Goal: Task Accomplishment & Management: Manage account settings

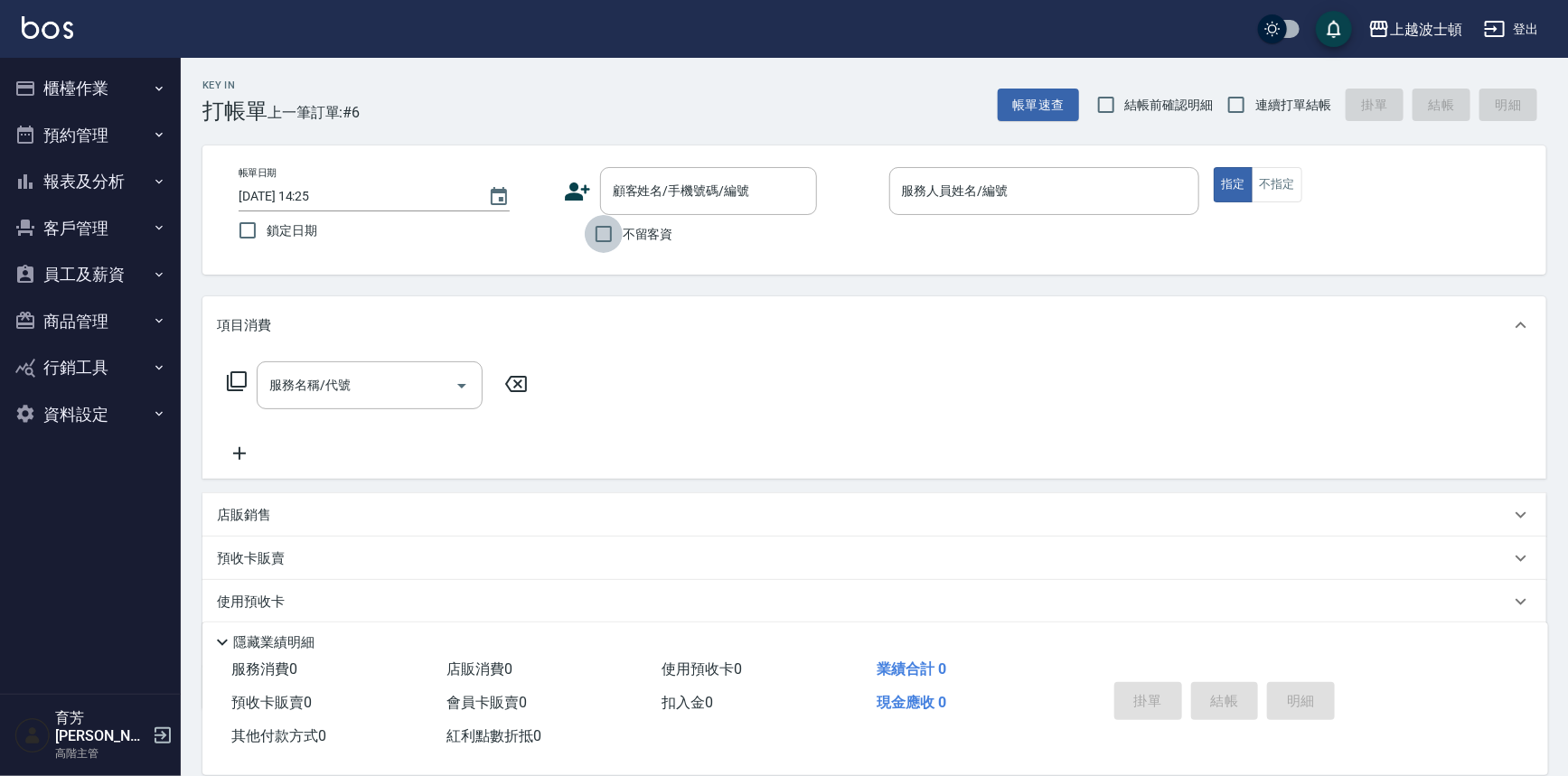
click at [615, 246] on input "不留客資" at bounding box center [603, 233] width 38 height 38
checkbox input "true"
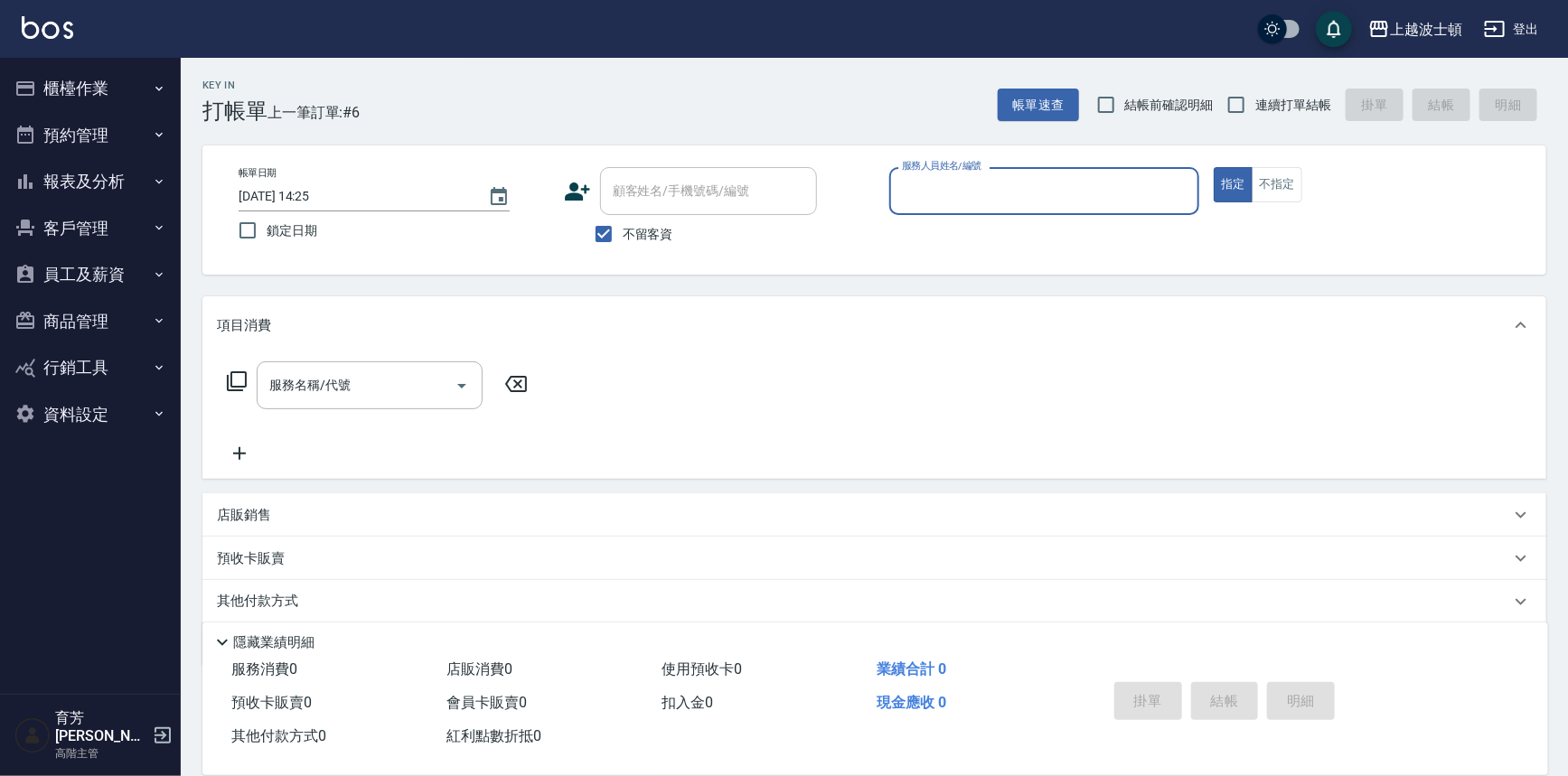
click at [962, 188] on input "服務人員姓名/編號" at bounding box center [1044, 191] width 295 height 31
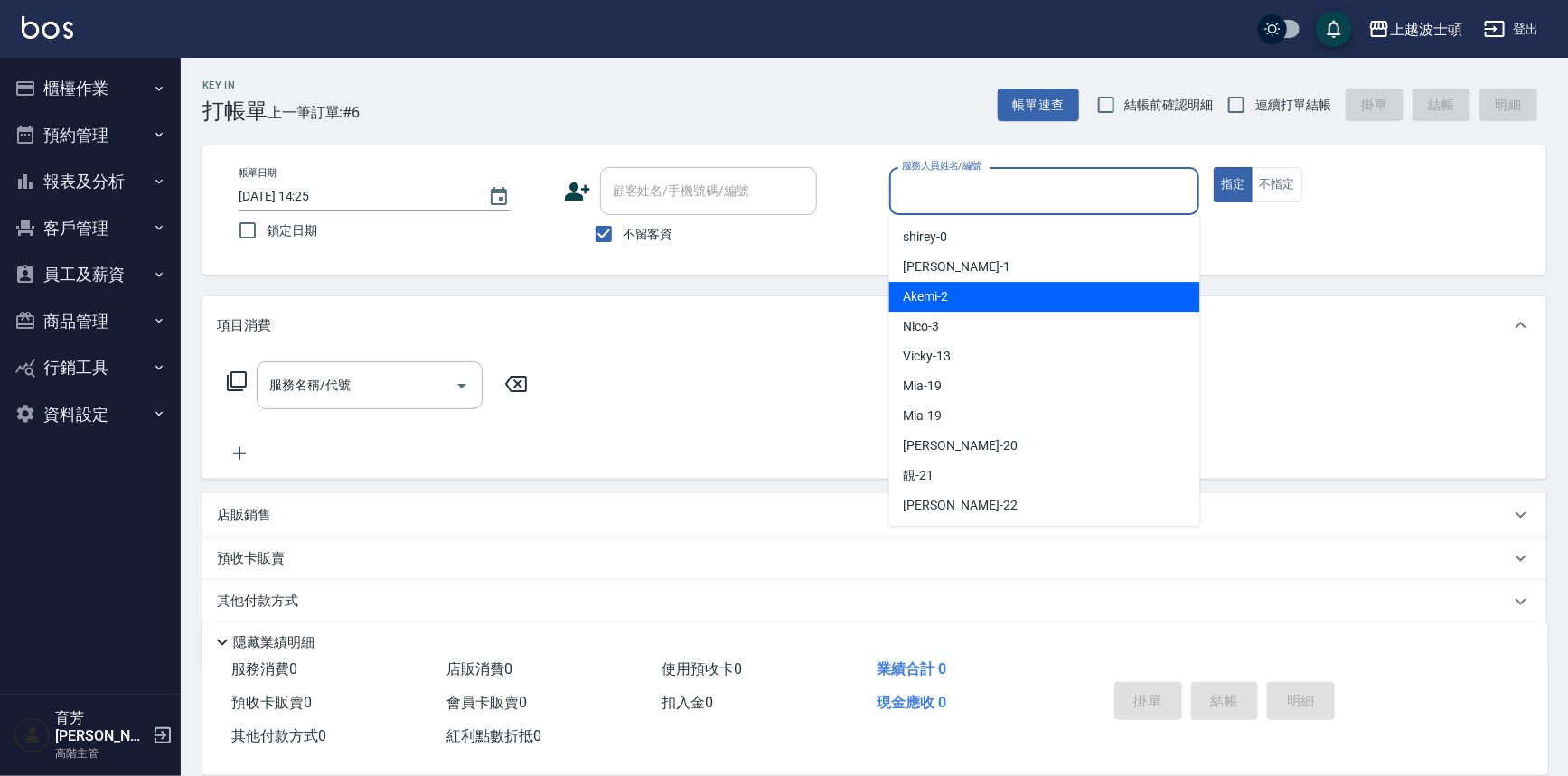
drag, startPoint x: 993, startPoint y: 300, endPoint x: 1166, endPoint y: 246, distance: 181.2
click at [995, 300] on div "Akemi -2" at bounding box center [1044, 296] width 311 height 30
type input "Akemi-2"
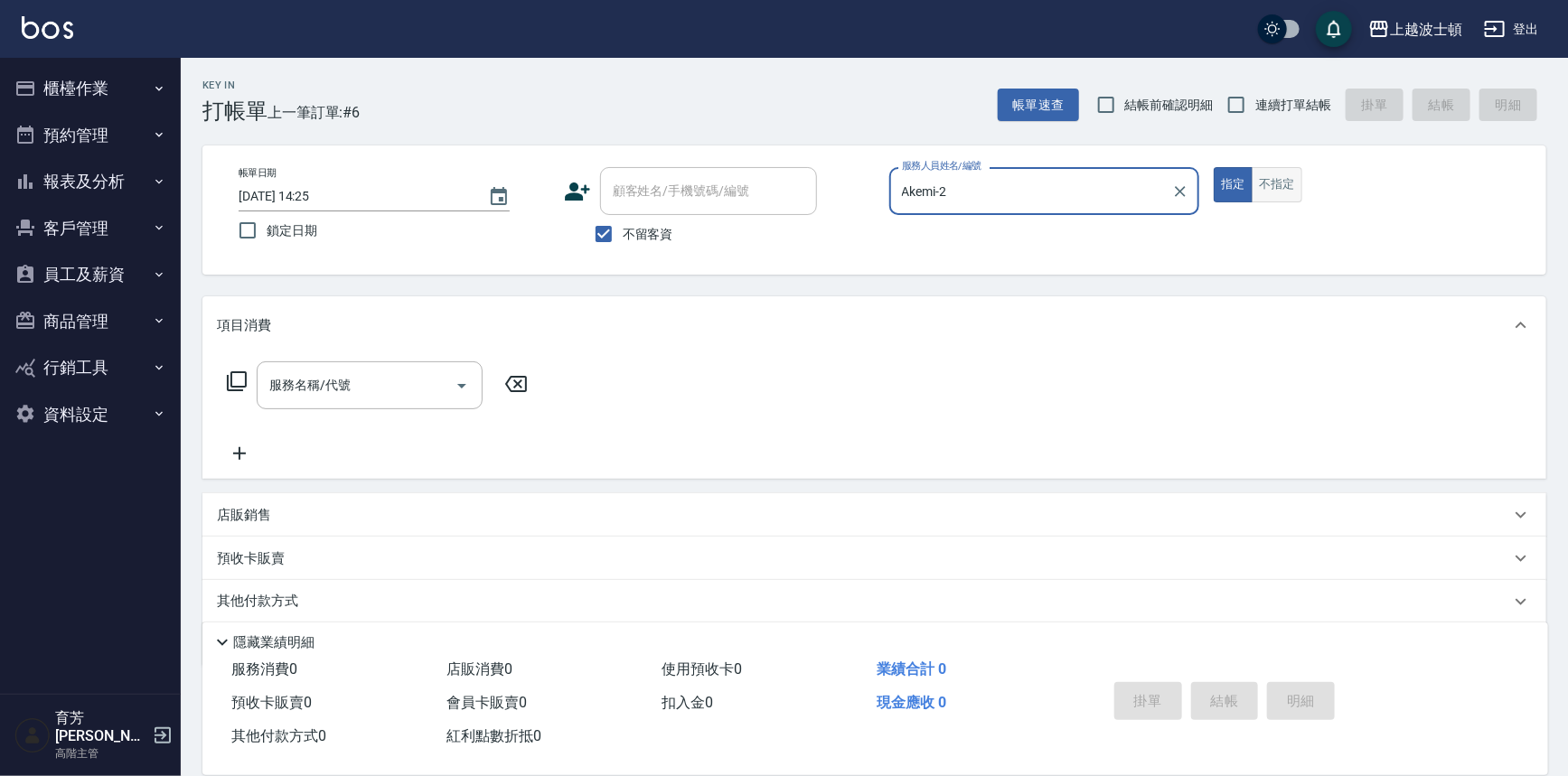
click at [1301, 190] on button "不指定" at bounding box center [1276, 184] width 50 height 35
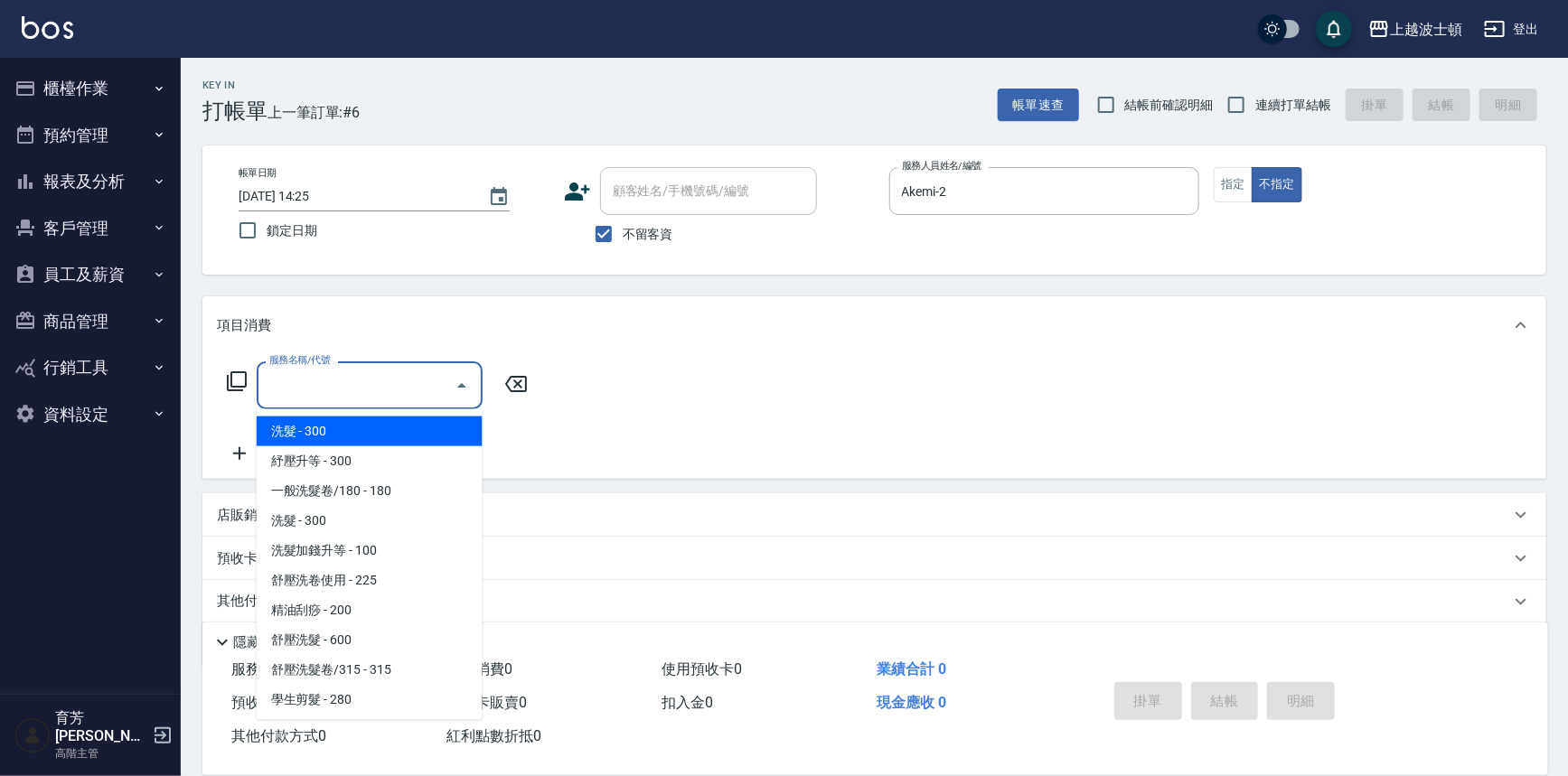
click at [393, 393] on input "服務名稱/代號" at bounding box center [356, 385] width 183 height 31
click at [417, 432] on span "洗髮 - 300" at bounding box center [370, 431] width 226 height 30
type input "洗髮(201)"
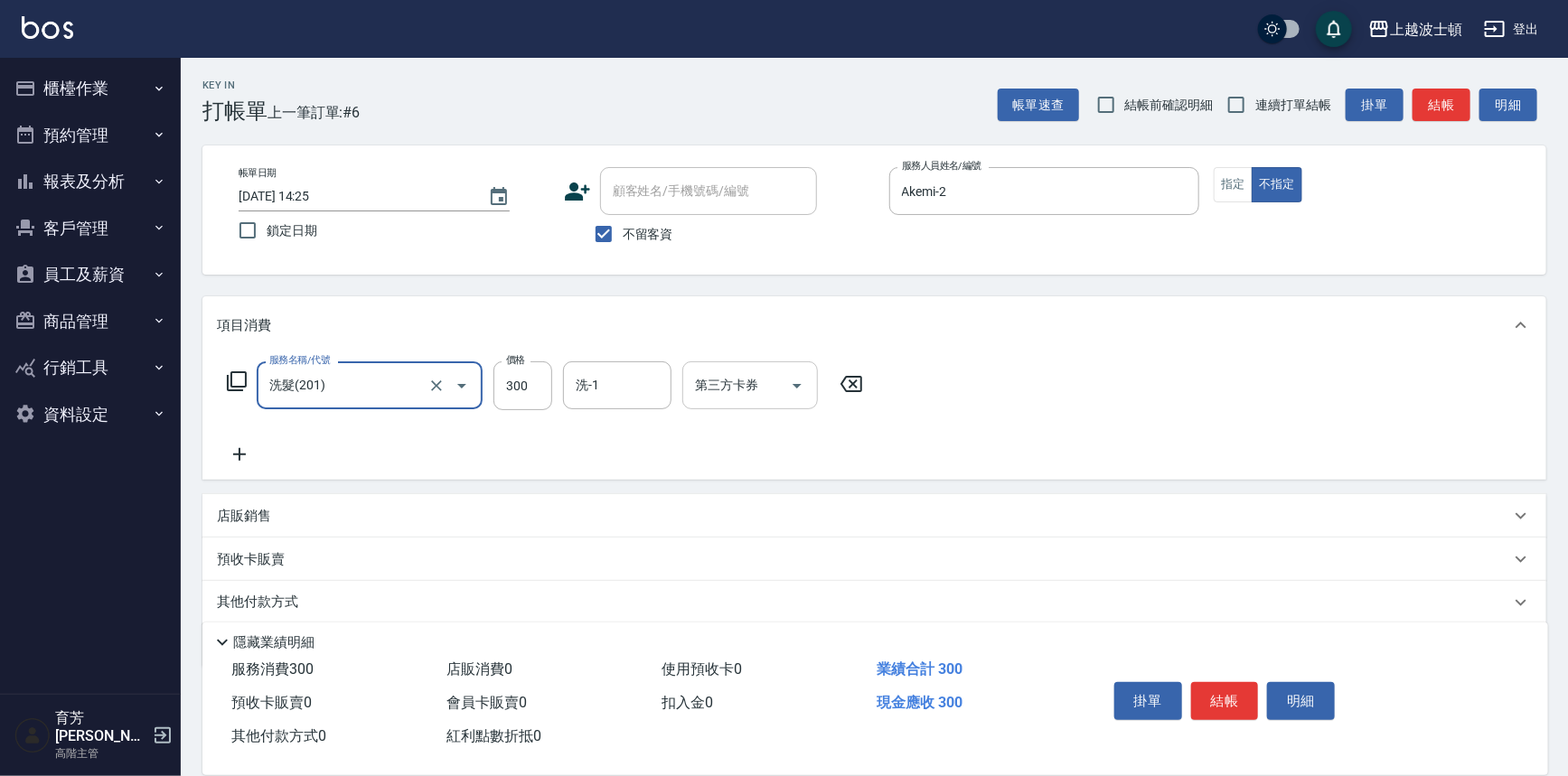
click at [603, 379] on input "洗-1" at bounding box center [617, 385] width 92 height 31
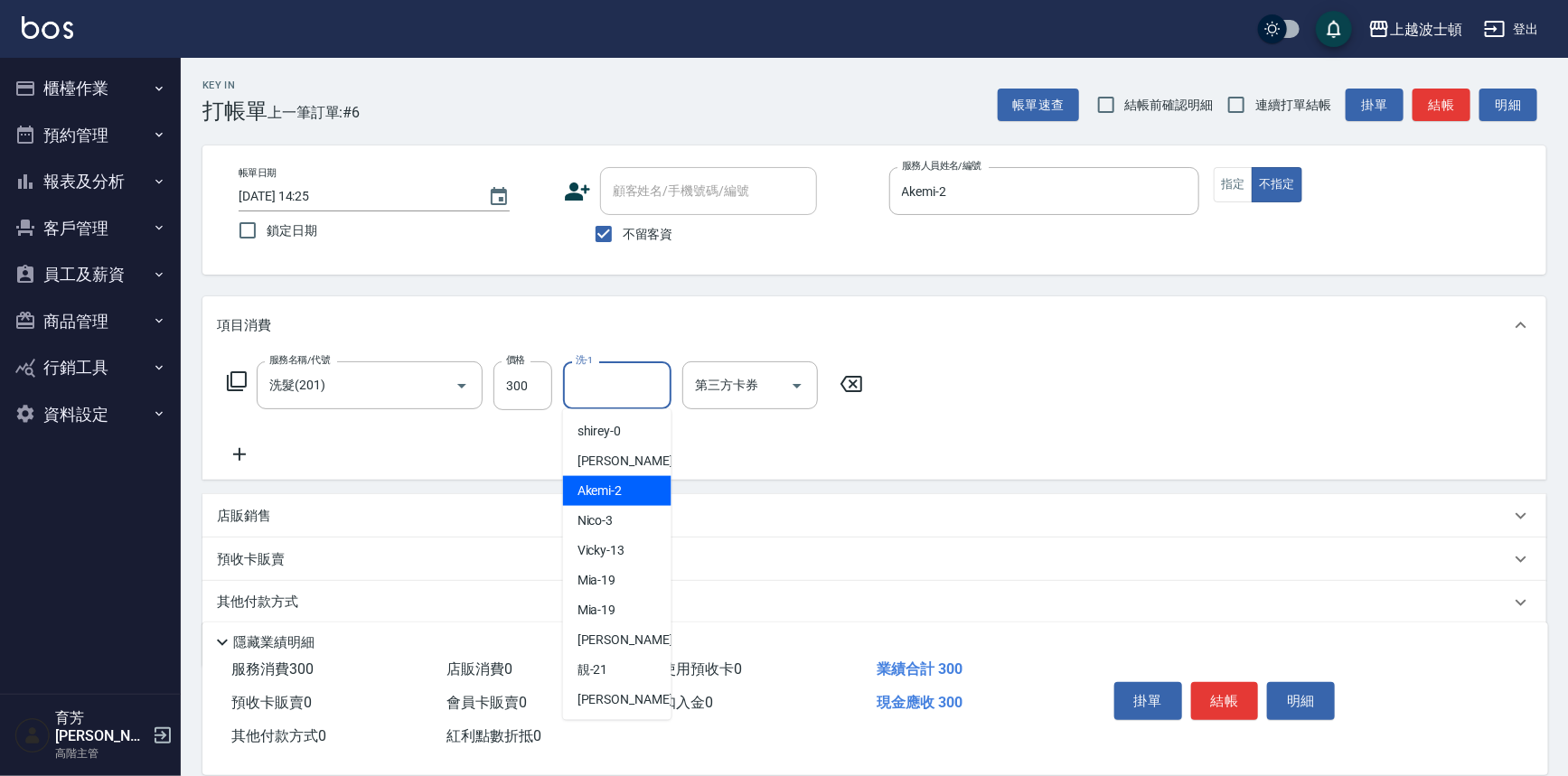
click at [625, 483] on div "Akemi -2" at bounding box center [617, 491] width 108 height 30
type input "Akemi-2"
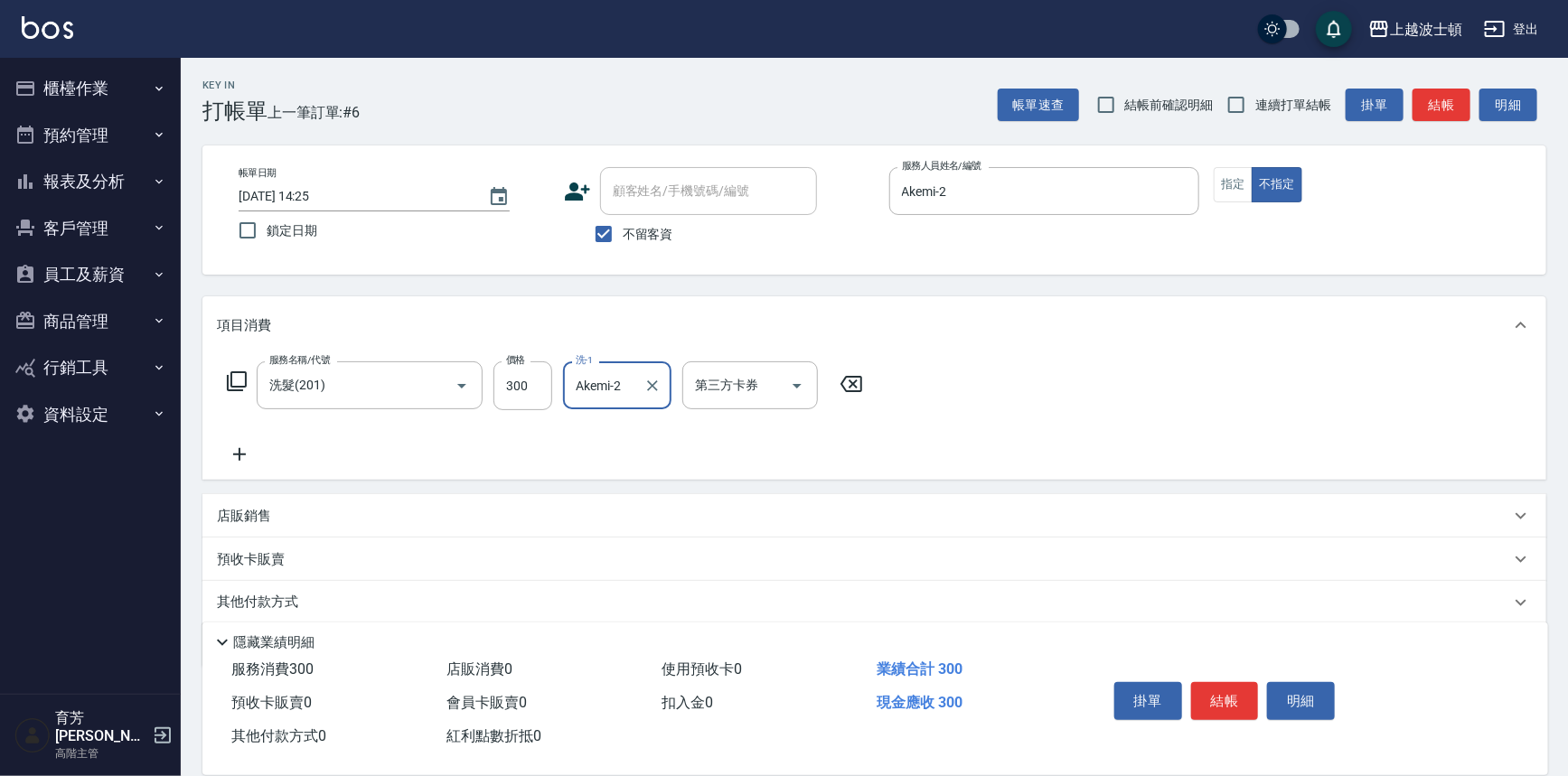
click at [231, 448] on icon at bounding box center [239, 455] width 45 height 22
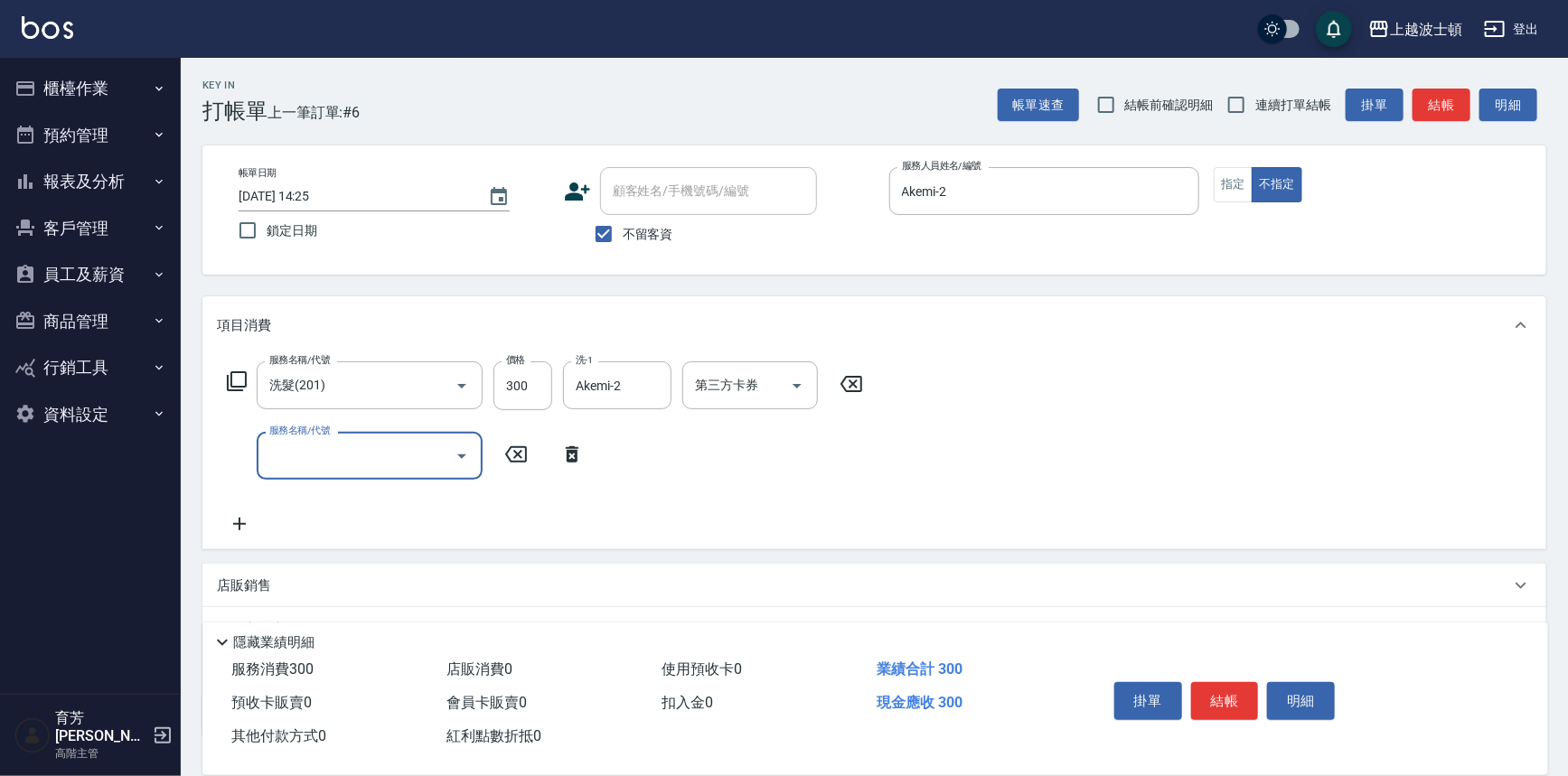
type input "0"
click at [380, 513] on span "洗髮加錢升等 - 100" at bounding box center [370, 502] width 226 height 30
type input "洗髮加錢升等(206)"
click at [606, 457] on input "洗-1" at bounding box center [617, 456] width 92 height 31
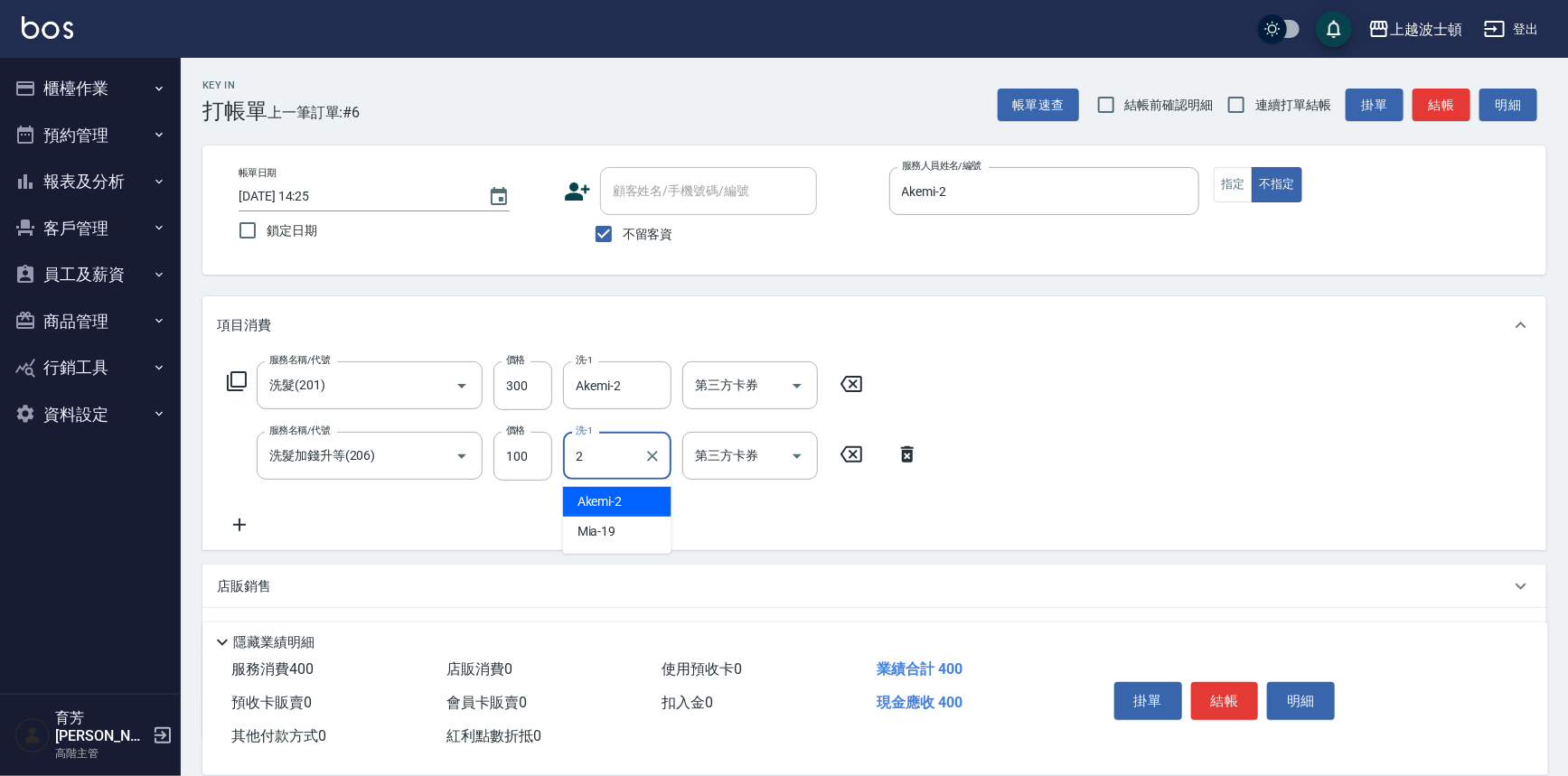
click at [628, 503] on div "Akemi -2" at bounding box center [617, 502] width 108 height 30
type input "Akemi-2"
click at [1166, 361] on div "服務名稱/代號 洗髮(201) 服務名稱/代號 價格 300 價格 洗-1 Akemi-2 洗-1 第三方卡券 第三方卡券 服務名稱/代號 洗髮加錢升等(20…" at bounding box center [874, 452] width 1344 height 196
click at [1221, 701] on button "結帳" at bounding box center [1225, 701] width 68 height 38
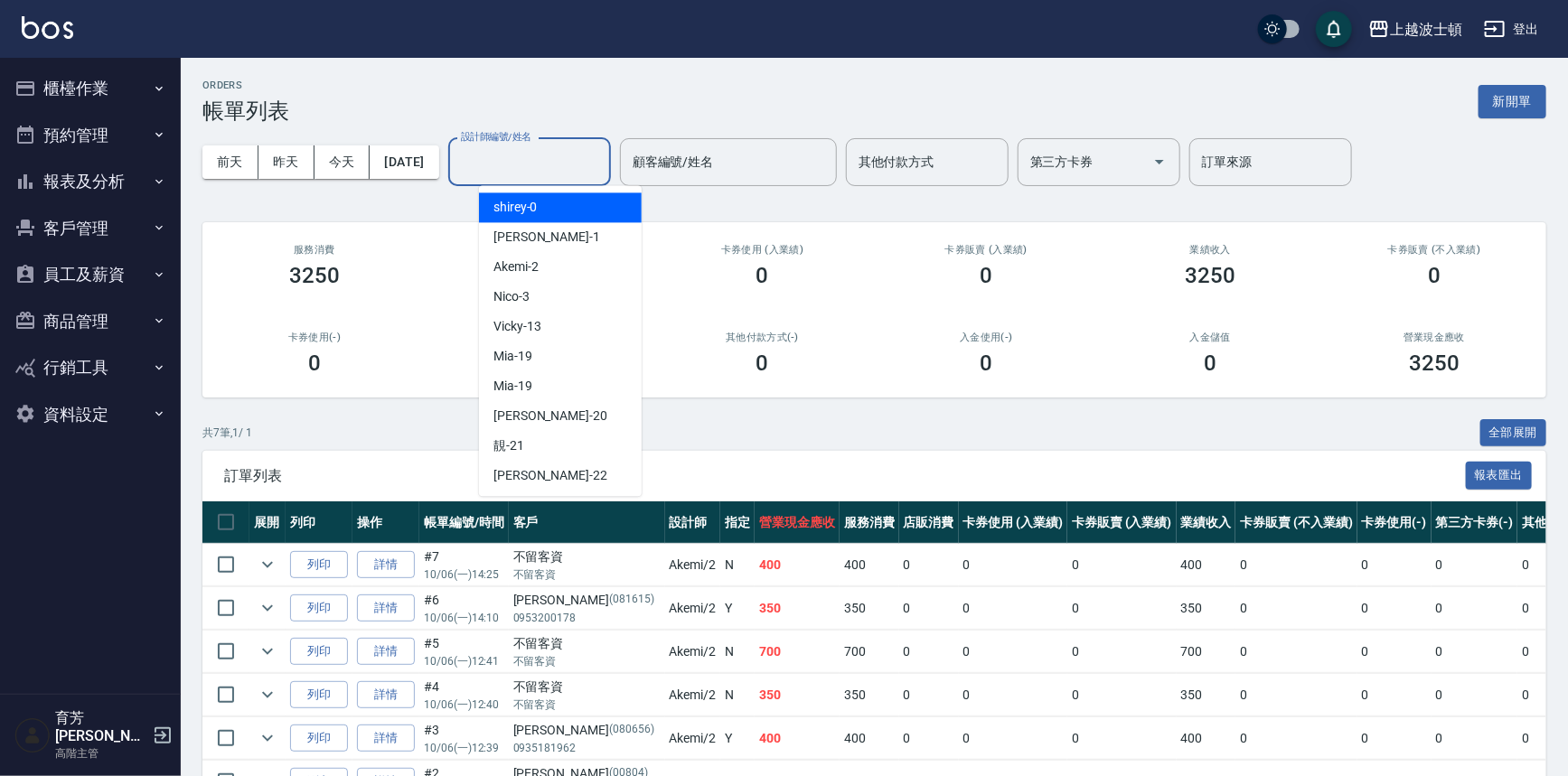
click at [546, 162] on input "設計師編號/姓名" at bounding box center [529, 162] width 147 height 31
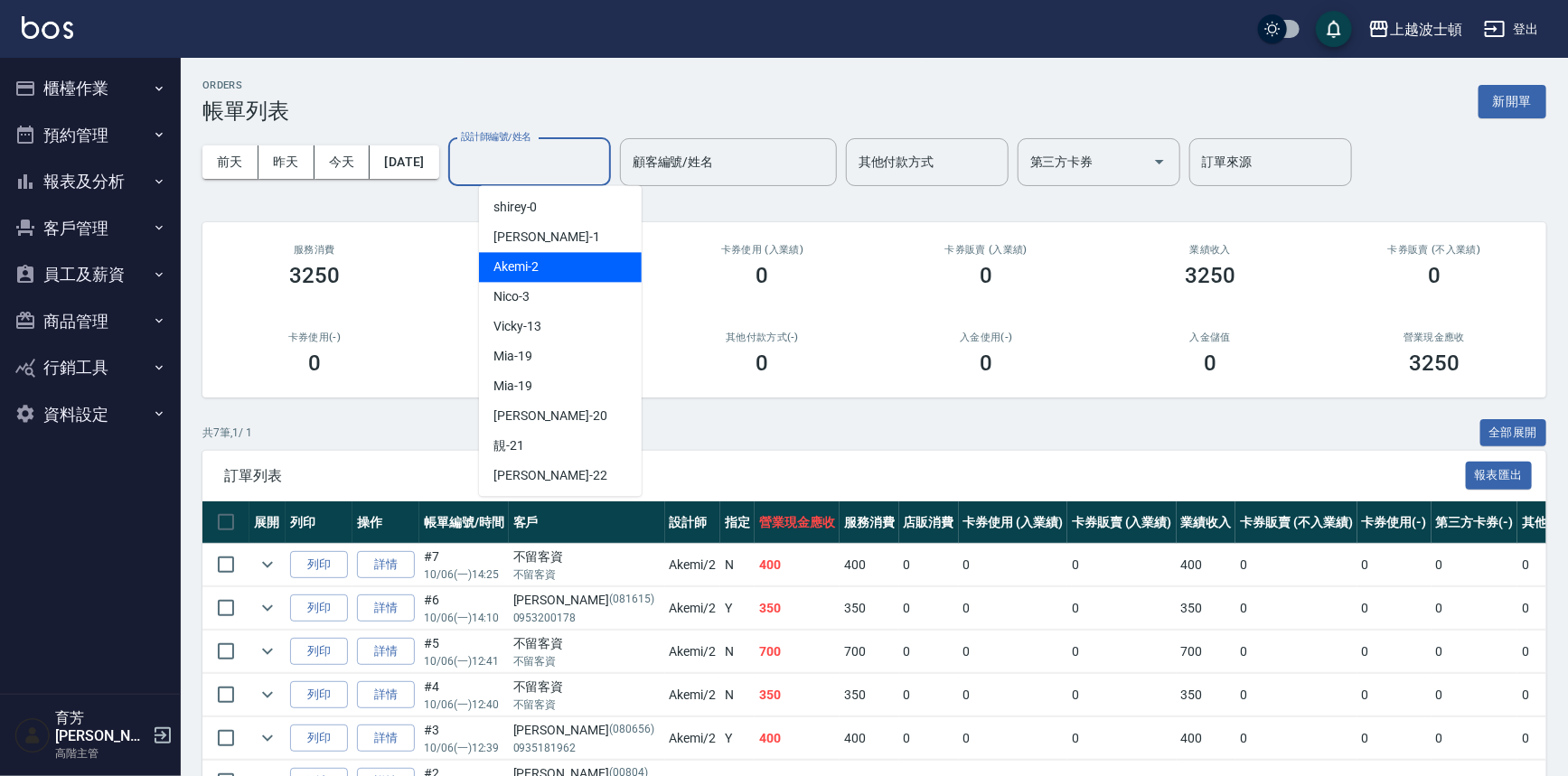
click at [576, 268] on div "Akemi -2" at bounding box center [560, 267] width 162 height 30
type input "Akemi-2"
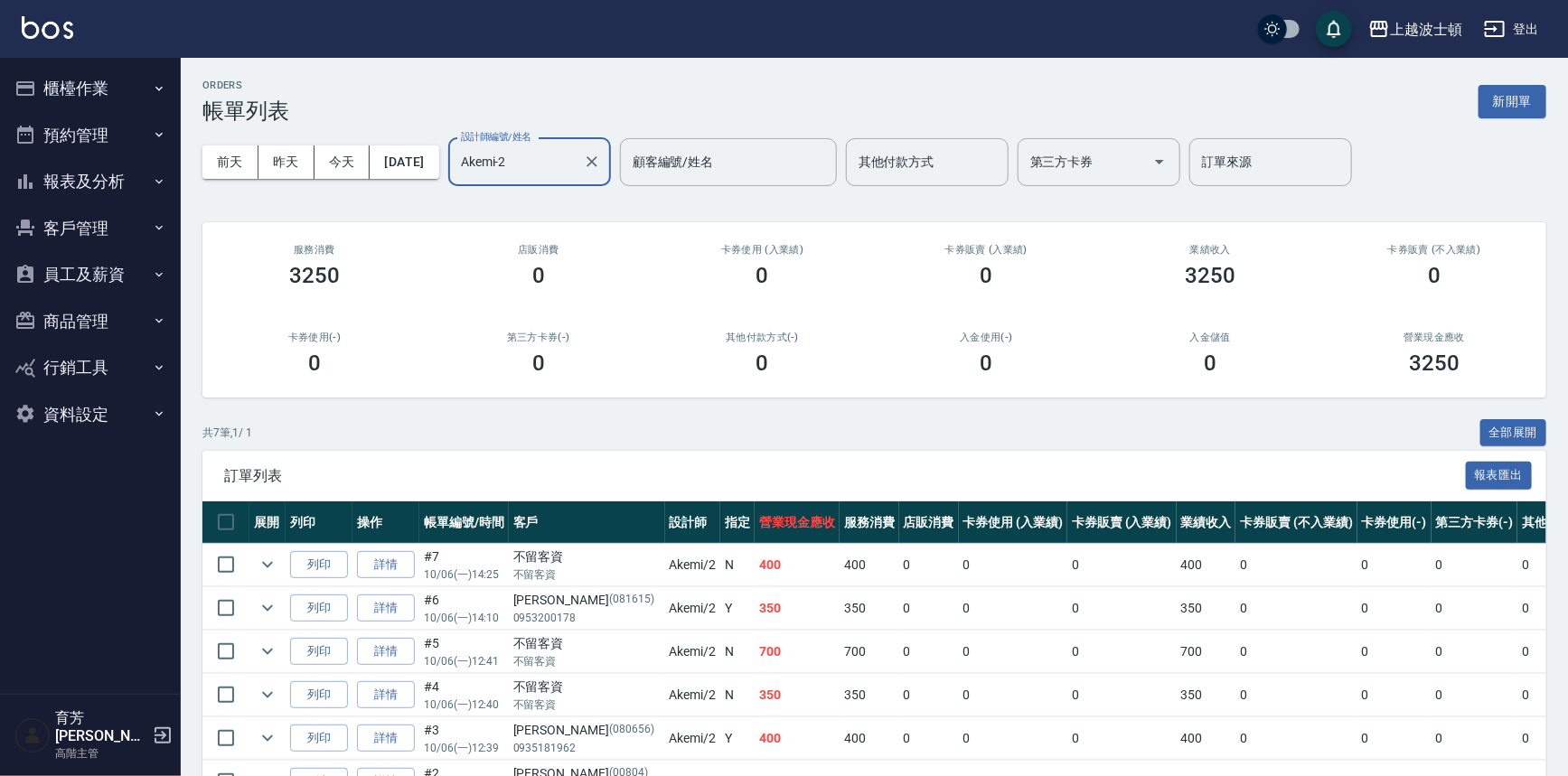
click at [86, 76] on button "櫃檯作業" at bounding box center [90, 88] width 166 height 47
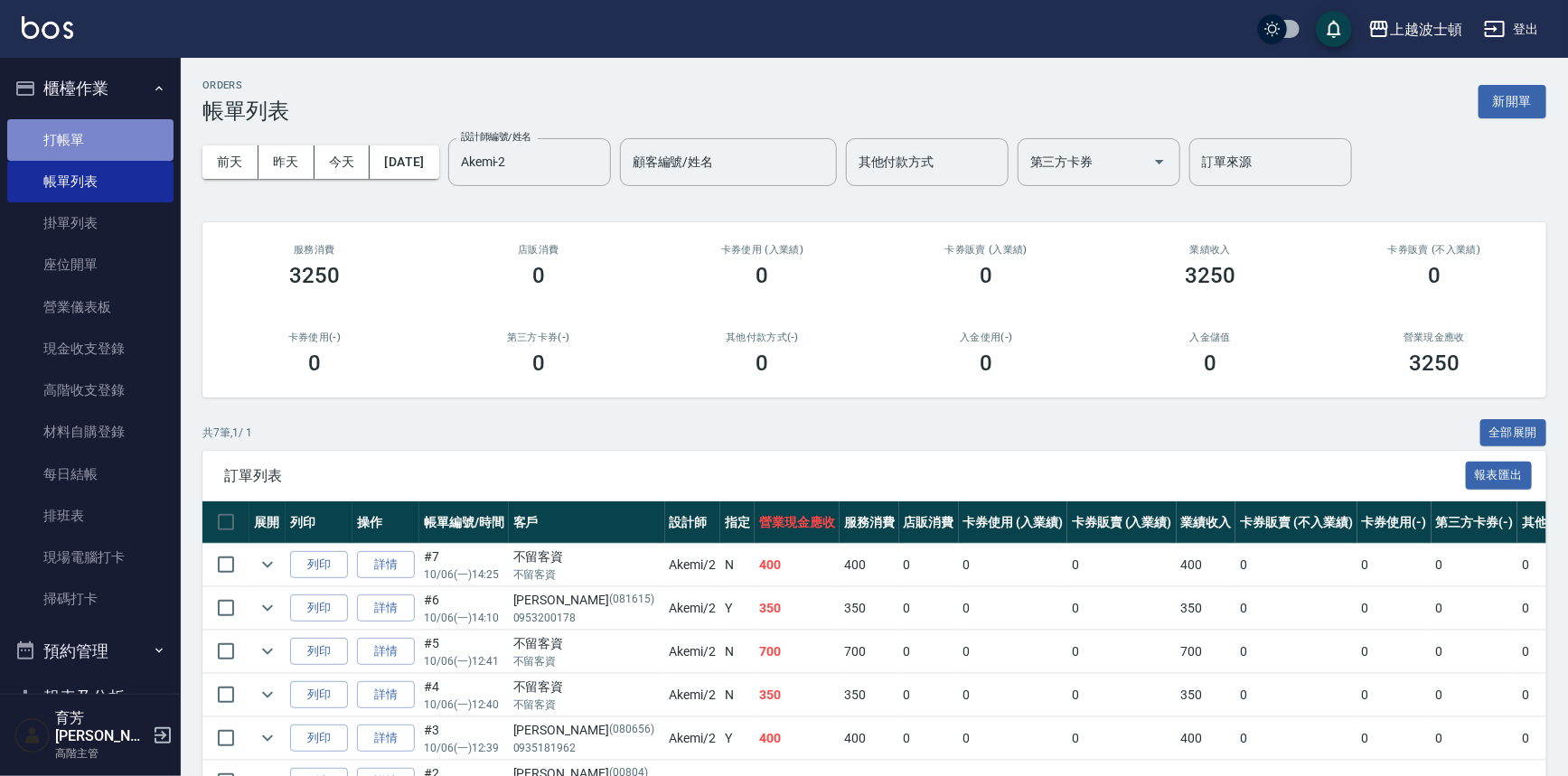
click at [92, 136] on link "打帳單" at bounding box center [90, 139] width 166 height 41
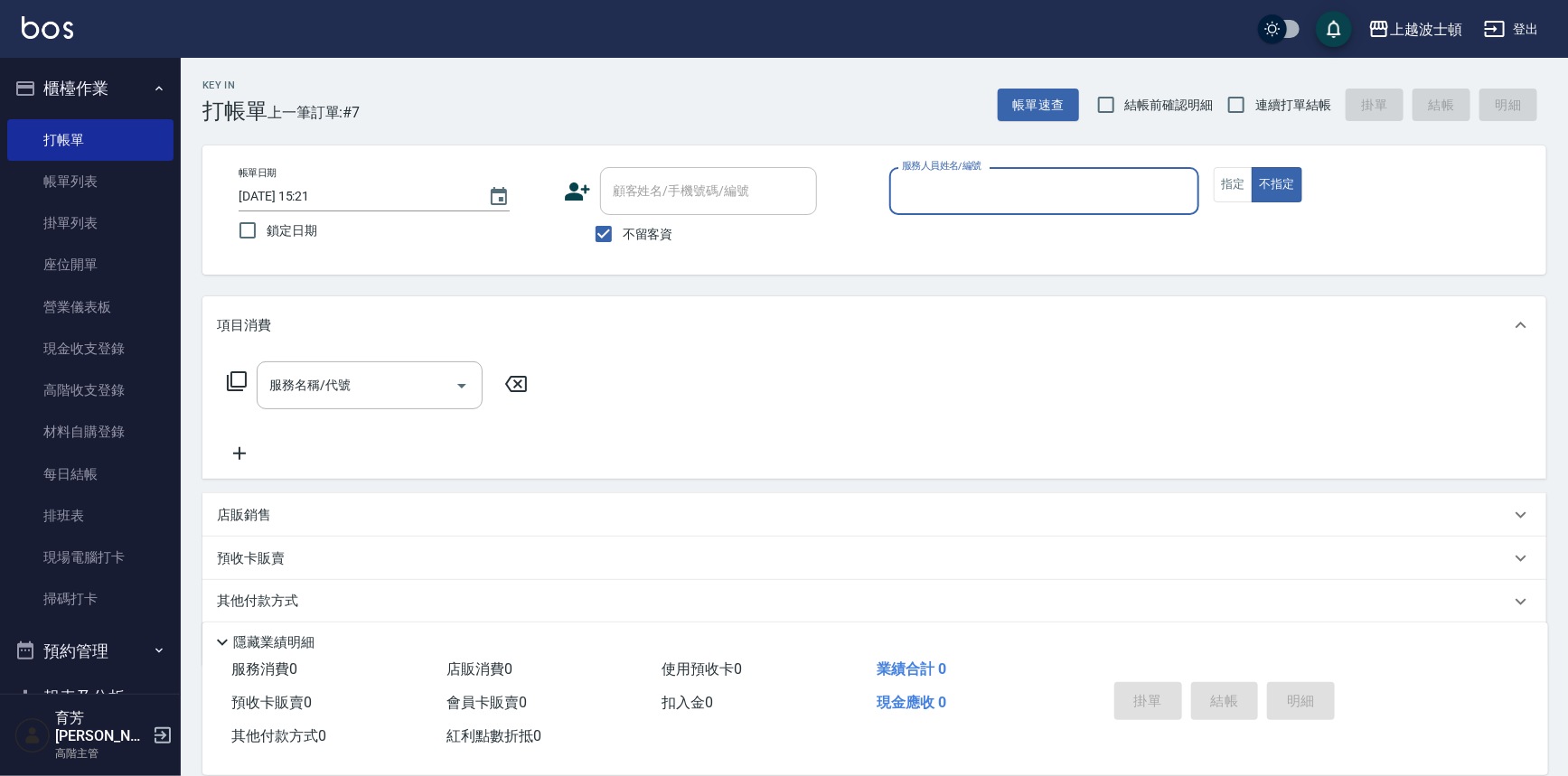
click at [209, 341] on div "項目消費" at bounding box center [874, 325] width 1344 height 58
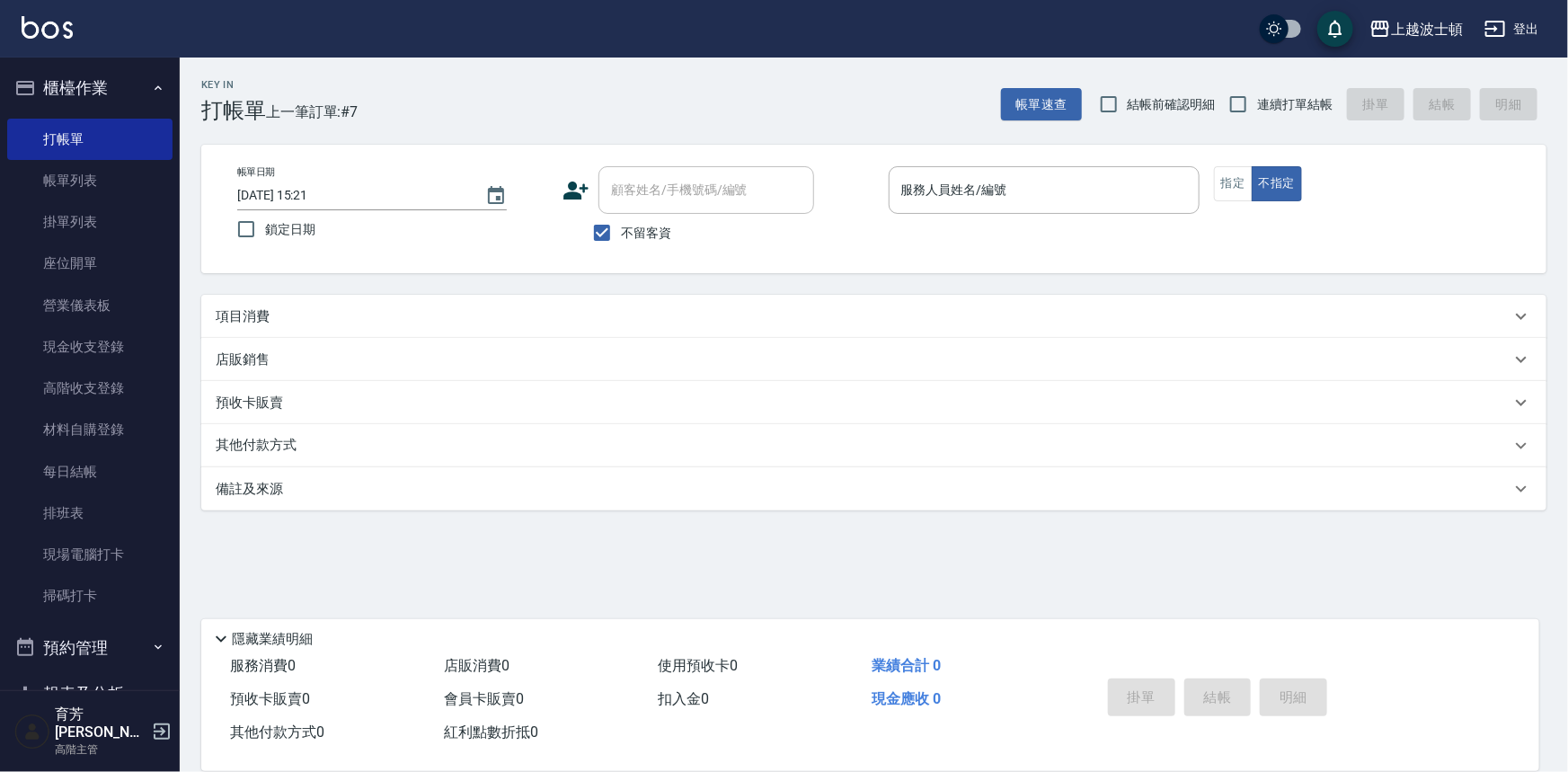
click at [208, 339] on div "項目消費 服務名稱/代號 服務名稱/代號 店販銷售 服務人員姓名/編號 服務人員姓名/編號 商品代號/名稱 商品代號/名稱 預收卡販賣 卡券名稱/代號 卡券名…" at bounding box center [874, 402] width 1345 height 215
click at [208, 339] on div "店販銷售" at bounding box center [874, 359] width 1345 height 43
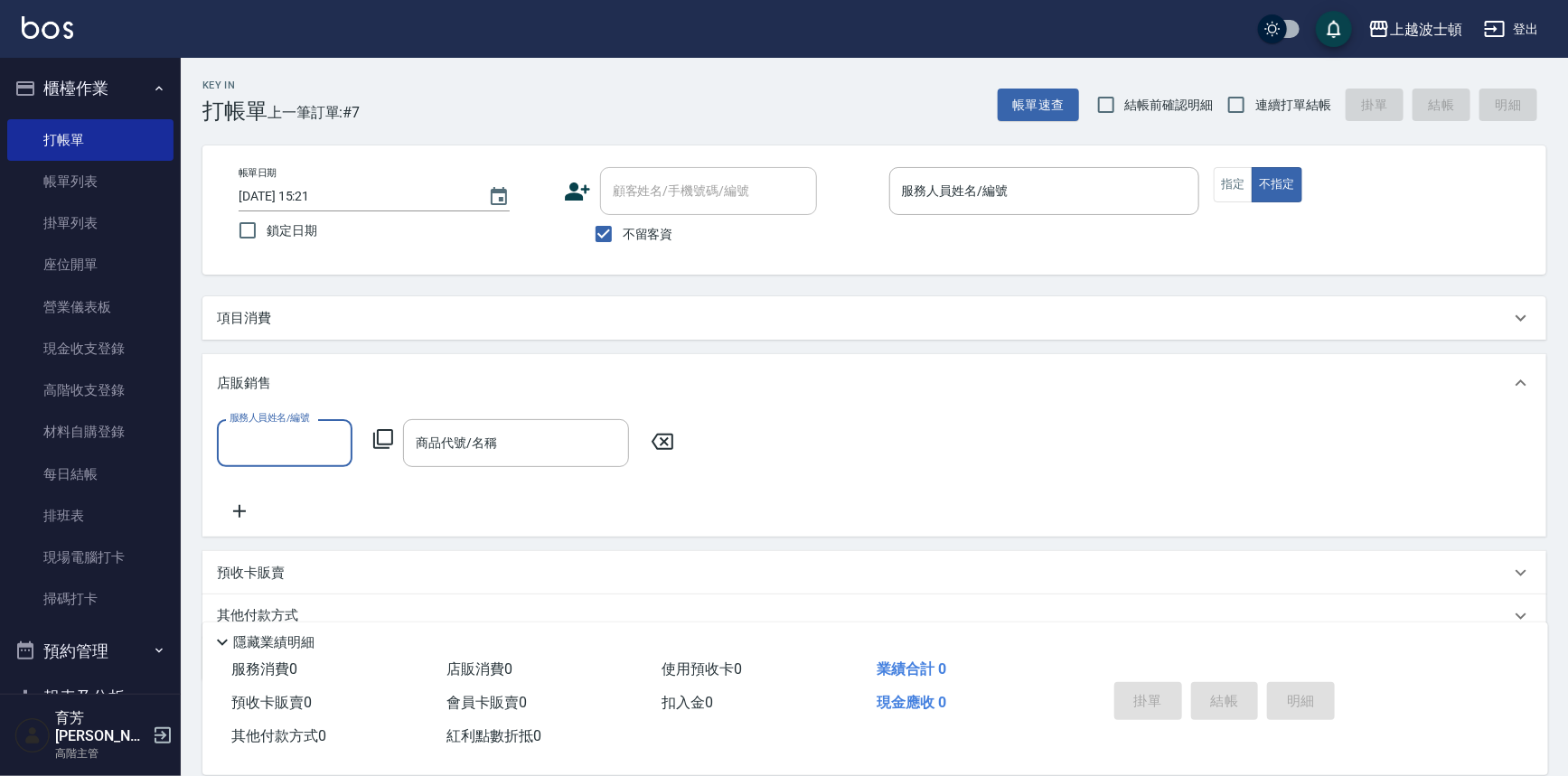
click at [209, 341] on div "項目消費 服務名稱/代號 服務名稱/代號 店販銷售 服務人員姓名/編號 服務人員姓名/編號 商品代號/名稱 商品代號/名稱 預收卡販賣 卡券名稱/代號 卡券名…" at bounding box center [874, 489] width 1344 height 385
click at [612, 239] on input "不留客資" at bounding box center [603, 233] width 38 height 38
checkbox input "false"
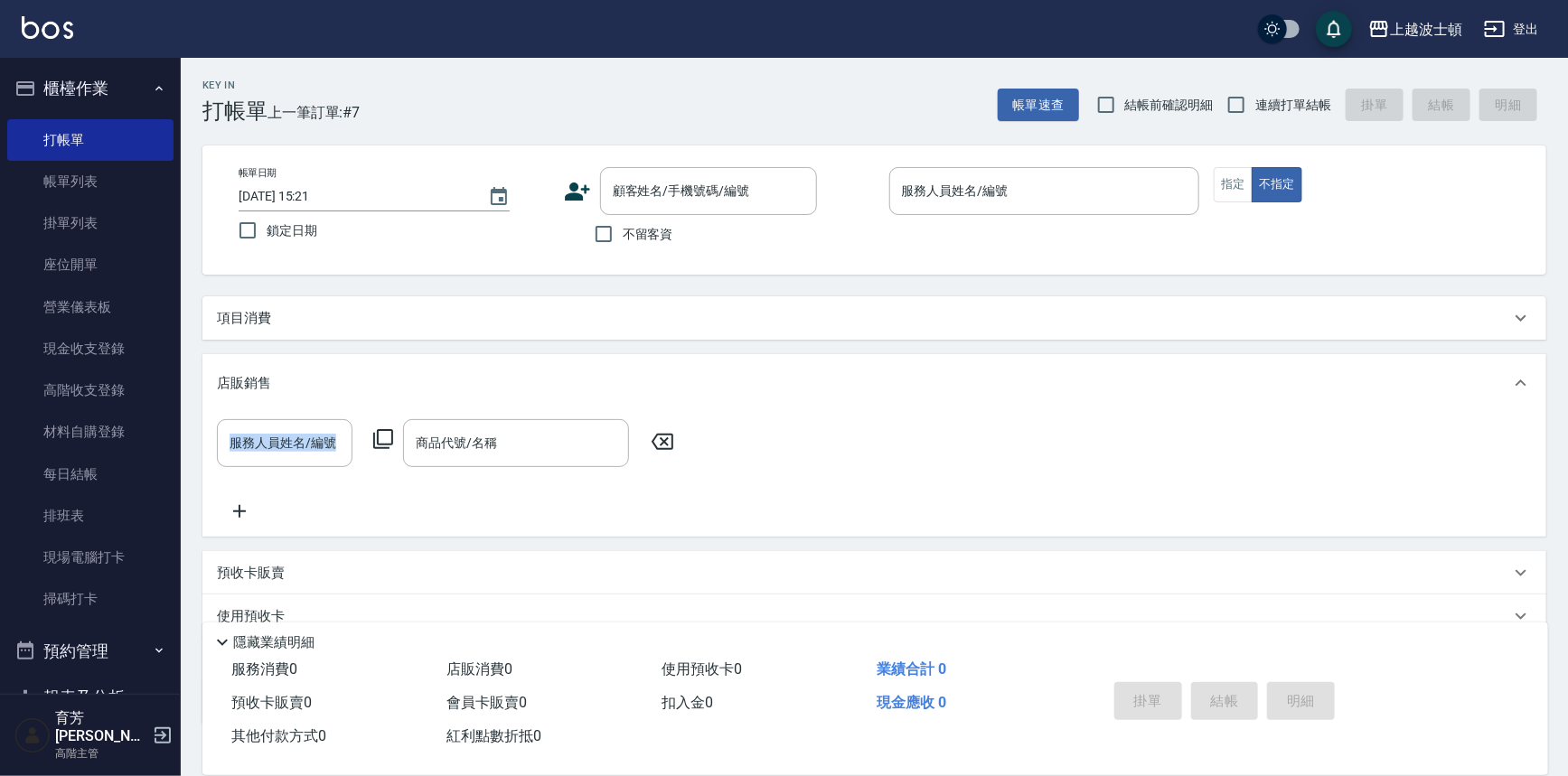
click at [673, 443] on icon at bounding box center [662, 442] width 22 height 17
click at [243, 388] on p "店販銷售" at bounding box center [243, 383] width 54 height 19
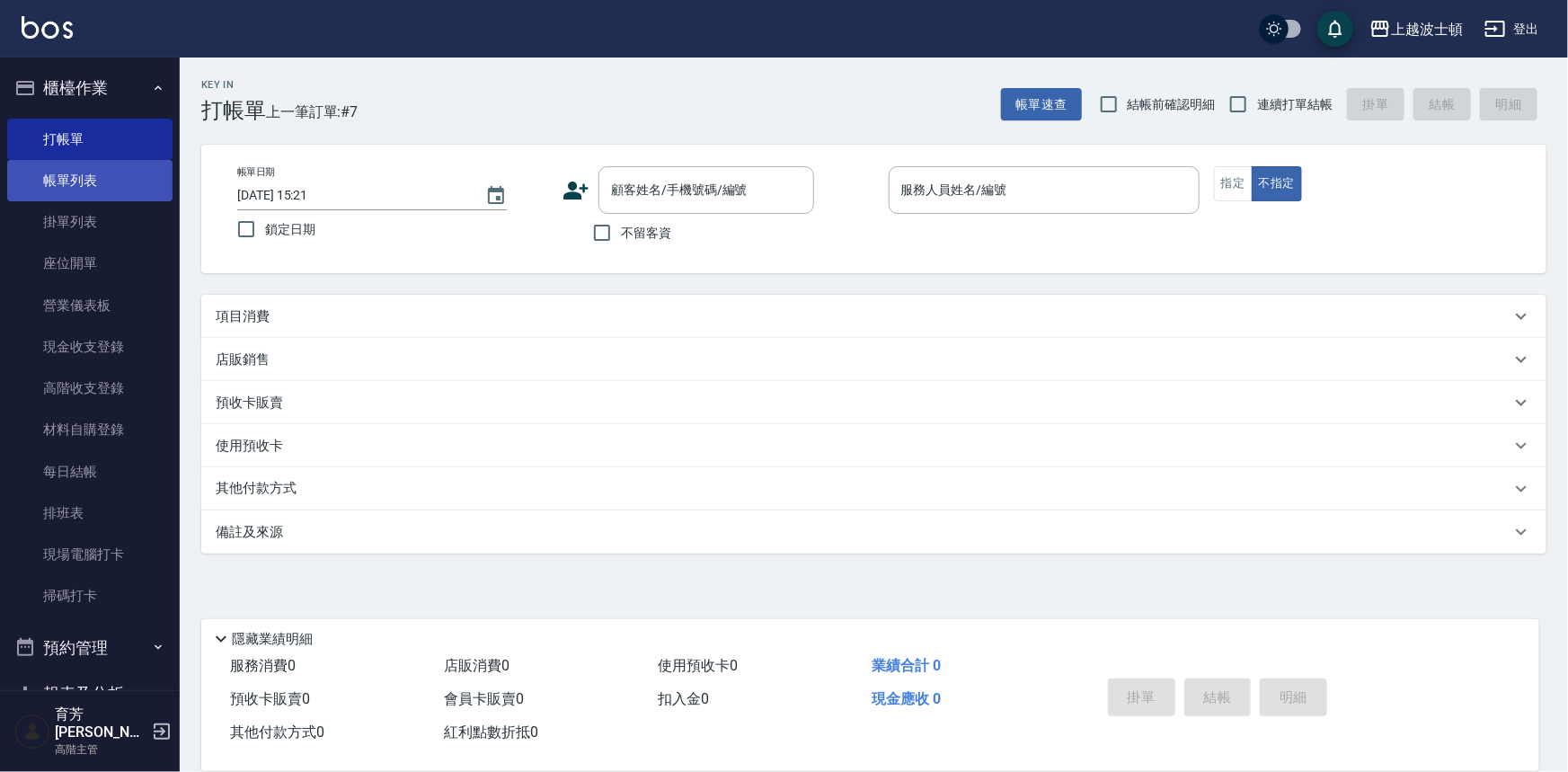
click at [88, 196] on link "帳單列表" at bounding box center [89, 180] width 165 height 41
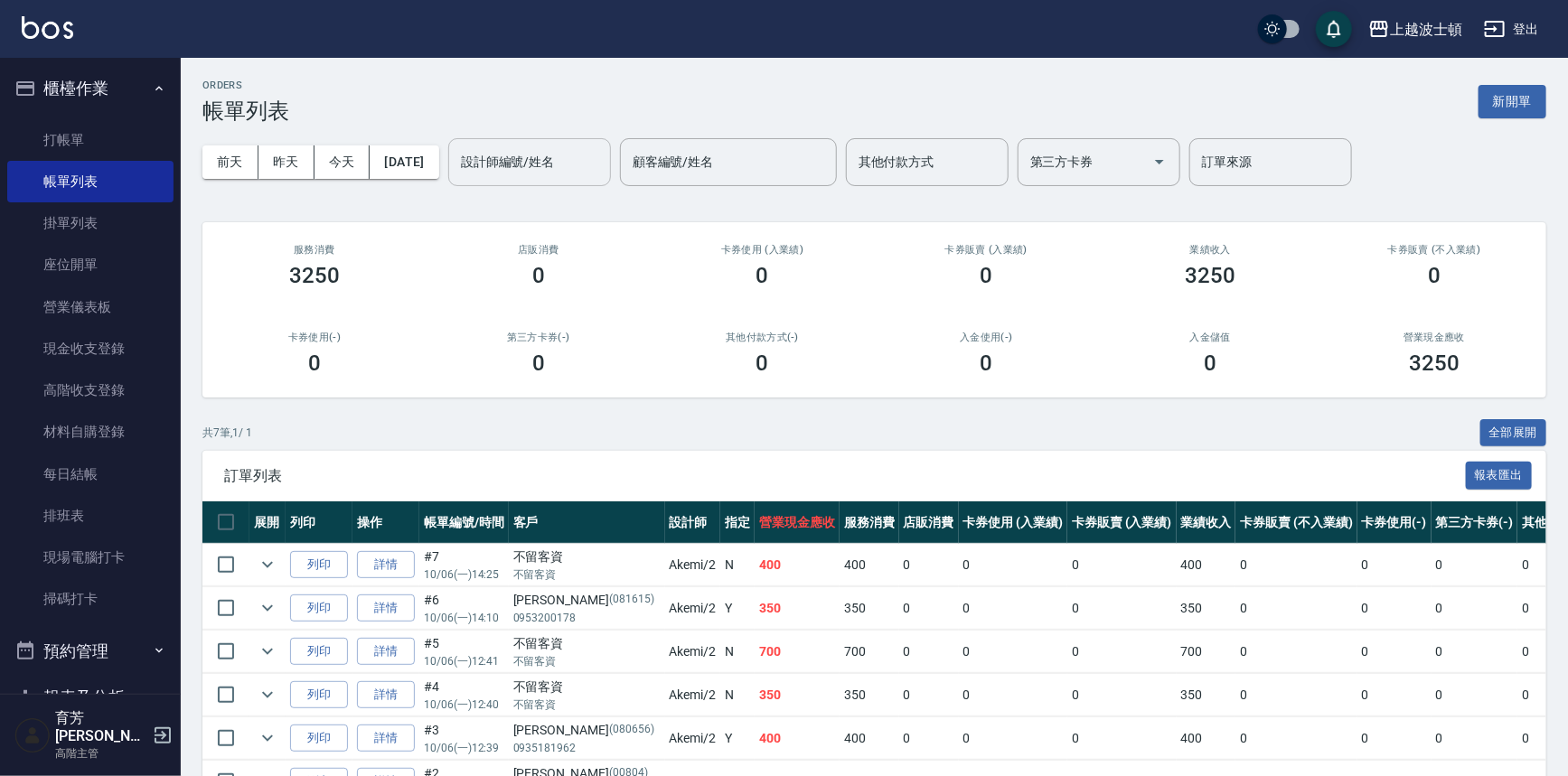
click at [513, 171] on input "設計師編號/姓名" at bounding box center [529, 162] width 147 height 31
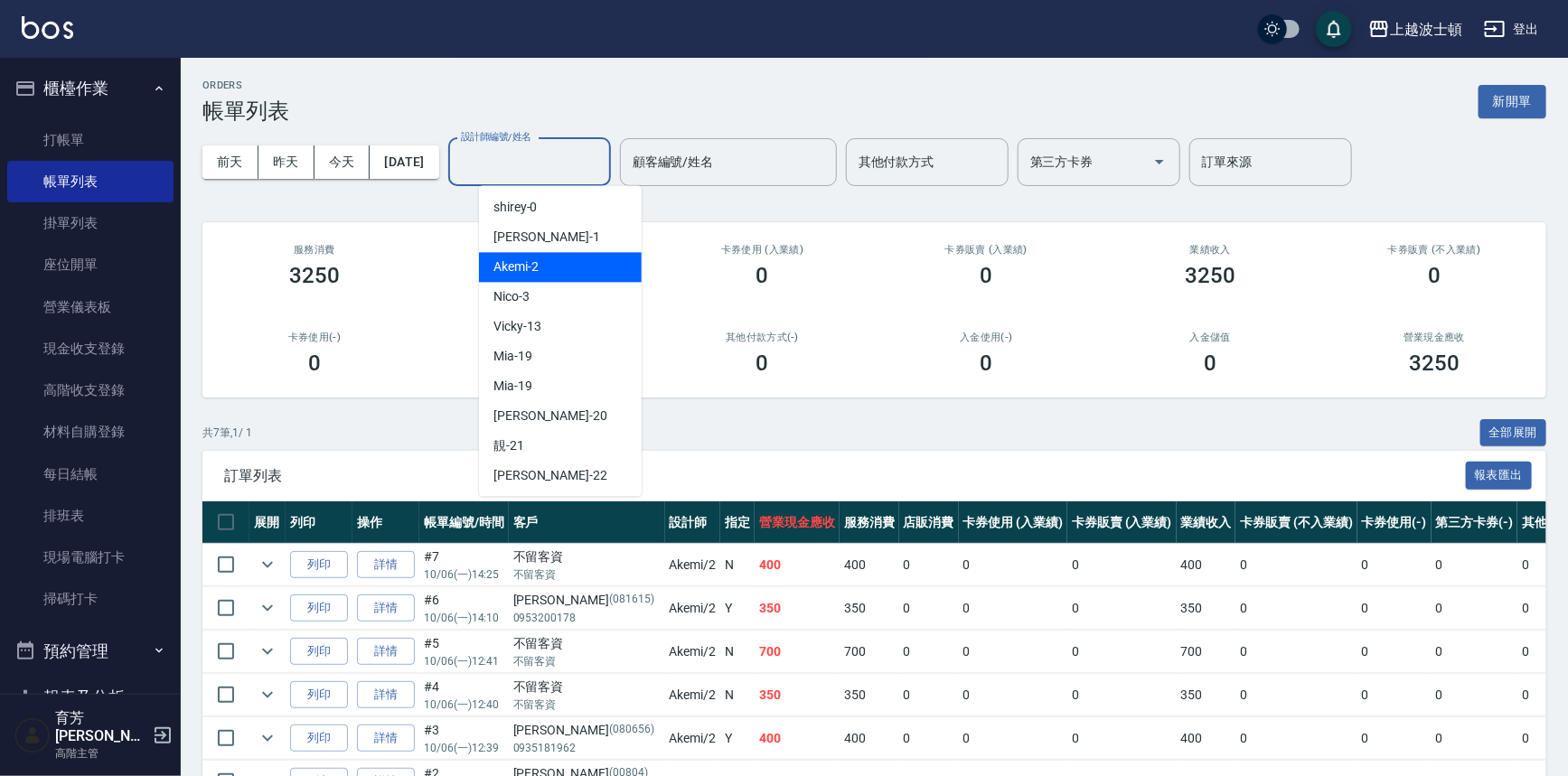
click at [556, 270] on div "Akemi -2" at bounding box center [560, 267] width 162 height 30
type input "Akemi-2"
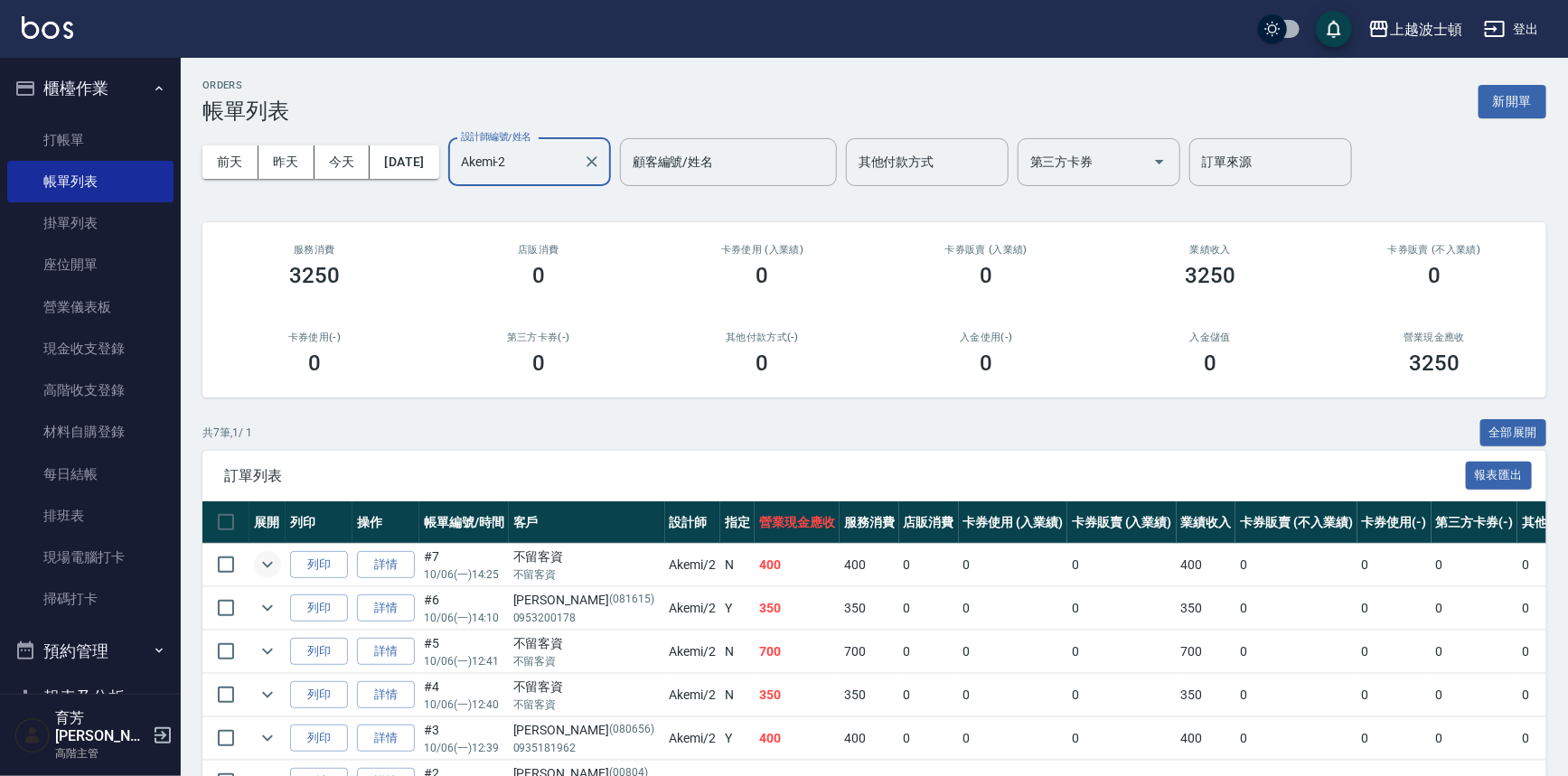
click at [260, 565] on icon "expand row" at bounding box center [268, 565] width 22 height 22
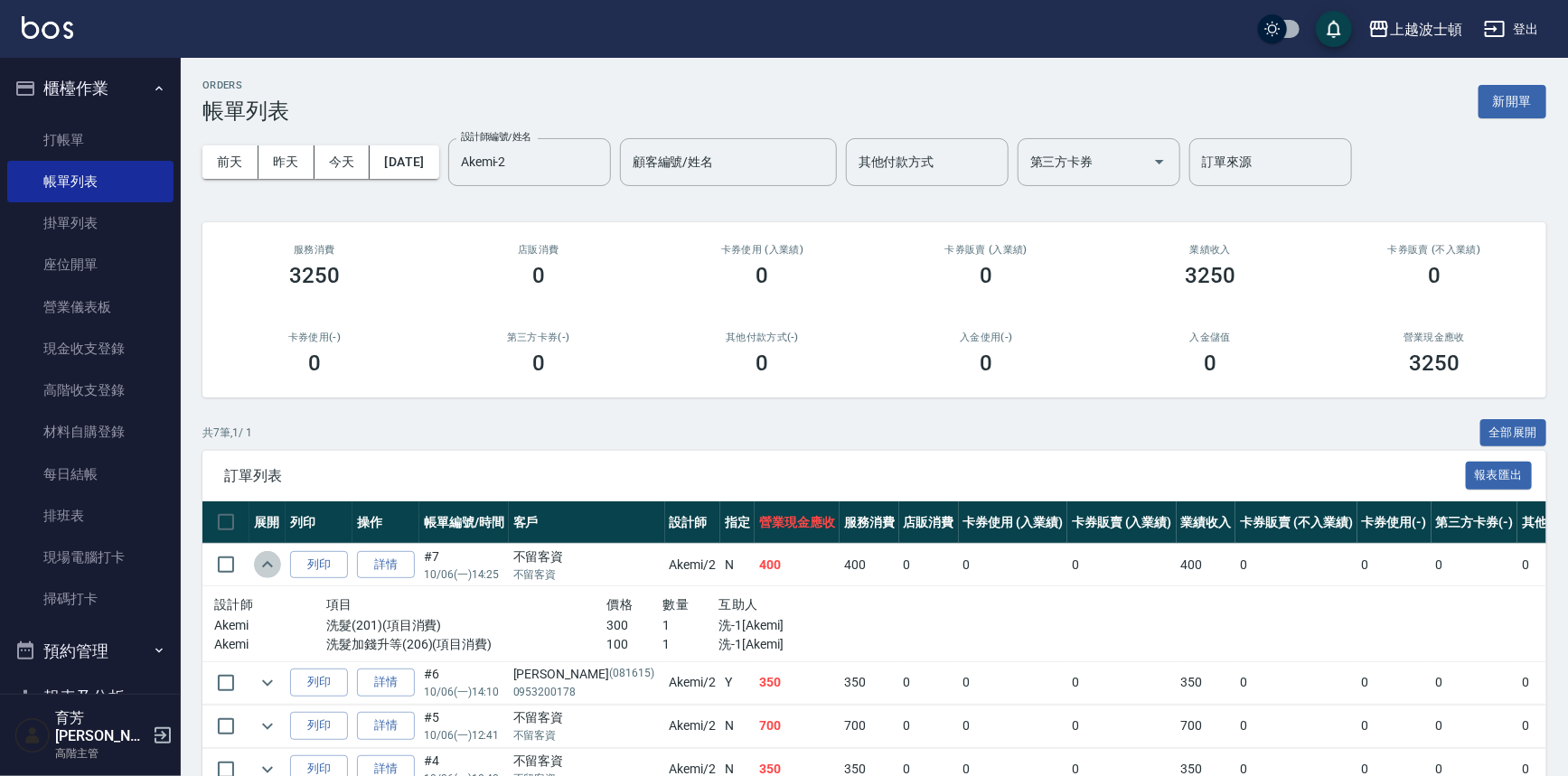
click at [260, 565] on icon "expand row" at bounding box center [268, 565] width 22 height 22
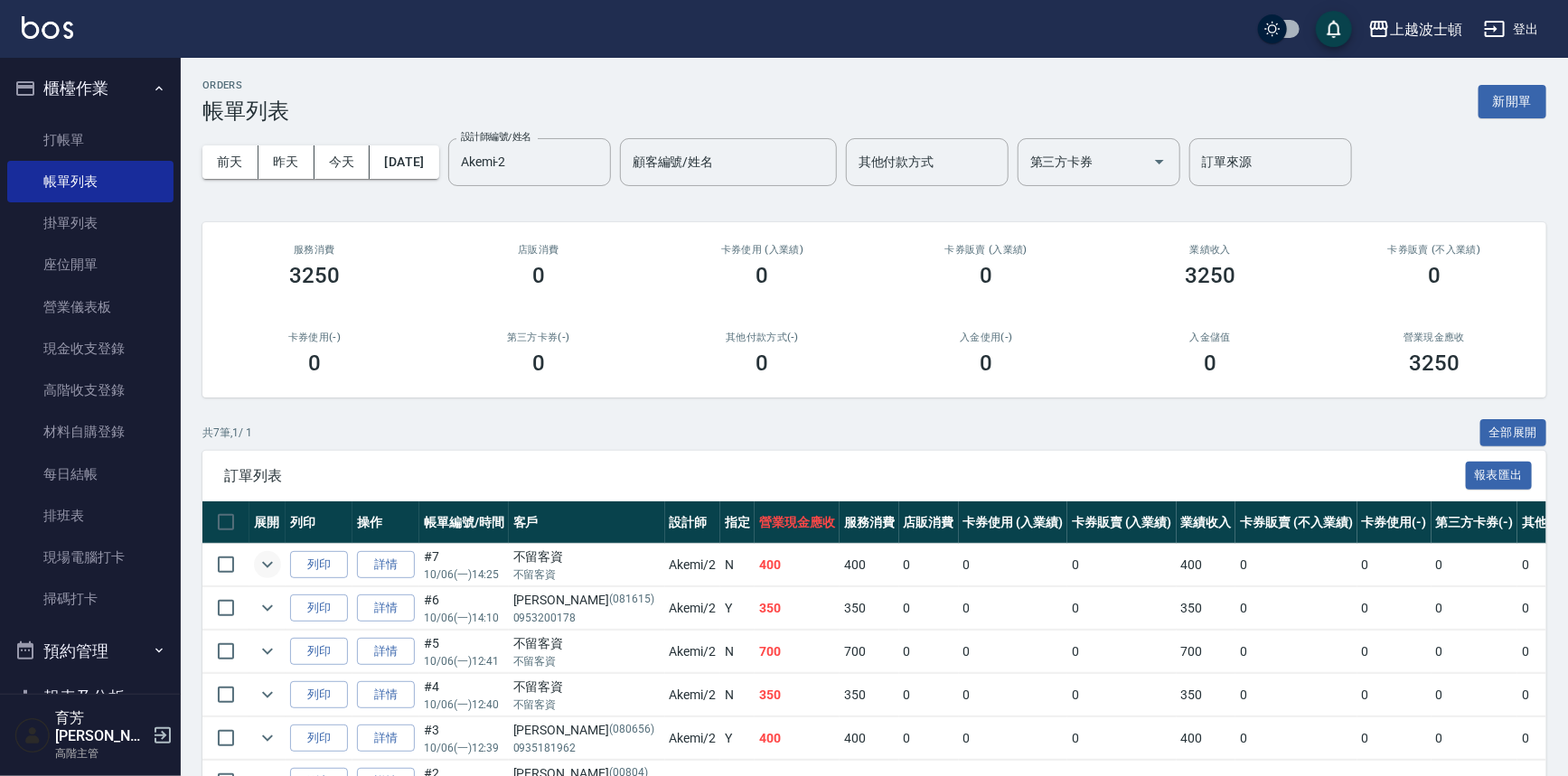
click at [260, 565] on icon "expand row" at bounding box center [268, 565] width 22 height 22
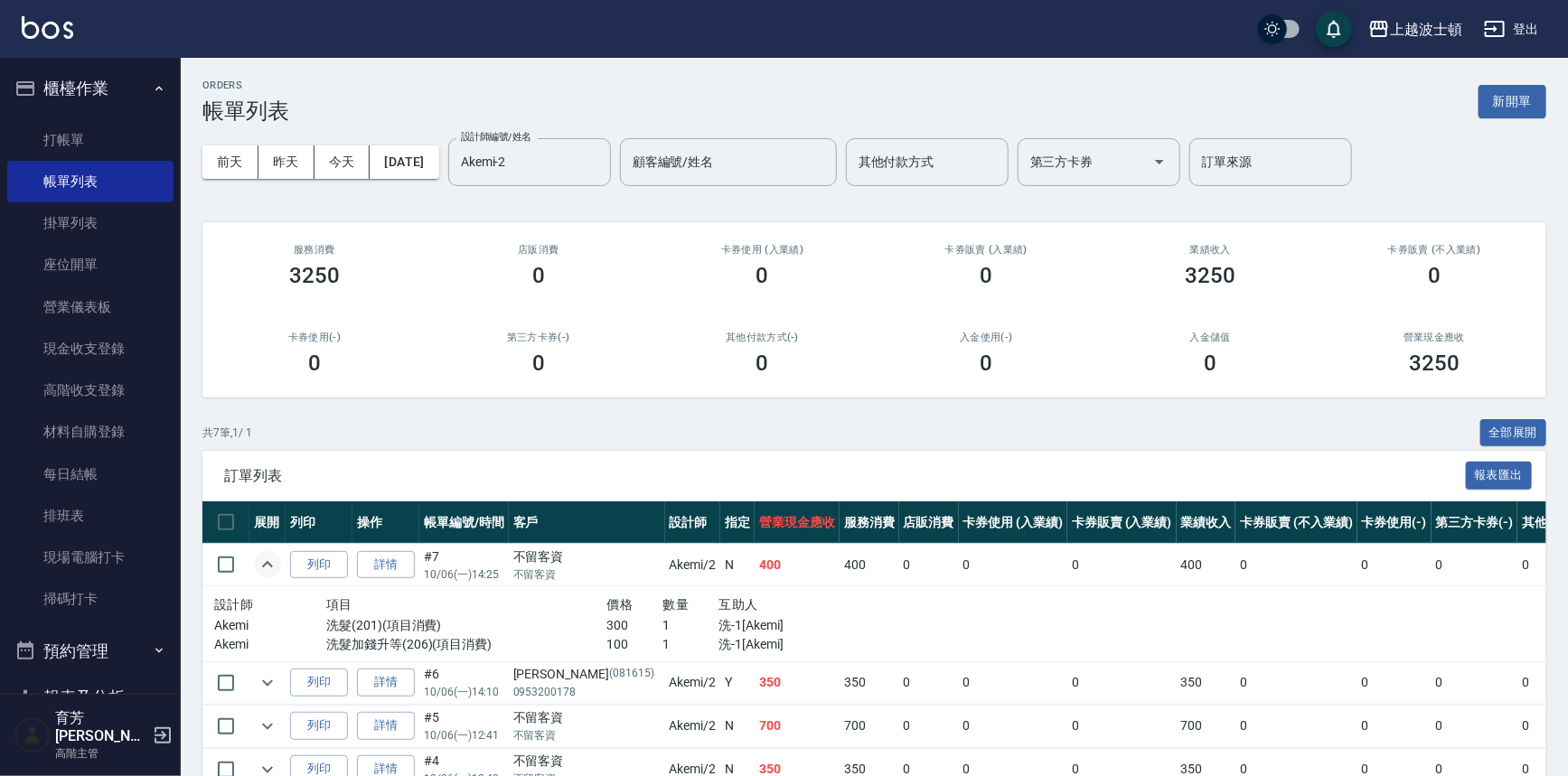
click at [260, 565] on icon "expand row" at bounding box center [268, 565] width 22 height 22
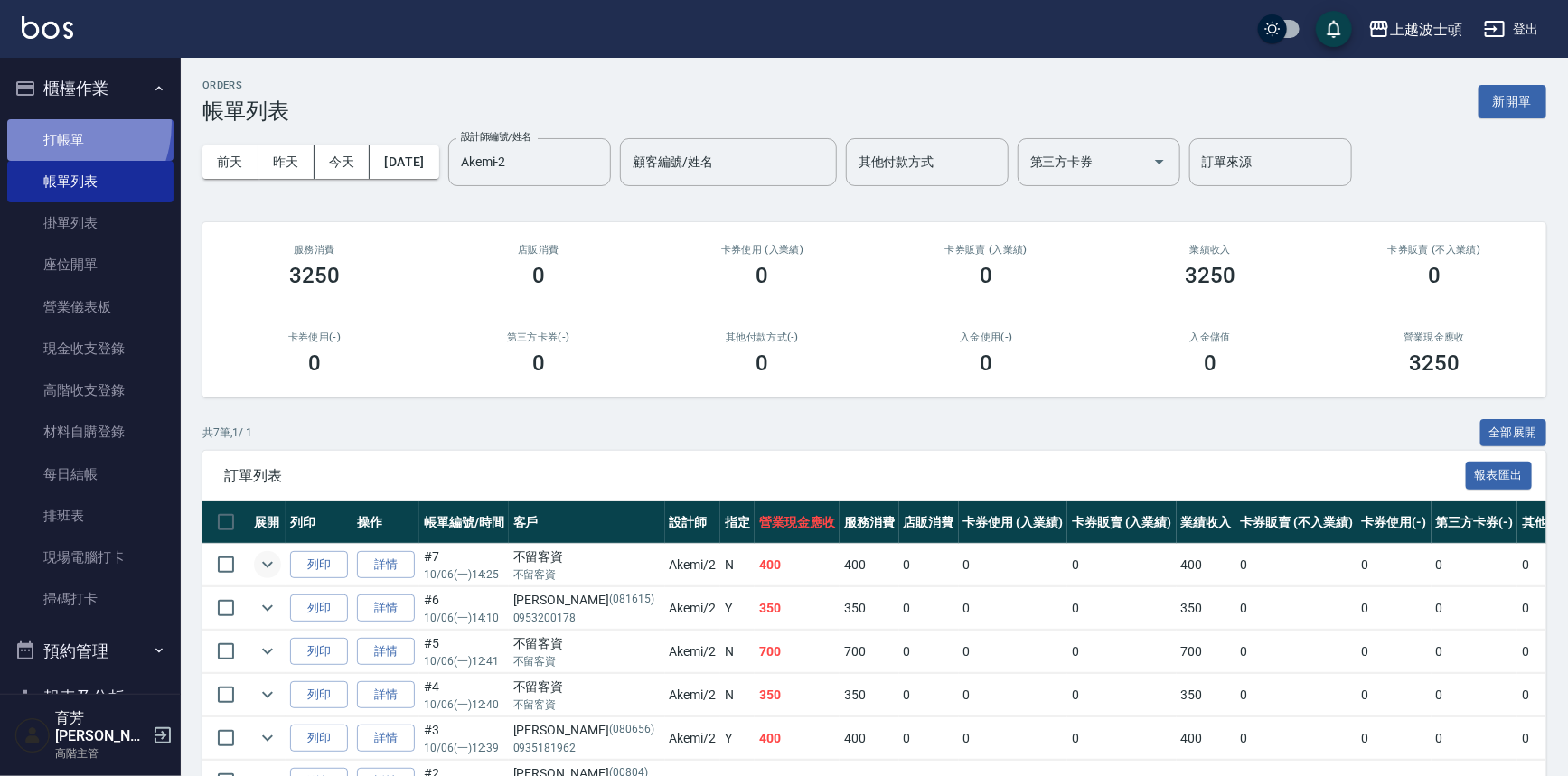
click at [50, 125] on link "打帳單" at bounding box center [90, 139] width 166 height 41
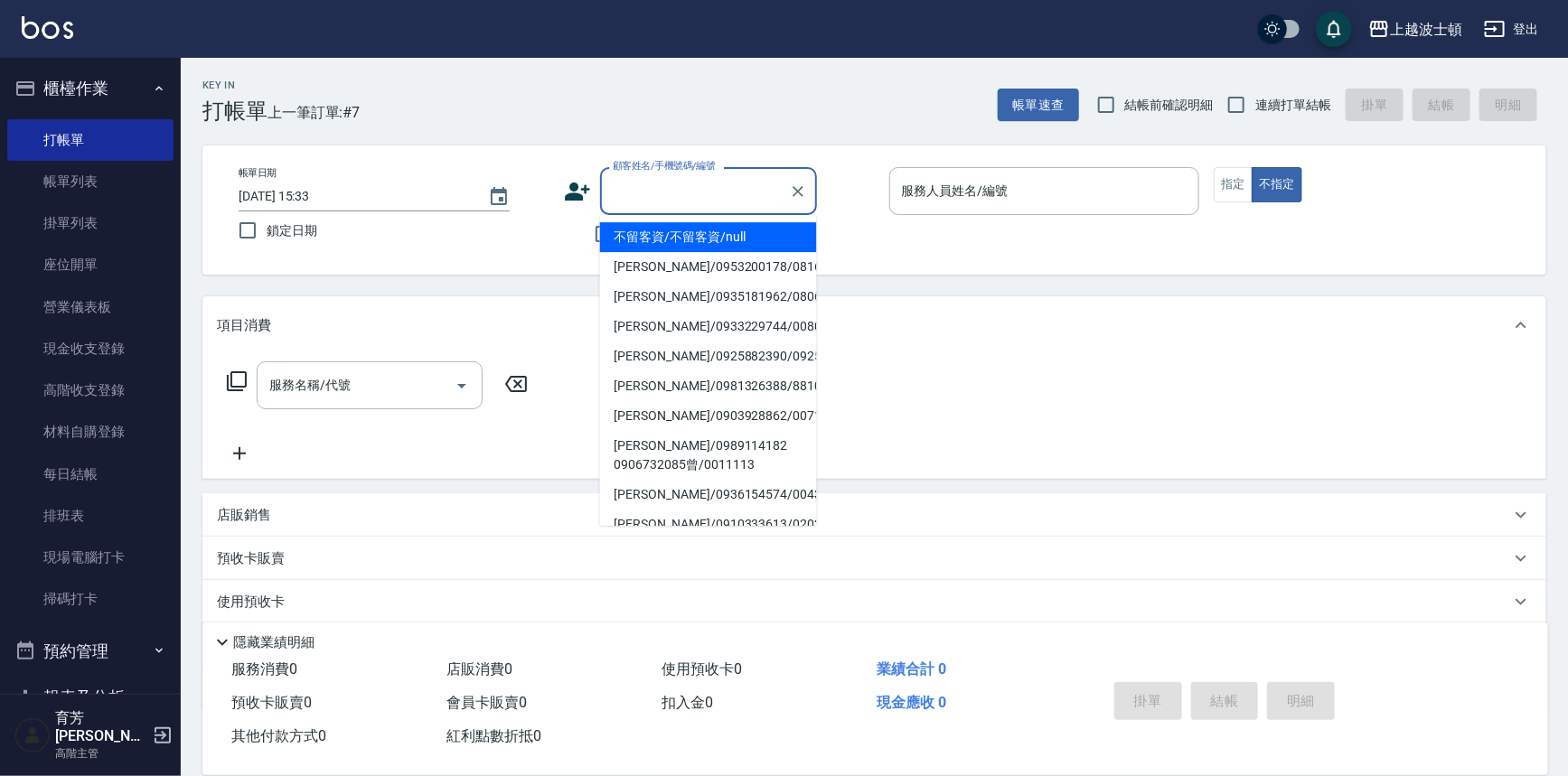
click at [657, 190] on input "顧客姓名/手機號碼/編號" at bounding box center [695, 191] width 173 height 31
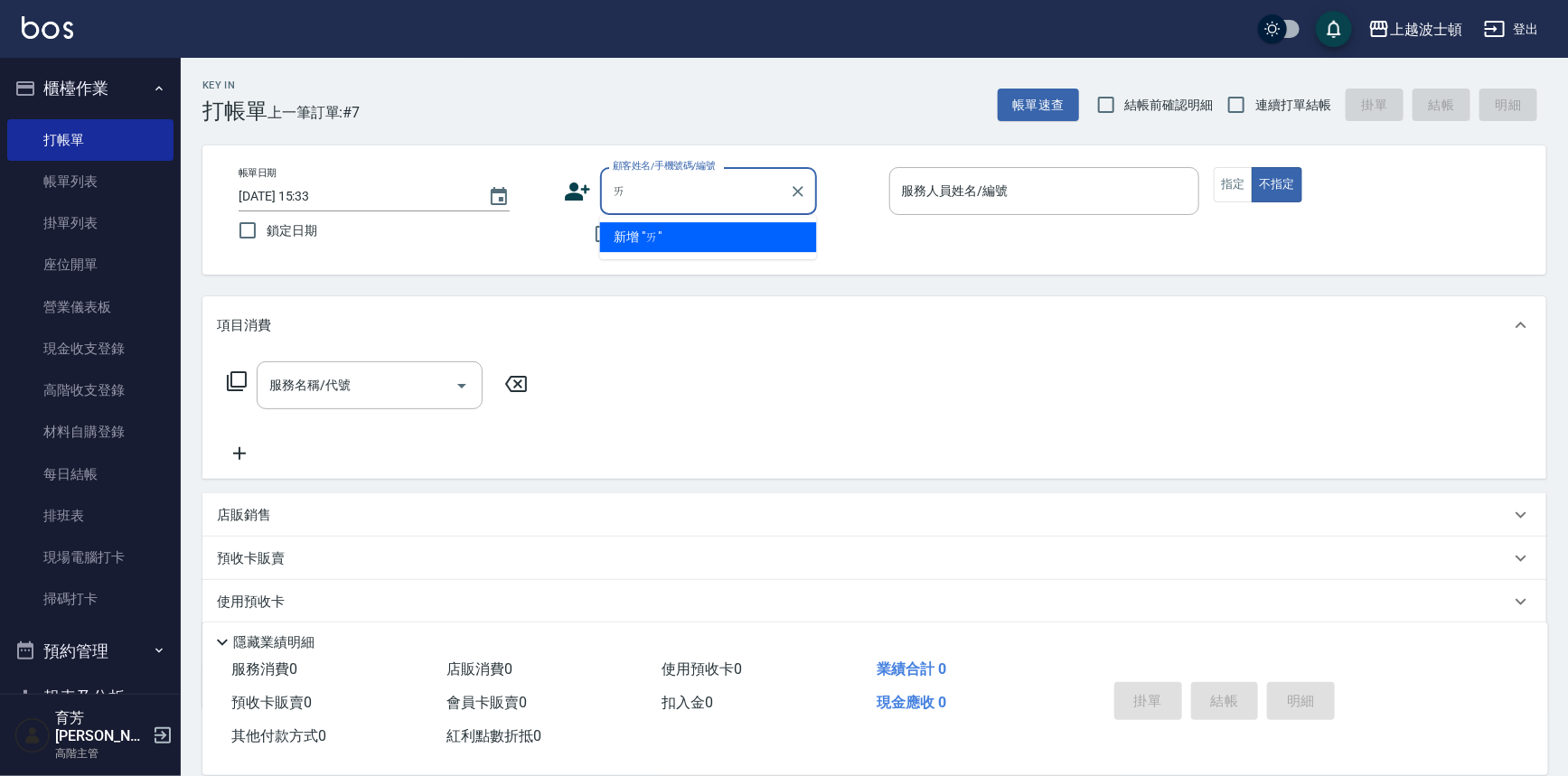
type input "愛"
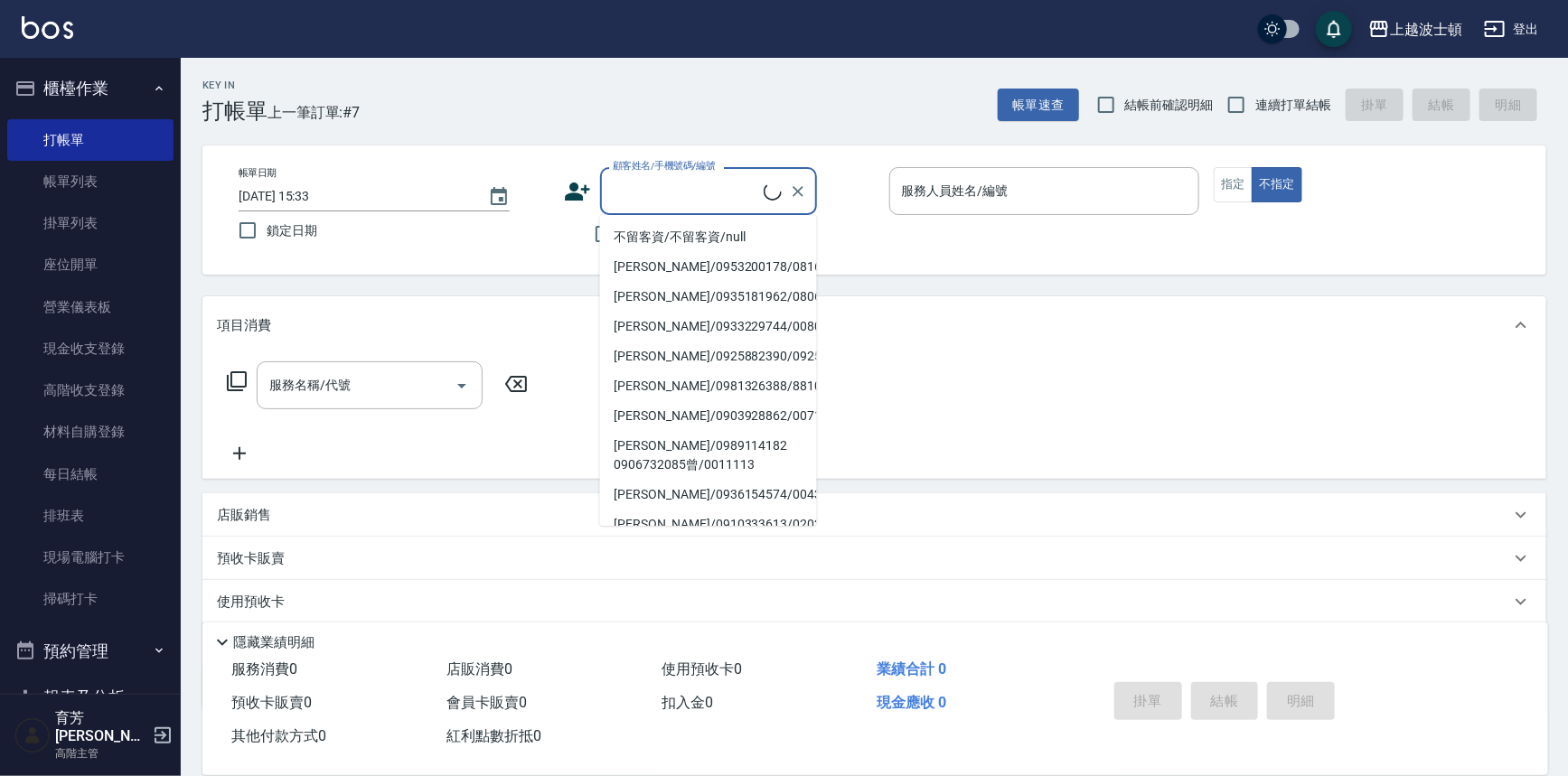
click at [895, 362] on div "服務名稱/代號 服務名稱/代號" at bounding box center [874, 416] width 1344 height 125
click at [687, 205] on input "顧客姓名/手機號碼/編號" at bounding box center [695, 191] width 173 height 31
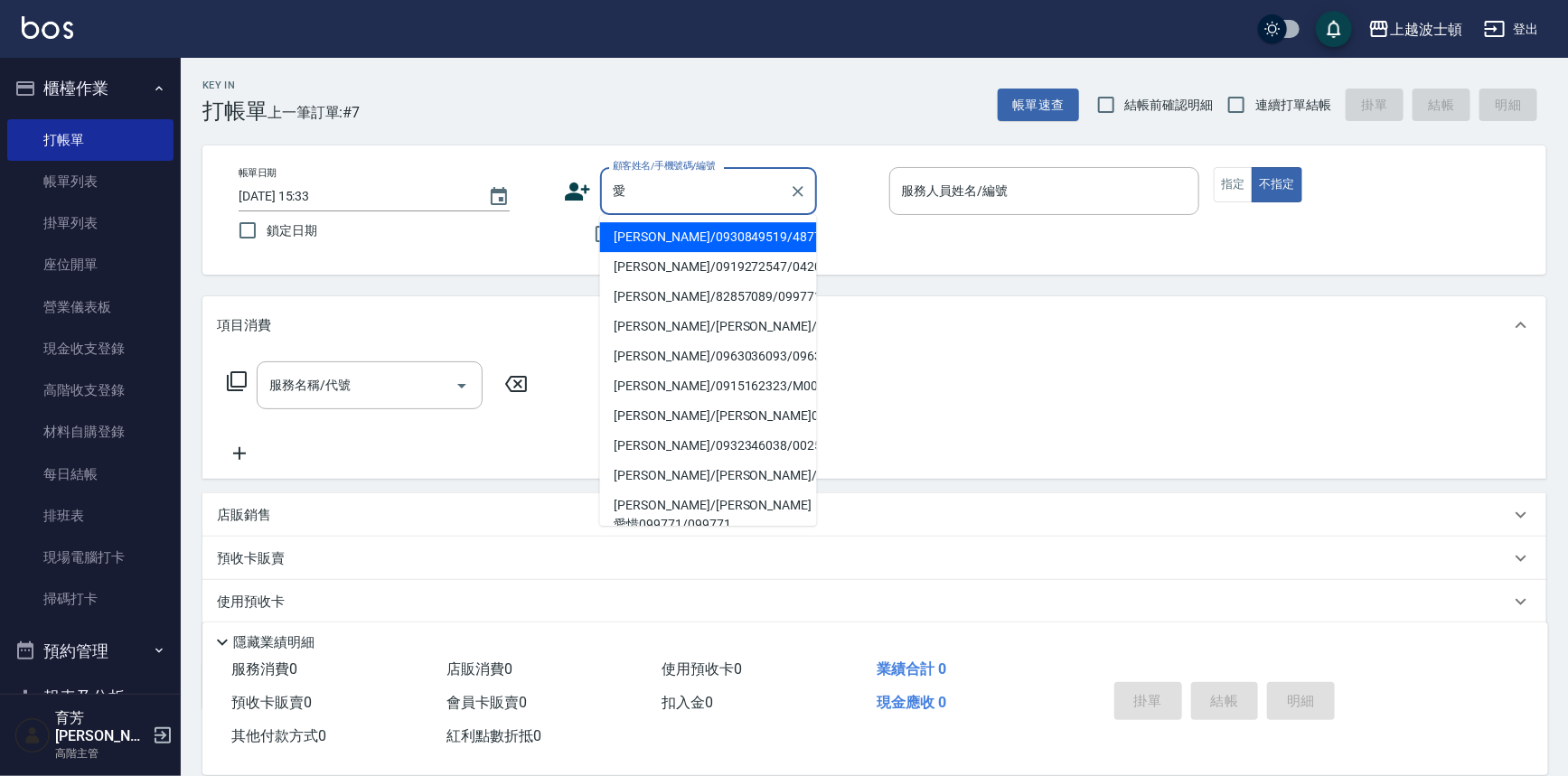
click at [688, 242] on li "[PERSON_NAME]/0930849519/48777" at bounding box center [708, 237] width 217 height 30
type input "[PERSON_NAME]/0930849519/48777"
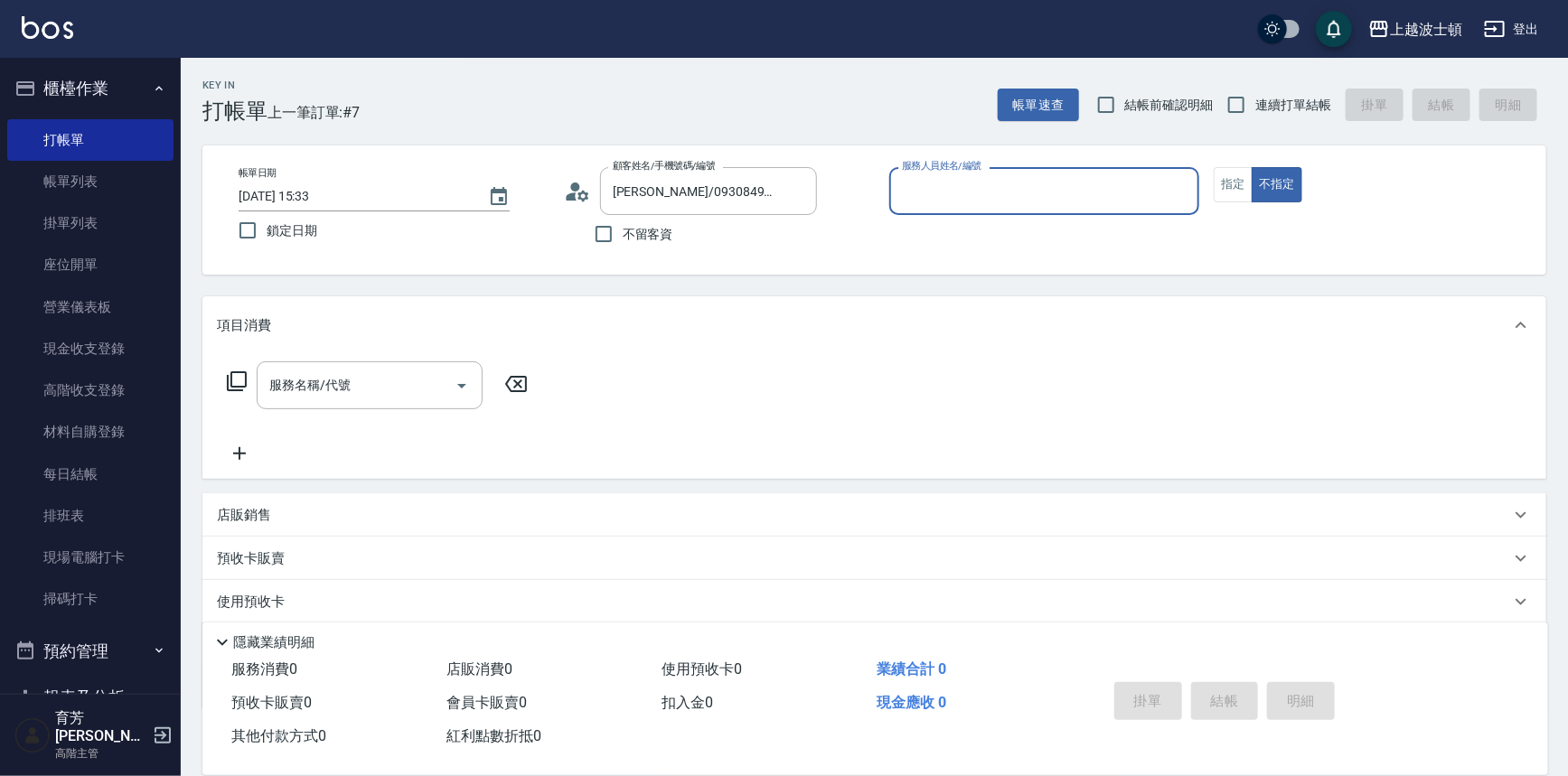
type input "[PERSON_NAME]-1"
click at [573, 195] on icon at bounding box center [572, 196] width 11 height 8
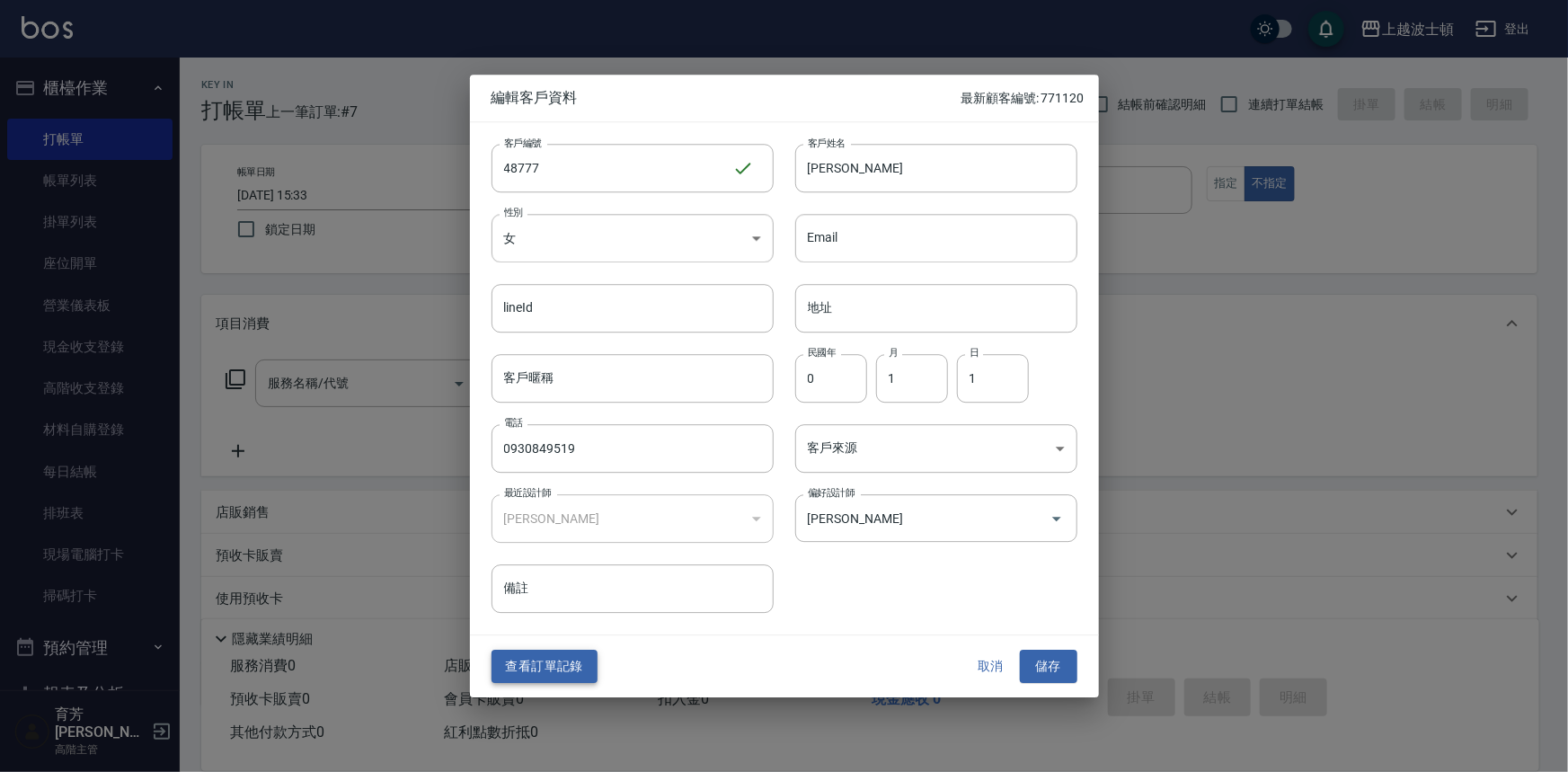
click at [561, 674] on button "查看訂單記錄" at bounding box center [545, 667] width 106 height 33
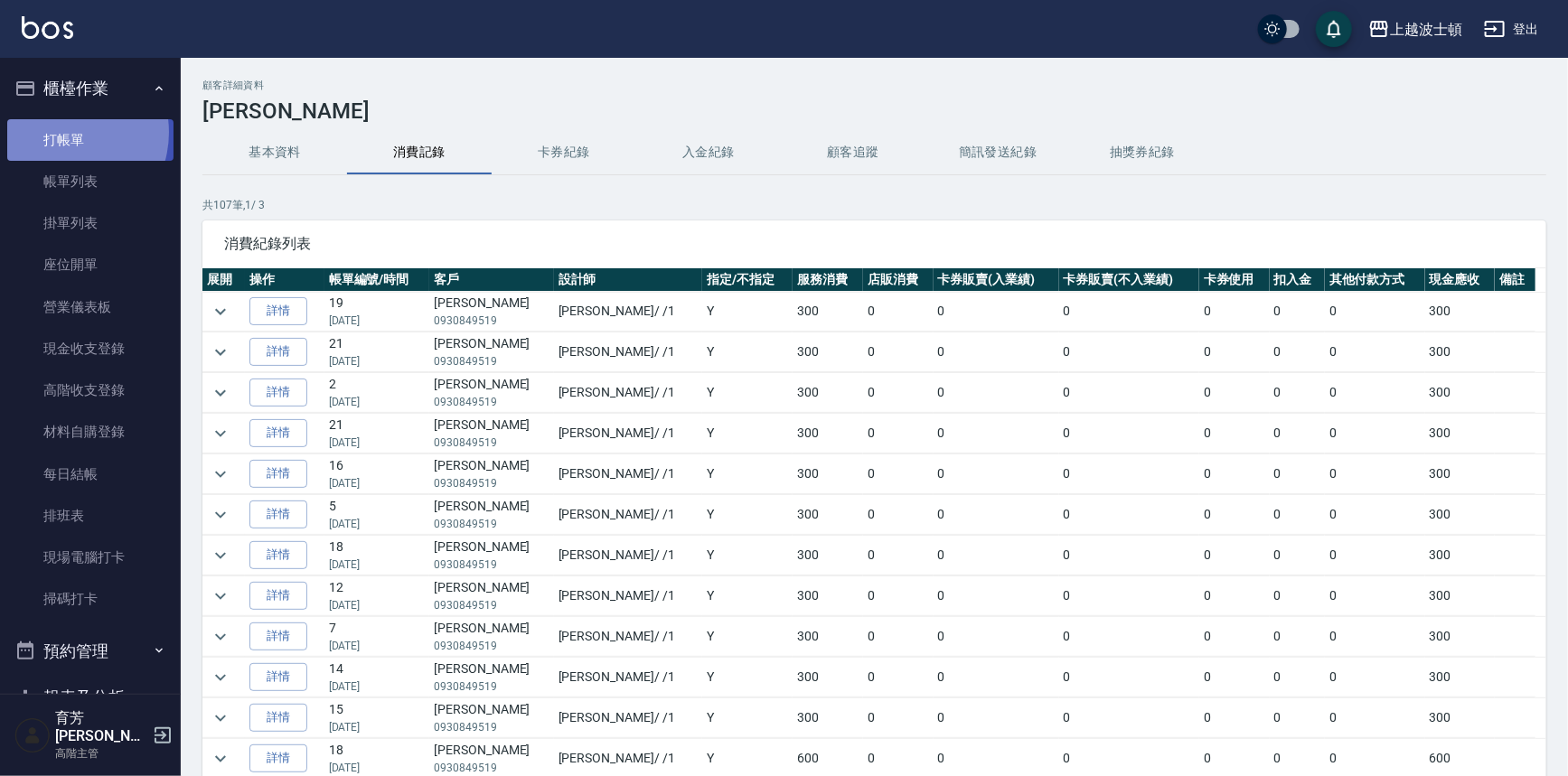
click at [64, 132] on link "打帳單" at bounding box center [90, 139] width 166 height 41
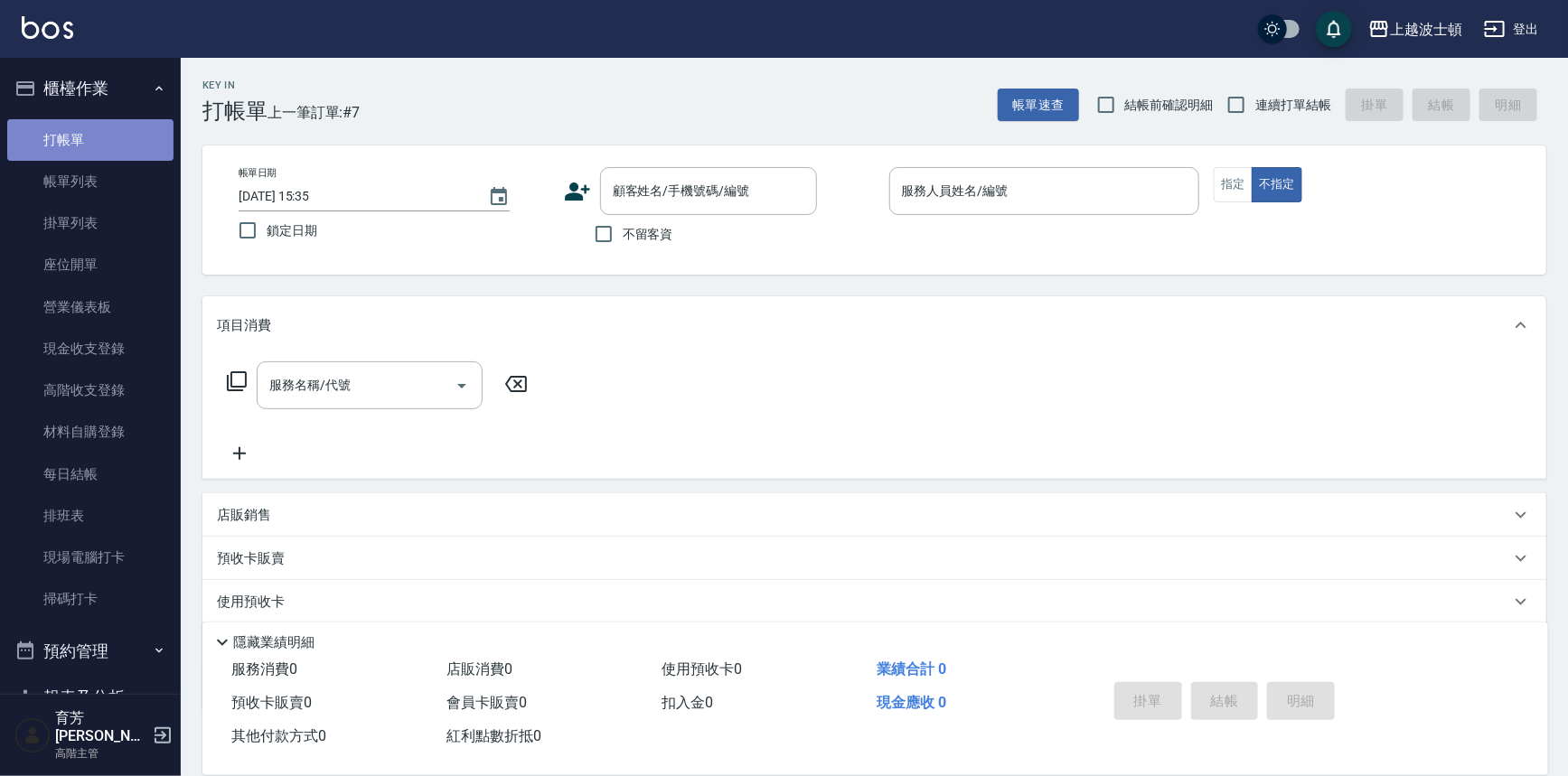
click at [117, 127] on link "打帳單" at bounding box center [90, 139] width 166 height 41
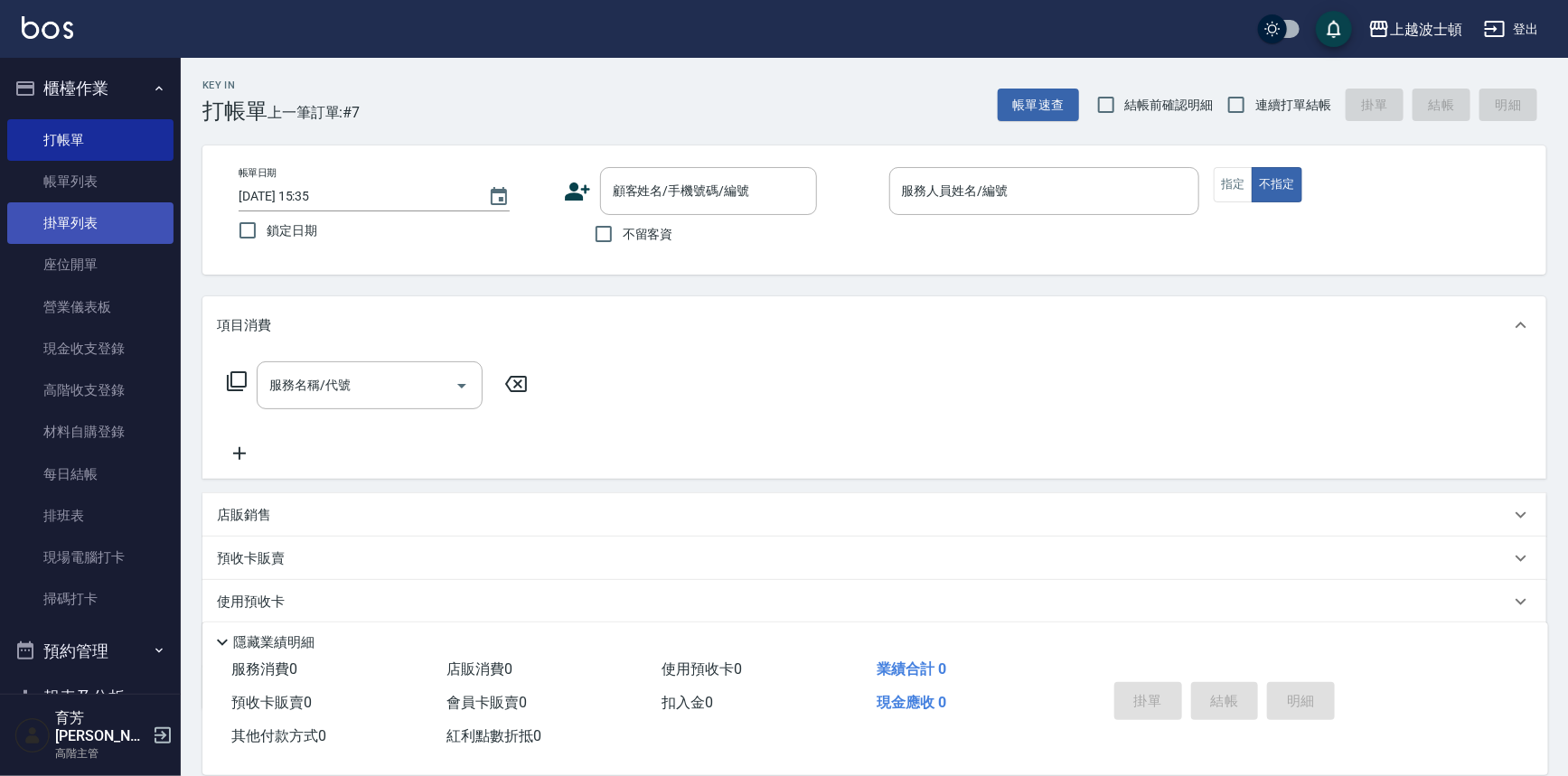
click at [7, 119] on link "打帳單" at bounding box center [90, 139] width 166 height 41
click at [82, 91] on button "櫃檯作業" at bounding box center [90, 88] width 166 height 47
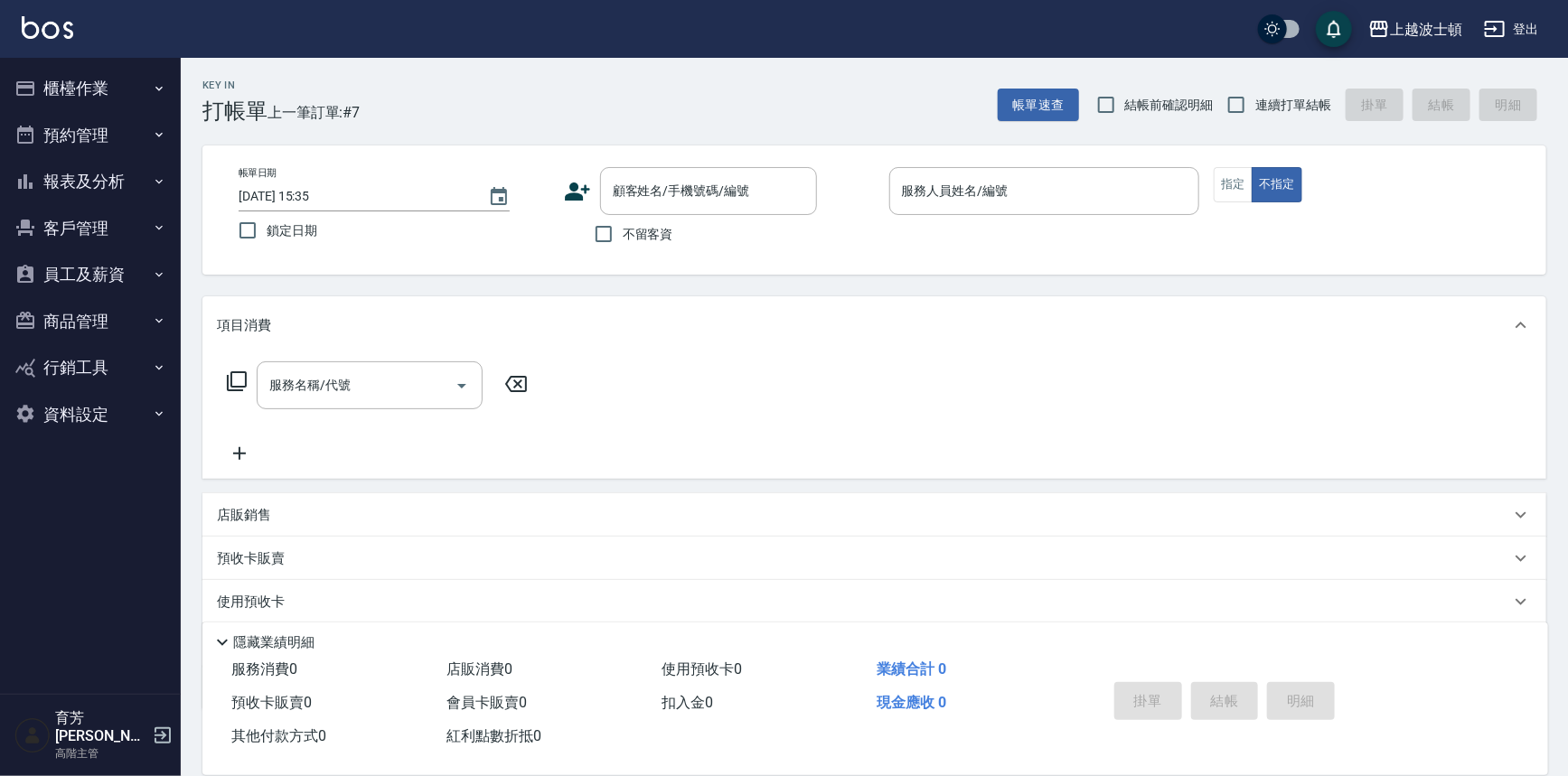
click at [72, 224] on button "客戶管理" at bounding box center [90, 228] width 166 height 47
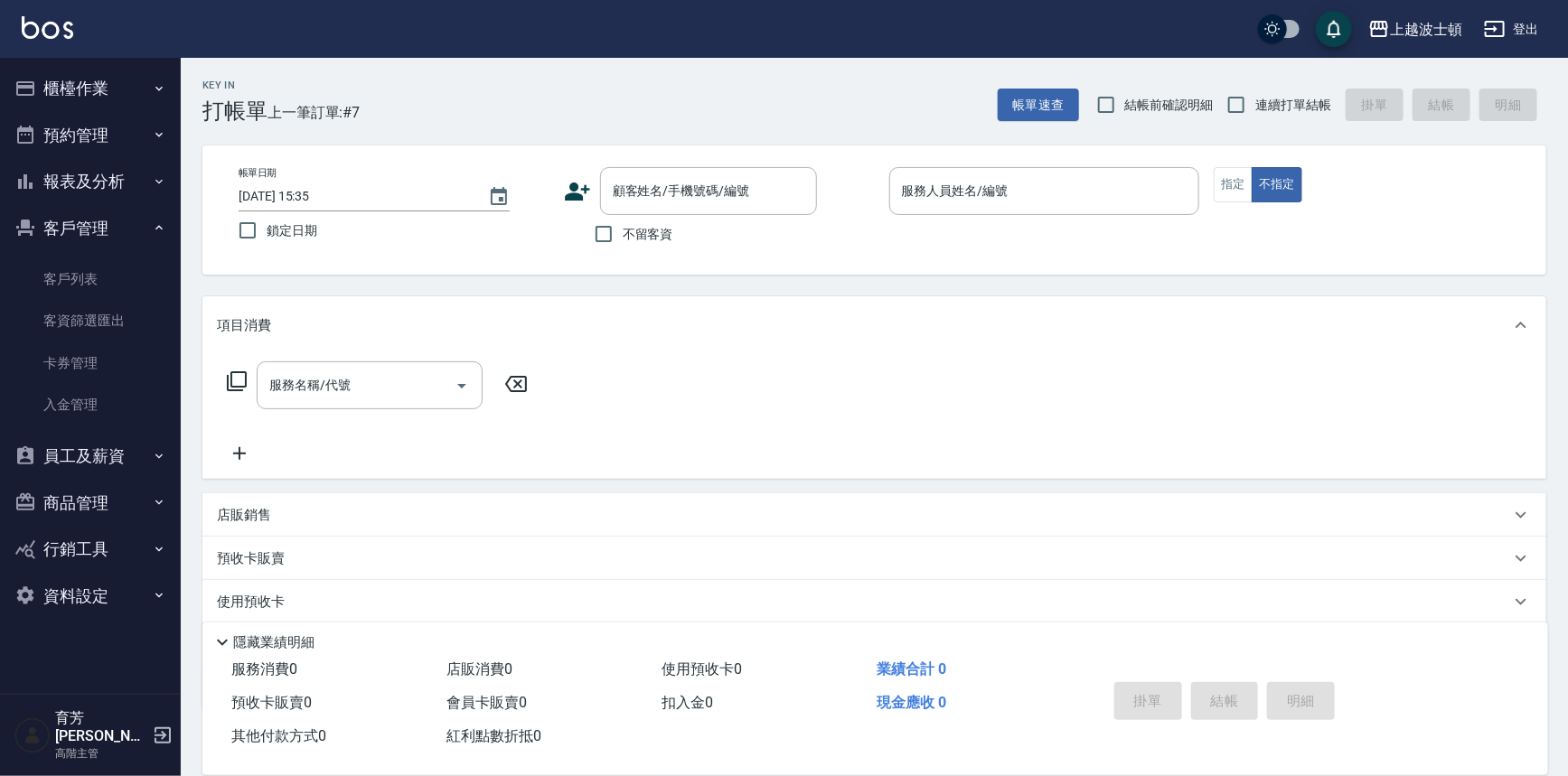
click at [71, 273] on link "客戶列表" at bounding box center [90, 279] width 166 height 41
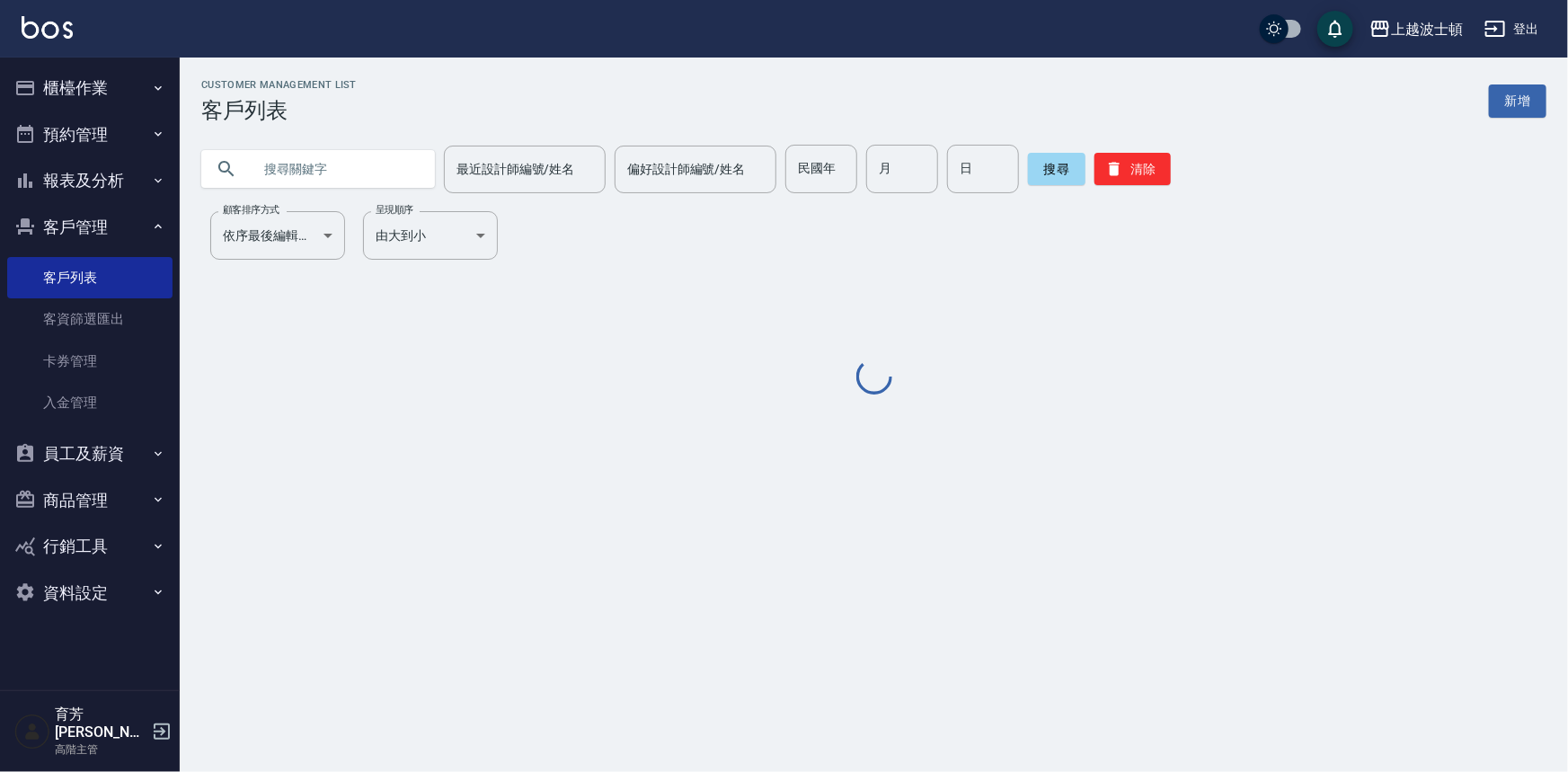
click at [311, 156] on input "text" at bounding box center [336, 169] width 169 height 48
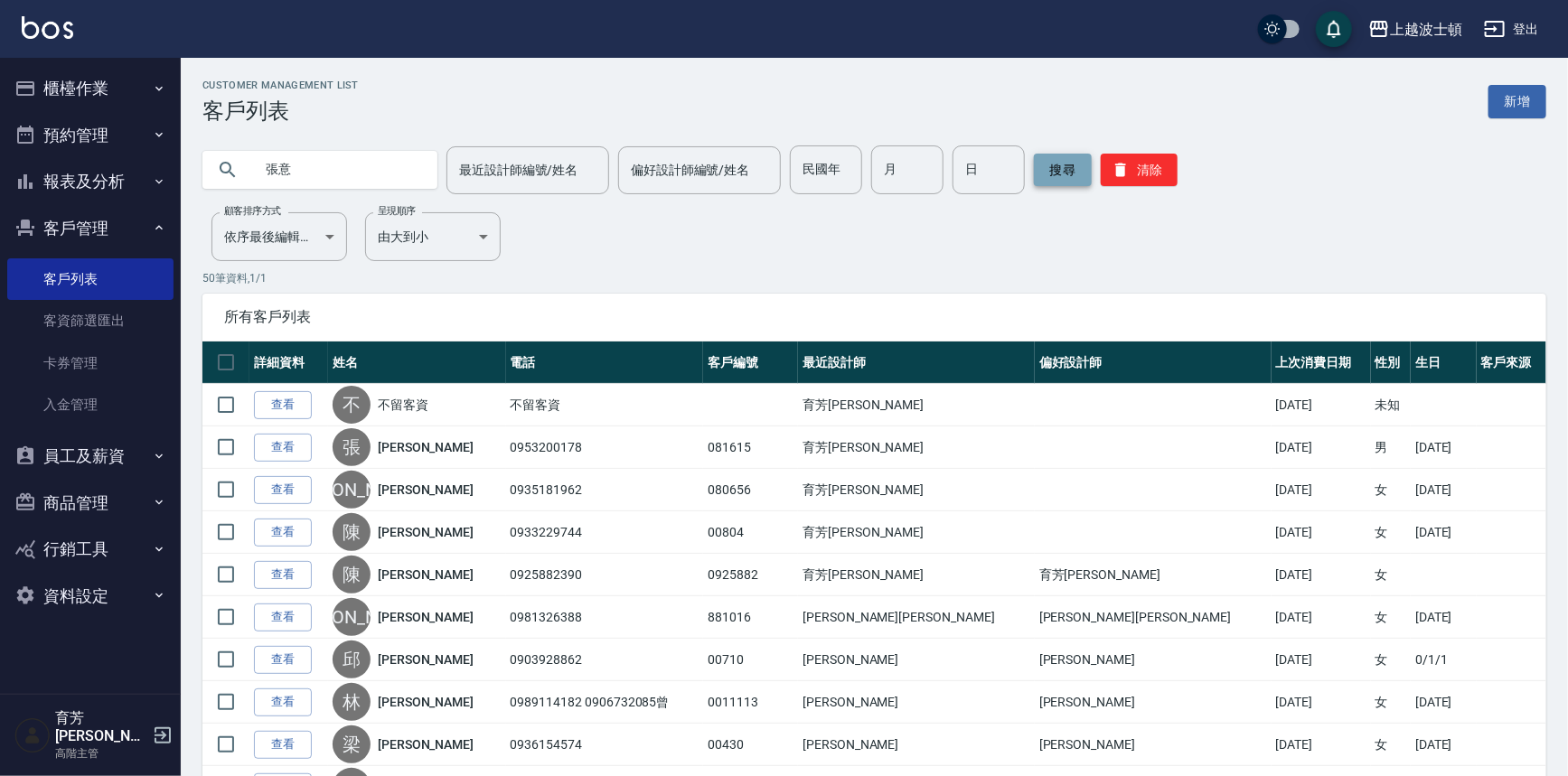
type input "張意"
click at [1062, 178] on button "搜尋" at bounding box center [1062, 169] width 58 height 32
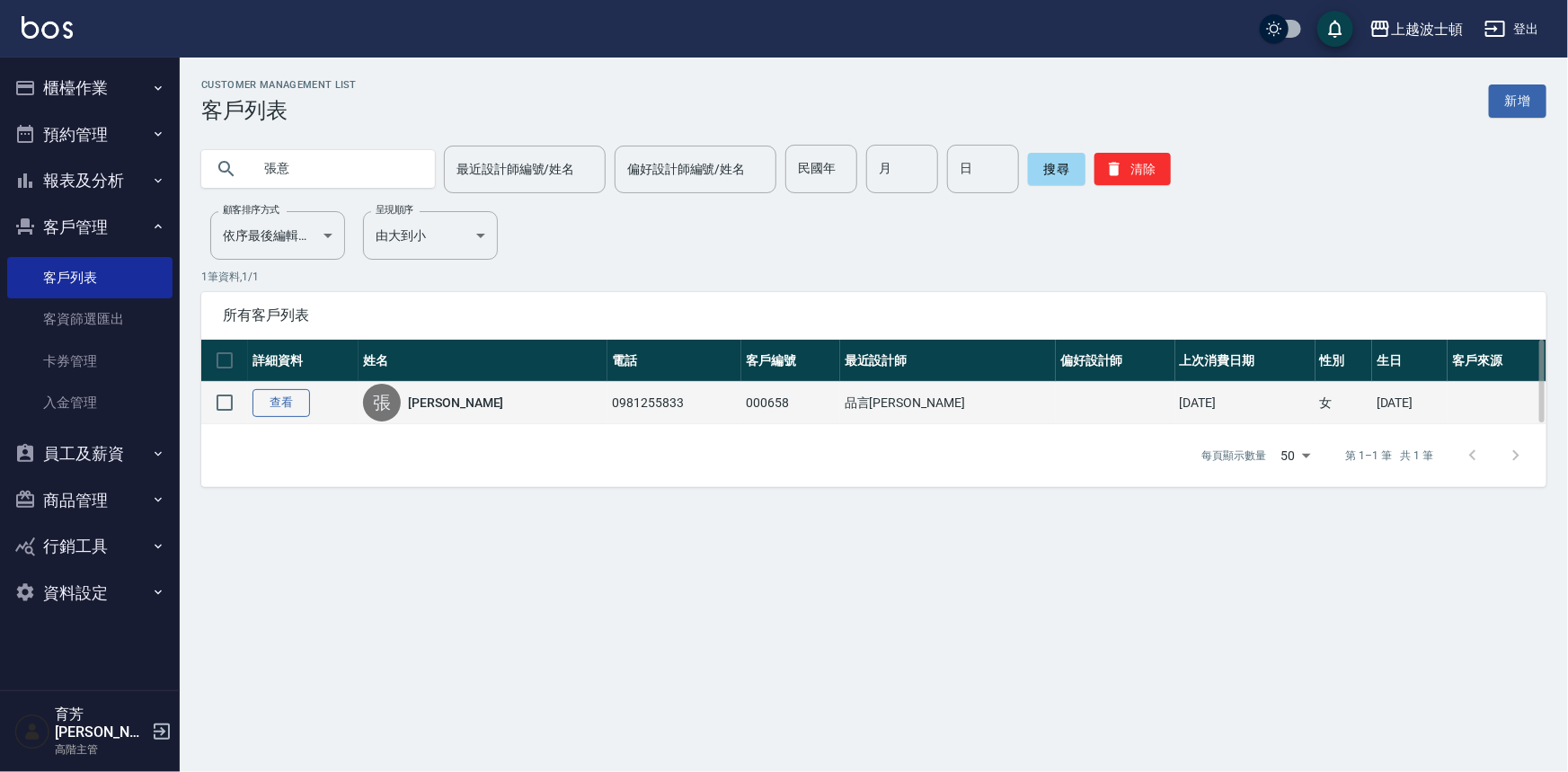
click at [291, 407] on link "查看" at bounding box center [281, 403] width 57 height 28
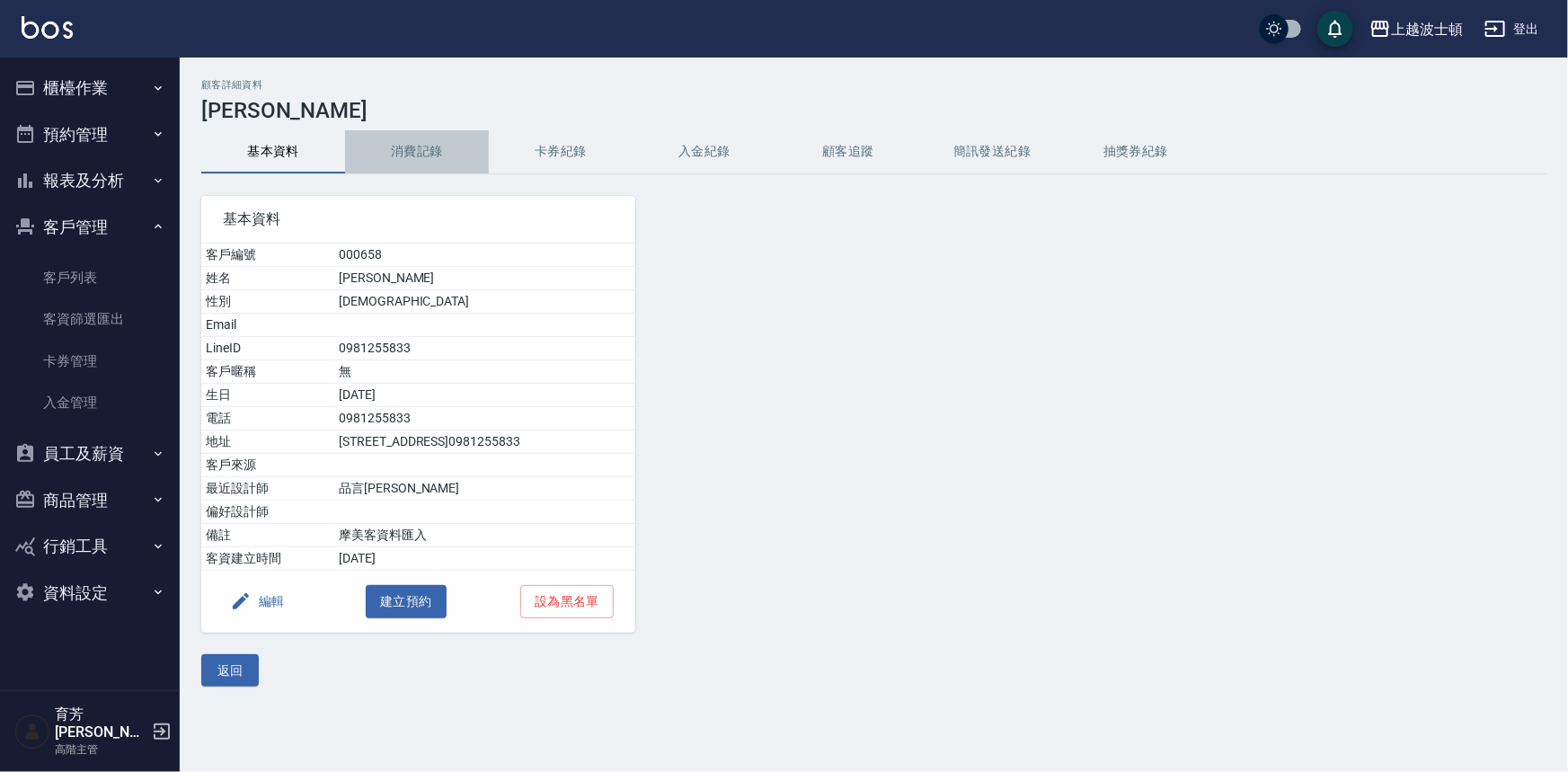
click at [426, 159] on button "消費記錄" at bounding box center [417, 151] width 144 height 43
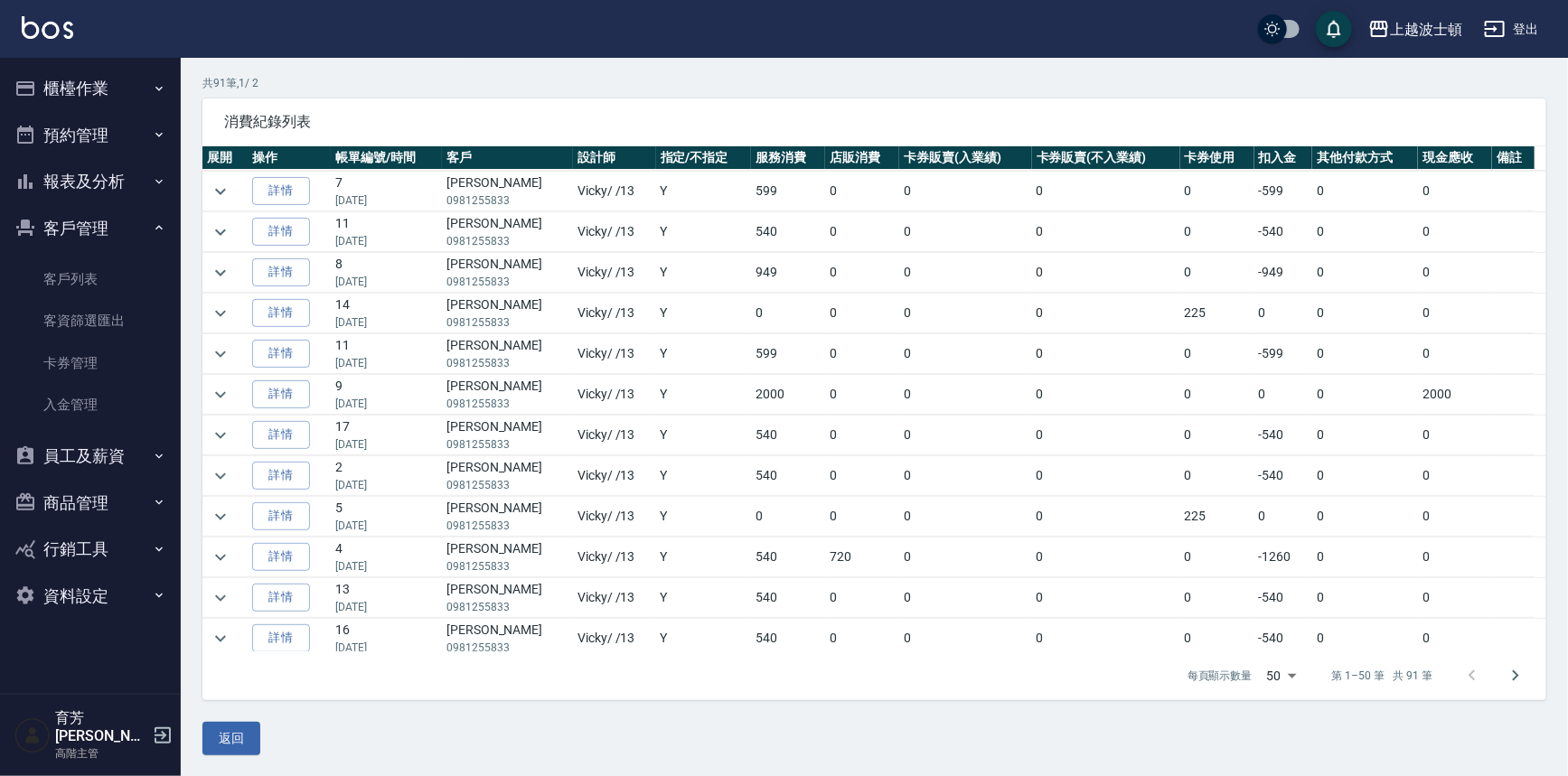
scroll to position [453, 0]
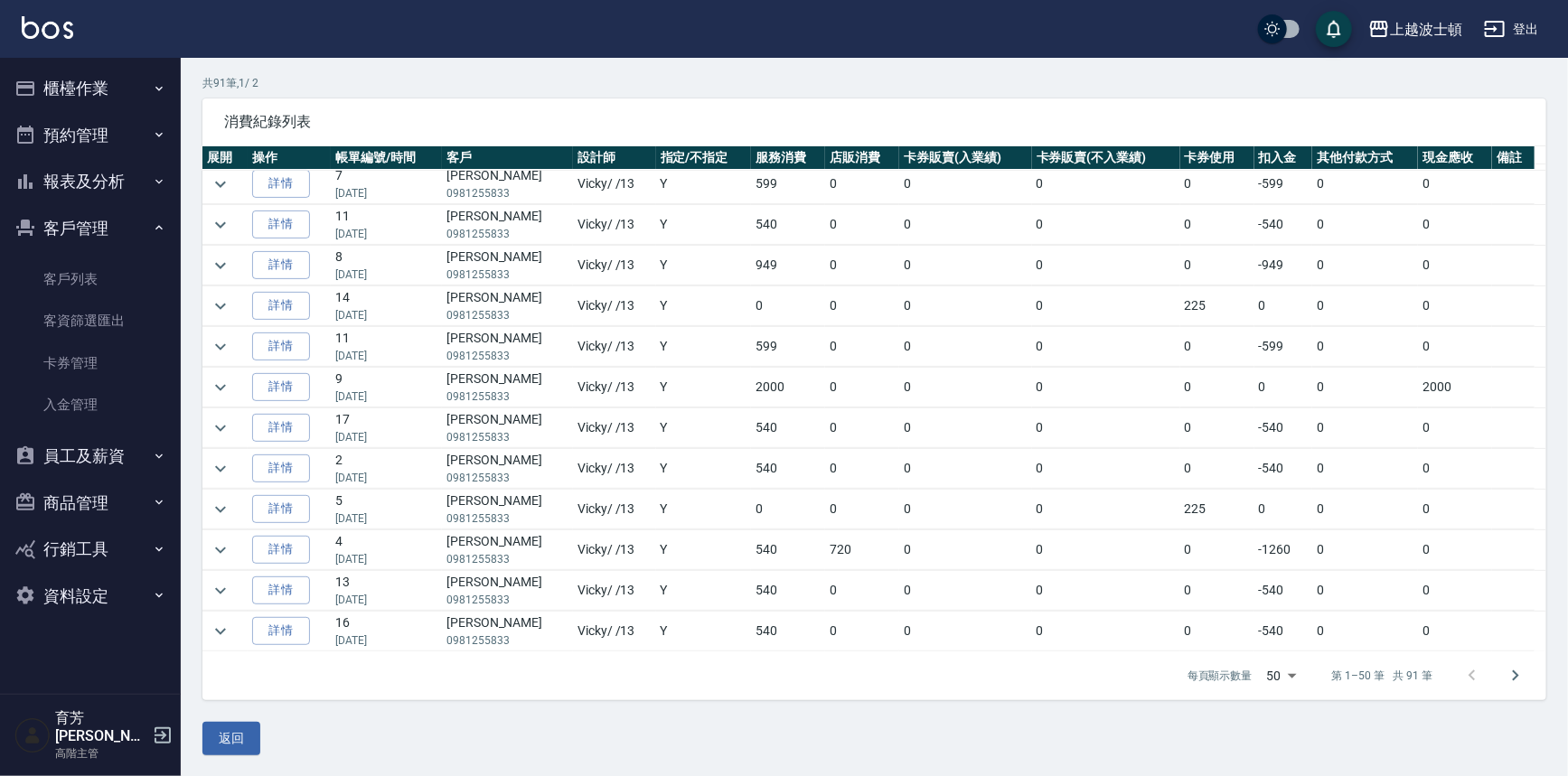
click at [234, 385] on td at bounding box center [225, 387] width 45 height 39
click at [221, 384] on icon "expand row" at bounding box center [220, 387] width 11 height 6
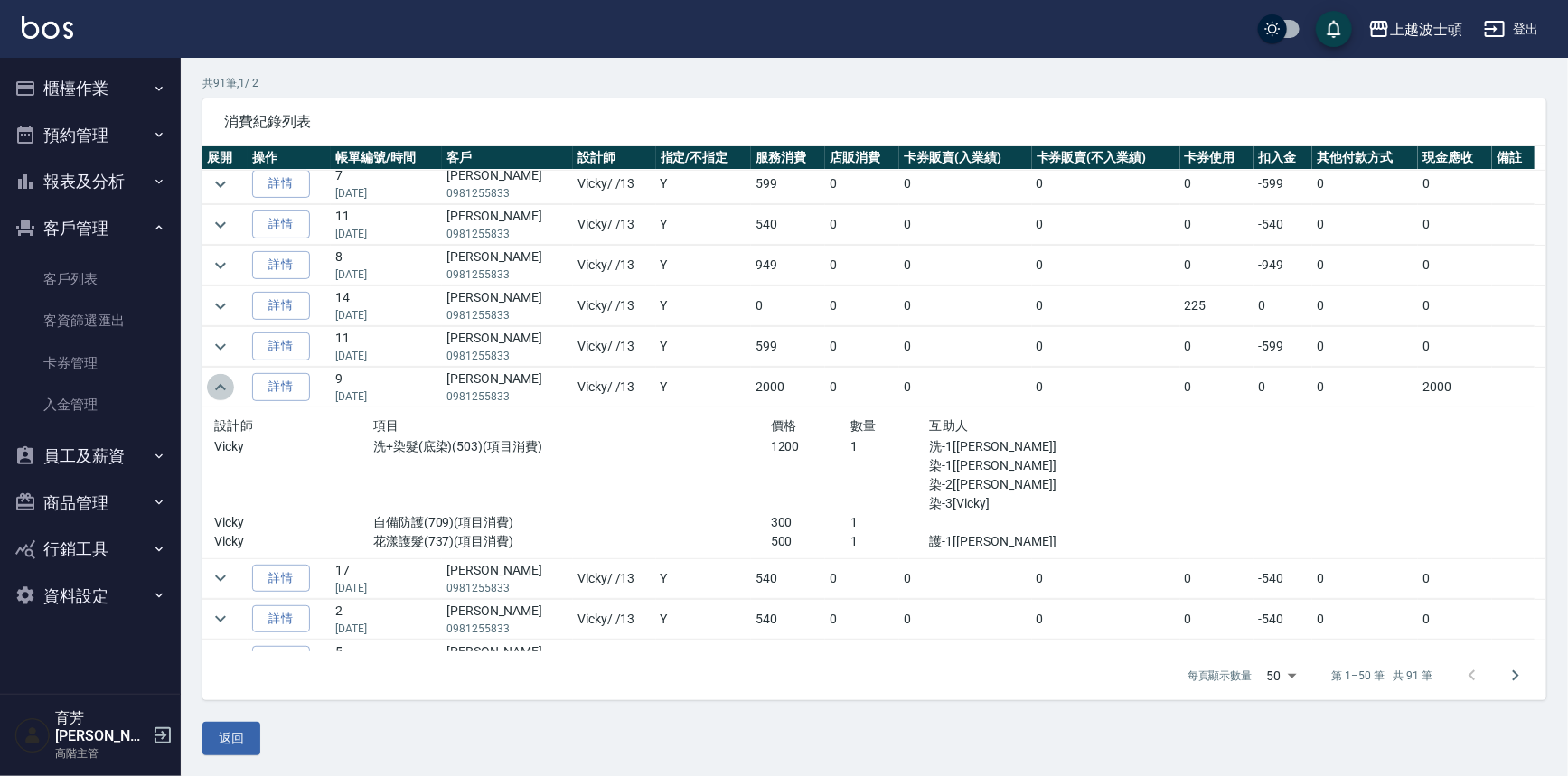
click at [221, 384] on icon "expand row" at bounding box center [221, 388] width 22 height 22
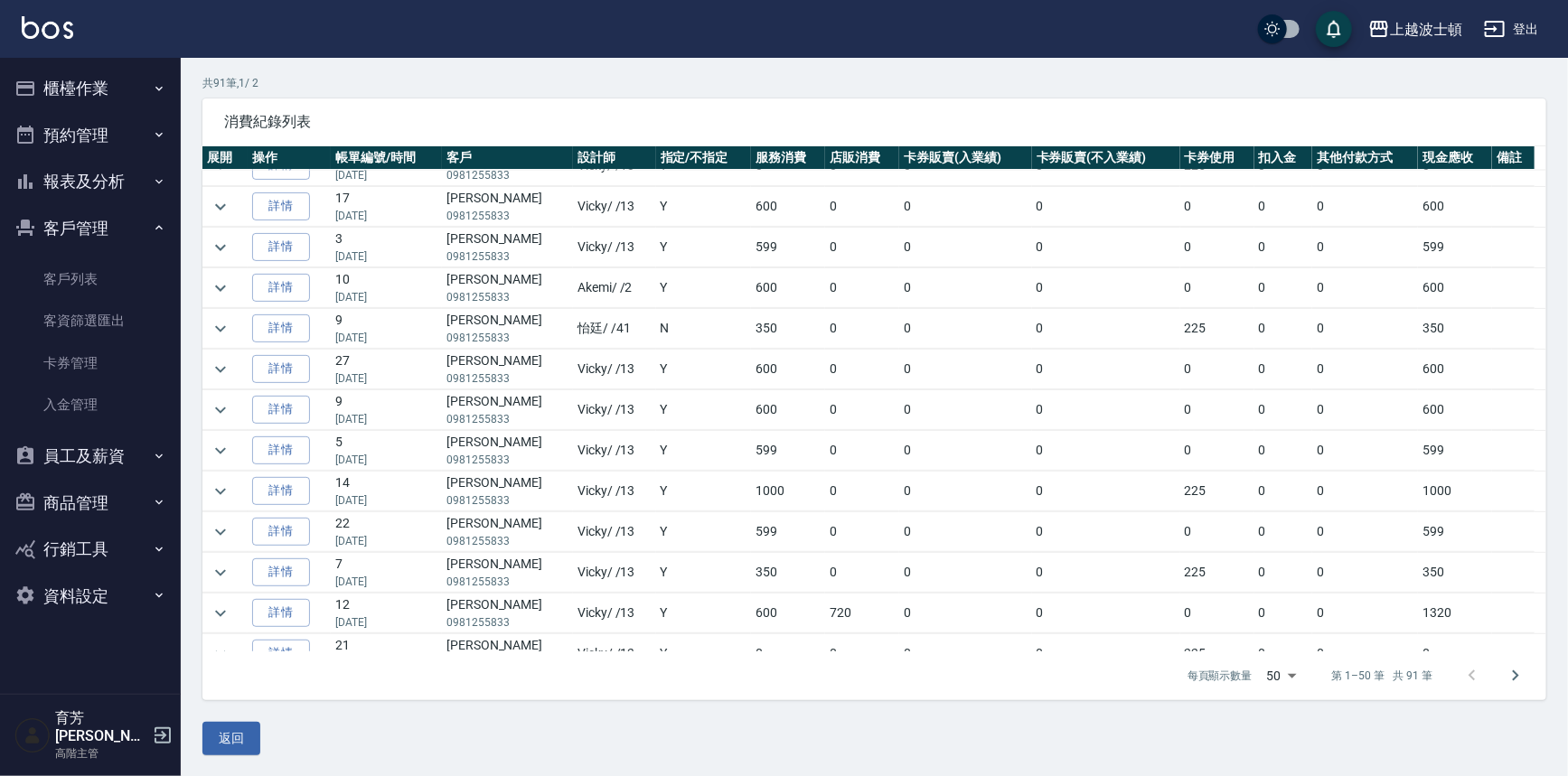
scroll to position [1541, 0]
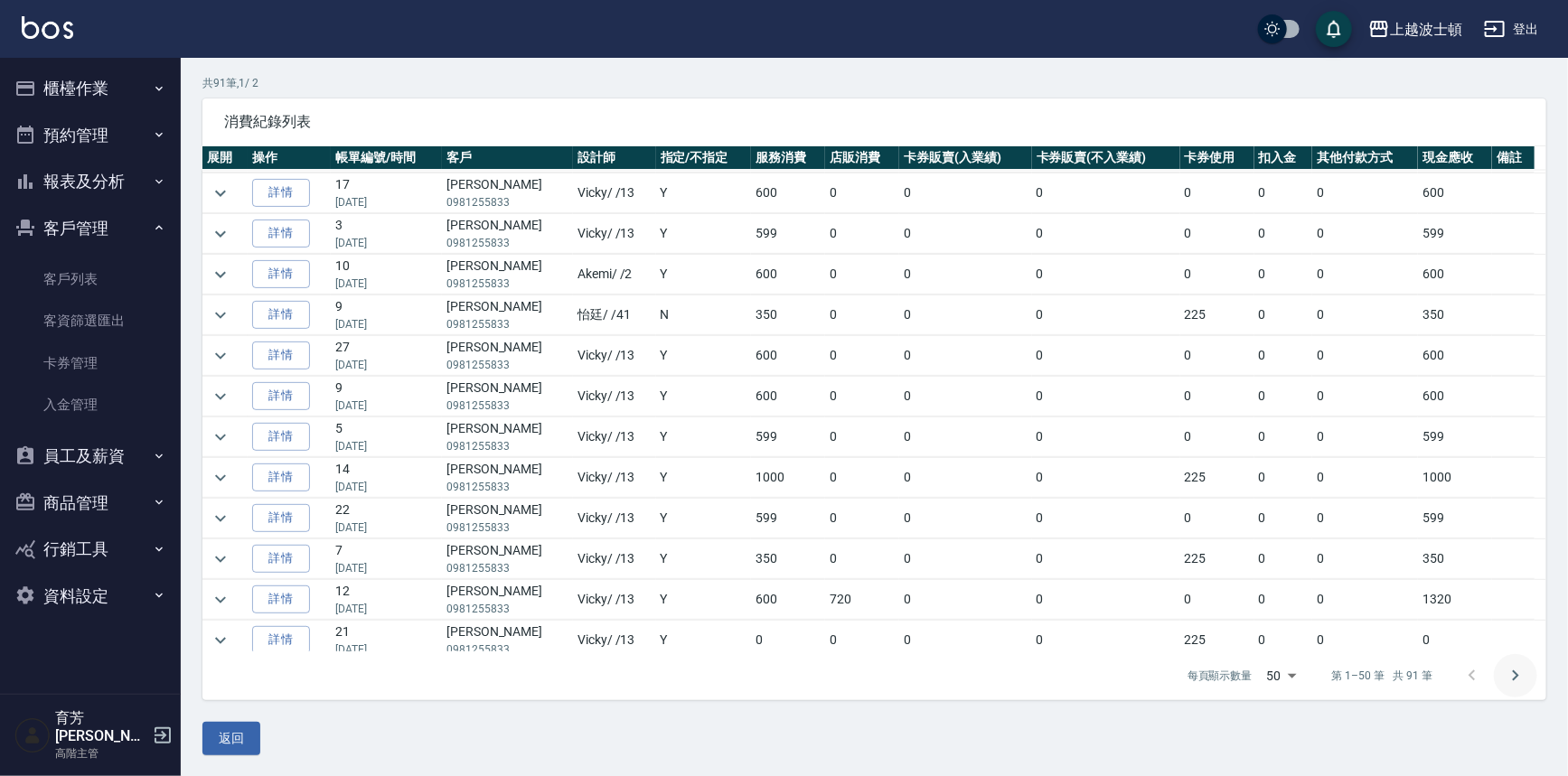
click at [1512, 675] on icon "Go to next page" at bounding box center [1516, 676] width 22 height 22
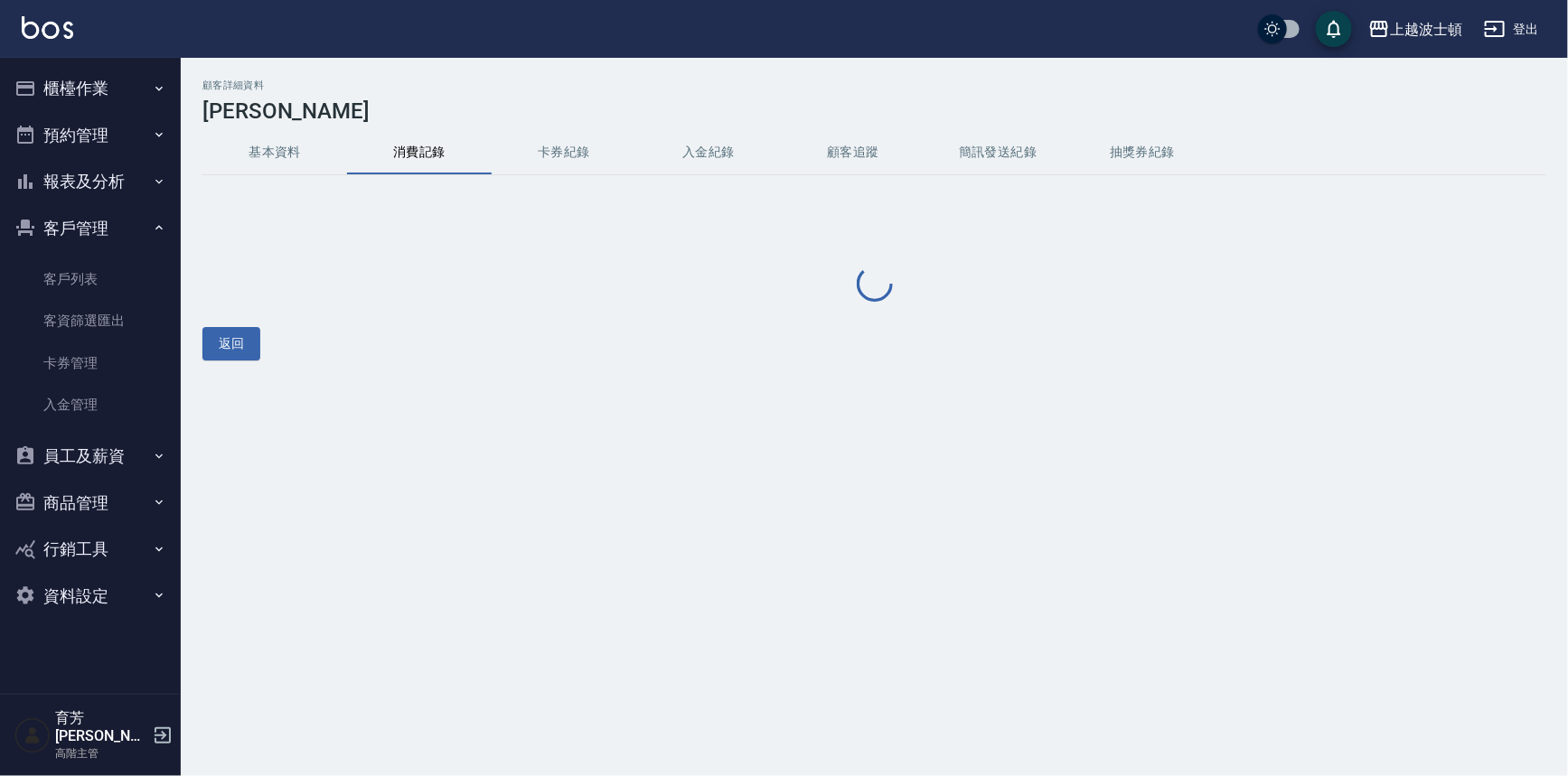
scroll to position [0, 0]
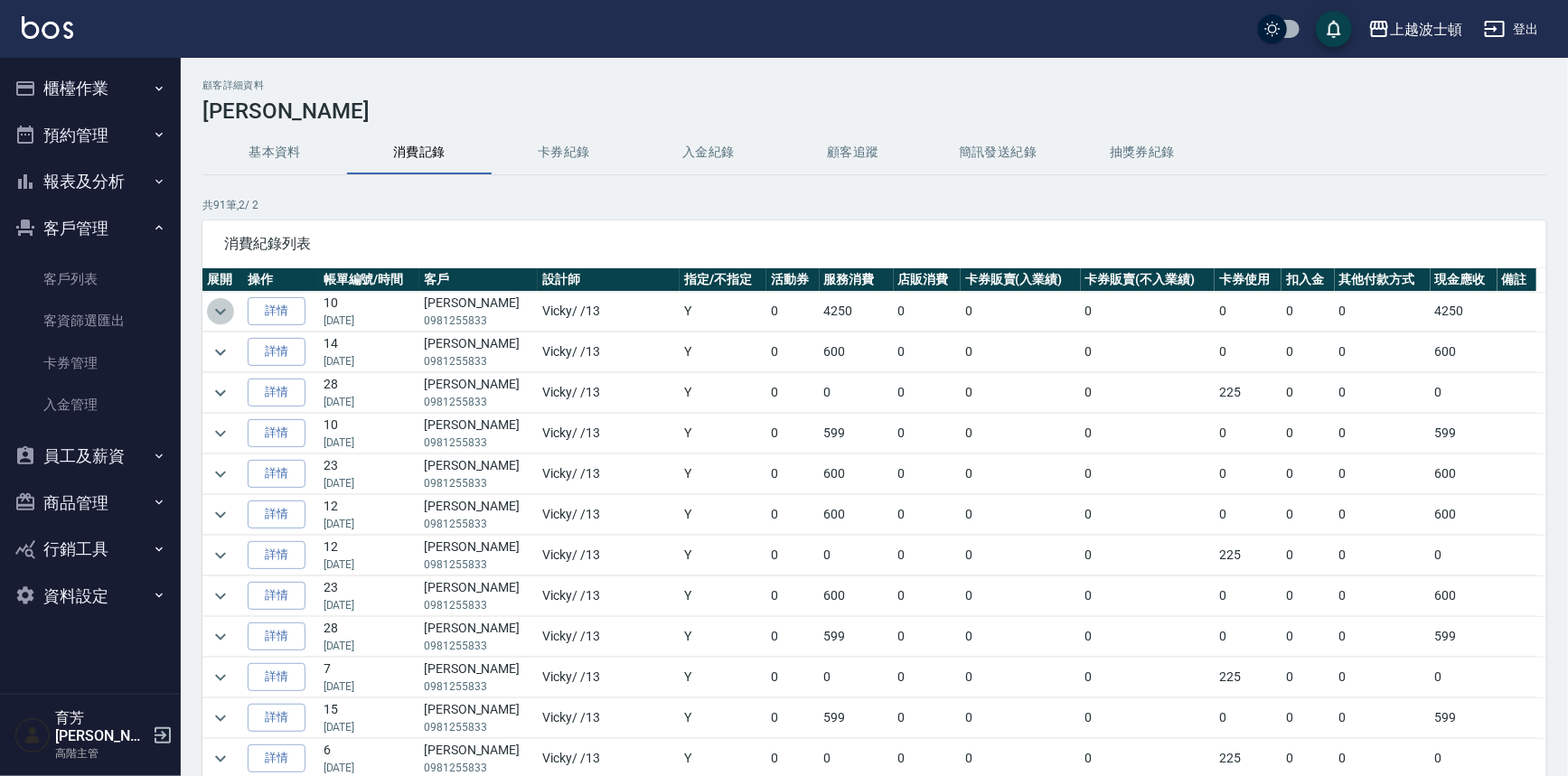
click at [207, 316] on button "expand row" at bounding box center [221, 312] width 28 height 28
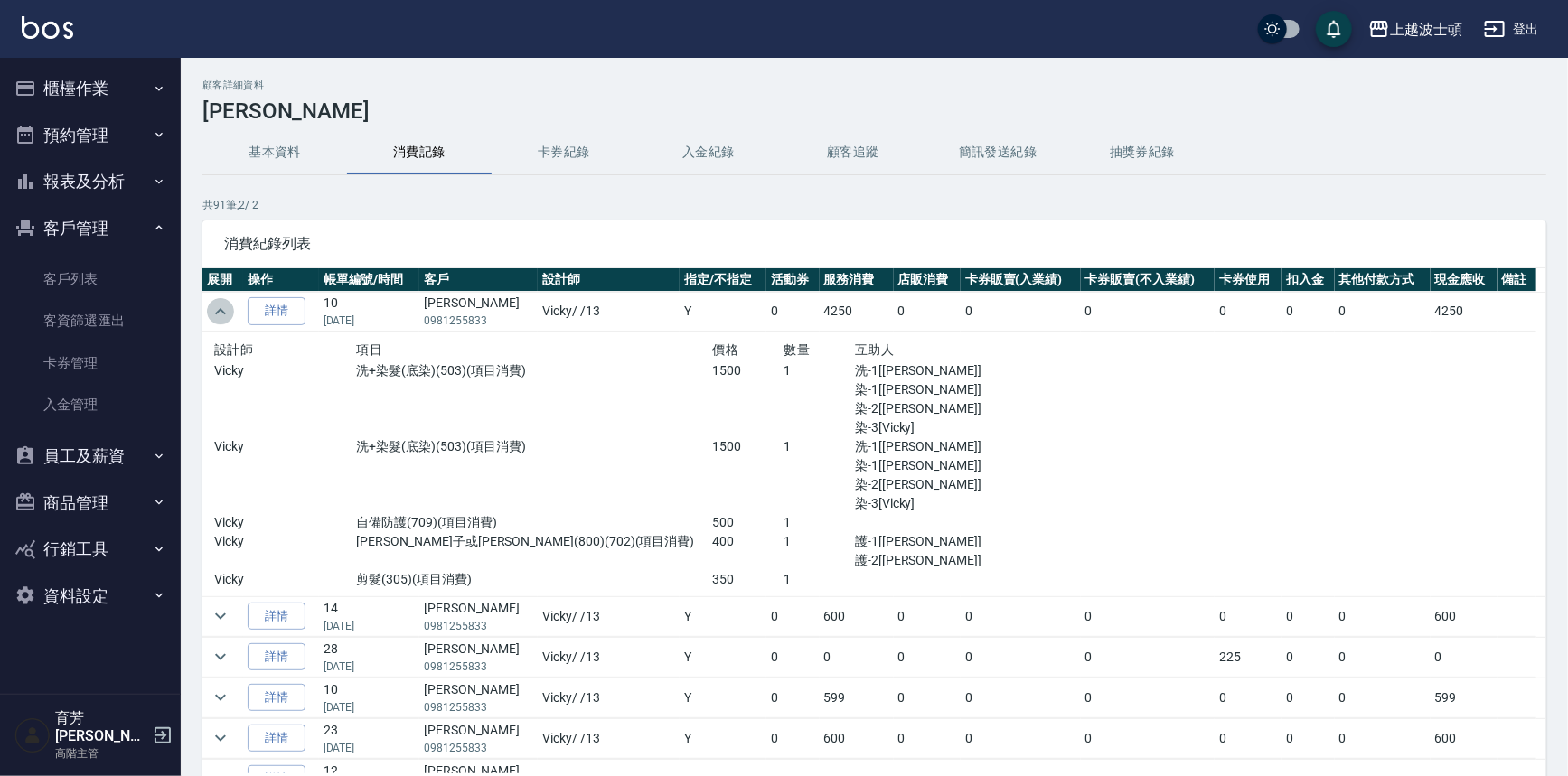
click at [217, 316] on icon "expand row" at bounding box center [221, 312] width 22 height 22
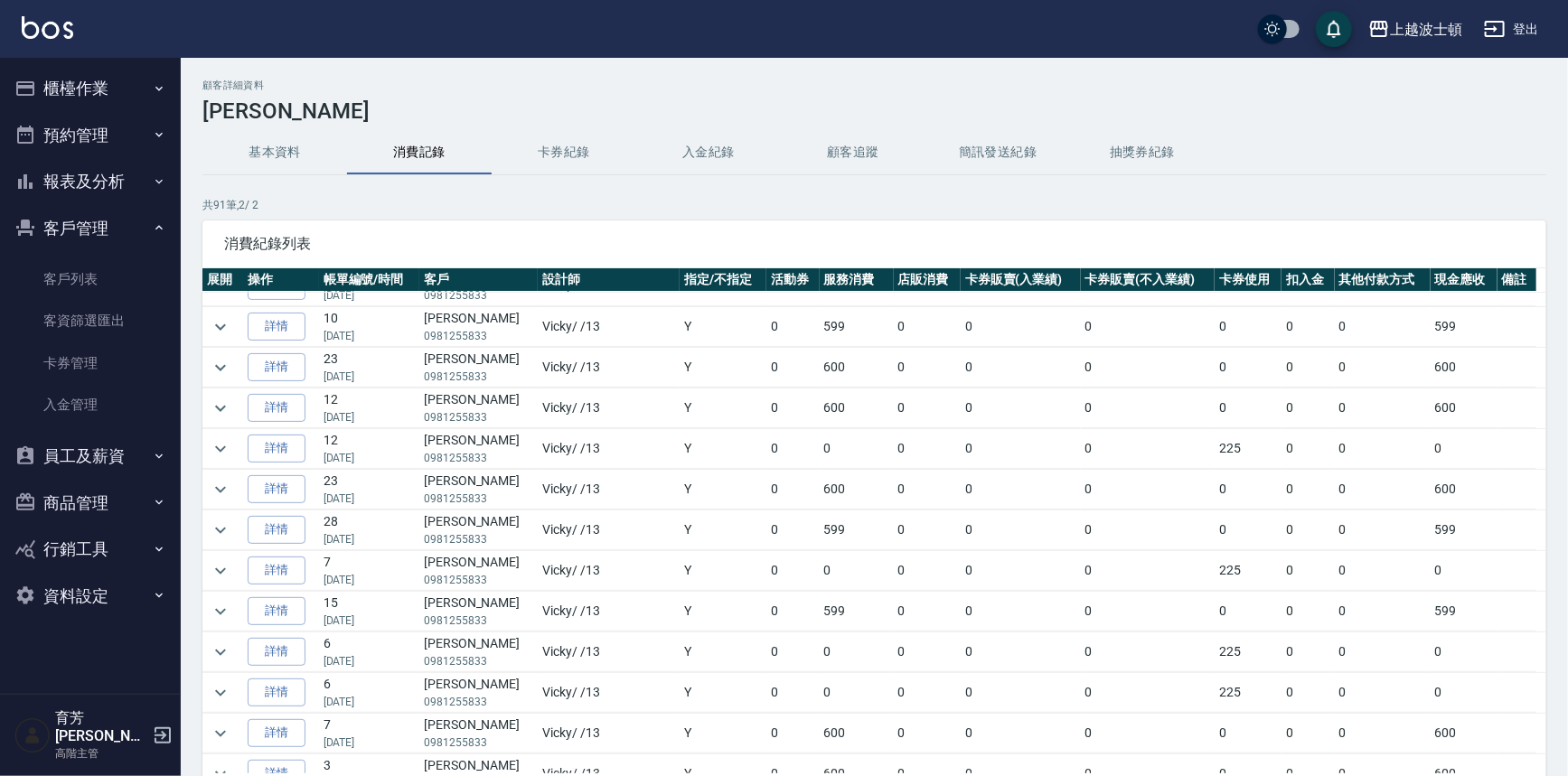
scroll to position [137, 0]
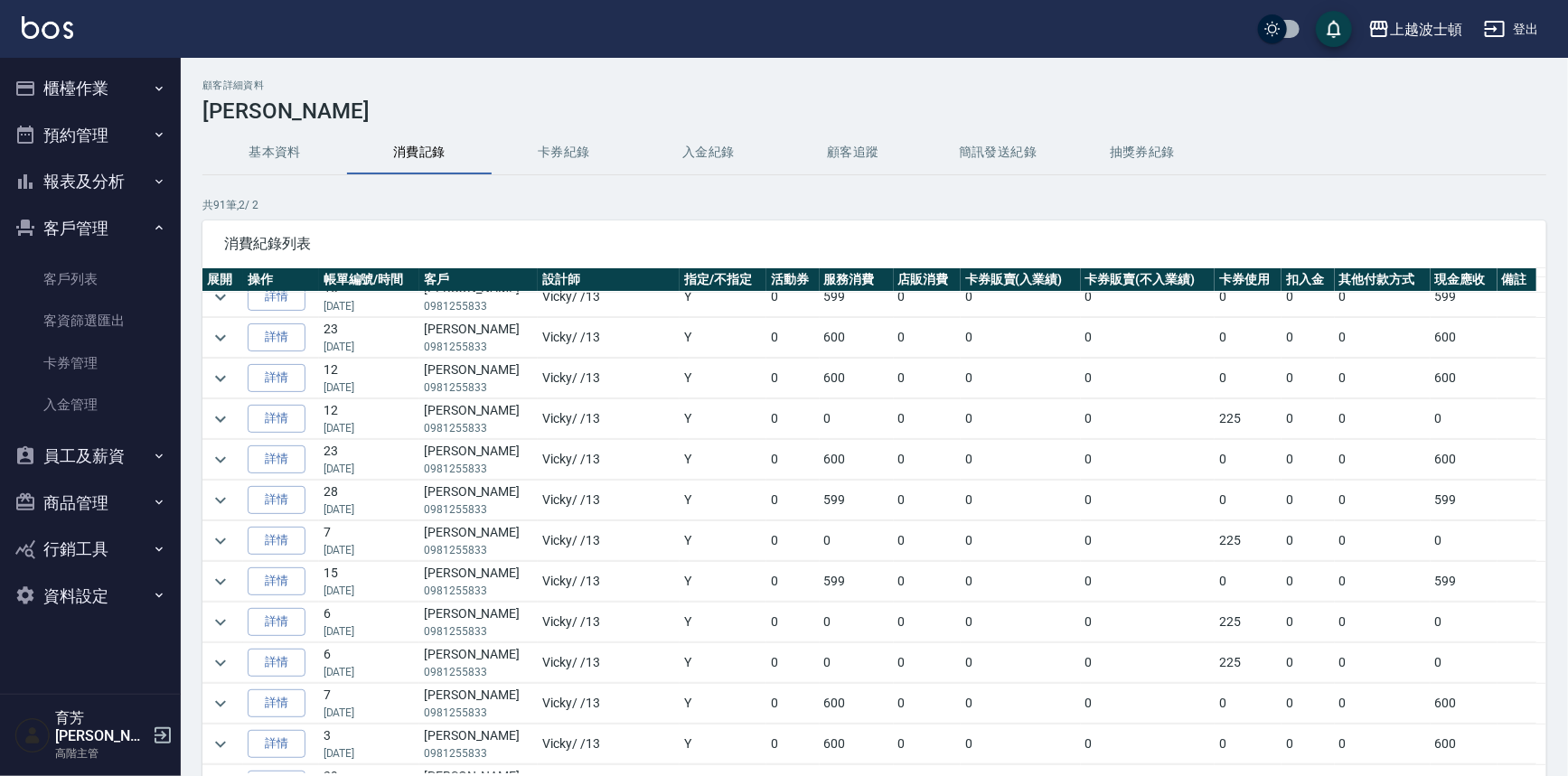
click at [95, 238] on button "客戶管理" at bounding box center [90, 228] width 166 height 47
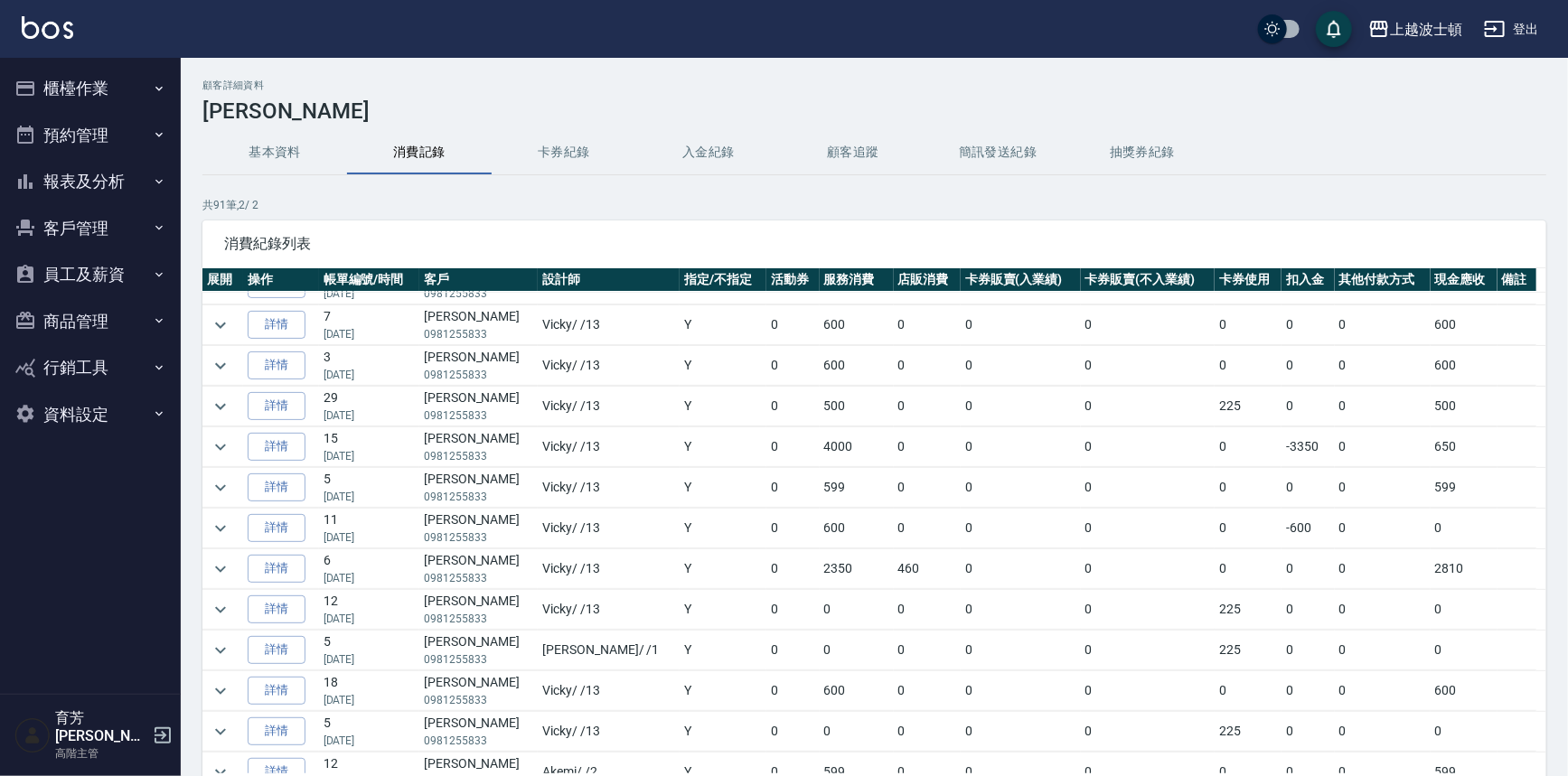
scroll to position [516, 0]
click at [219, 442] on icon "expand row" at bounding box center [220, 445] width 11 height 6
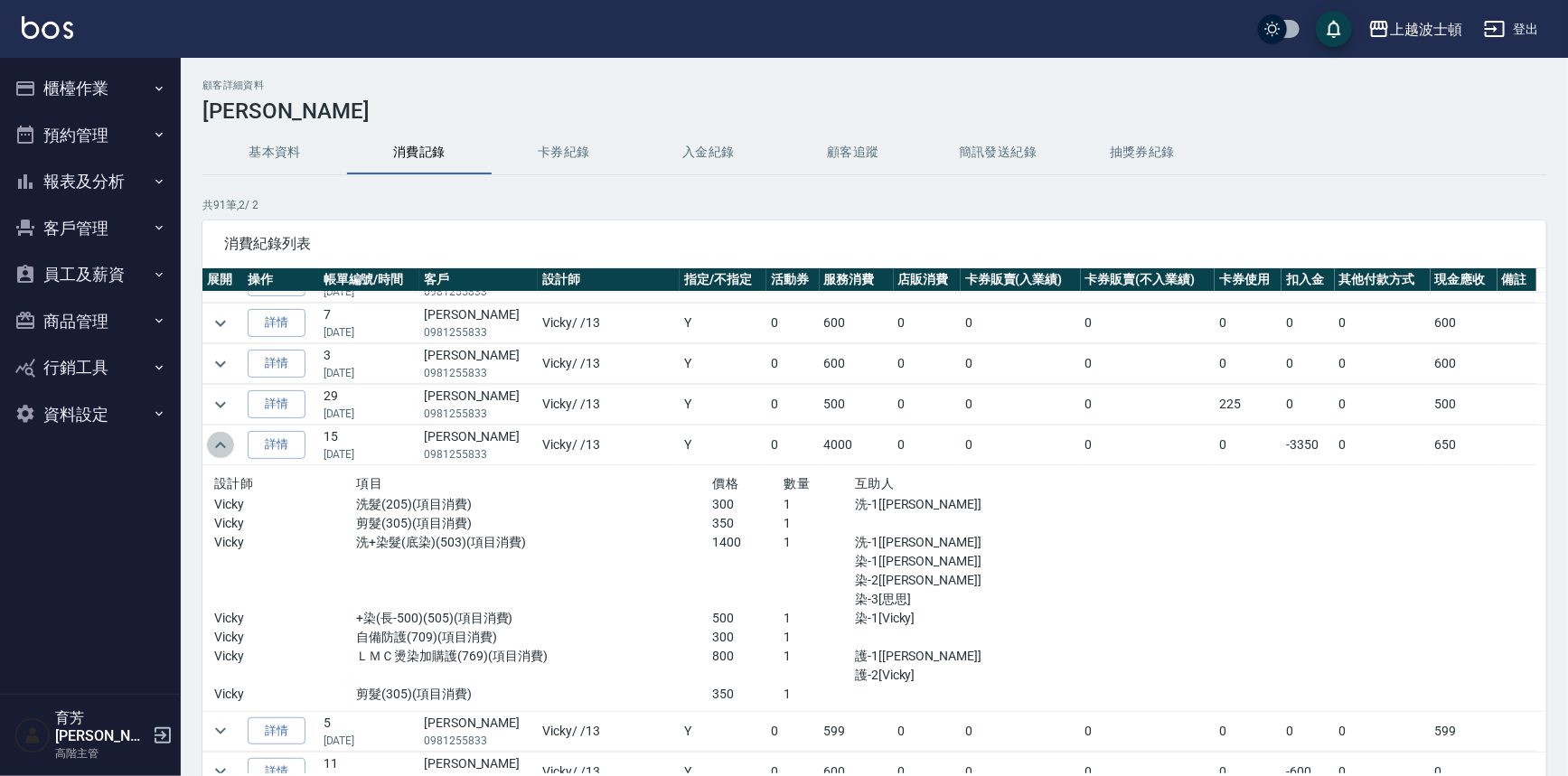
click at [219, 442] on icon "expand row" at bounding box center [221, 446] width 22 height 22
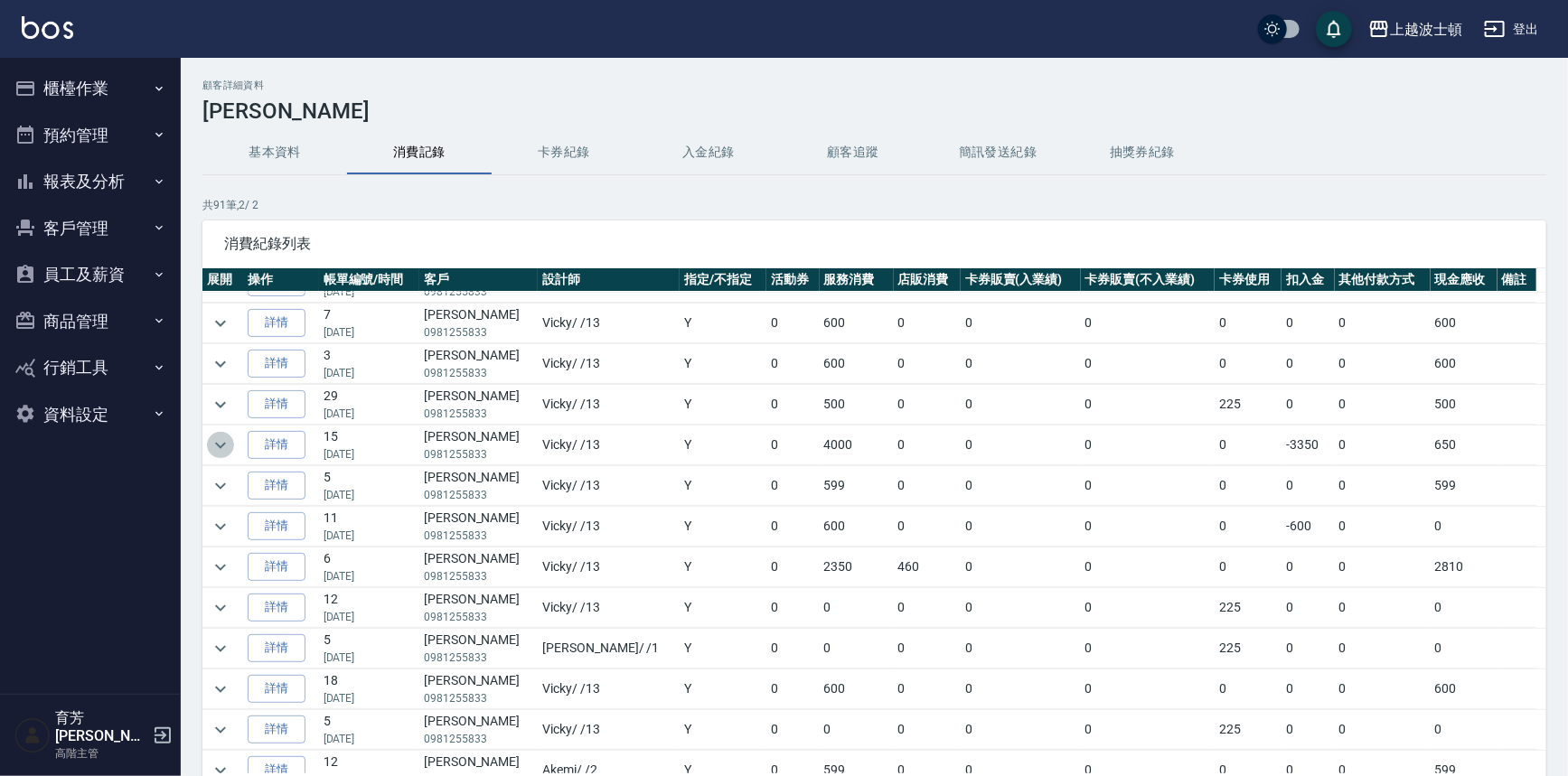
click at [219, 442] on icon "expand row" at bounding box center [220, 445] width 11 height 6
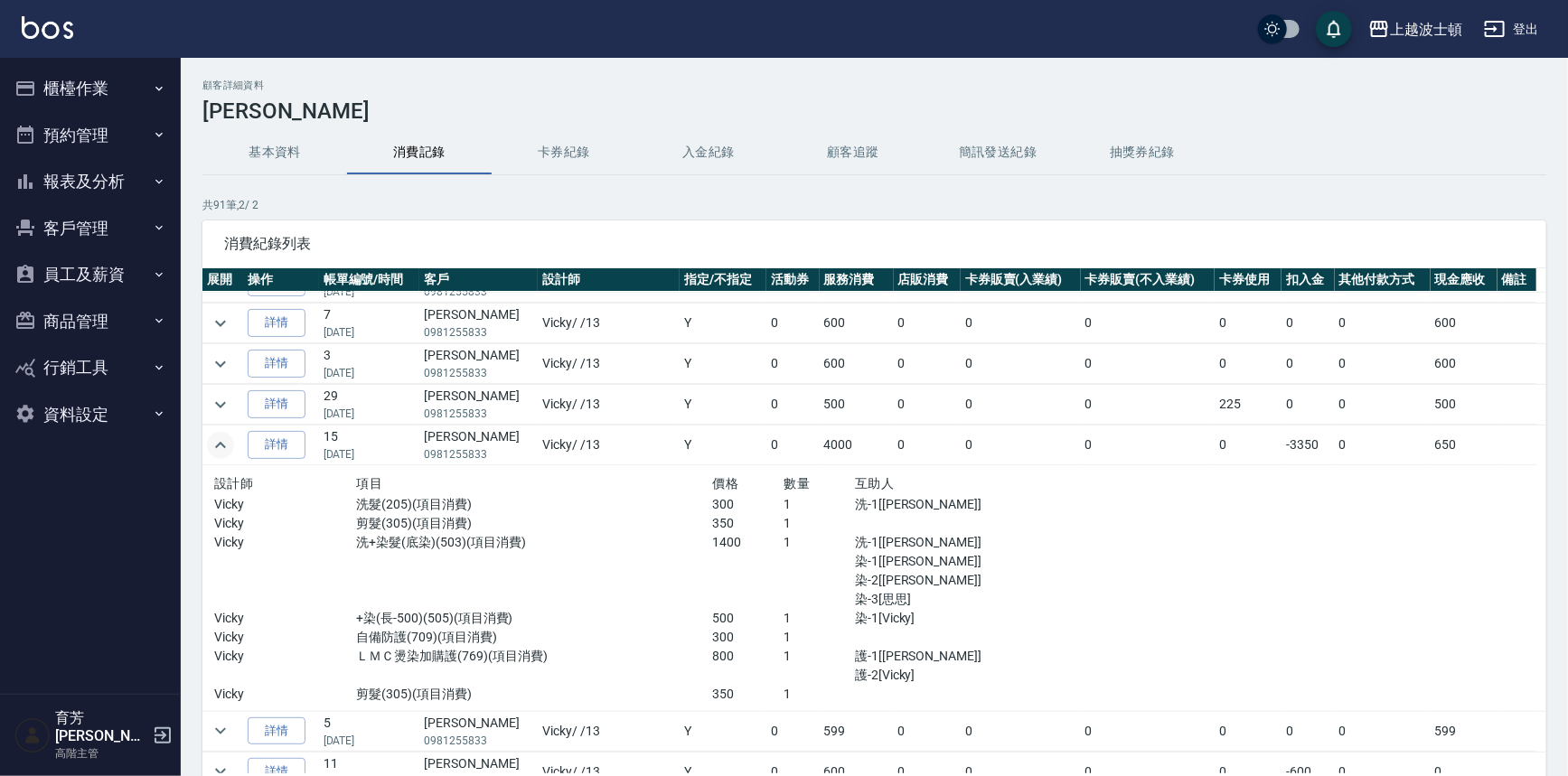
click at [219, 441] on icon "expand row" at bounding box center [221, 446] width 22 height 22
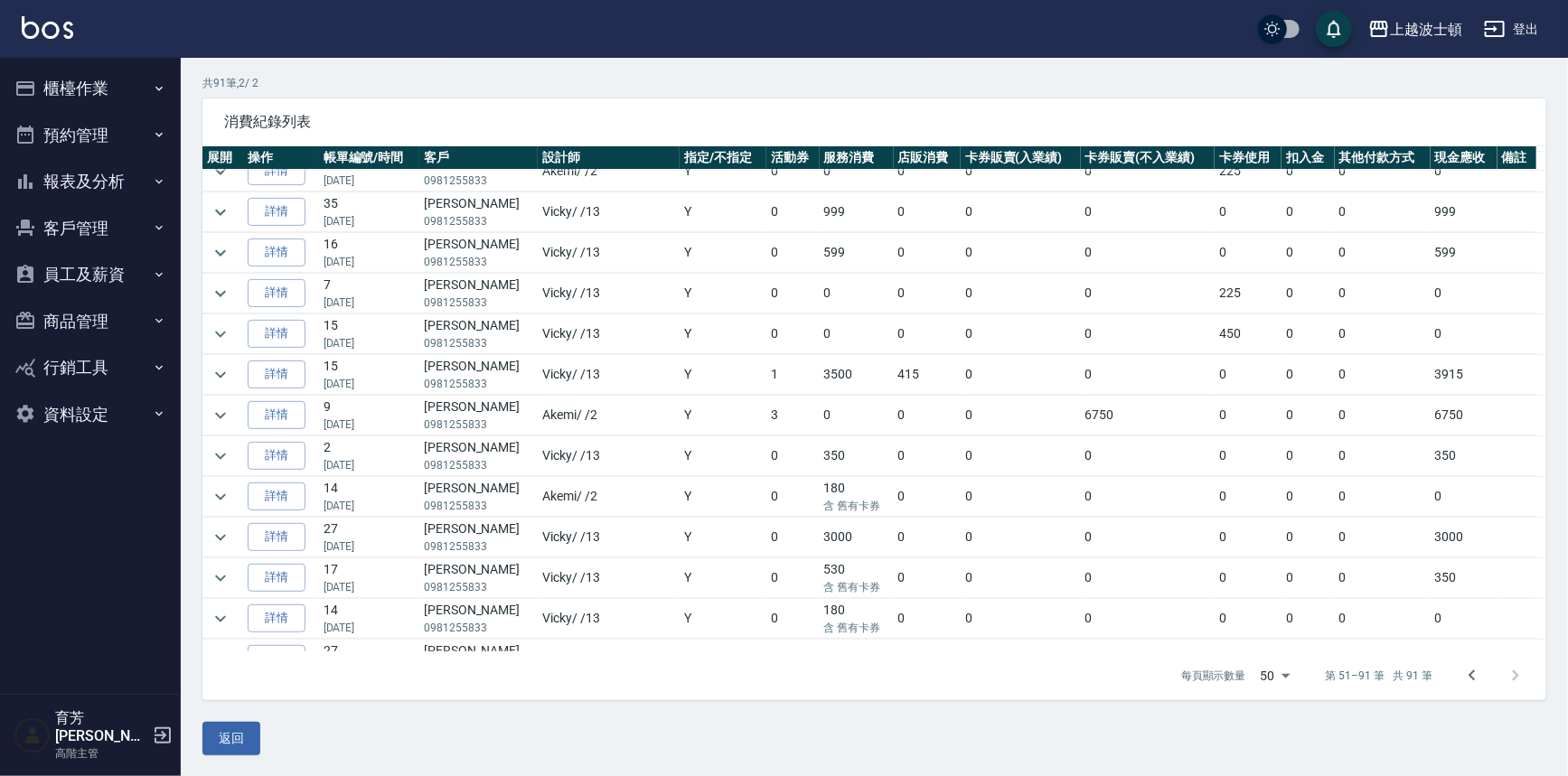
scroll to position [1051, 0]
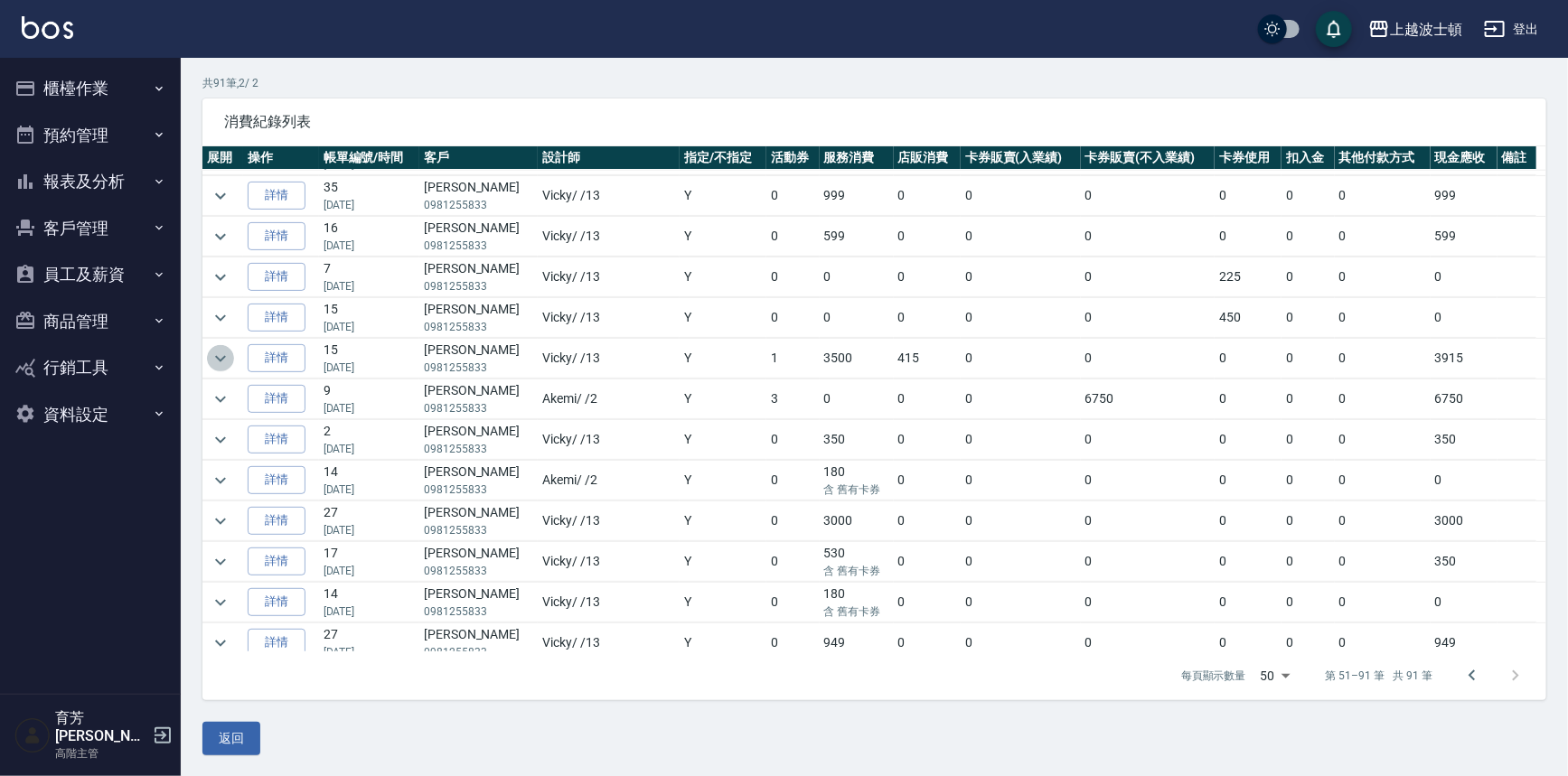
click at [227, 348] on icon "expand row" at bounding box center [221, 359] width 22 height 22
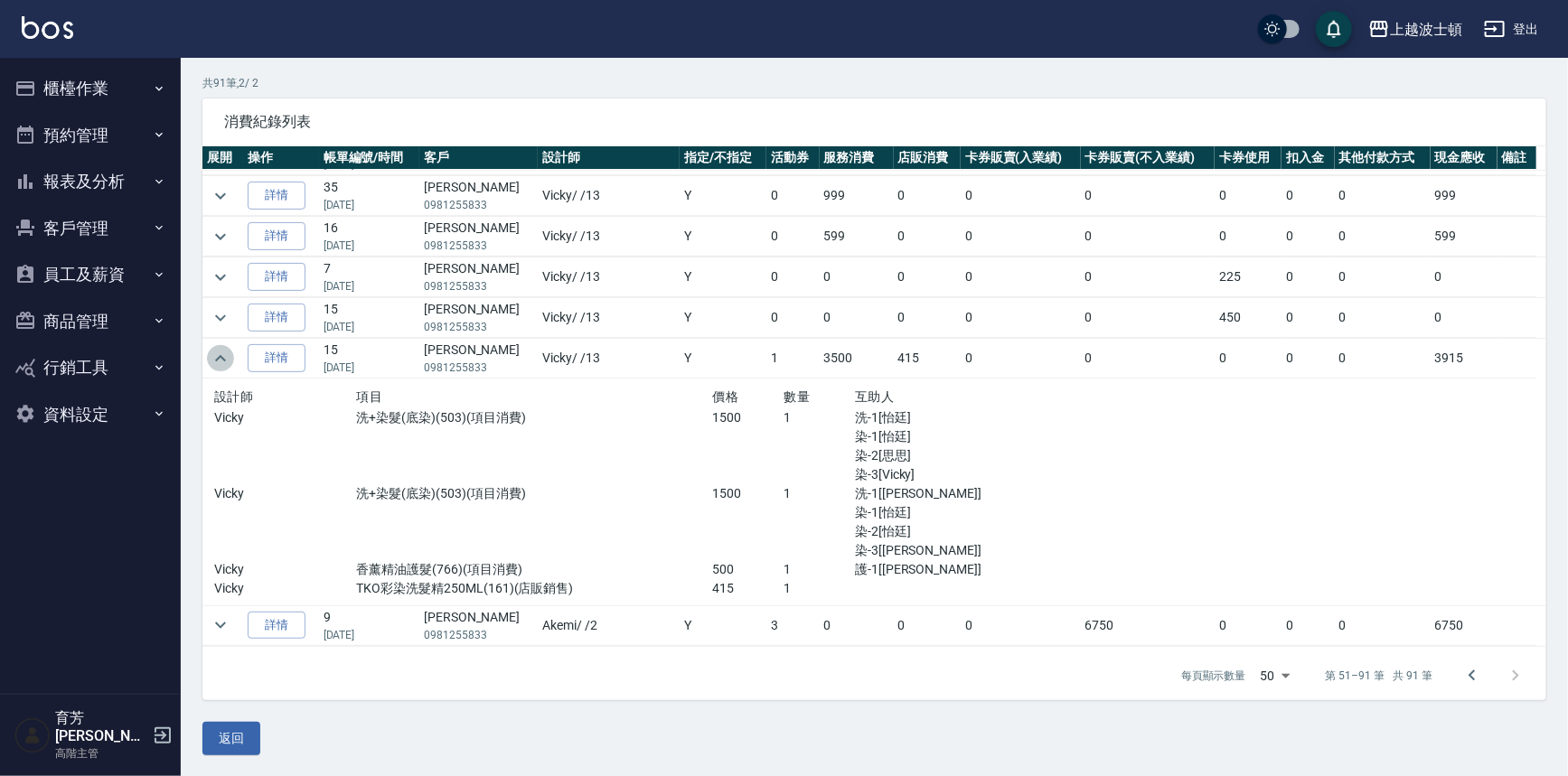
click at [227, 348] on icon "expand row" at bounding box center [221, 359] width 22 height 22
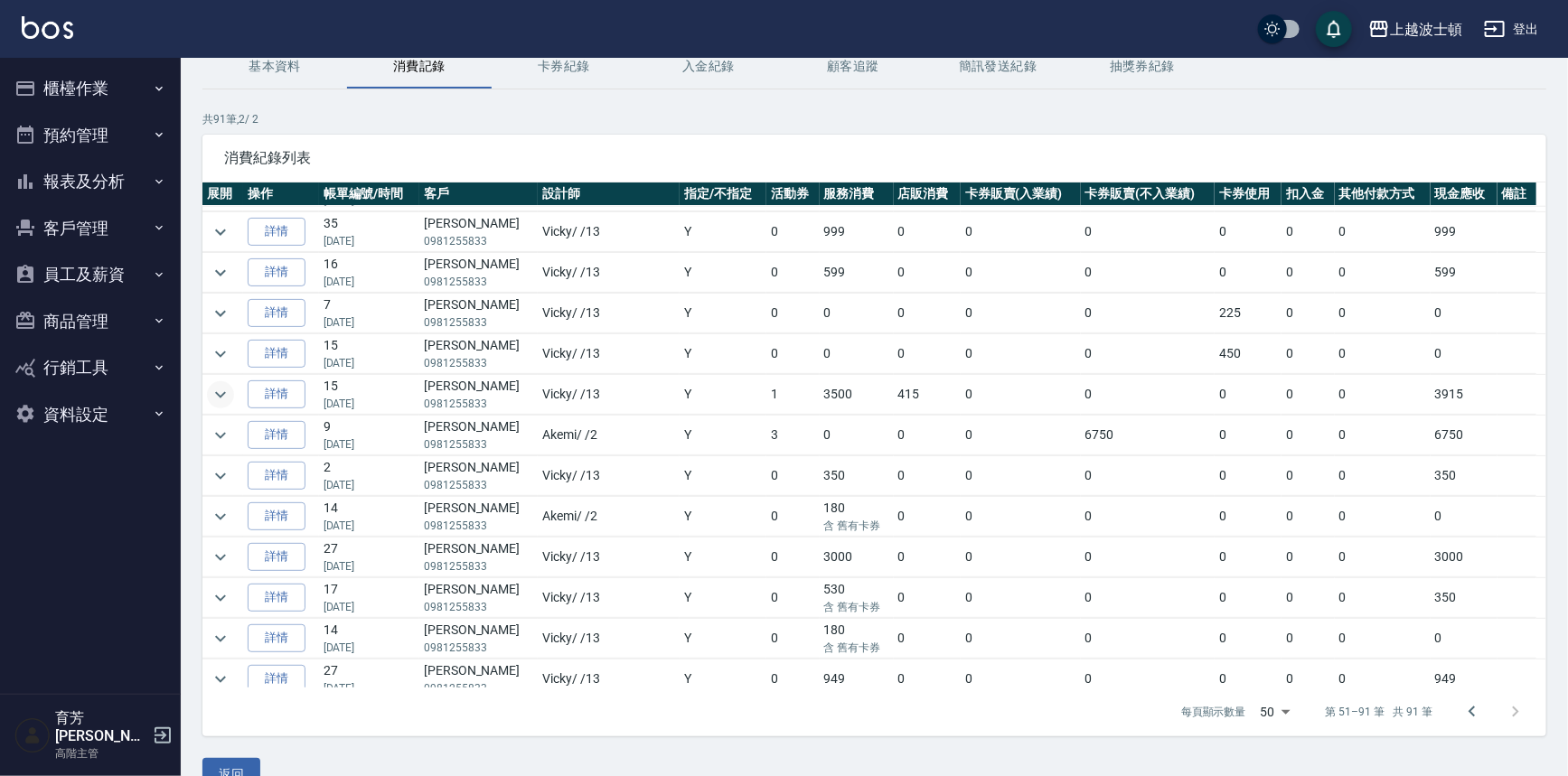
scroll to position [0, 0]
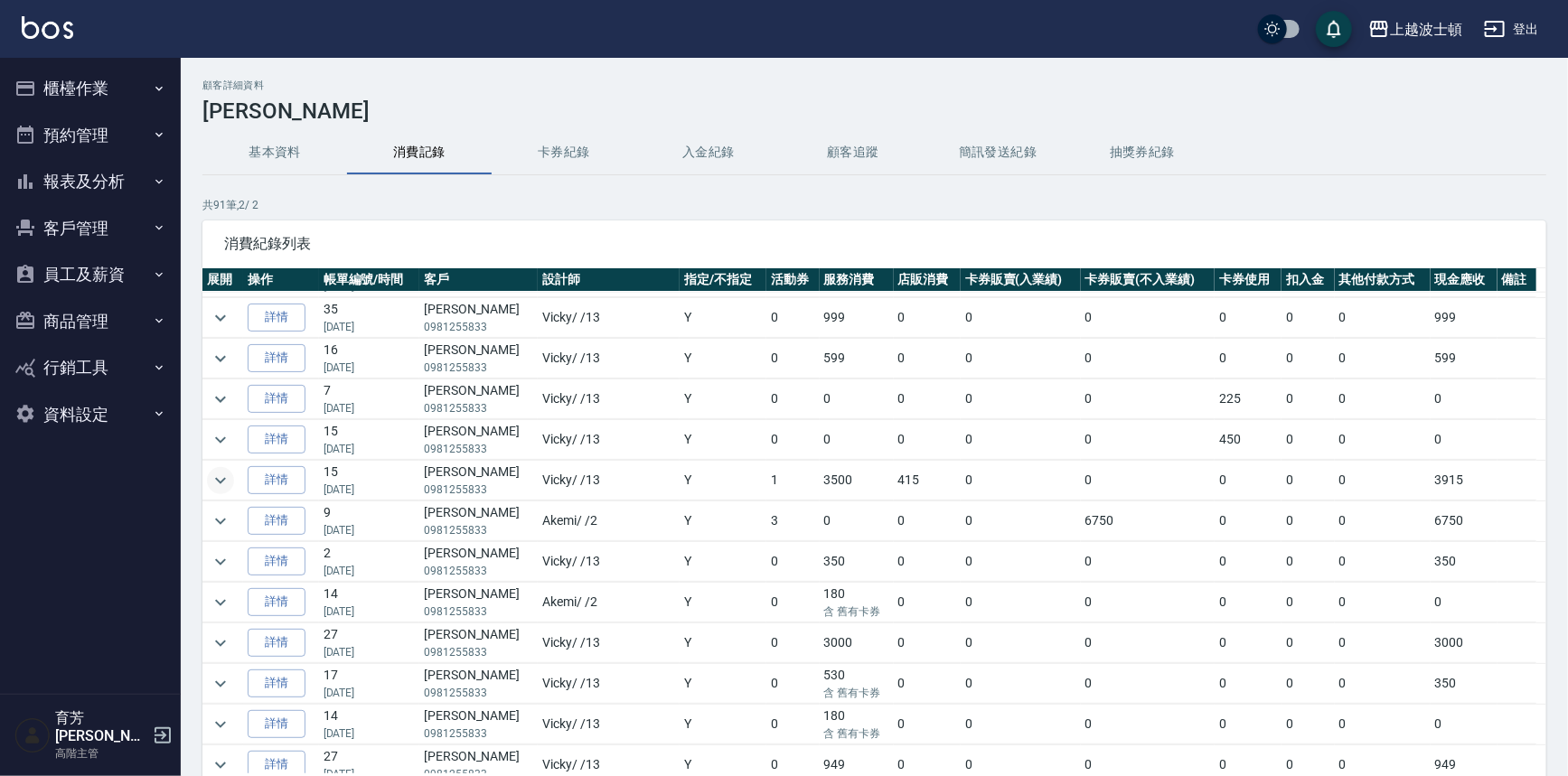
click at [44, 82] on button "櫃檯作業" at bounding box center [90, 88] width 166 height 47
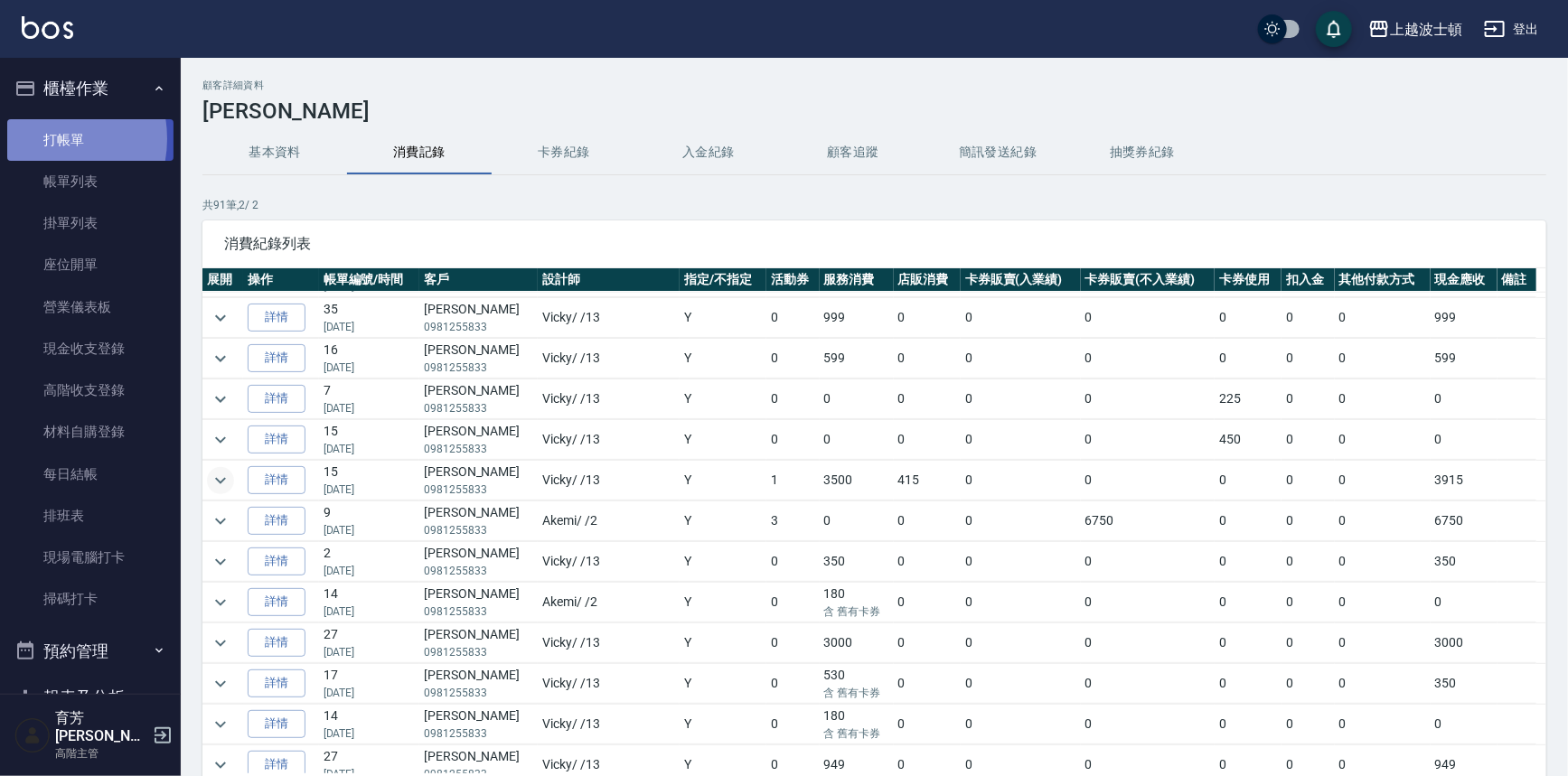
click at [44, 139] on link "打帳單" at bounding box center [90, 139] width 166 height 41
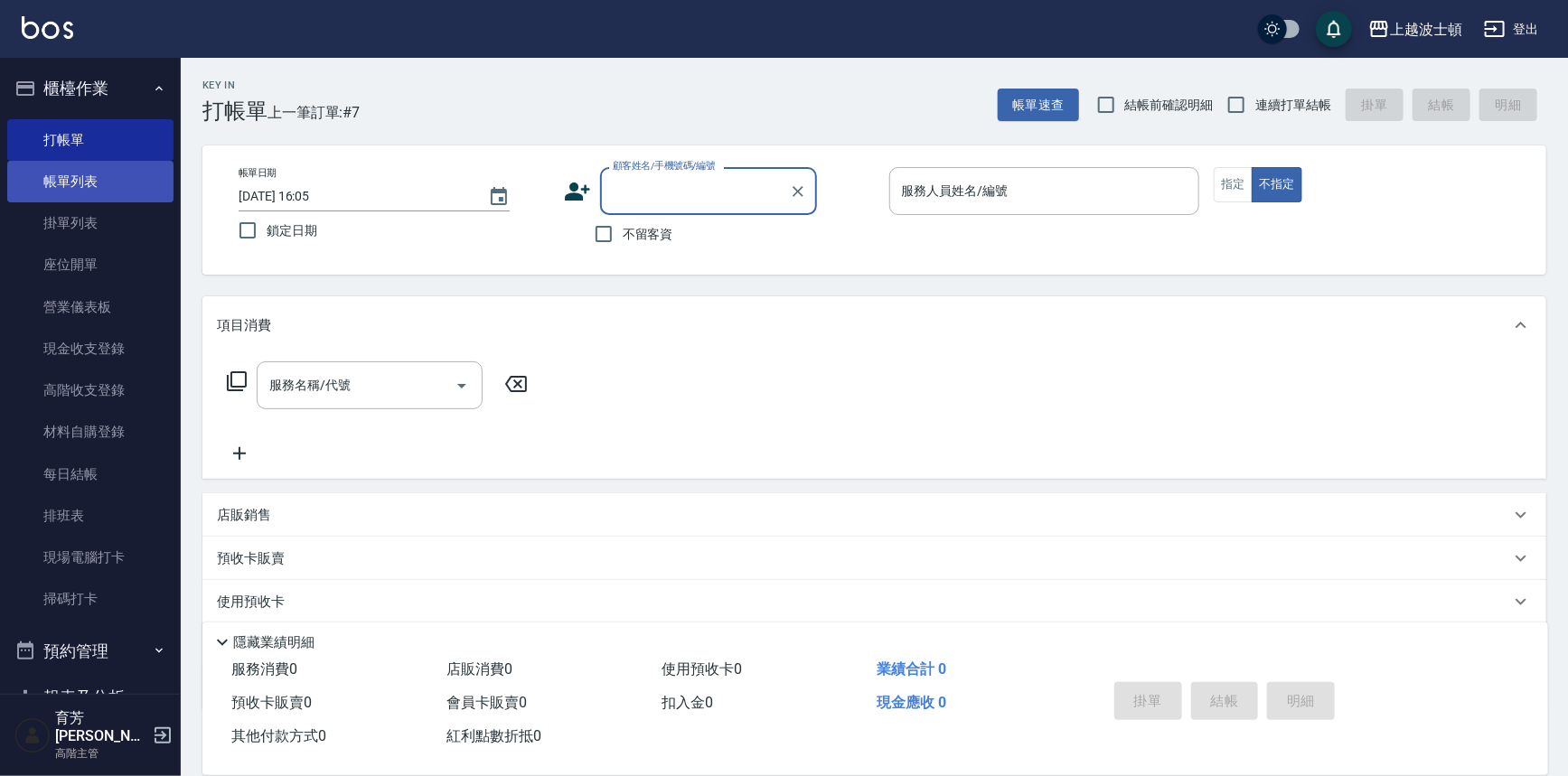
click at [80, 184] on link "帳單列表" at bounding box center [90, 181] width 166 height 41
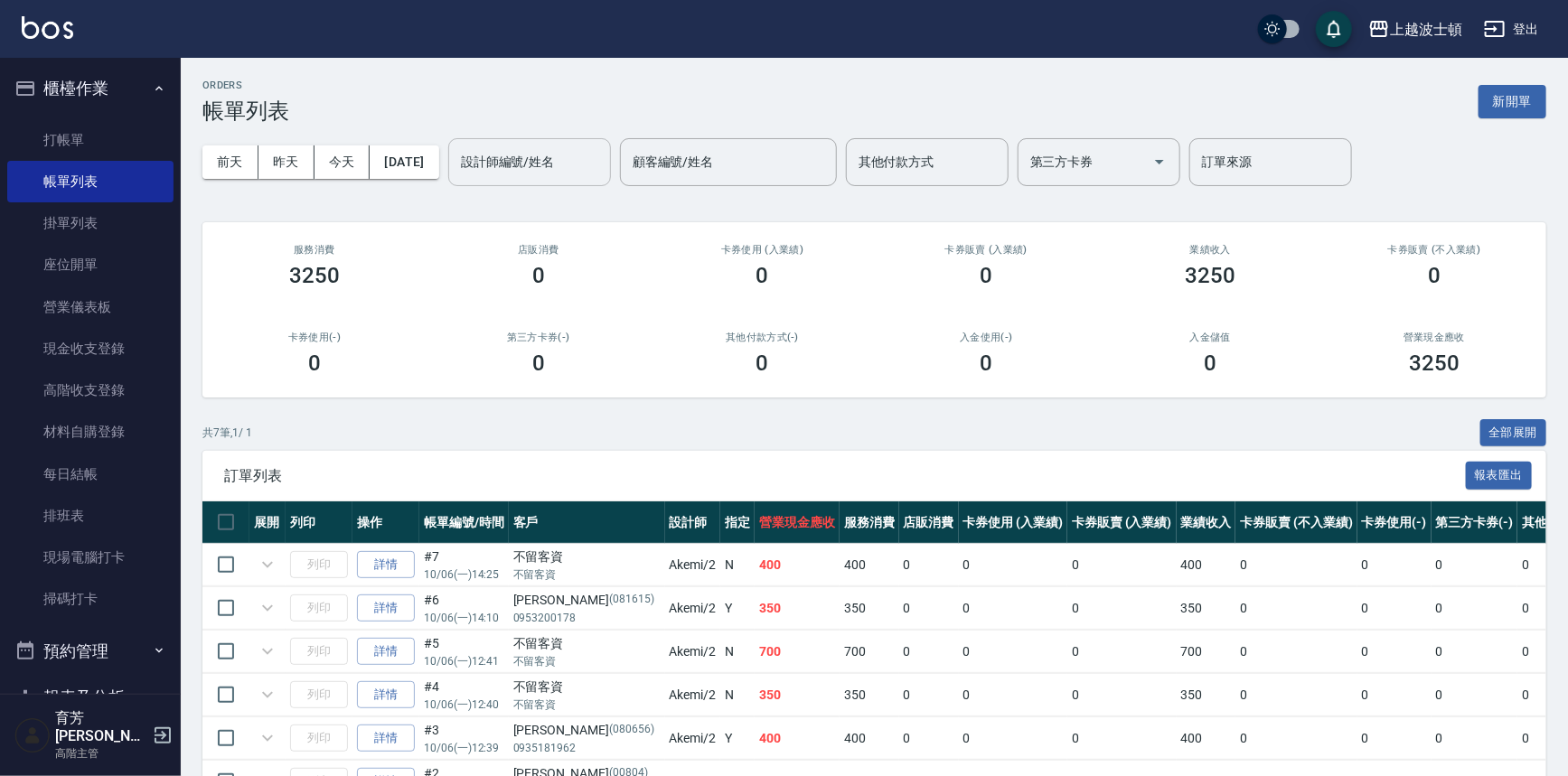
click at [583, 171] on input "設計師編號/姓名" at bounding box center [529, 162] width 147 height 31
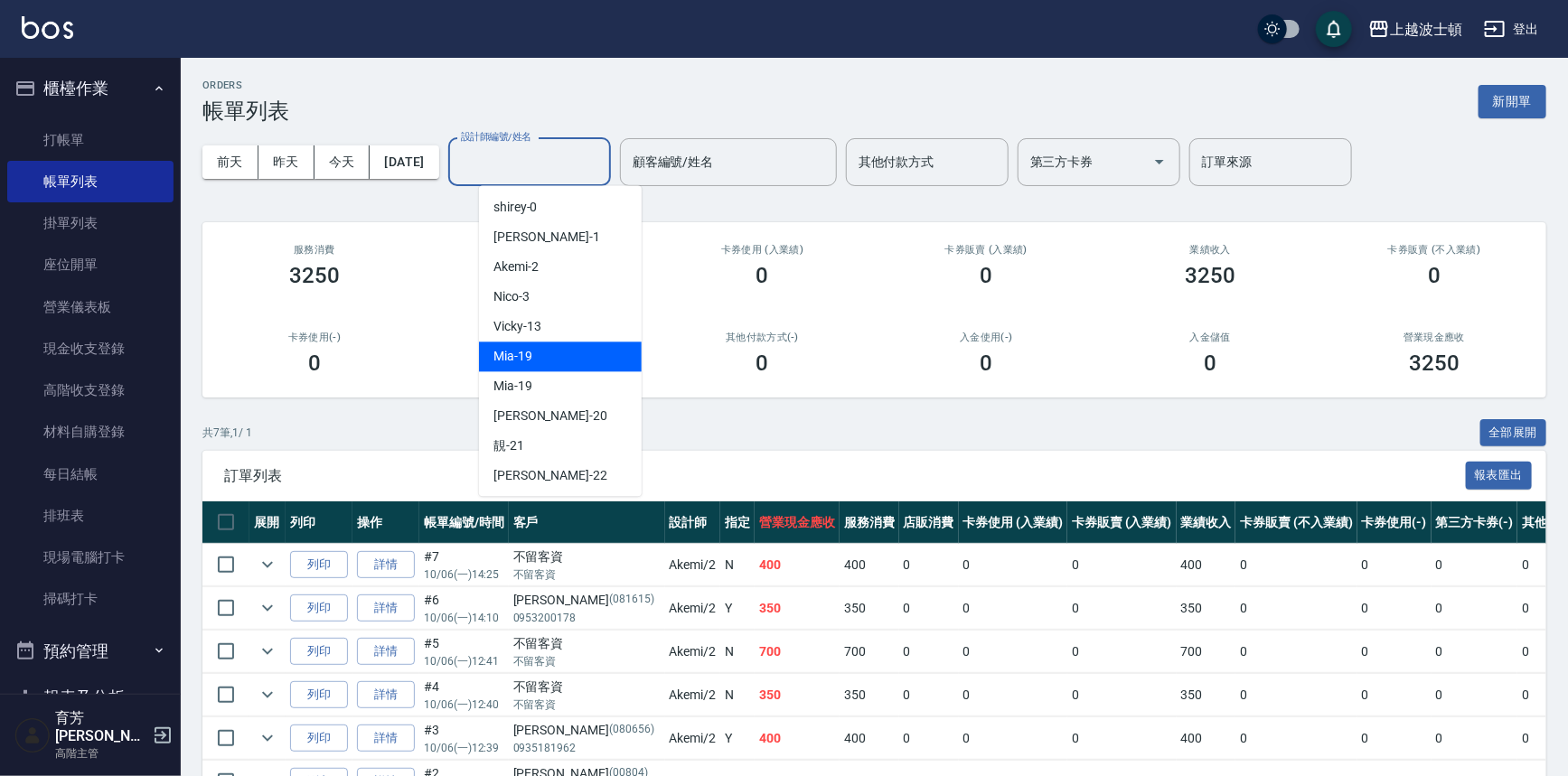
click at [551, 342] on div "Mia -19" at bounding box center [560, 356] width 162 height 30
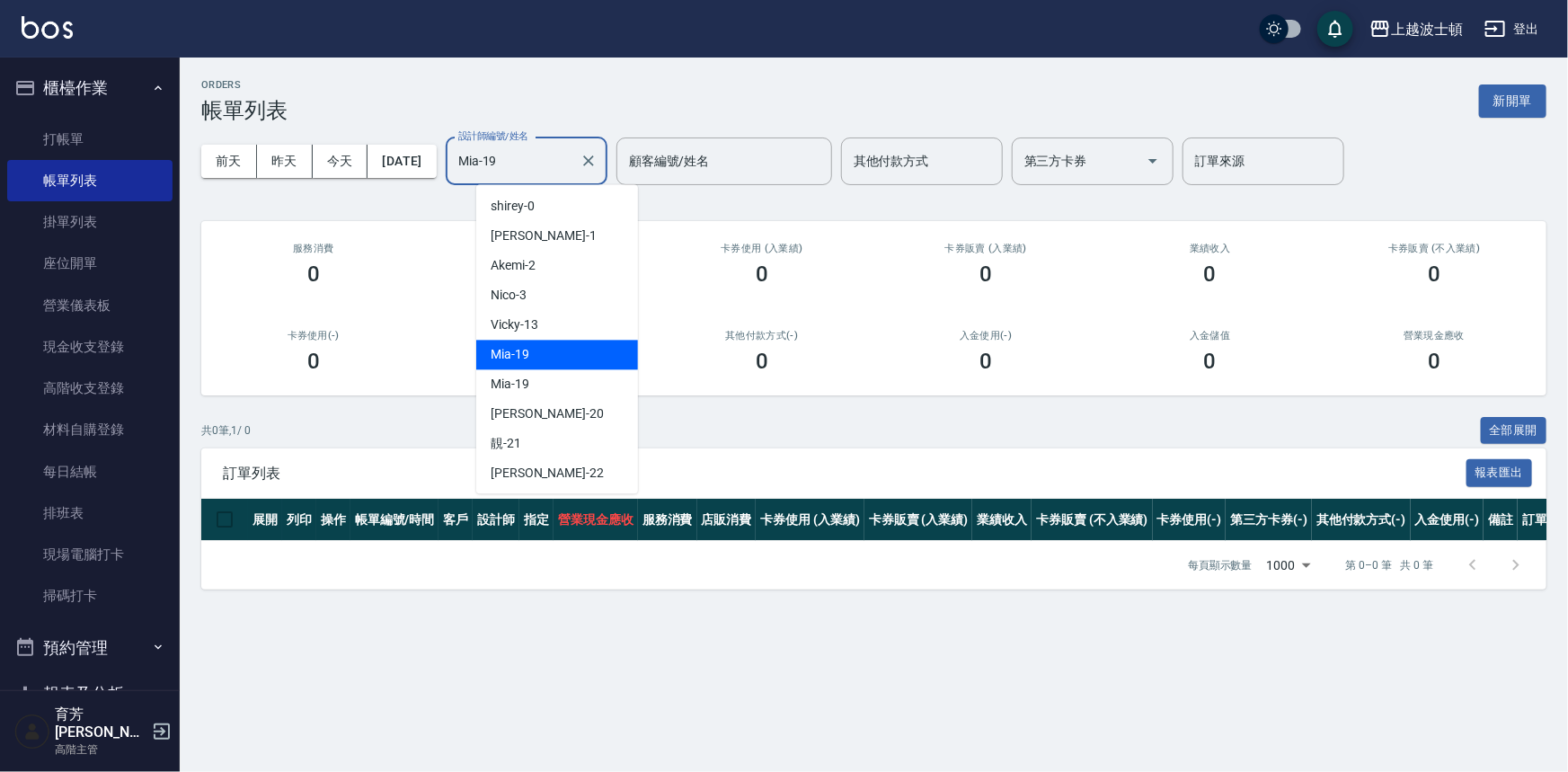
click at [554, 165] on input "Mia-19" at bounding box center [513, 162] width 119 height 31
click at [530, 324] on span "Vicky -13" at bounding box center [514, 325] width 47 height 19
type input "Vicky-13"
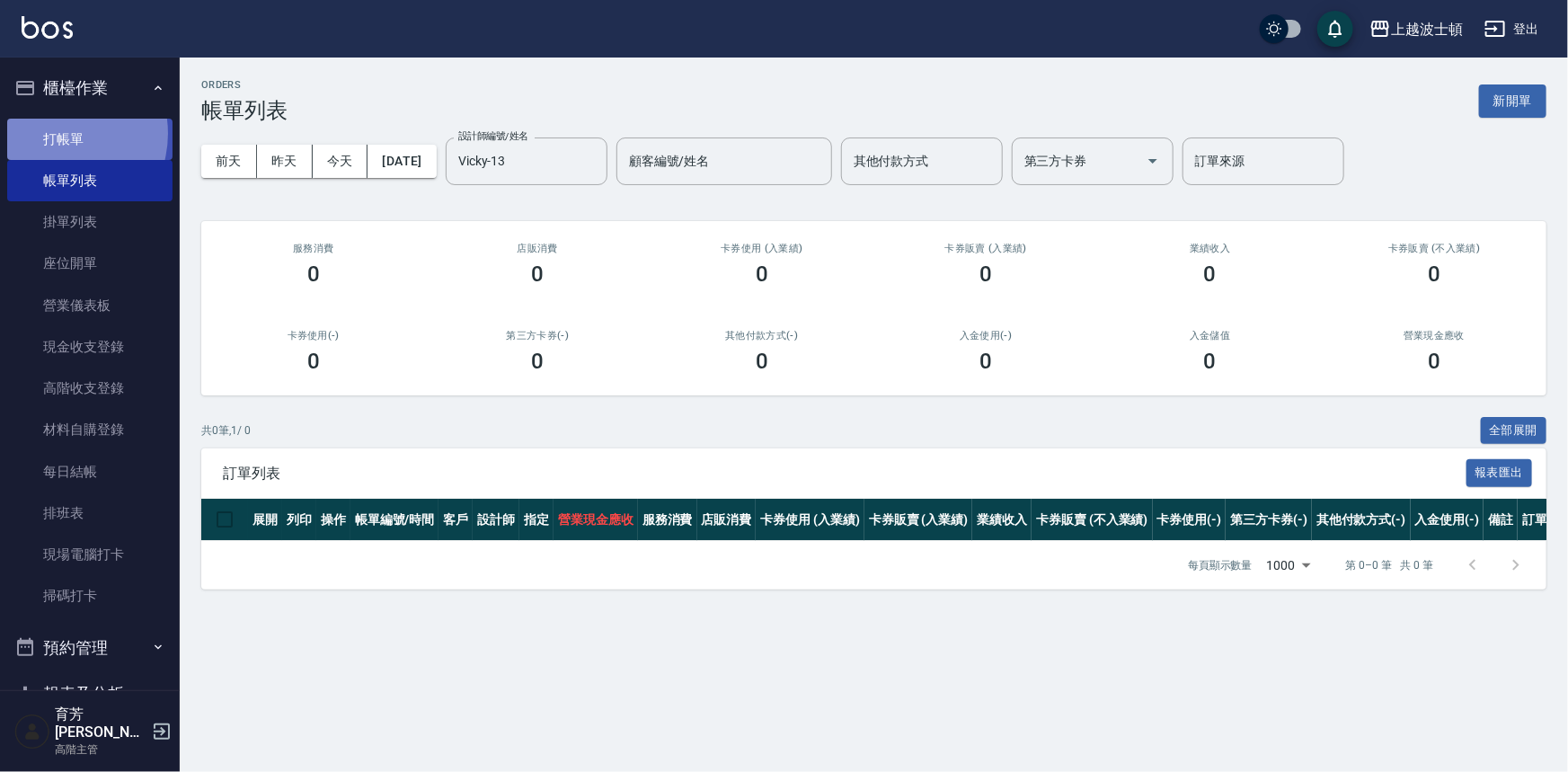
click at [53, 133] on link "打帳單" at bounding box center [89, 139] width 165 height 41
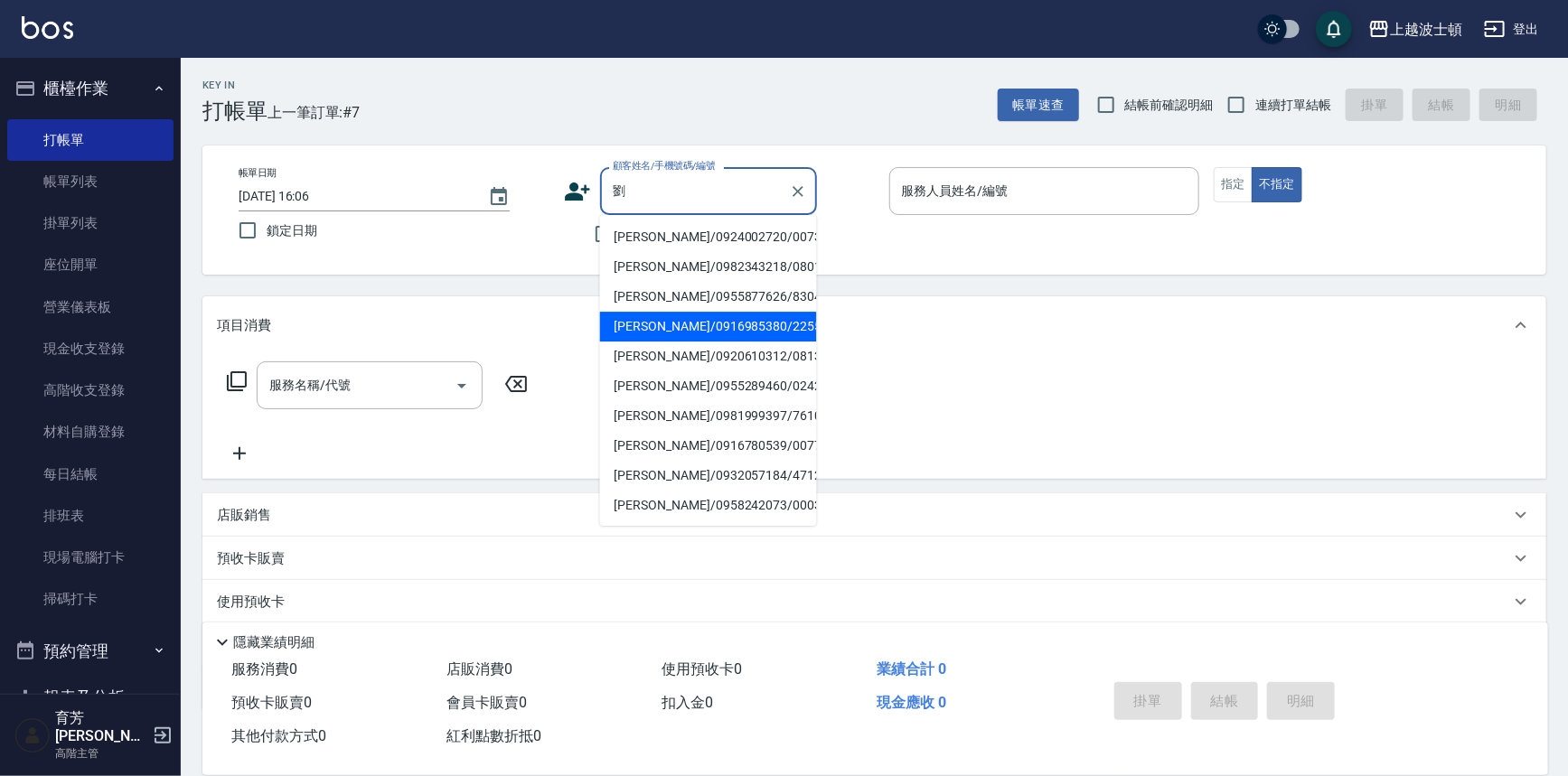
click at [662, 320] on li "[PERSON_NAME]/0916985380/225533" at bounding box center [708, 327] width 217 height 30
type input "[PERSON_NAME]/0916985380/225533"
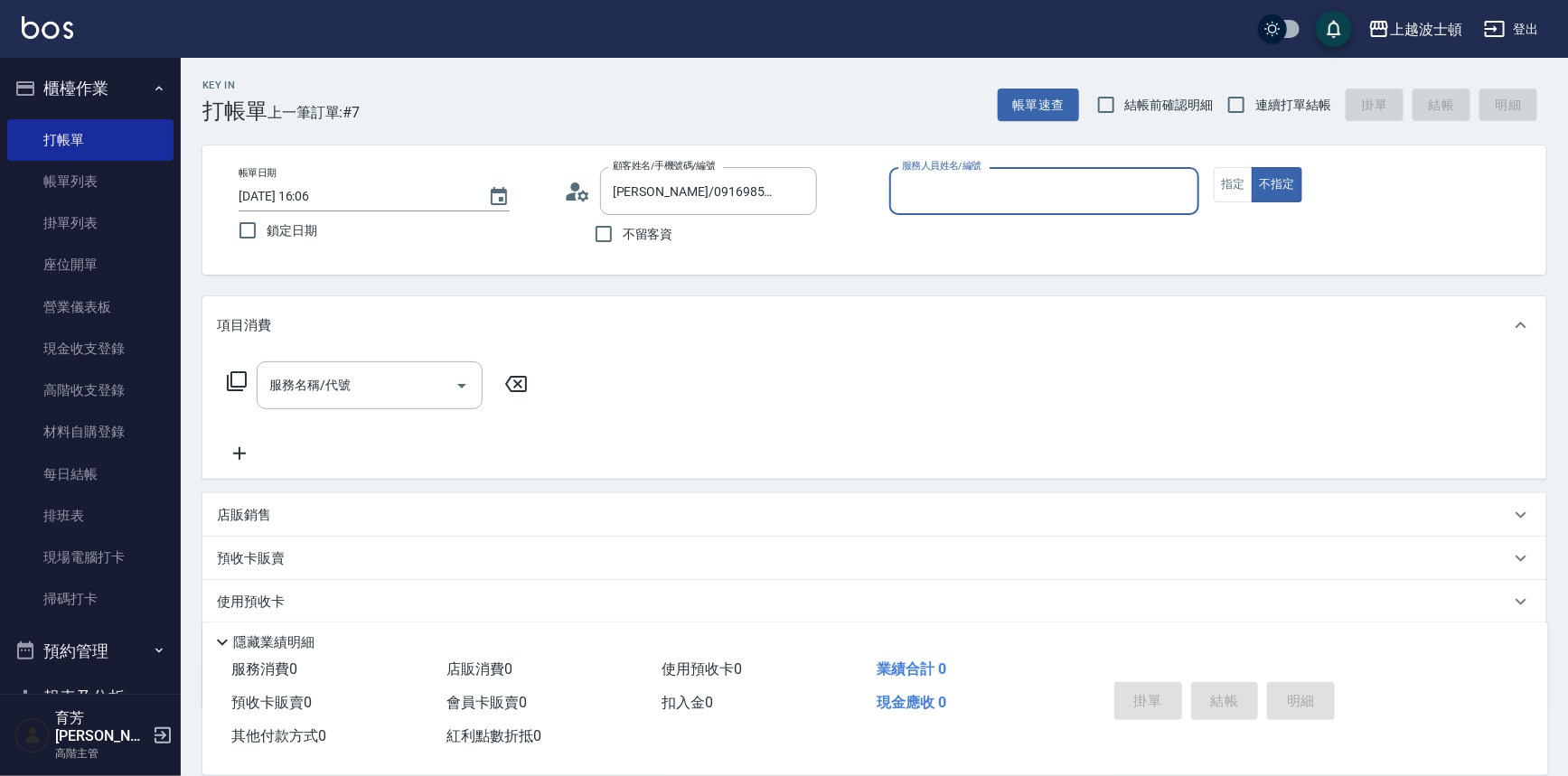
type input "Vicky-13"
click at [1235, 190] on button "指定" at bounding box center [1233, 184] width 39 height 35
click at [375, 378] on input "服務名稱/代號" at bounding box center [356, 385] width 183 height 31
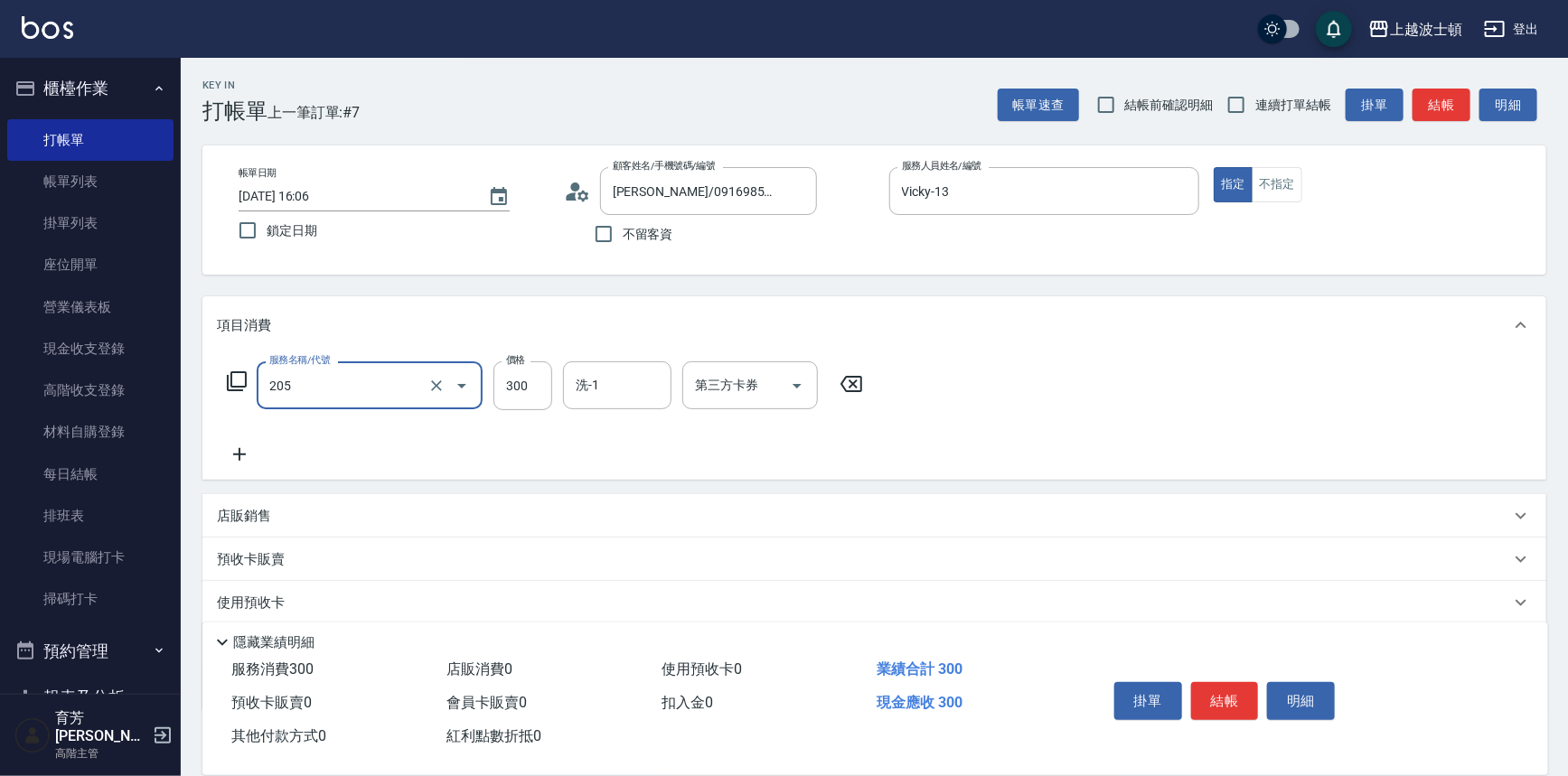
type input "洗髮(205)"
click at [248, 452] on icon at bounding box center [239, 455] width 45 height 22
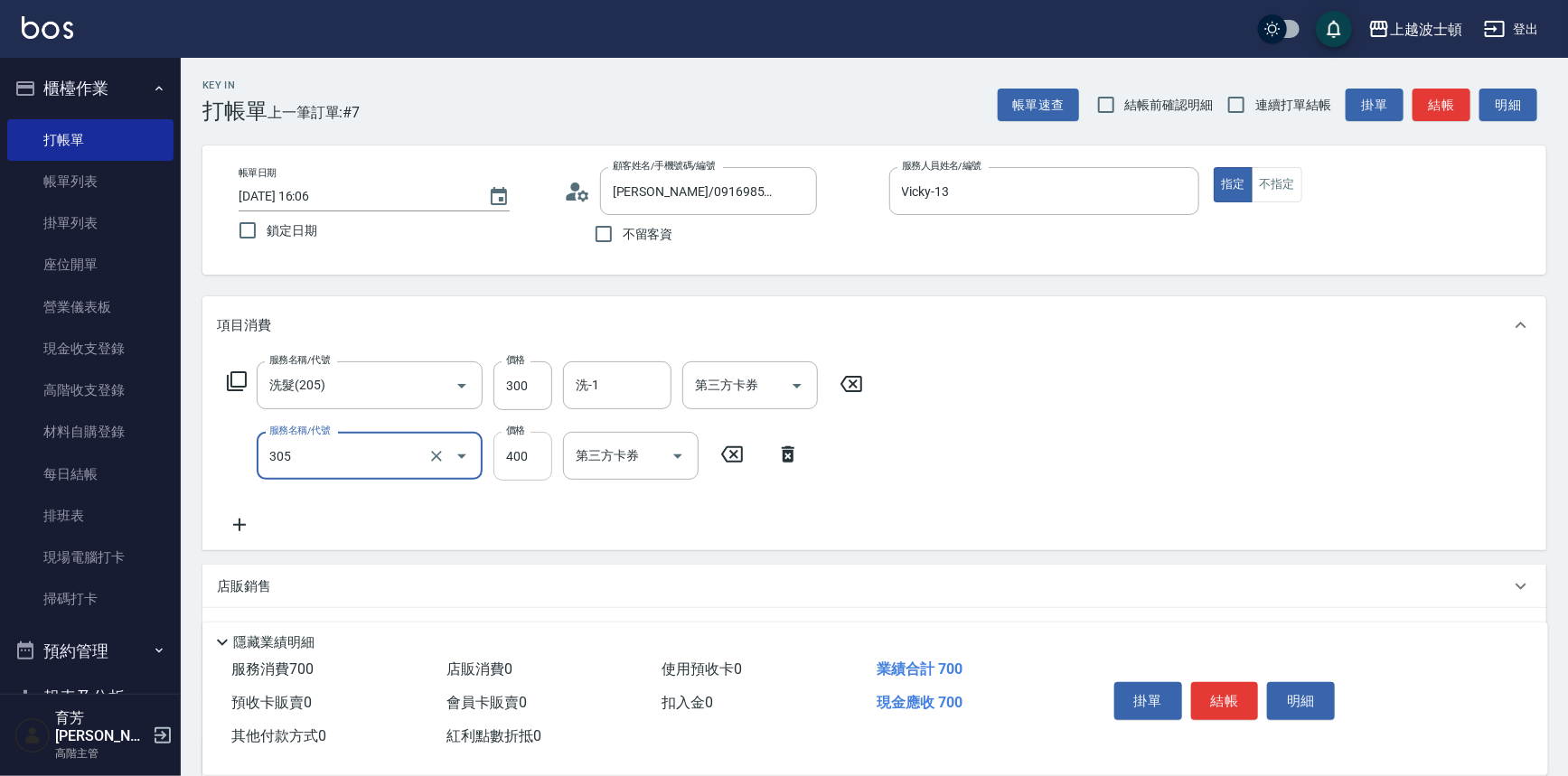
type input "剪髮(305)"
click at [546, 454] on input "400" at bounding box center [523, 456] width 59 height 49
type input "350"
click at [628, 372] on input "洗-1" at bounding box center [617, 385] width 92 height 31
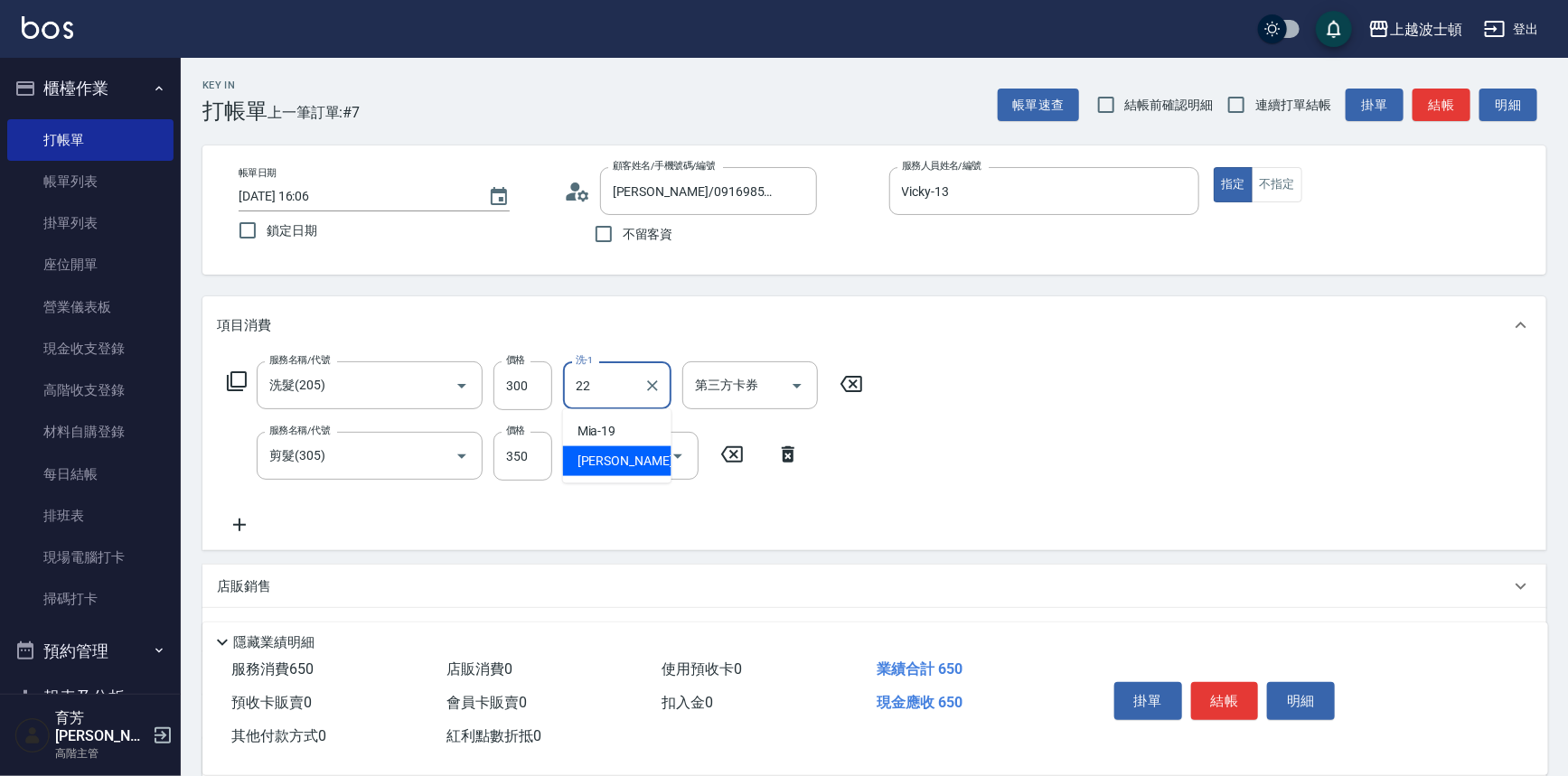
type input "[PERSON_NAME]-22"
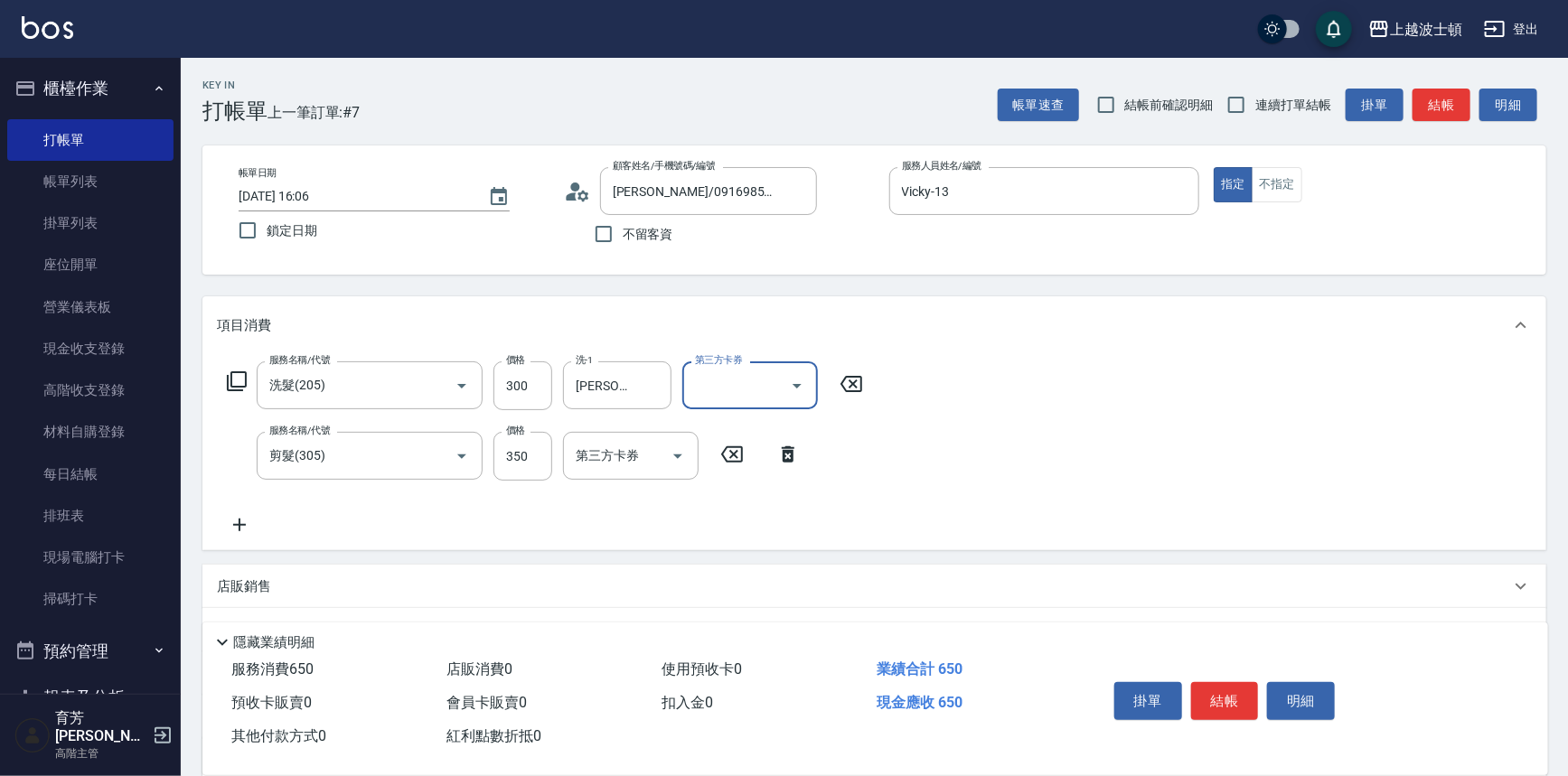
click at [1220, 721] on div "掛單 結帳 明細" at bounding box center [1225, 704] width 236 height 57
click at [1217, 698] on button "結帳" at bounding box center [1225, 701] width 68 height 38
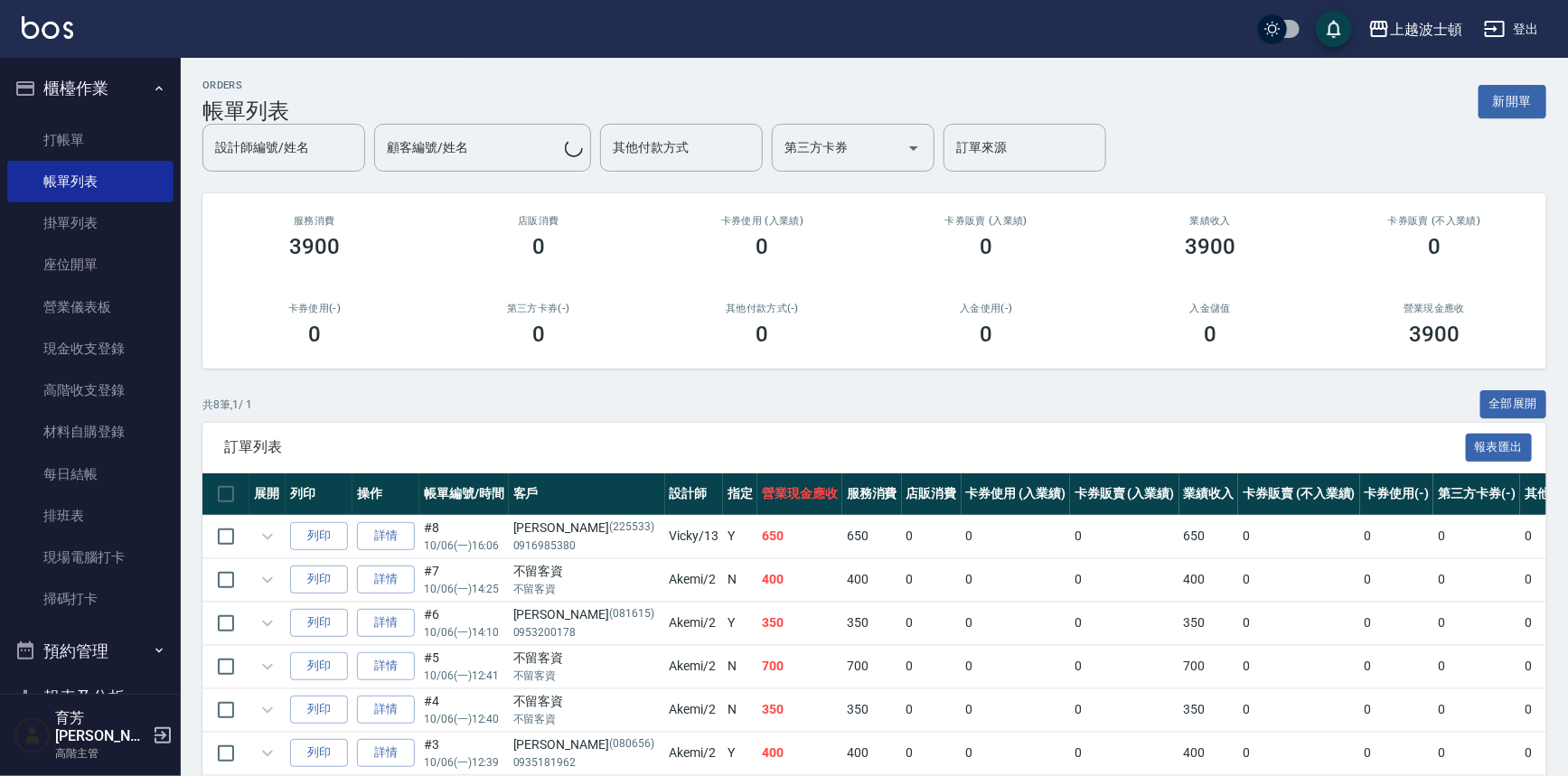
drag, startPoint x: 65, startPoint y: 133, endPoint x: 178, endPoint y: 120, distance: 113.7
click at [65, 134] on link "打帳單" at bounding box center [90, 139] width 166 height 41
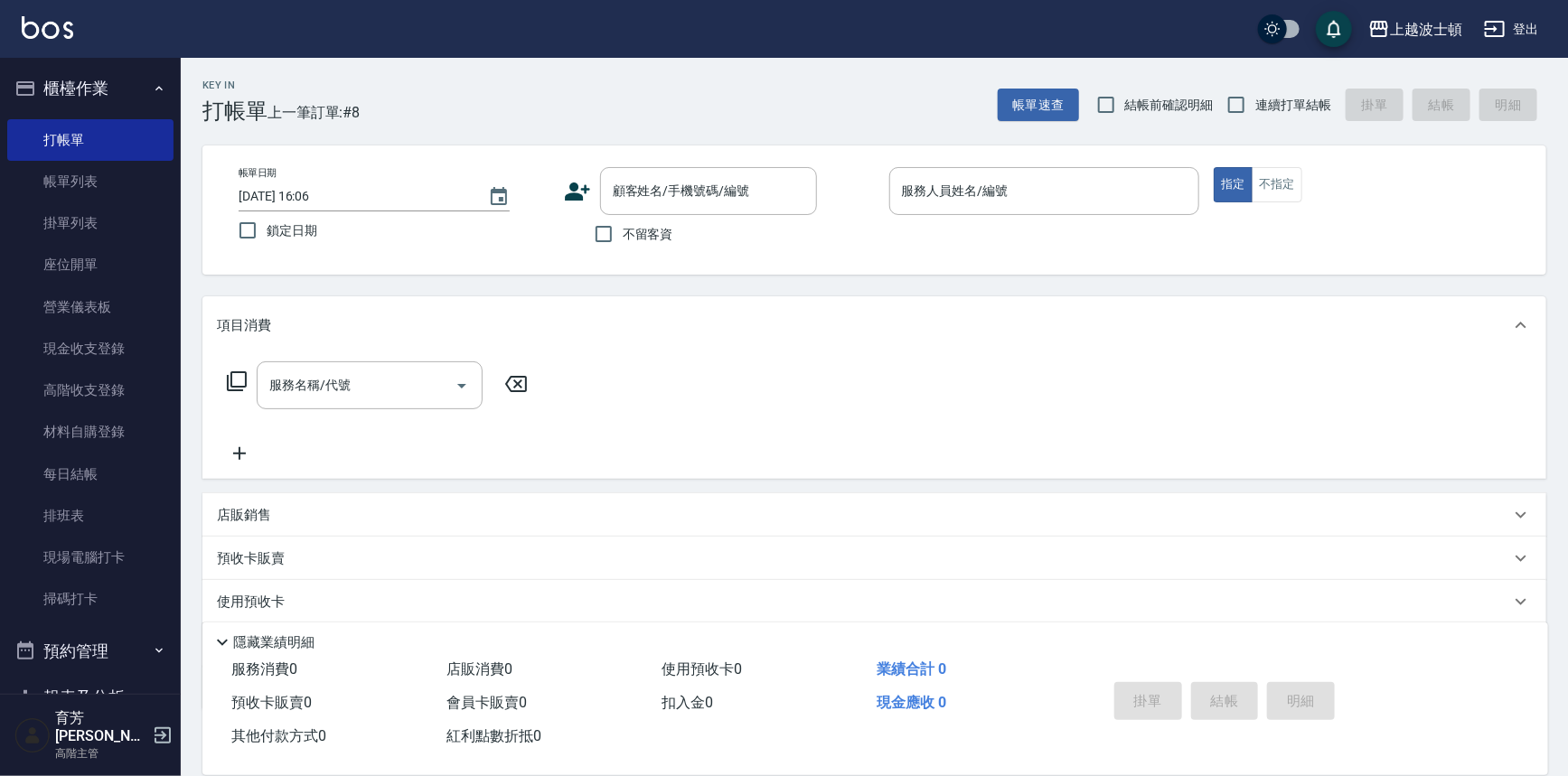
click at [639, 239] on span "不留客資" at bounding box center [648, 234] width 50 height 19
click at [623, 239] on input "不留客資" at bounding box center [603, 233] width 38 height 38
checkbox input "true"
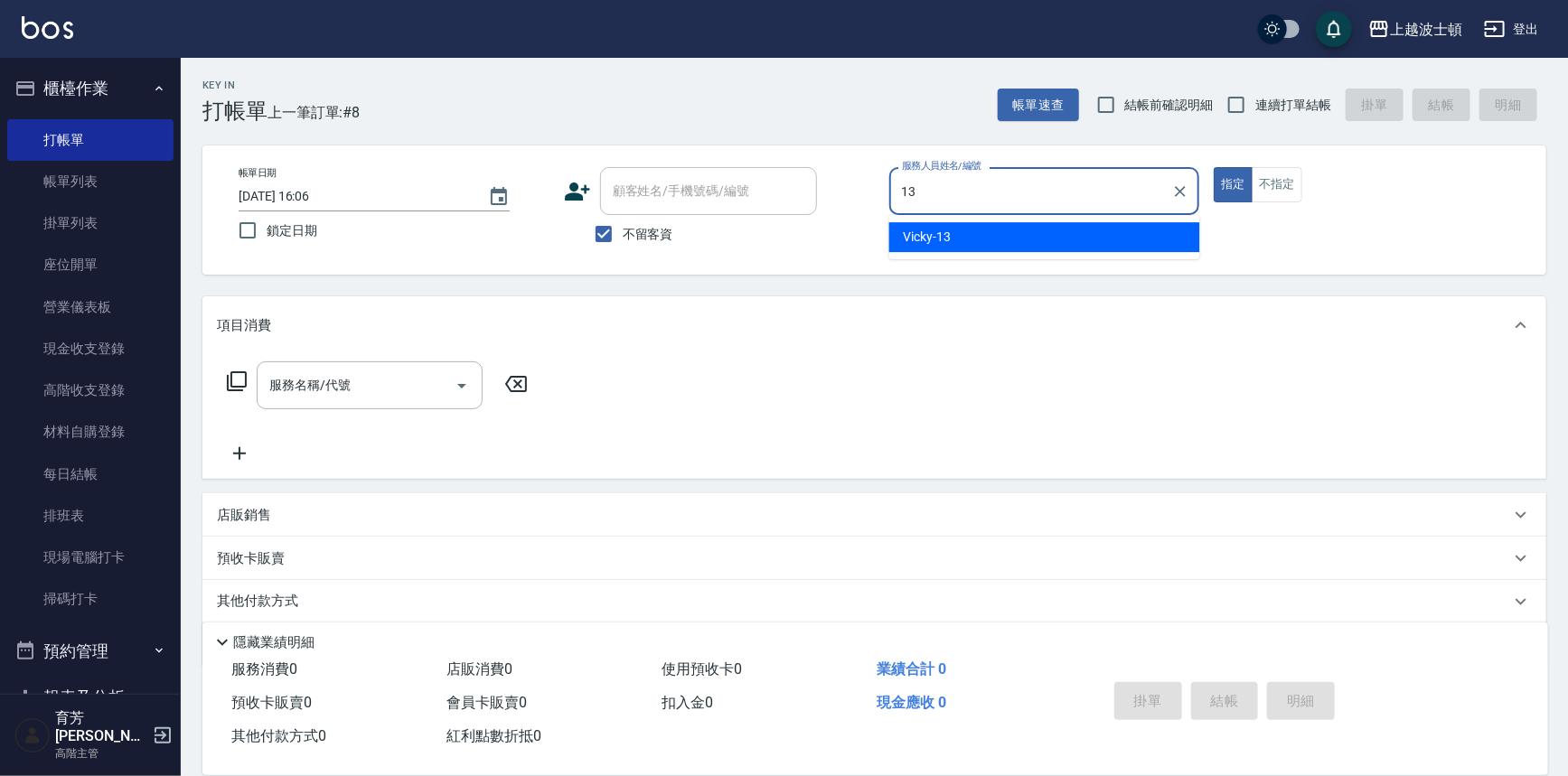
type input "Vicky-13"
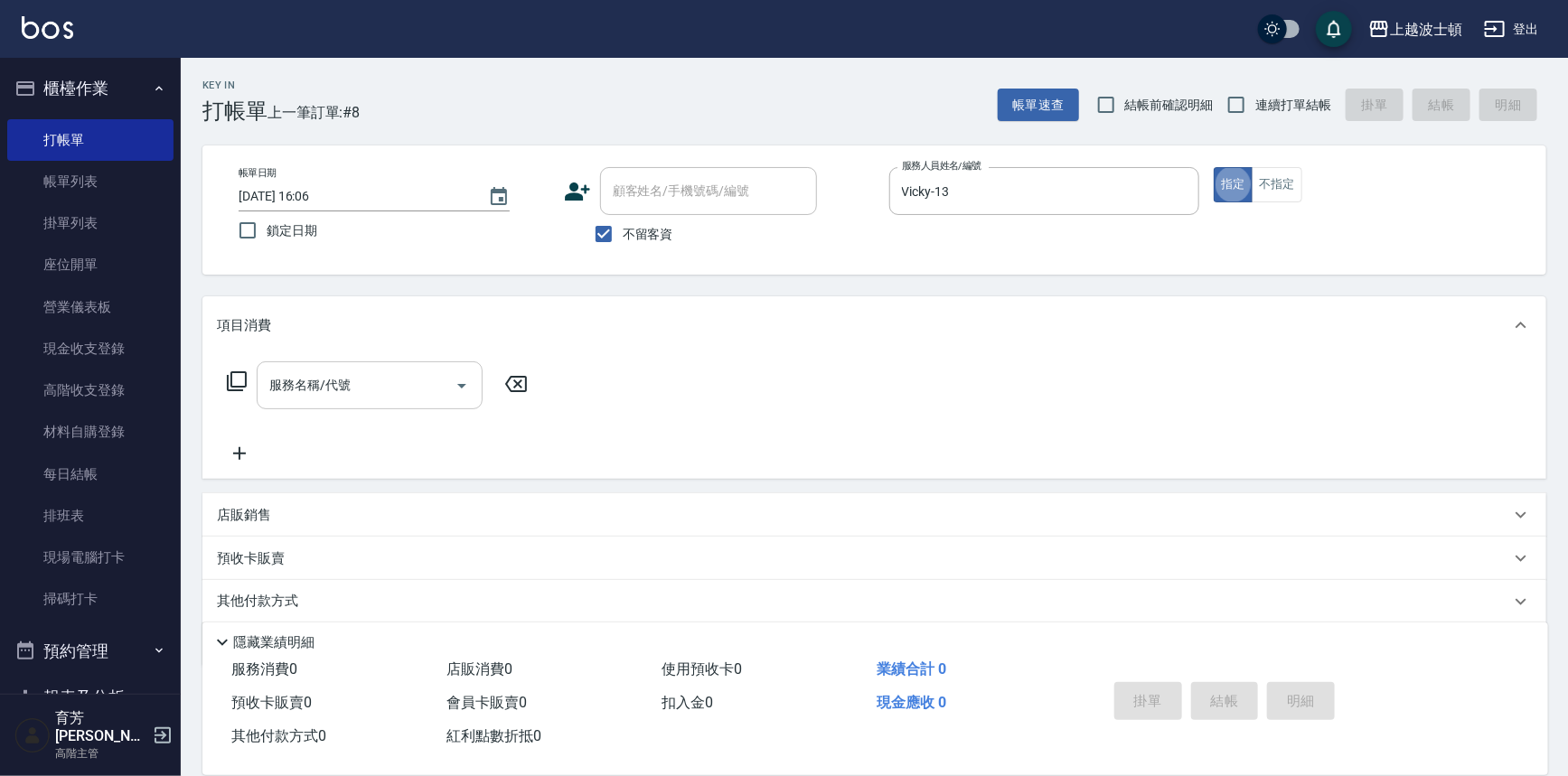
type button "true"
click at [401, 387] on input "服務名稱/代號" at bounding box center [356, 385] width 183 height 31
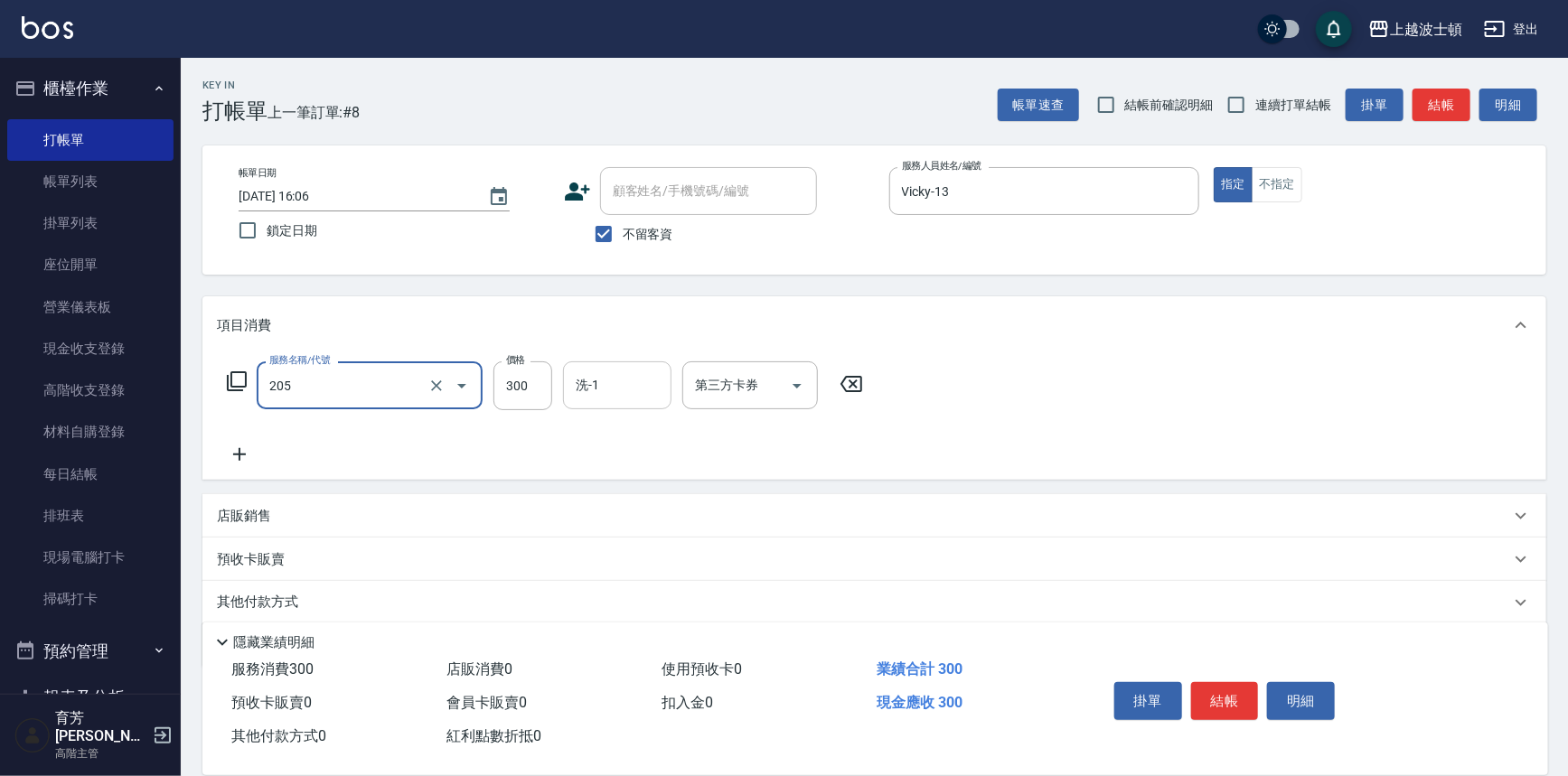
type input "洗髮(205)"
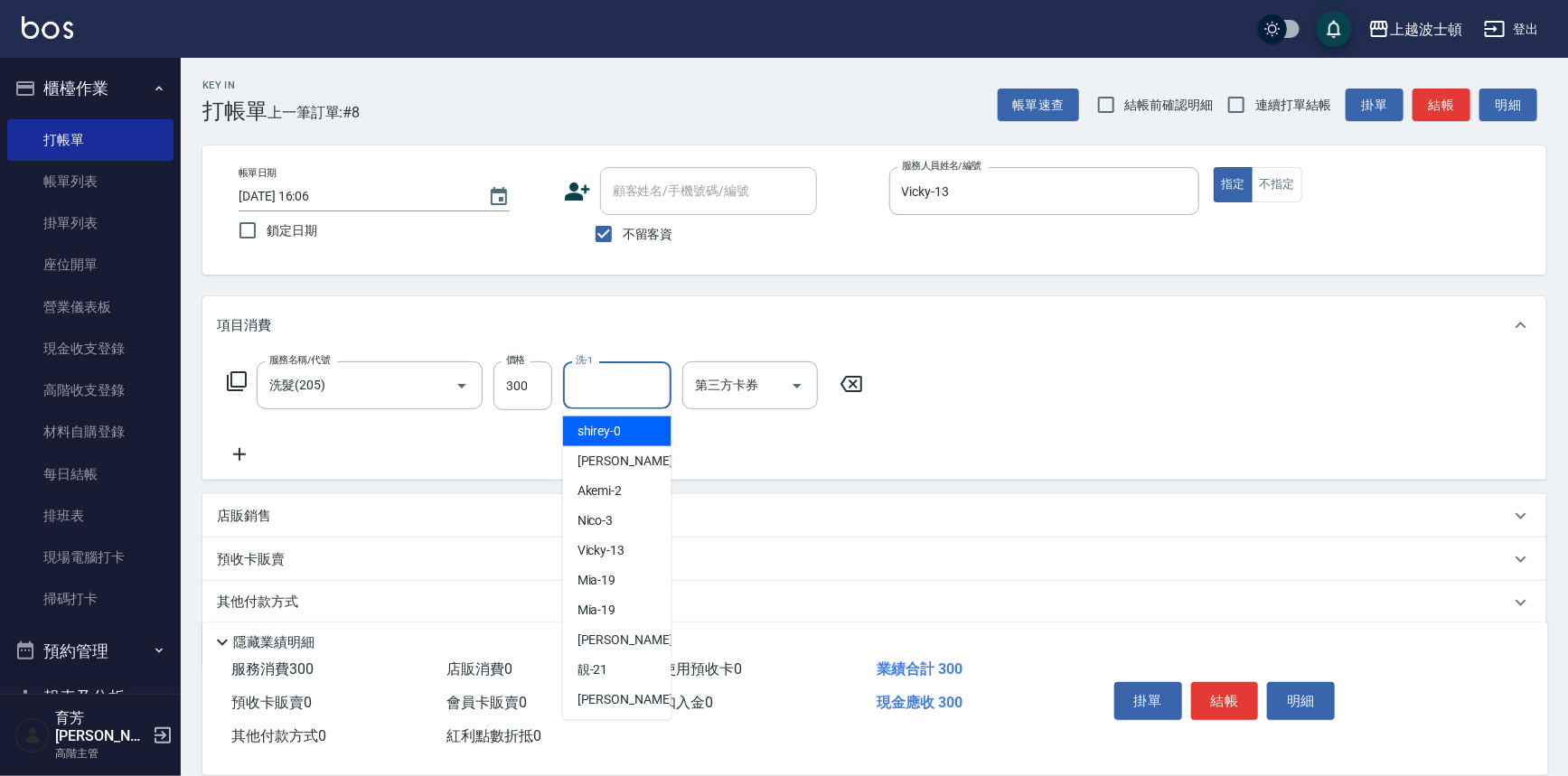
click at [602, 385] on input "洗-1" at bounding box center [617, 385] width 92 height 31
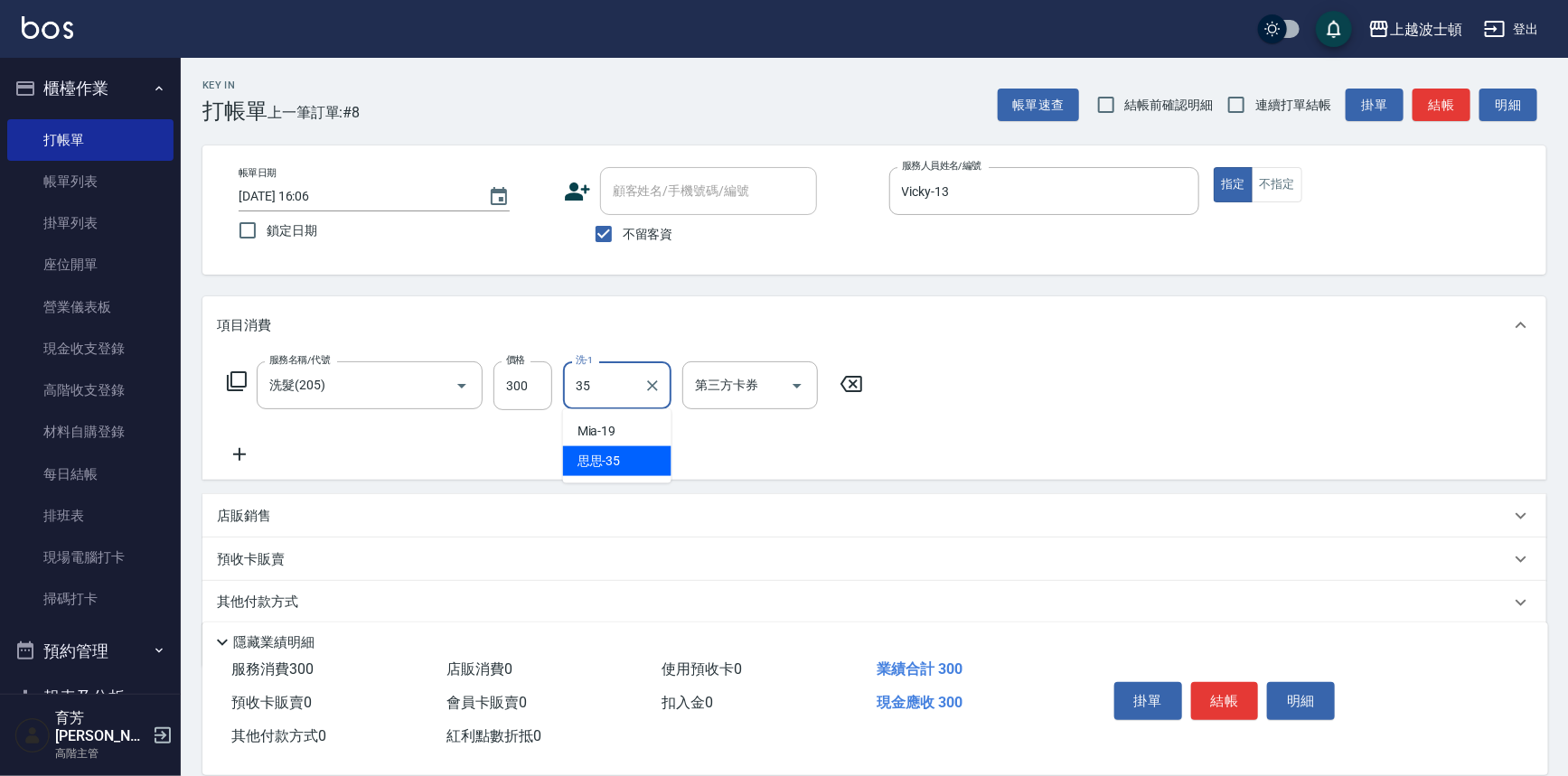
type input "思思-35"
click at [1216, 703] on button "結帳" at bounding box center [1225, 701] width 68 height 38
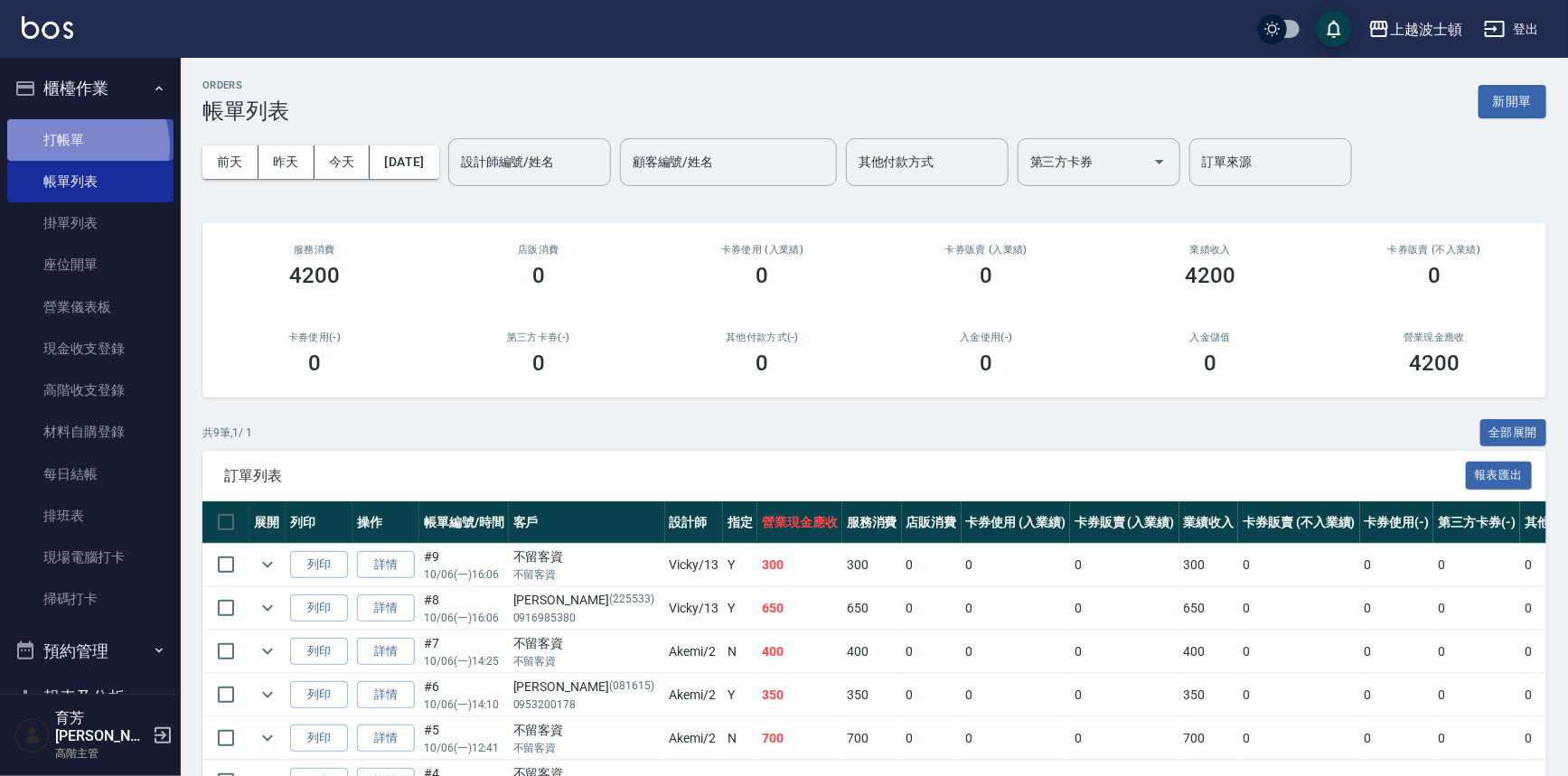
click at [78, 147] on link "打帳單" at bounding box center [90, 139] width 166 height 41
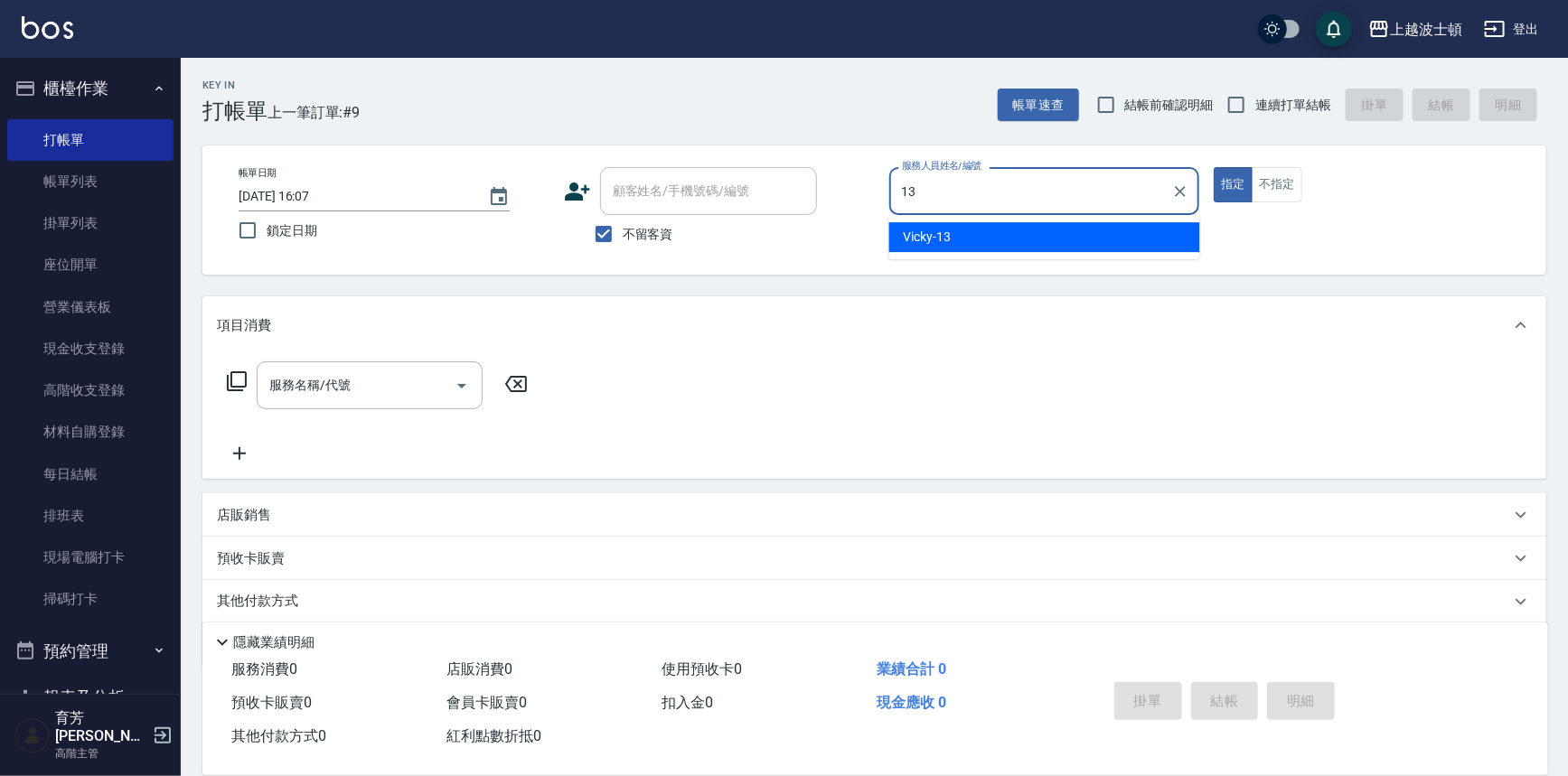
type input "Vicky-13"
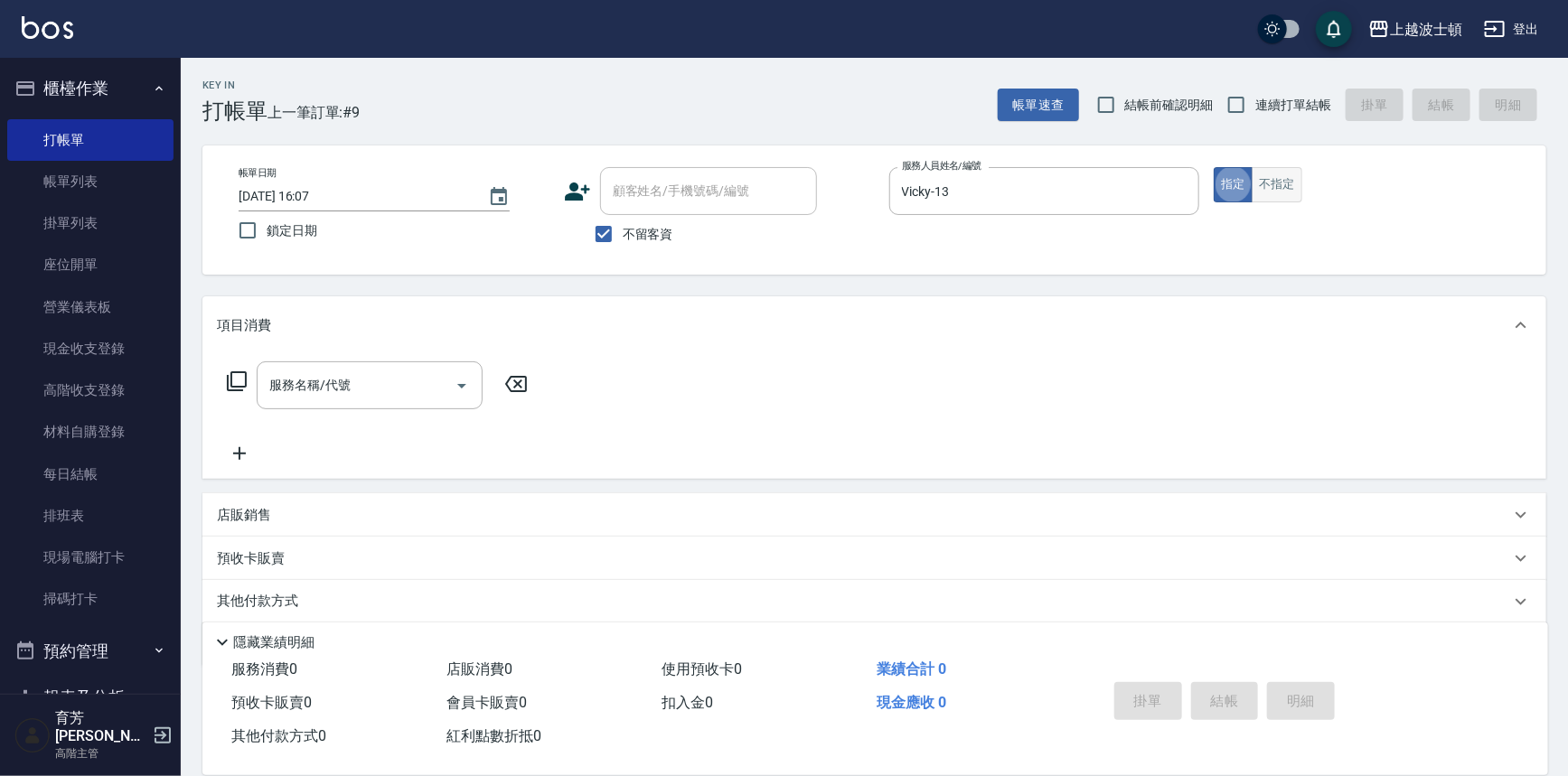
type button "true"
click at [1262, 191] on button "不指定" at bounding box center [1276, 184] width 50 height 35
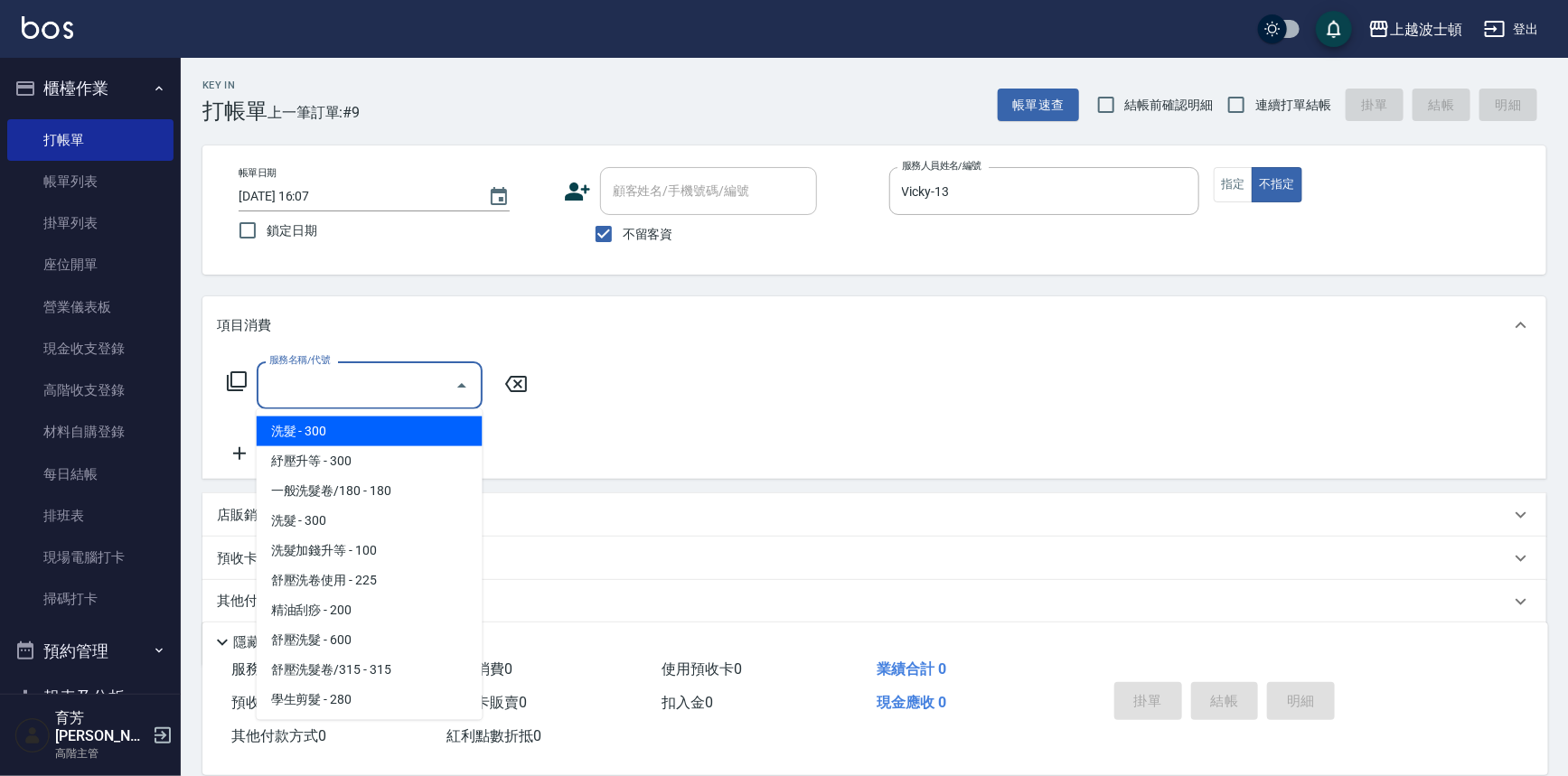
click at [397, 393] on input "服務名稱/代號" at bounding box center [356, 385] width 183 height 31
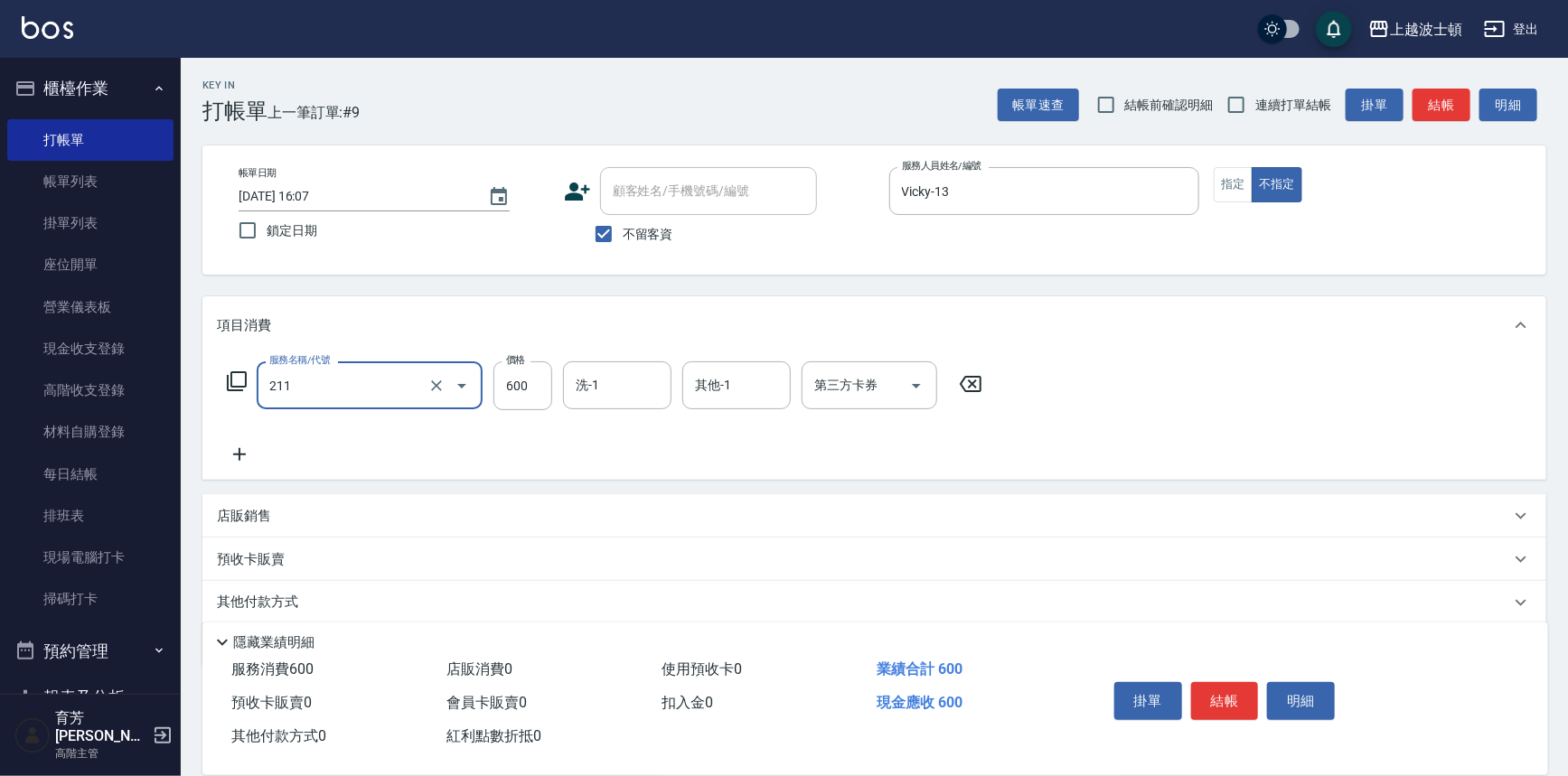
type input "舒壓洗髮(211)"
click at [235, 454] on icon at bounding box center [239, 455] width 13 height 13
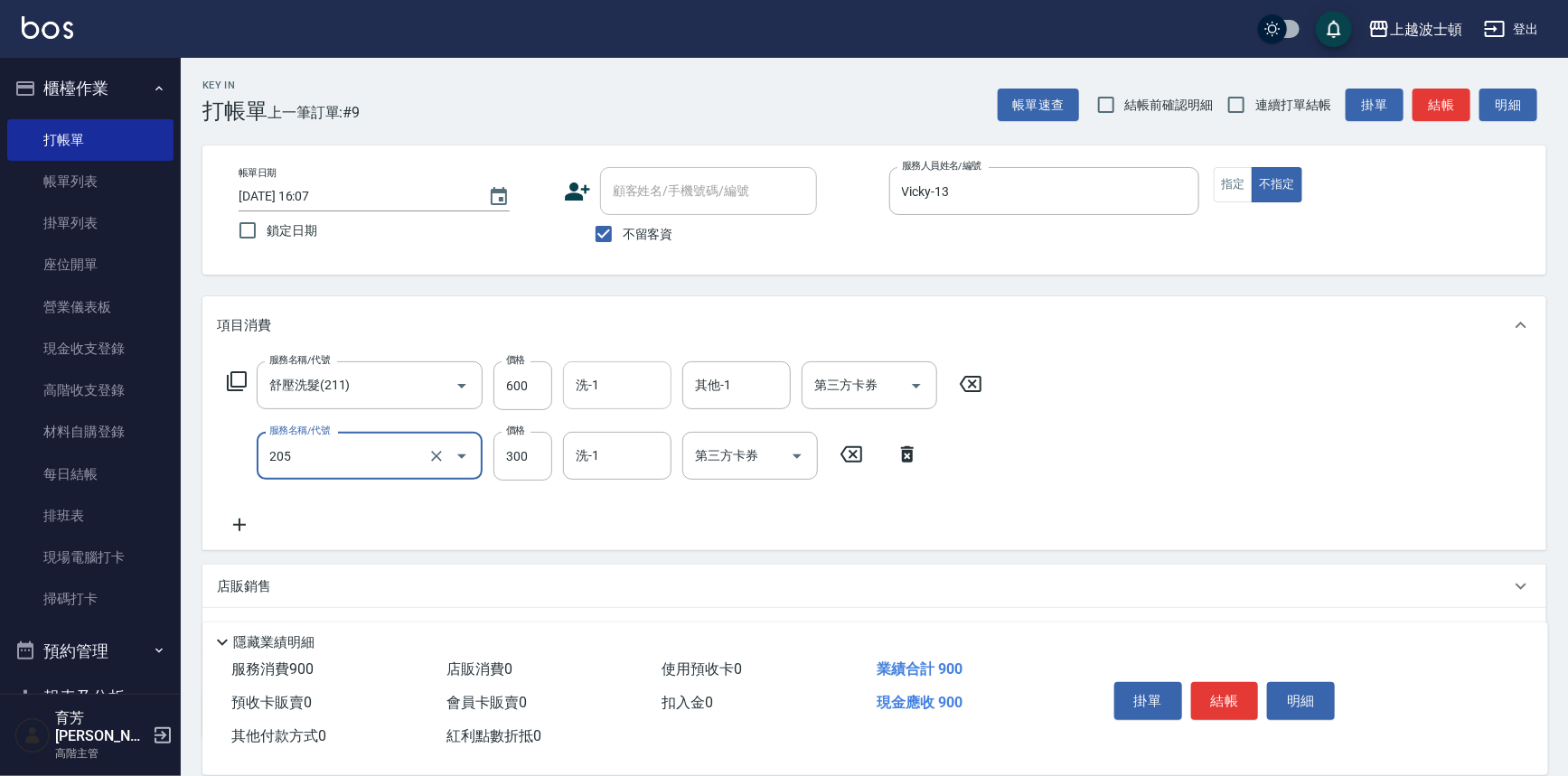
type input "洗髮(205)"
click at [617, 392] on input "洗-1" at bounding box center [617, 385] width 92 height 31
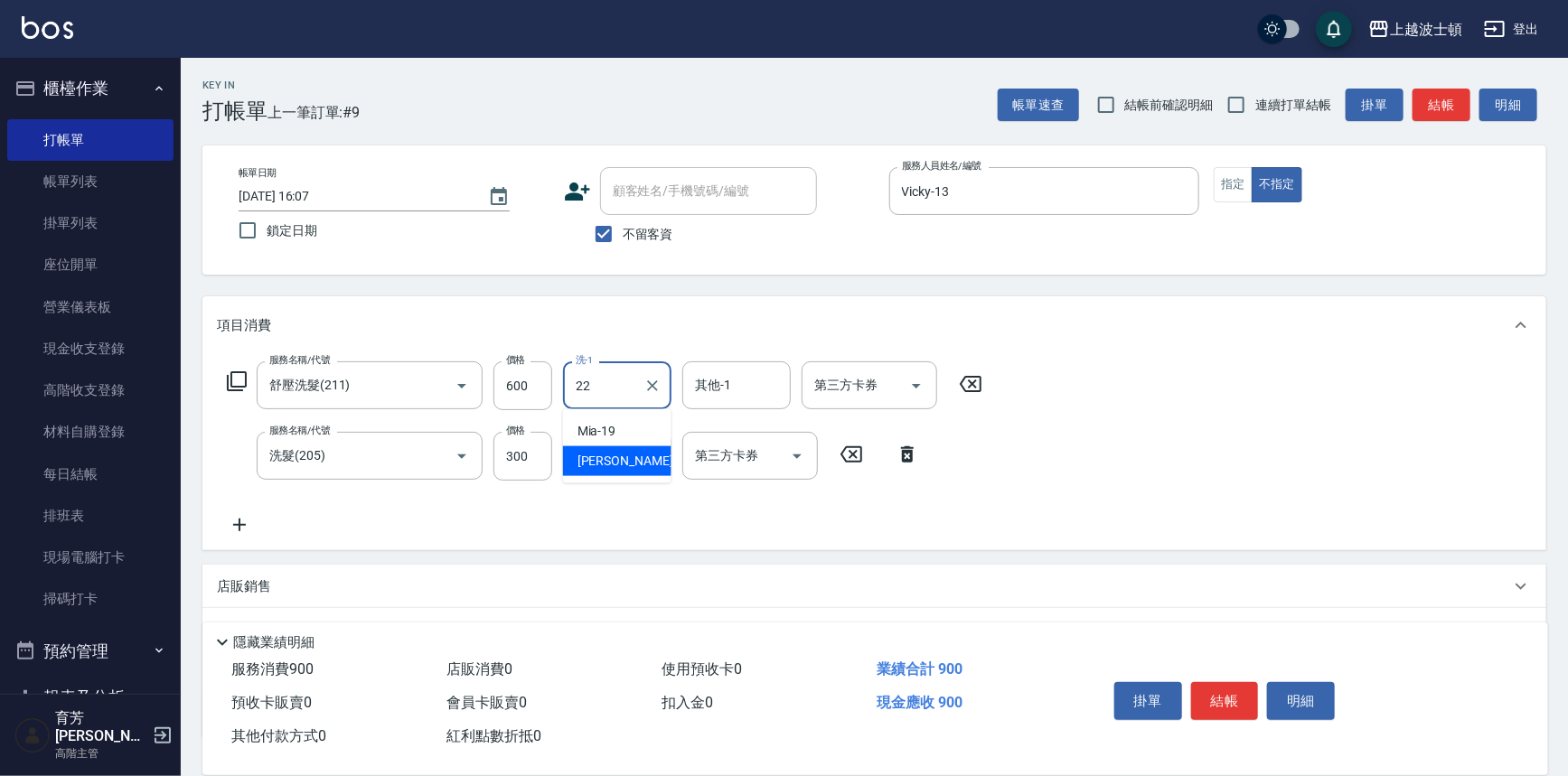
type input "[PERSON_NAME]-22"
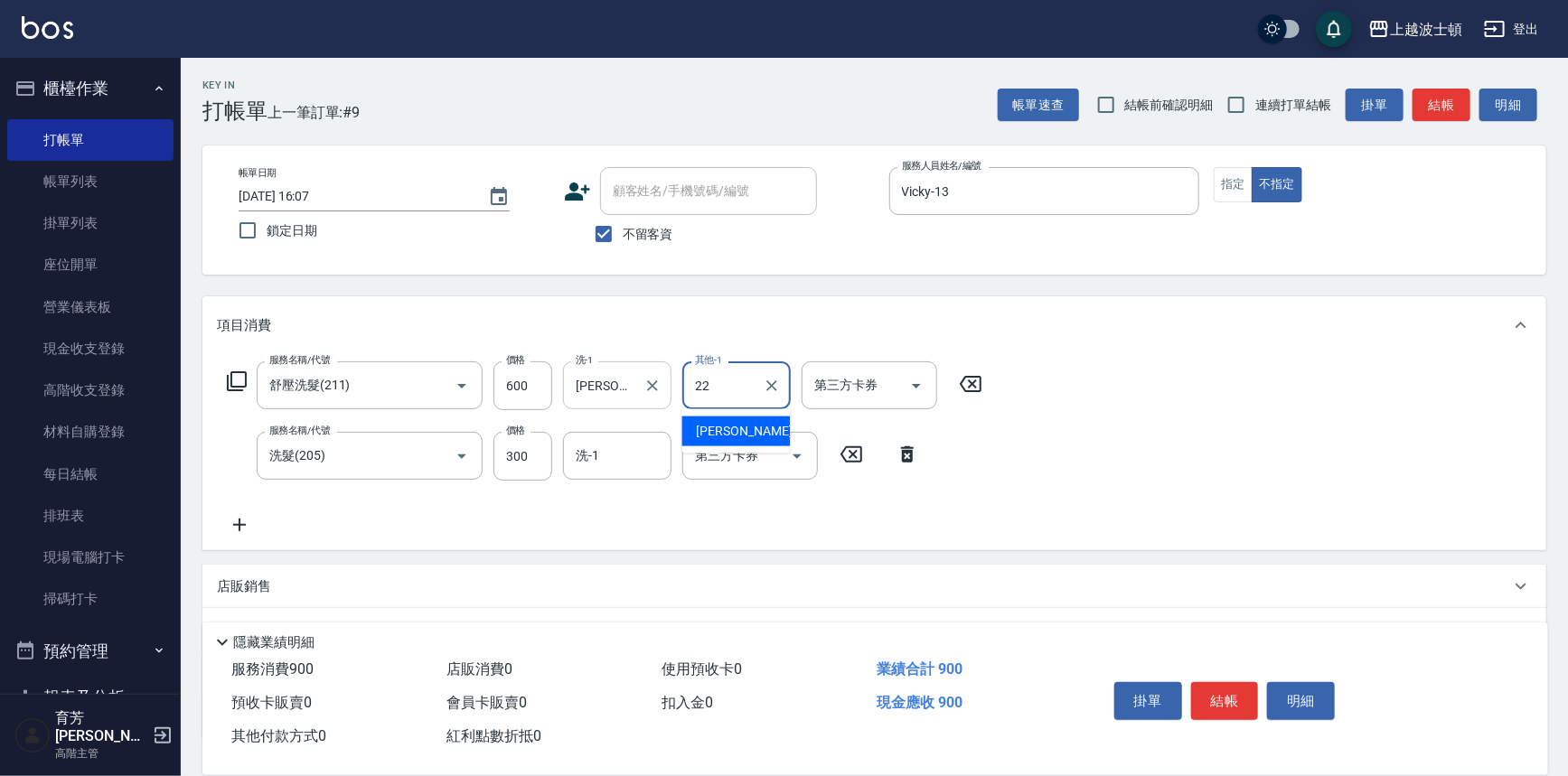
type input "[PERSON_NAME]-22"
click at [611, 469] on input "洗-1" at bounding box center [617, 456] width 92 height 31
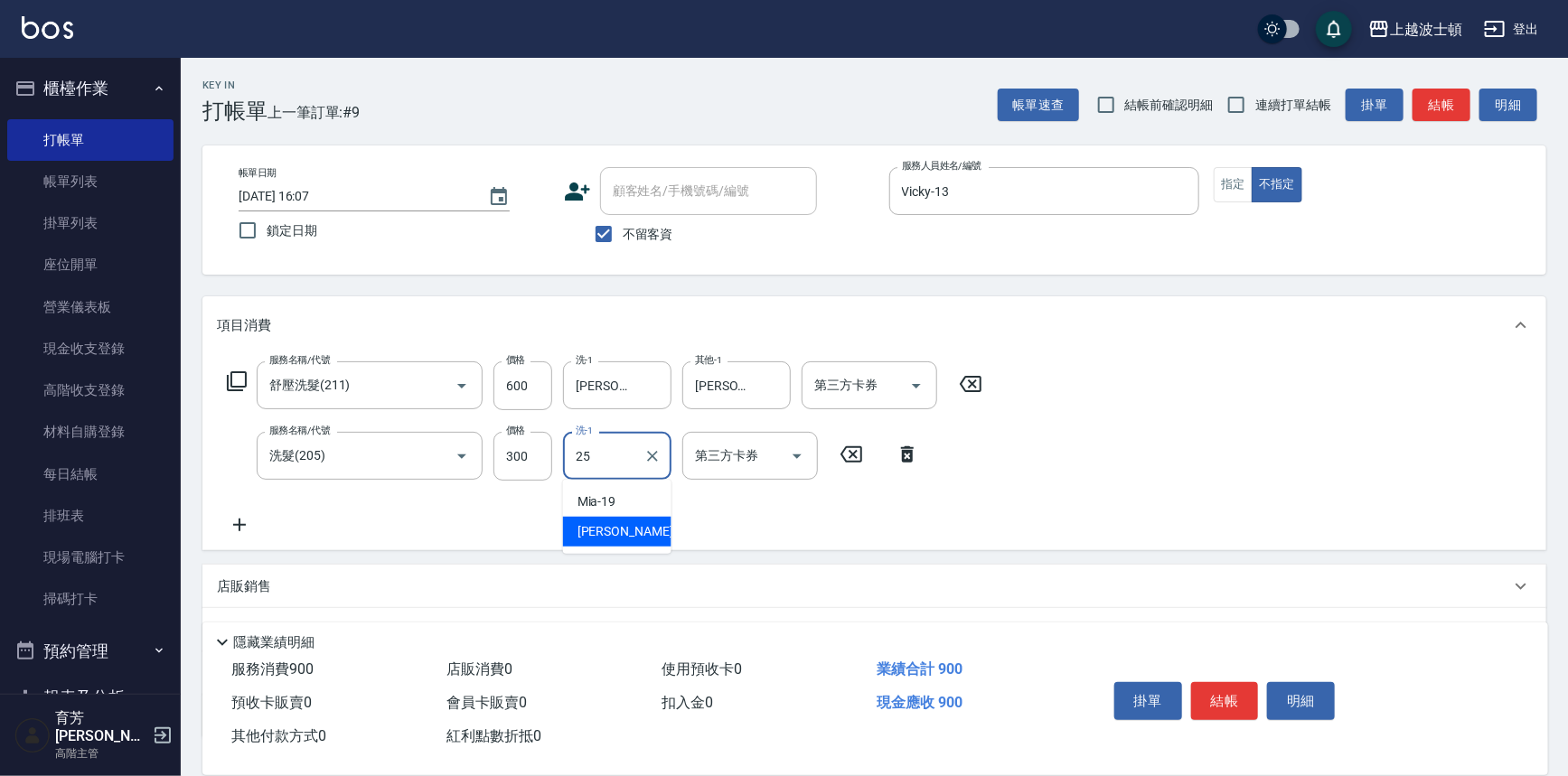
type input "[PERSON_NAME]-25"
click at [1231, 695] on button "結帳" at bounding box center [1225, 701] width 68 height 38
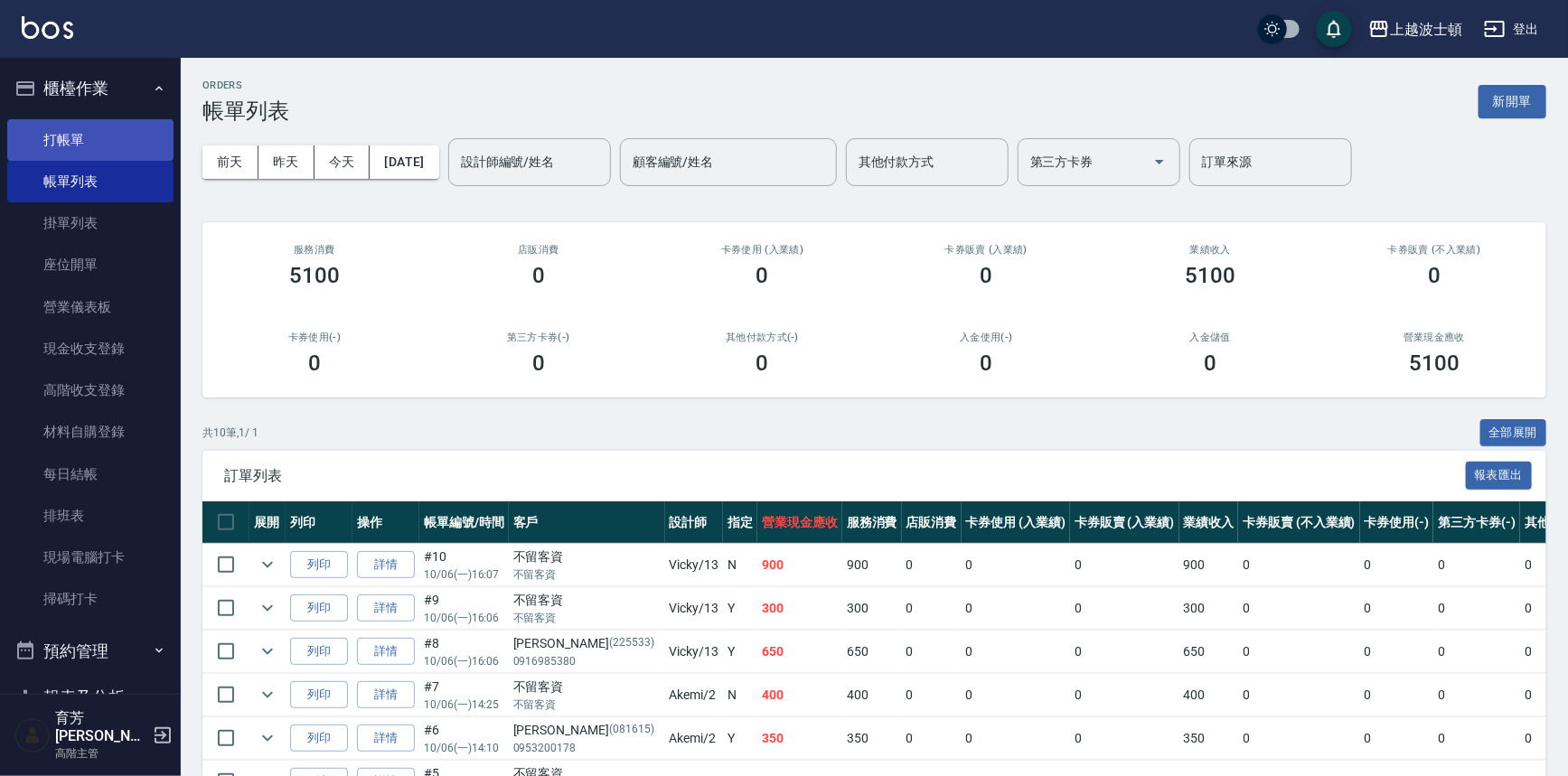
click at [72, 147] on link "打帳單" at bounding box center [90, 139] width 166 height 41
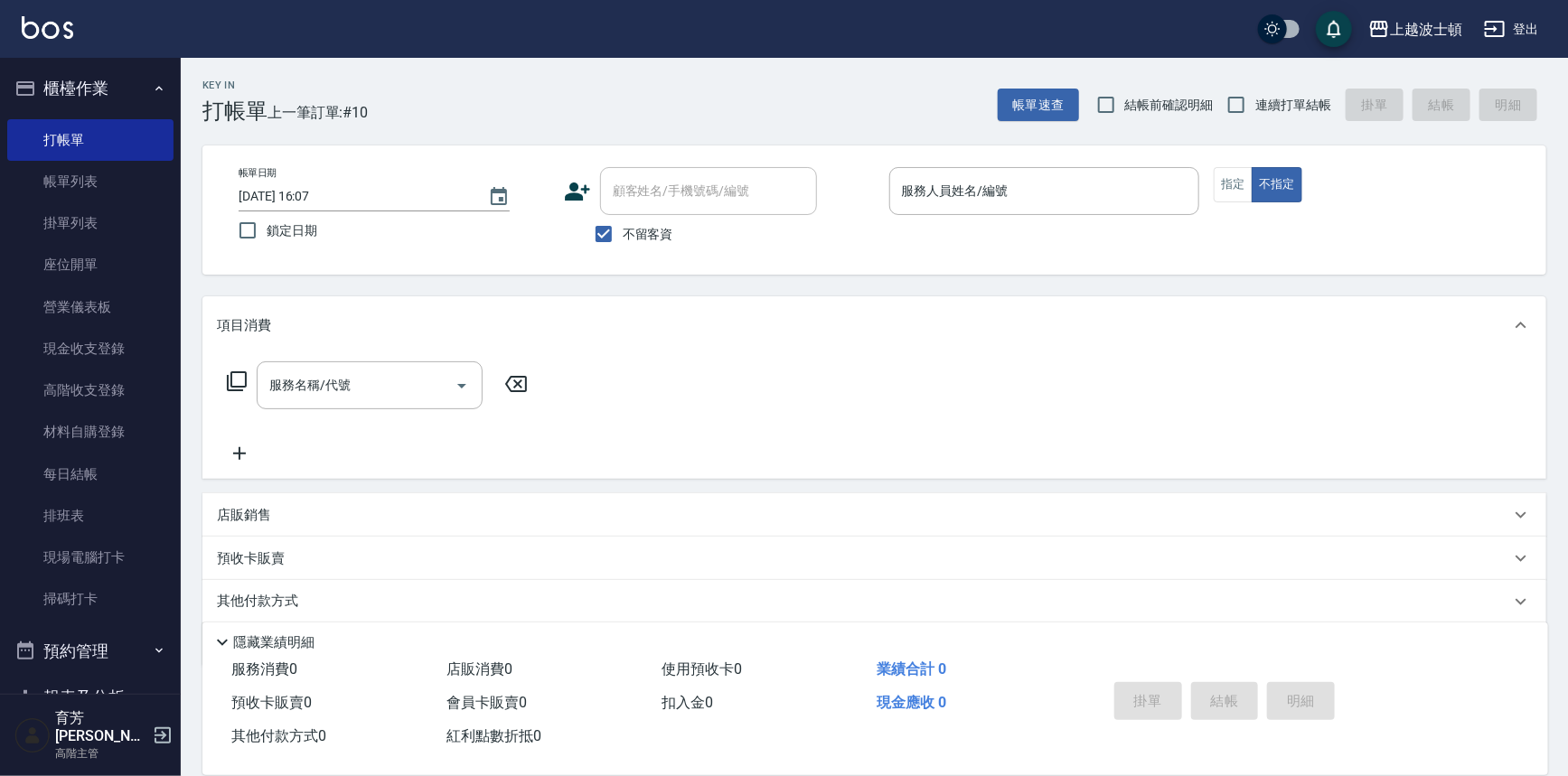
drag, startPoint x: 663, startPoint y: 227, endPoint x: 673, endPoint y: 190, distance: 38.3
click at [663, 227] on span "不留客資" at bounding box center [648, 234] width 50 height 19
click at [623, 227] on input "不留客資" at bounding box center [603, 233] width 38 height 38
checkbox input "false"
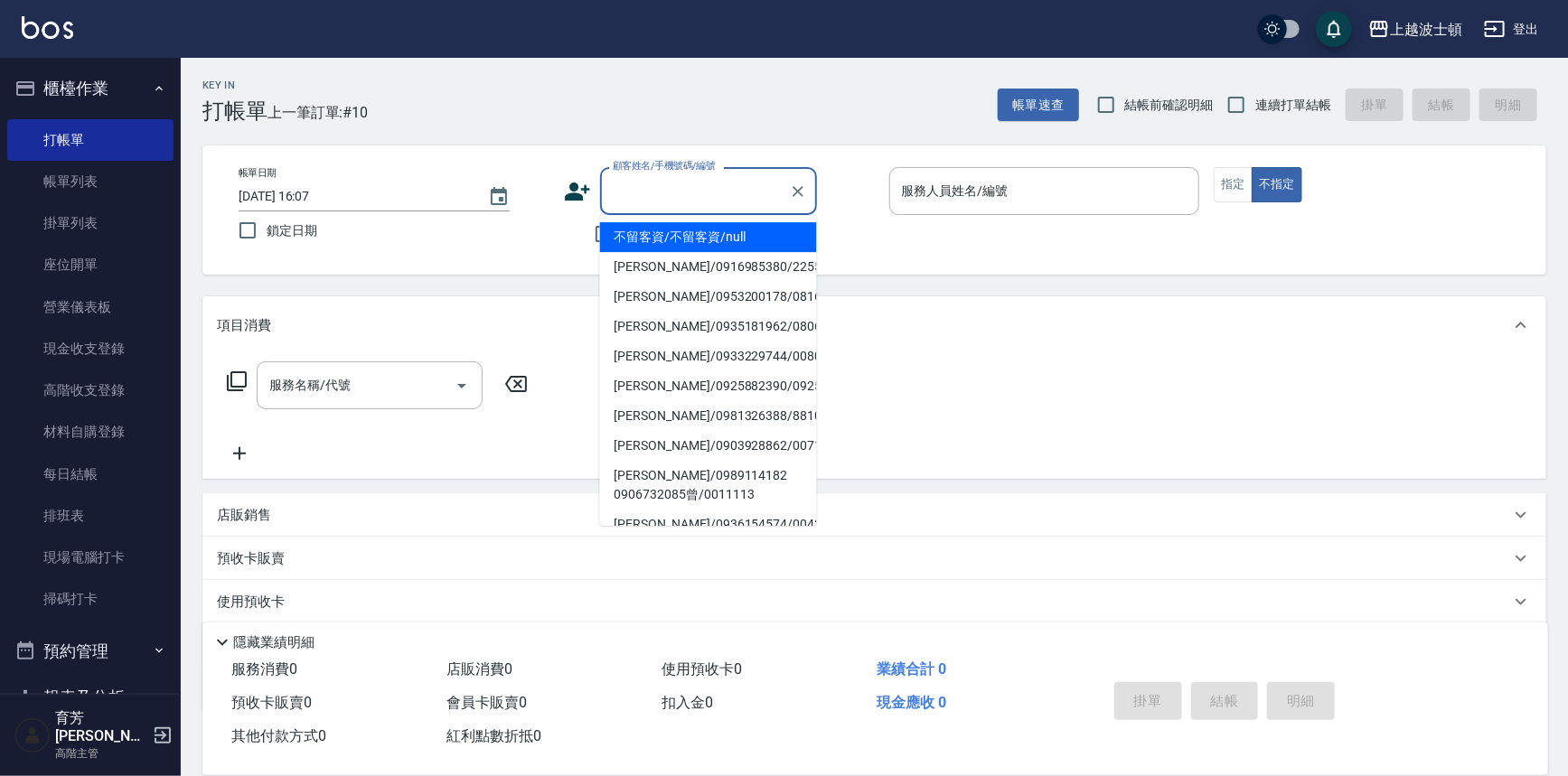
click at [673, 190] on input "顧客姓名/手機號碼/編號" at bounding box center [695, 191] width 173 height 31
click at [651, 277] on li "[PERSON_NAME]/0916058057/010103" at bounding box center [708, 267] width 217 height 30
type input "[PERSON_NAME]/0916058057/010103"
type input "Vicky-13"
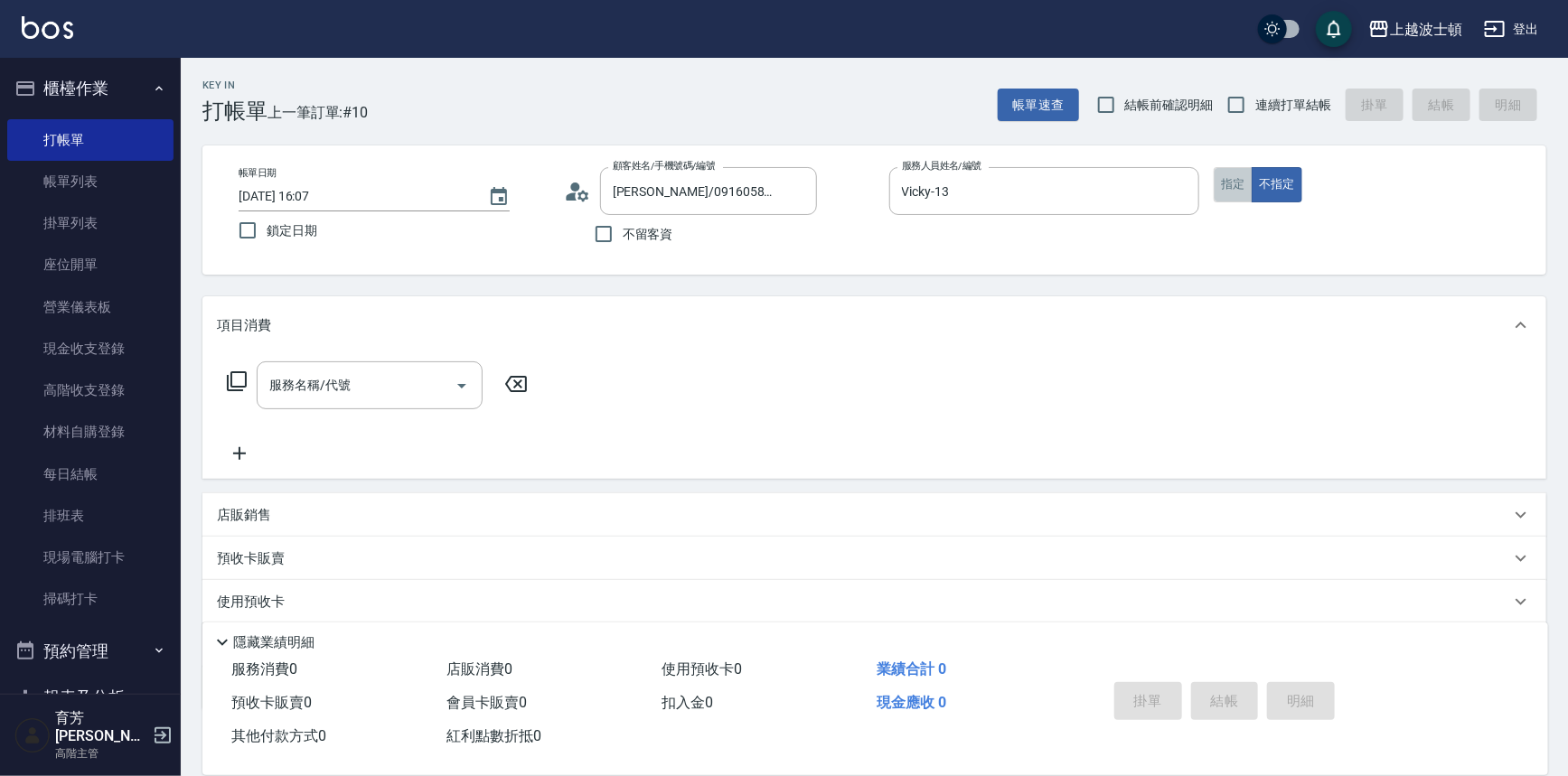
click at [1245, 174] on button "指定" at bounding box center [1233, 184] width 39 height 35
click at [359, 401] on div "服務名稱/代號" at bounding box center [370, 385] width 226 height 48
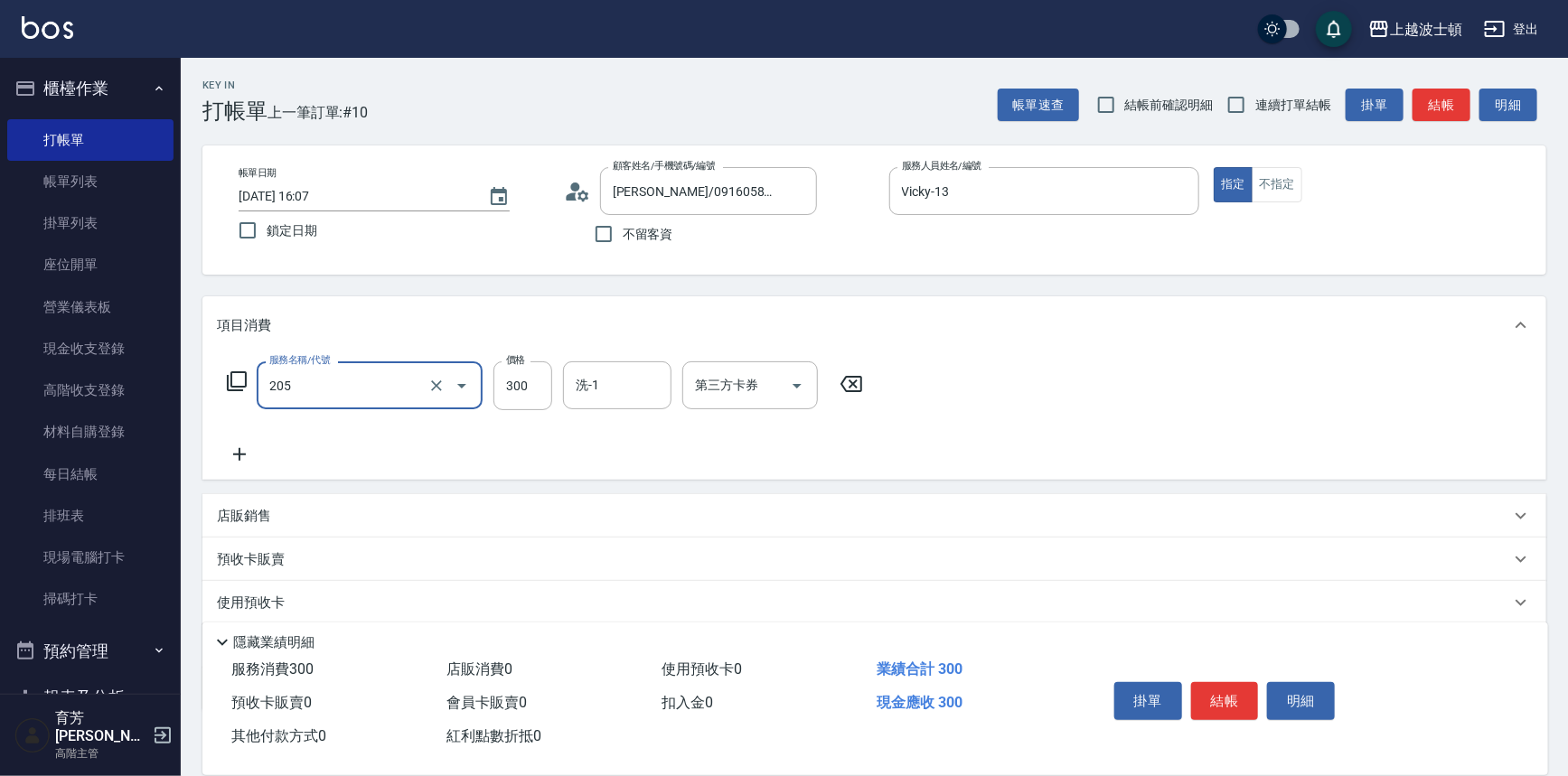
type input "洗髮(205)"
click at [235, 455] on icon at bounding box center [239, 455] width 45 height 22
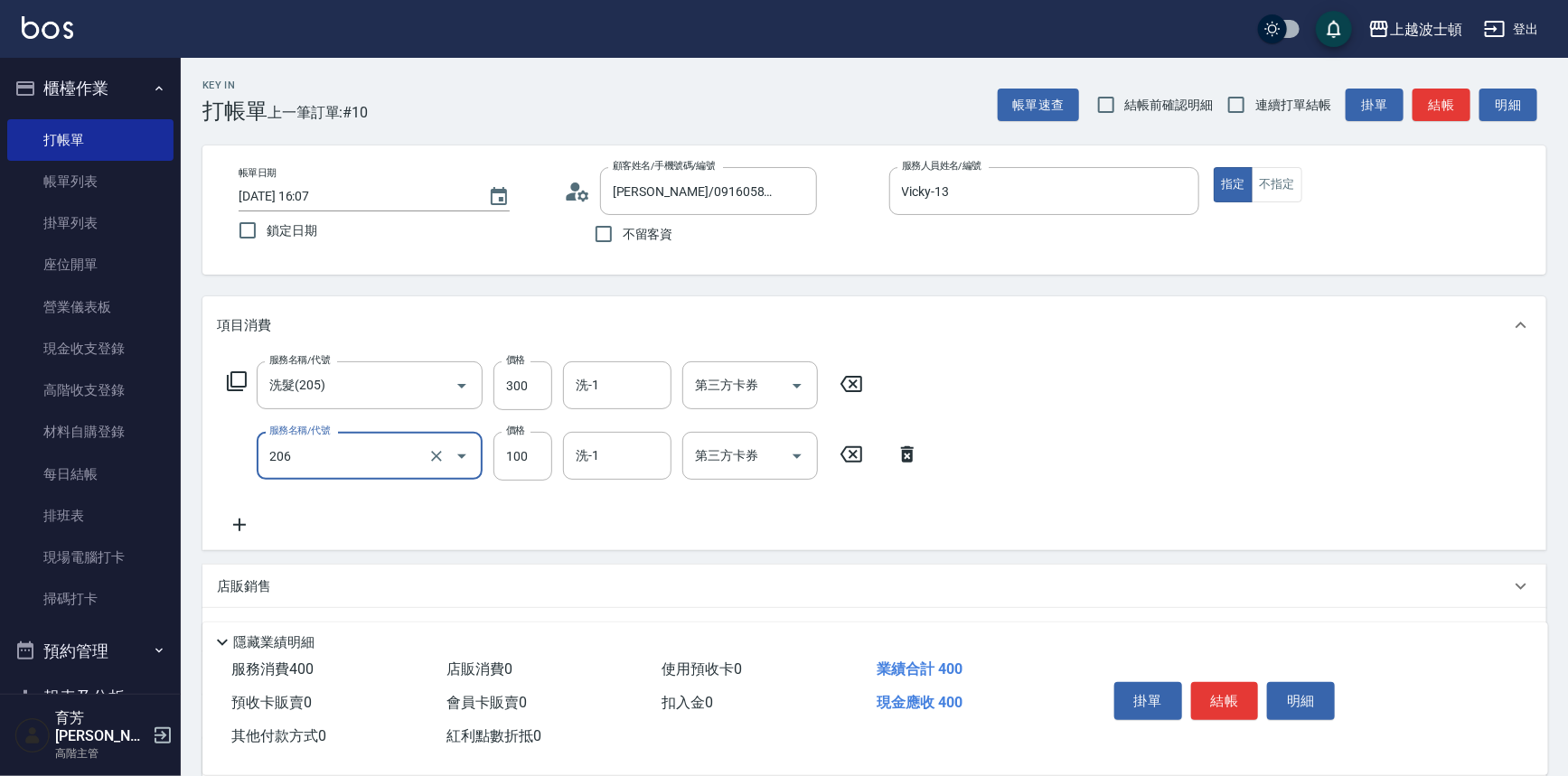
type input "洗髮加錢升等(206)"
click at [244, 526] on icon at bounding box center [239, 525] width 45 height 22
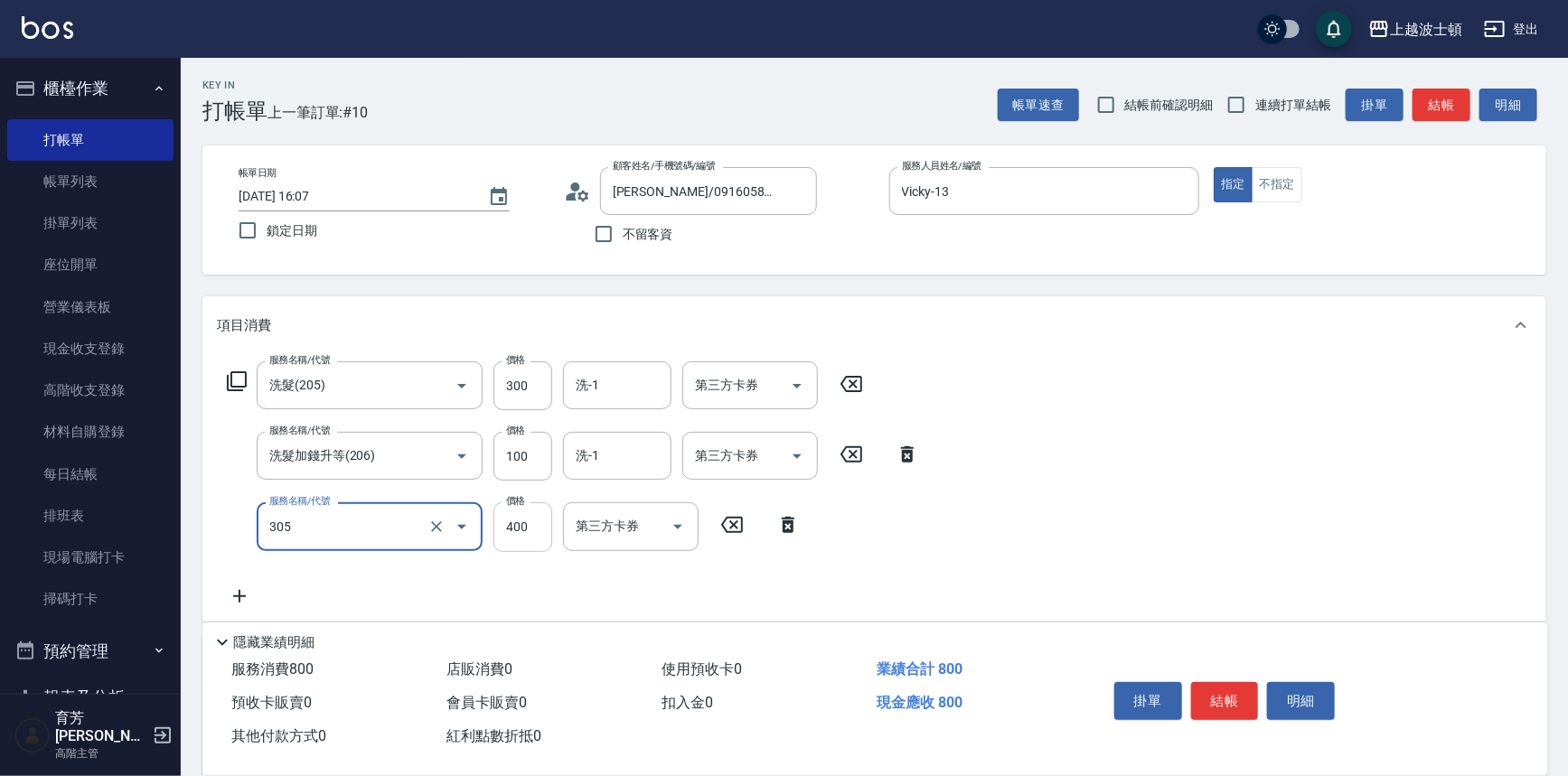
type input "剪髮(305)"
click at [524, 524] on input "400" at bounding box center [523, 527] width 59 height 49
type input "350"
click at [586, 396] on input "洗-1" at bounding box center [617, 385] width 92 height 31
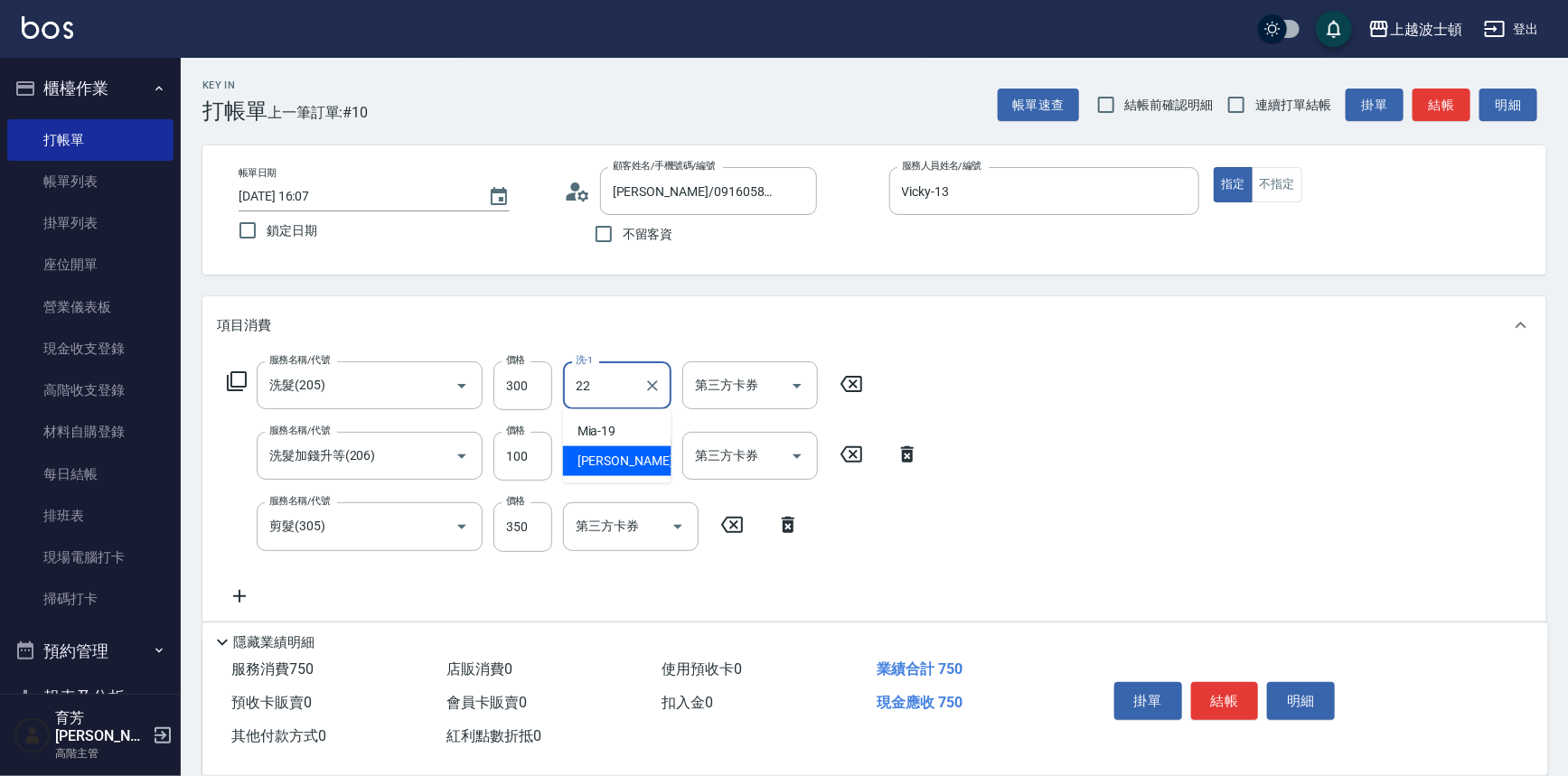
type input "[PERSON_NAME]-22"
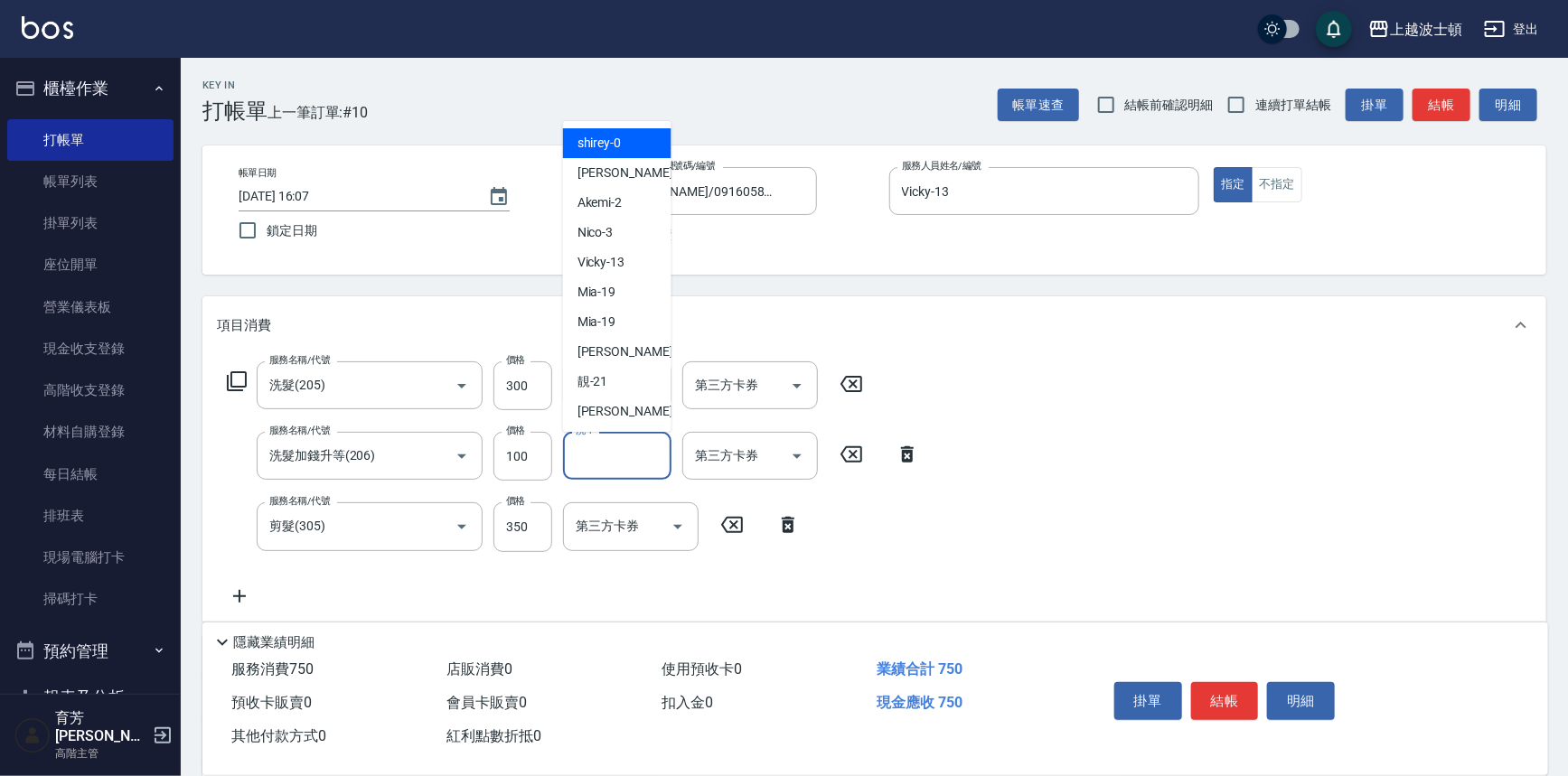
click at [596, 470] on input "洗-1" at bounding box center [617, 456] width 92 height 31
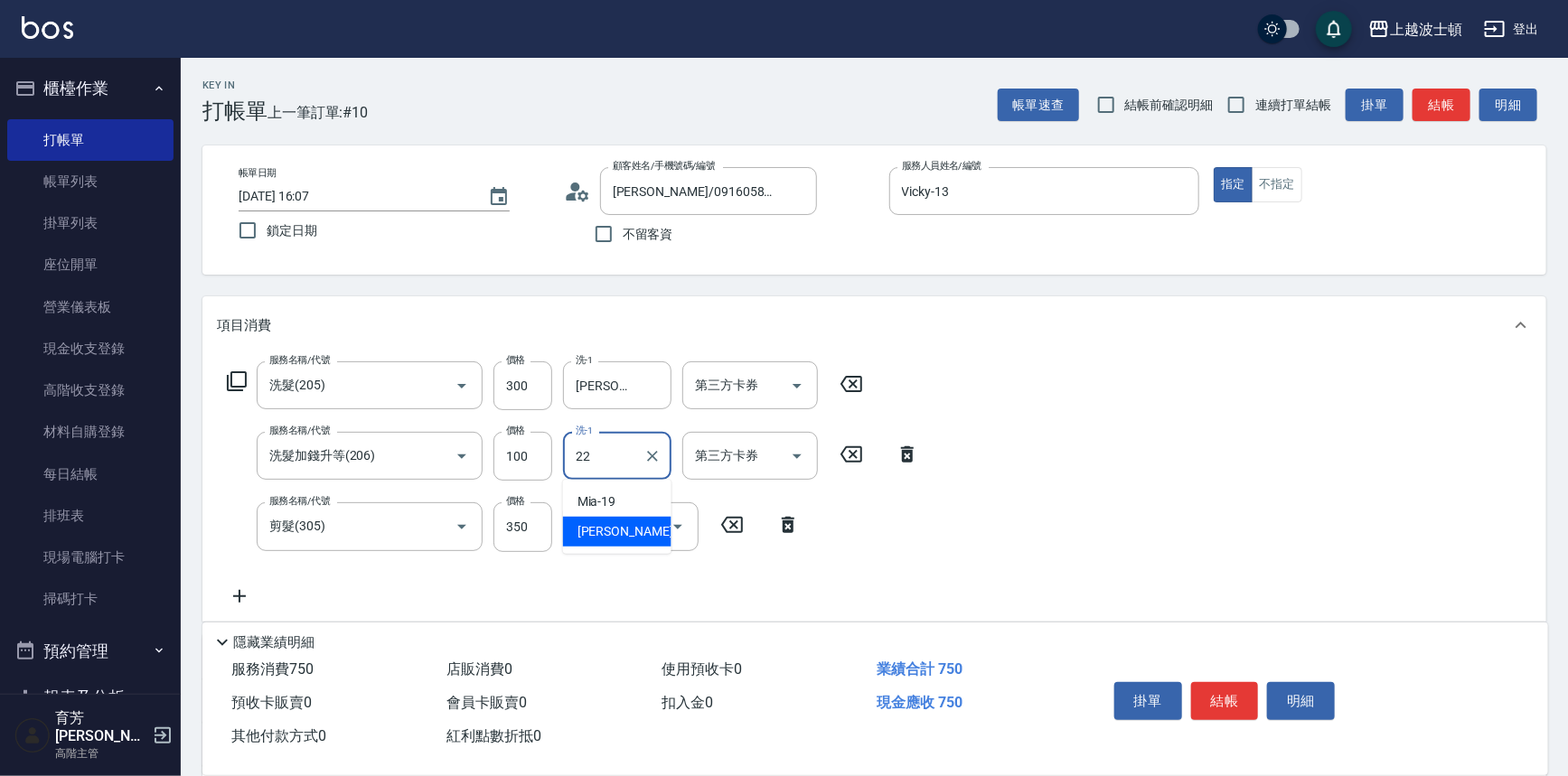
type input "[PERSON_NAME]-22"
click at [1230, 682] on button "結帳" at bounding box center [1225, 701] width 68 height 38
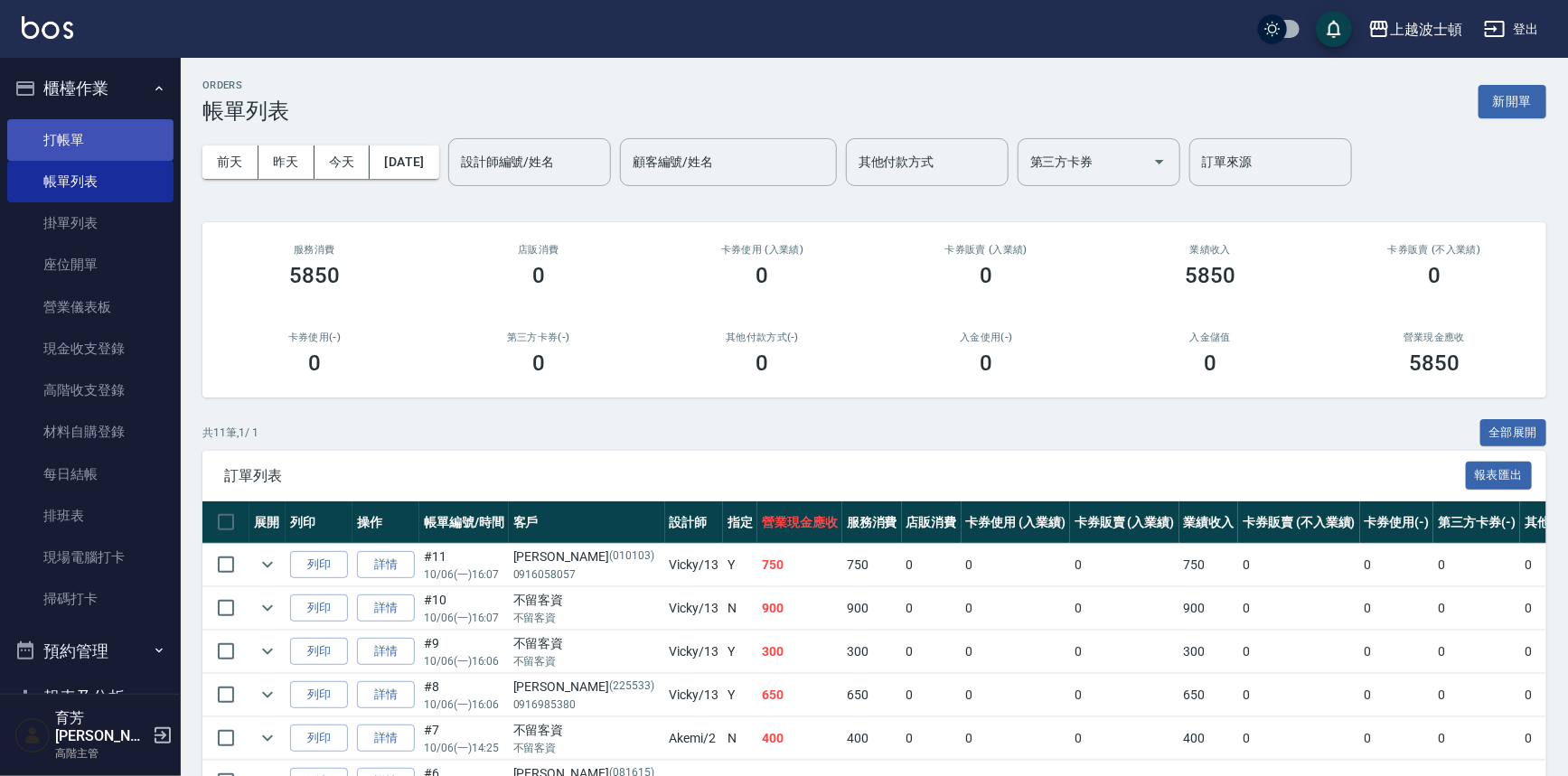
click at [64, 146] on link "打帳單" at bounding box center [90, 139] width 166 height 41
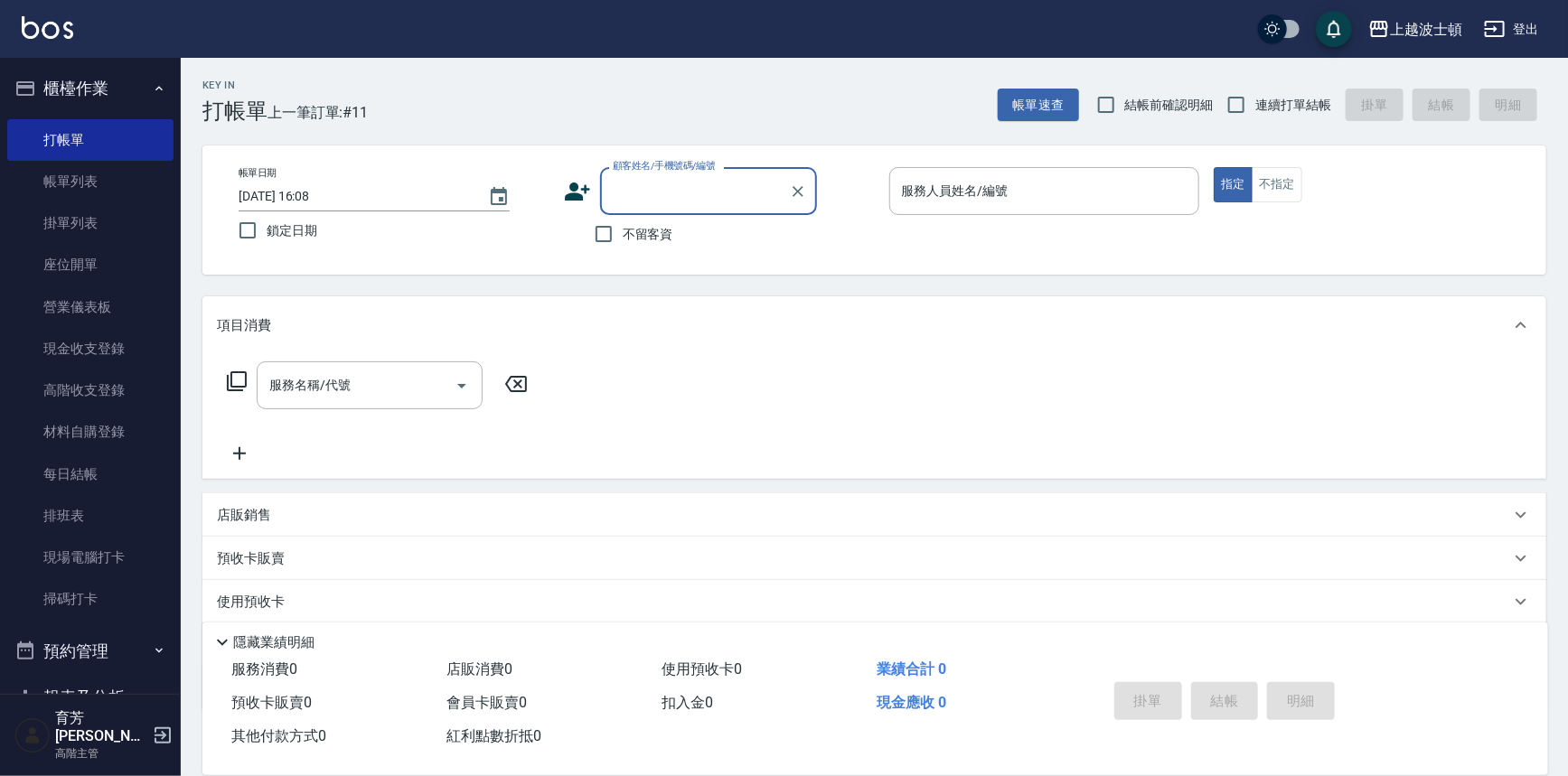
click at [649, 235] on span "不留客資" at bounding box center [648, 234] width 50 height 19
click at [623, 235] on input "不留客資" at bounding box center [603, 233] width 38 height 38
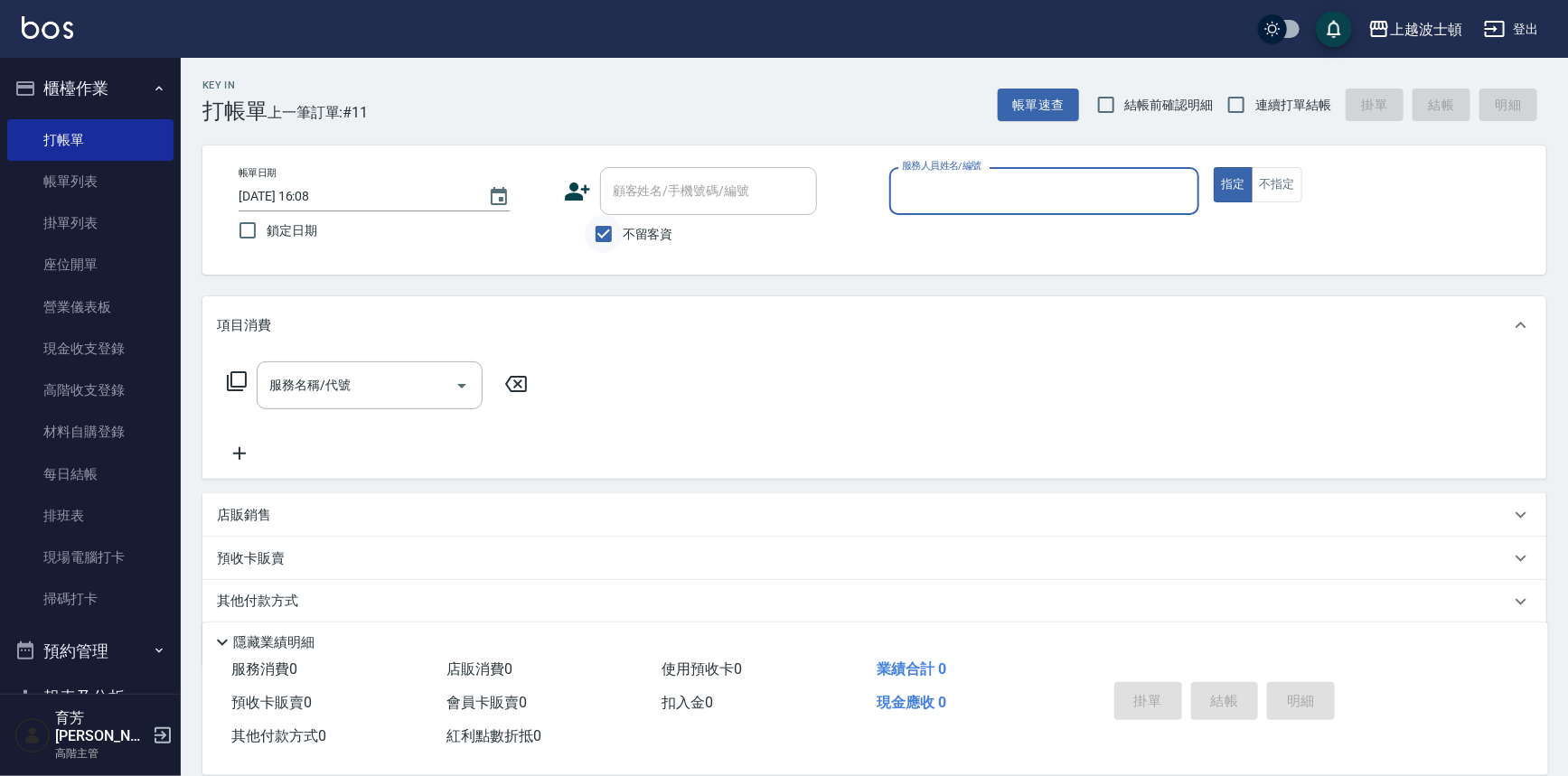
click at [617, 231] on input "不留客資" at bounding box center [603, 233] width 38 height 38
checkbox input "false"
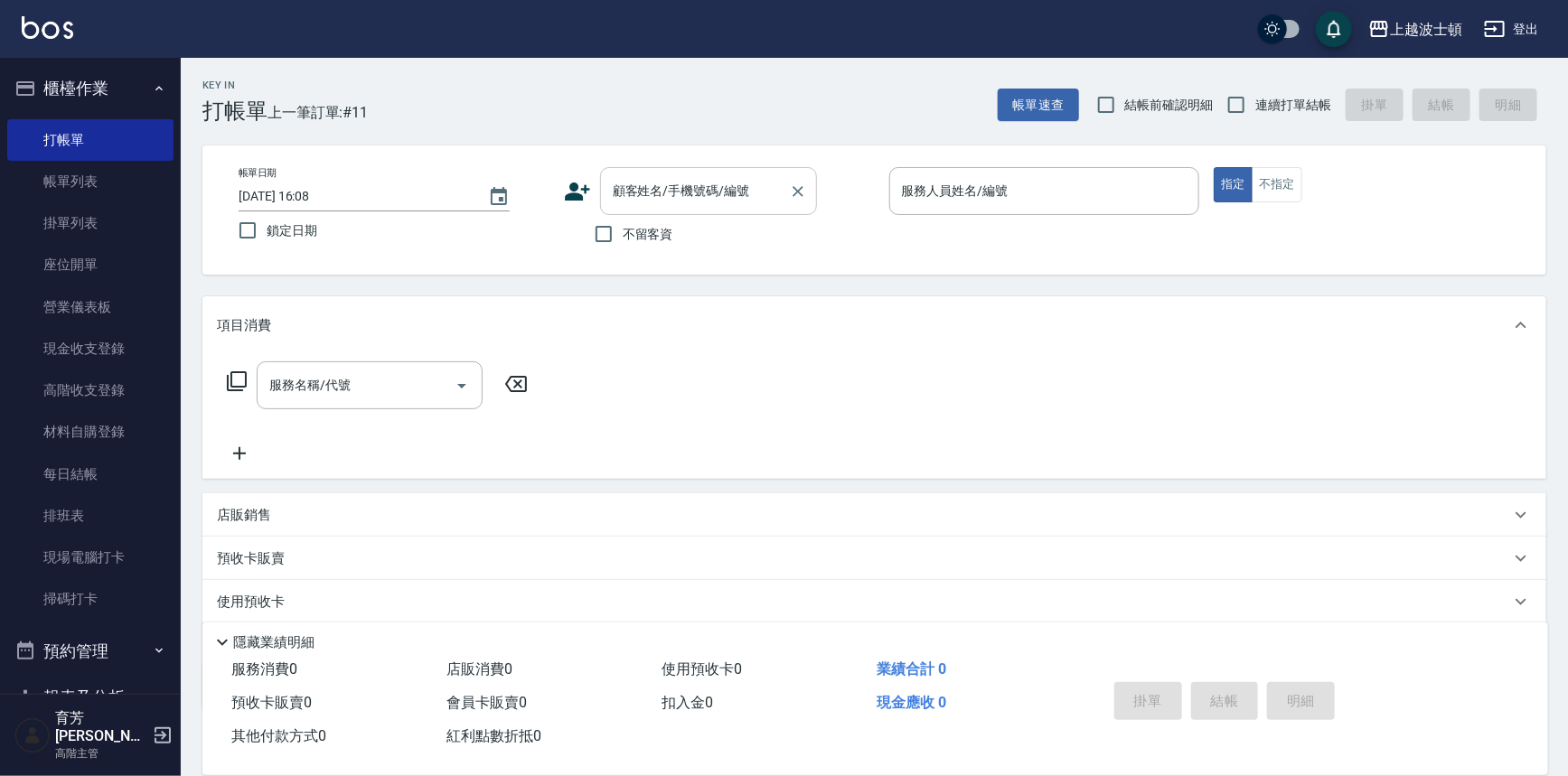
click at [638, 208] on div "顧客姓名/手機號碼/編號" at bounding box center [708, 191] width 217 height 48
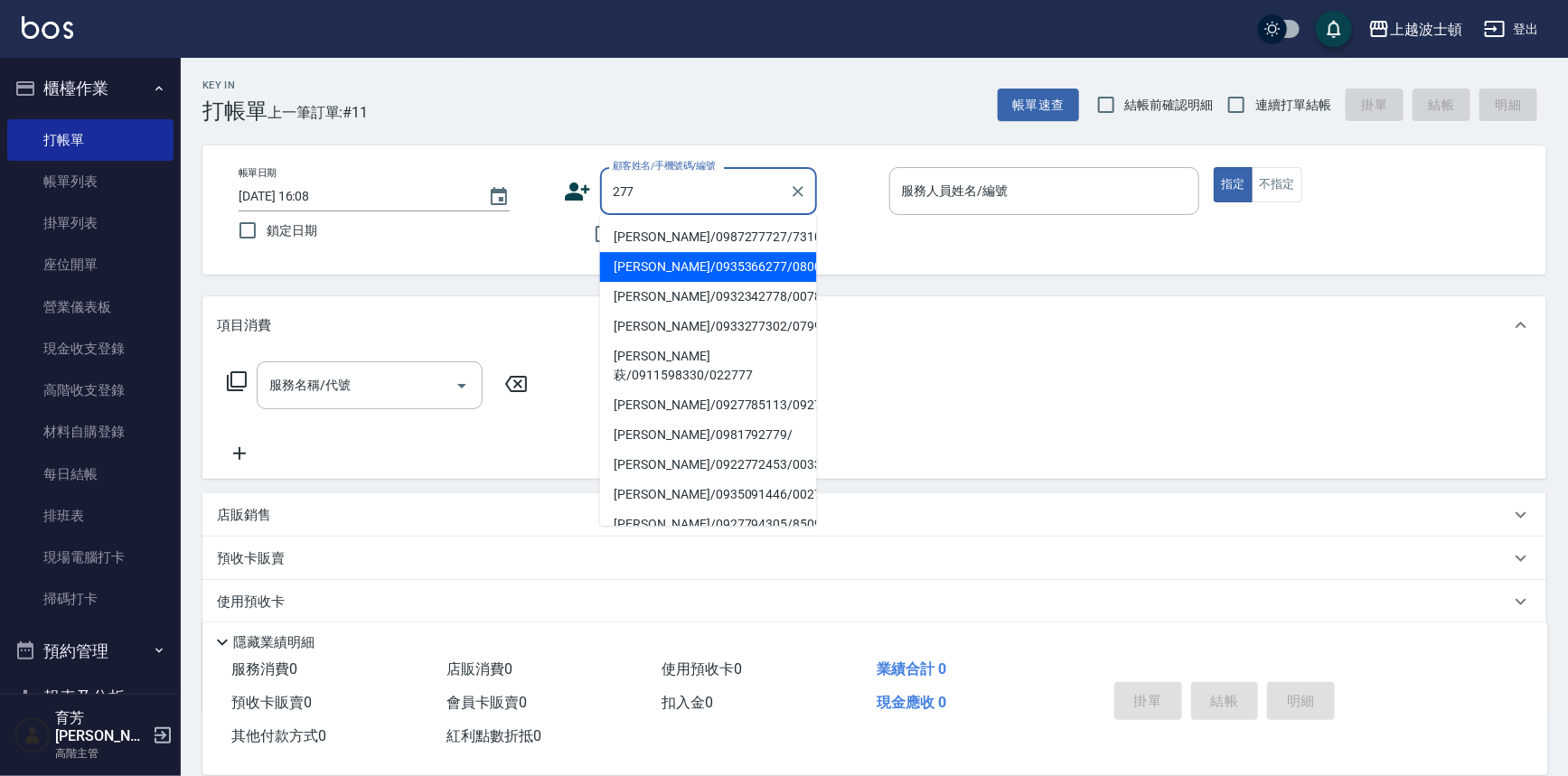
click at [679, 262] on li "[PERSON_NAME]/0935366277/080002" at bounding box center [708, 267] width 217 height 30
type input "[PERSON_NAME]/0935366277/080002"
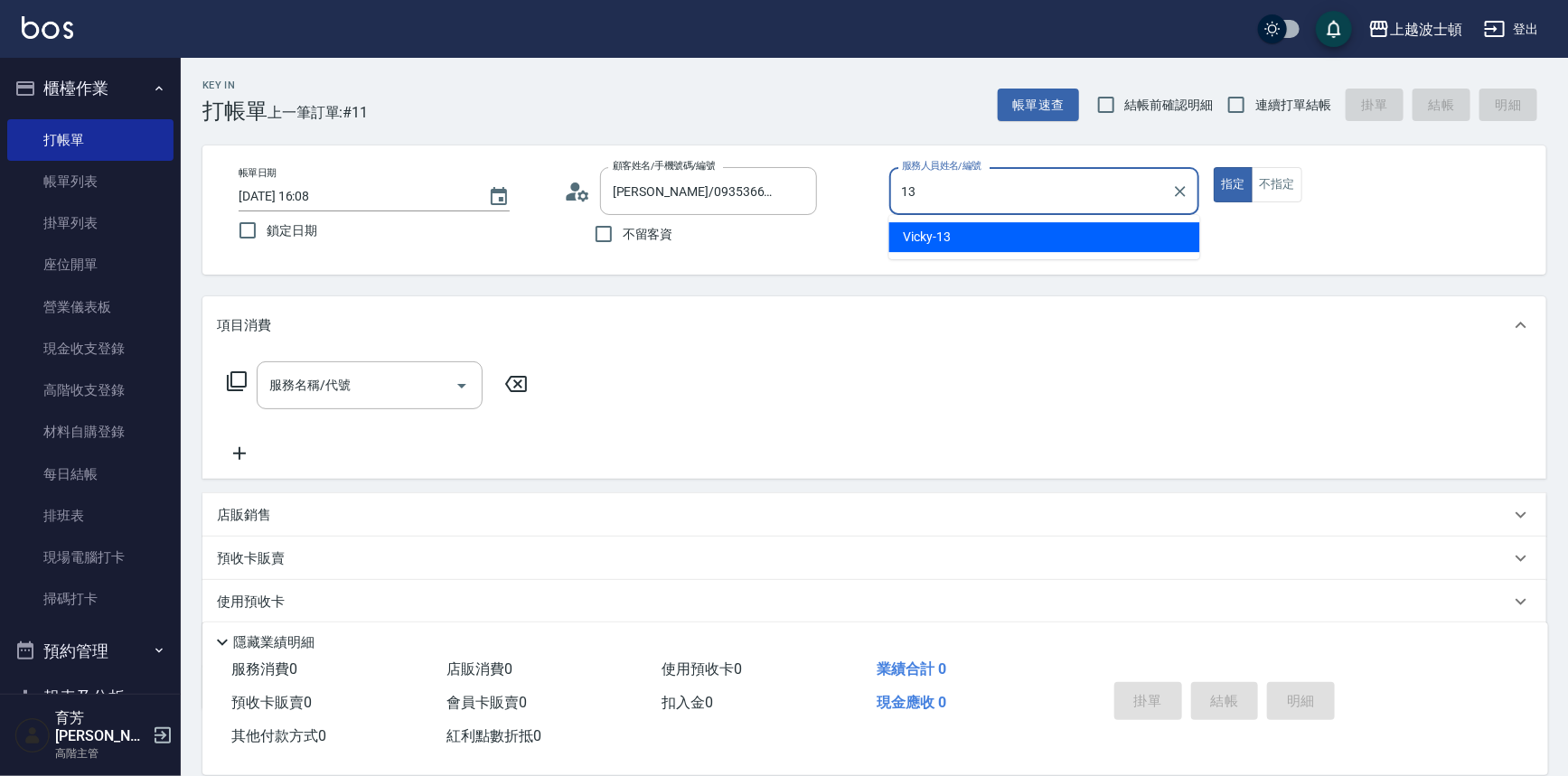
type input "Vicky-13"
type button "true"
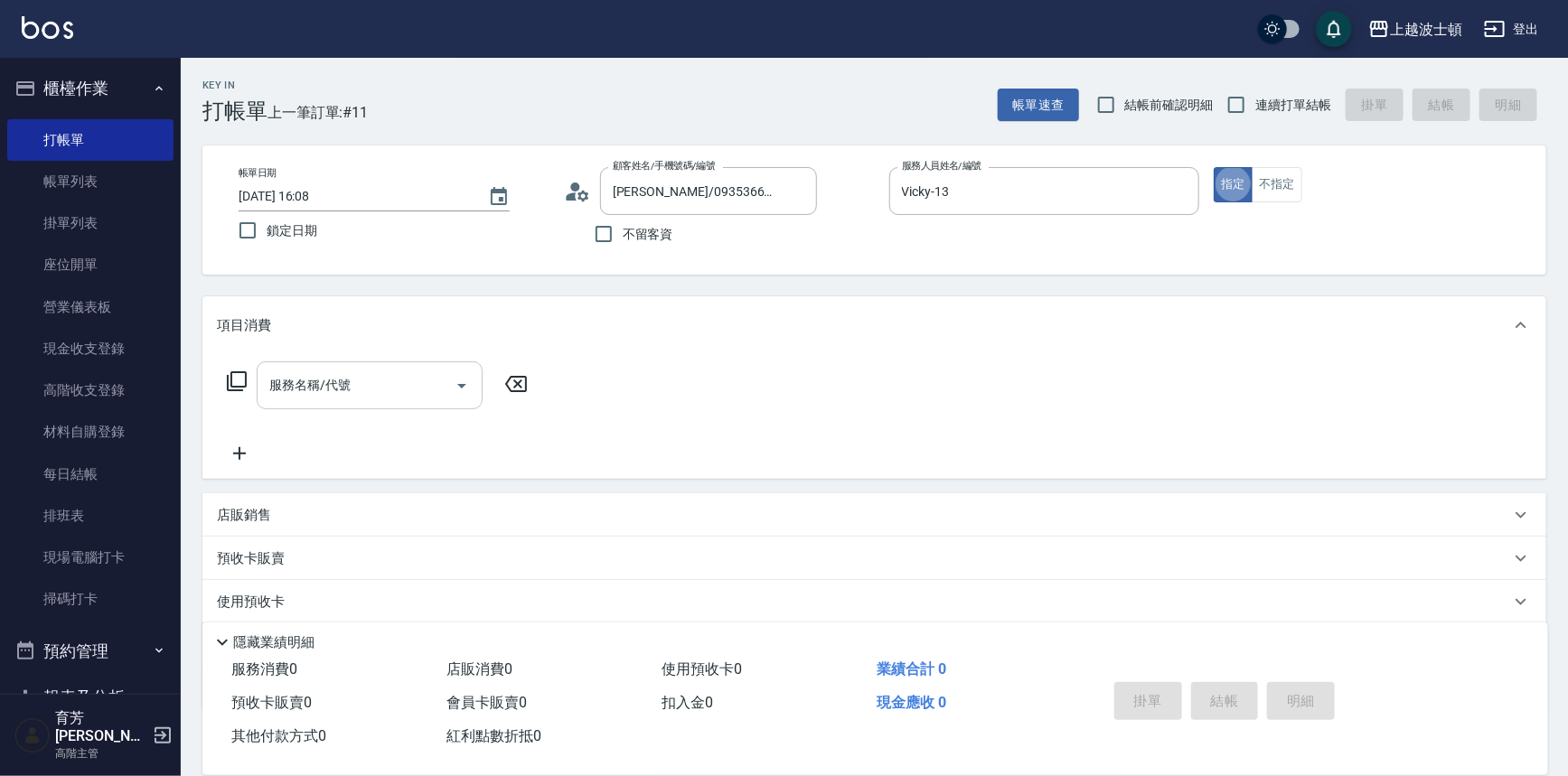
click at [412, 388] on input "服務名稱/代號" at bounding box center [356, 385] width 183 height 31
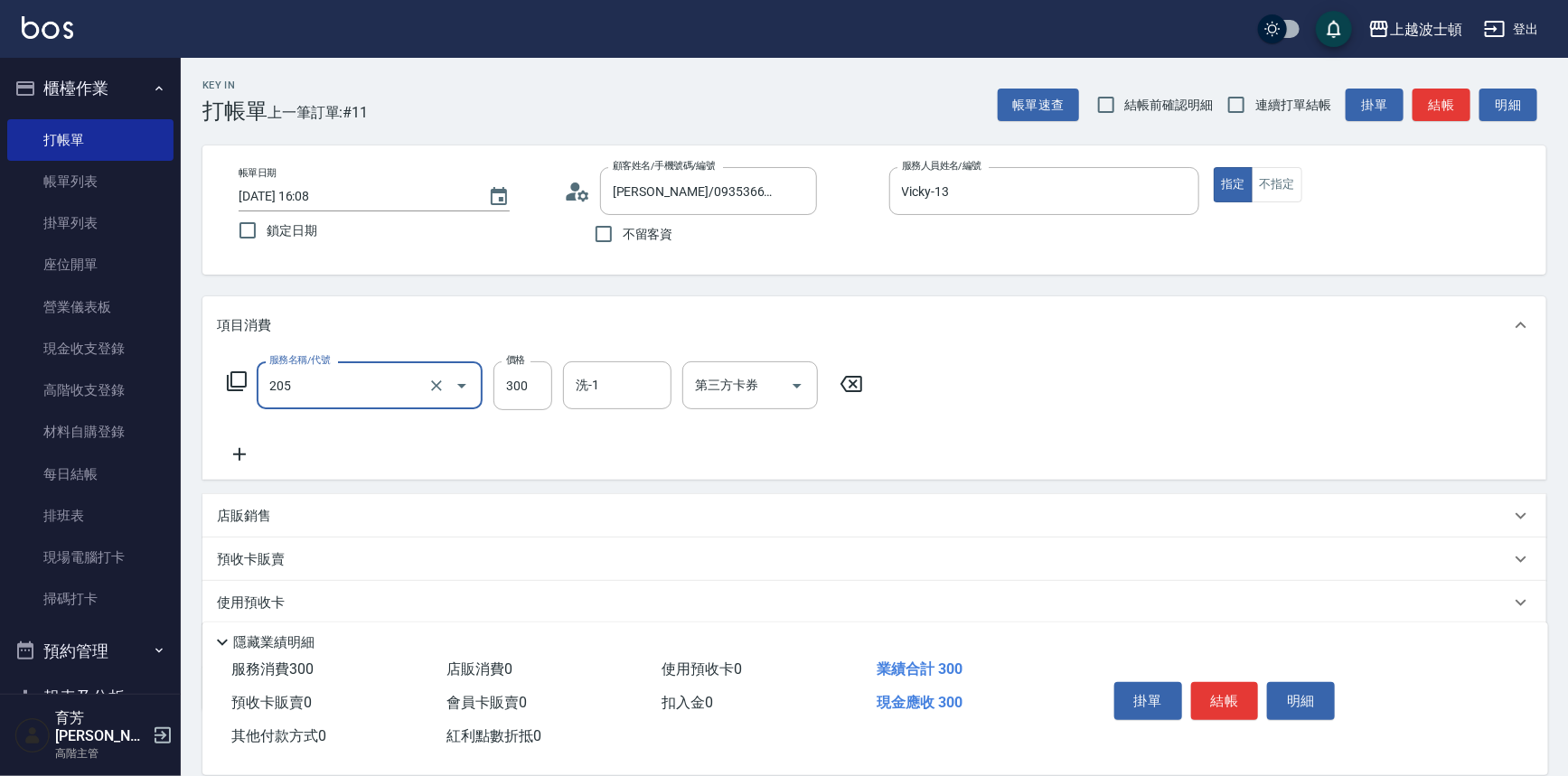
type input "洗髮(205)"
click at [244, 457] on icon at bounding box center [239, 455] width 45 height 22
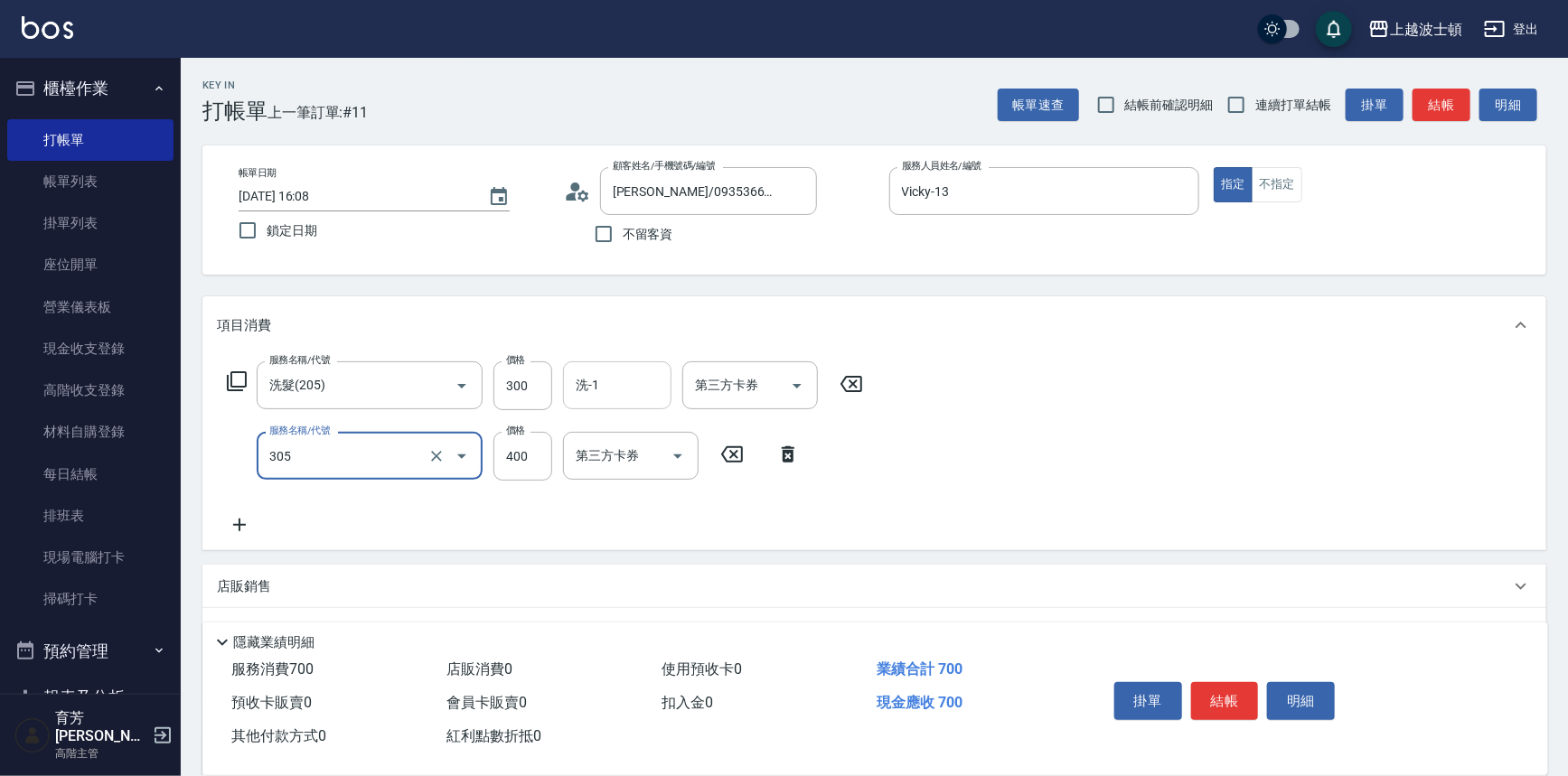
type input "剪髮(305)"
click at [580, 396] on input "洗-1" at bounding box center [617, 385] width 92 height 31
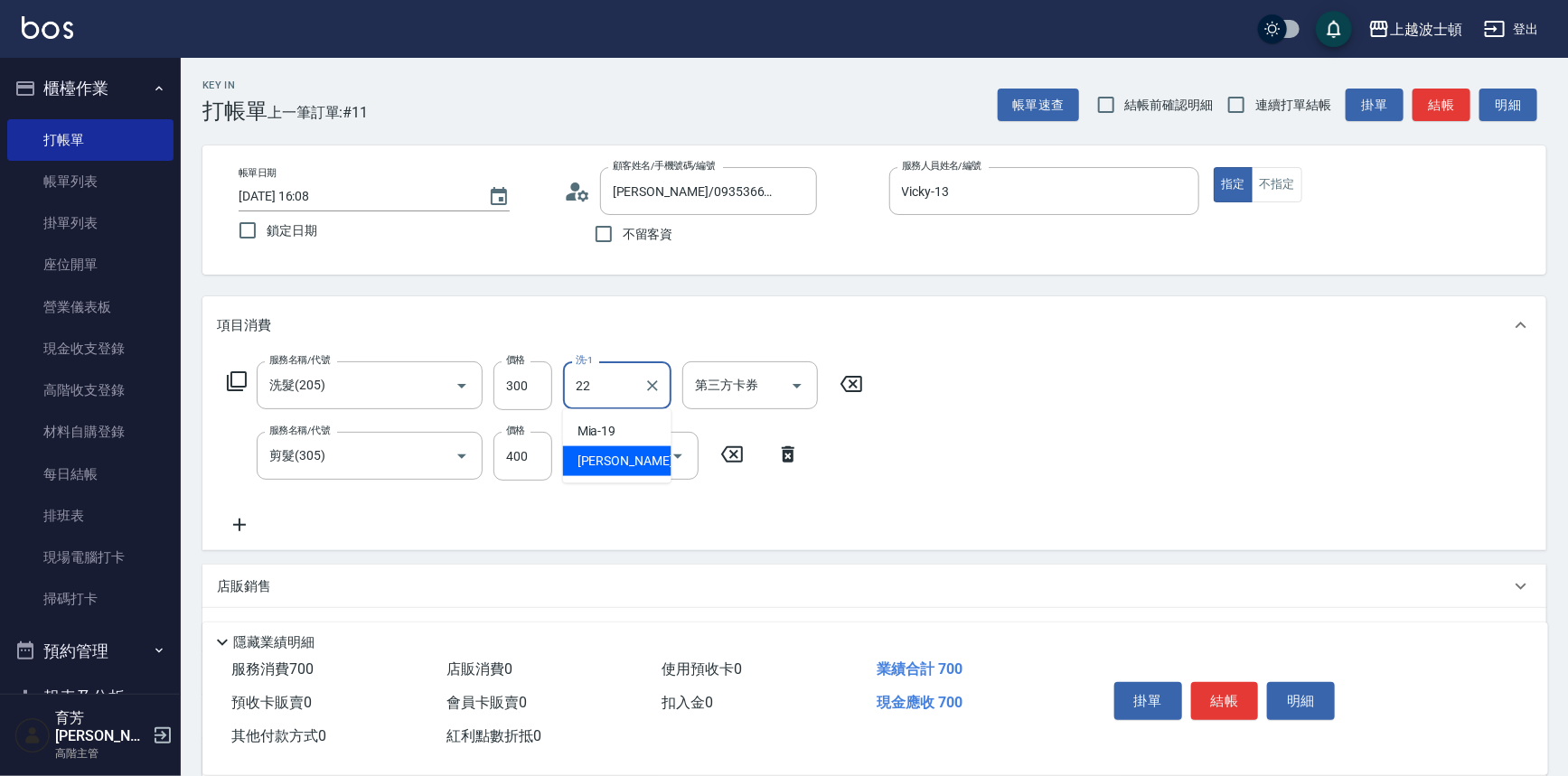
type input "[PERSON_NAME]-22"
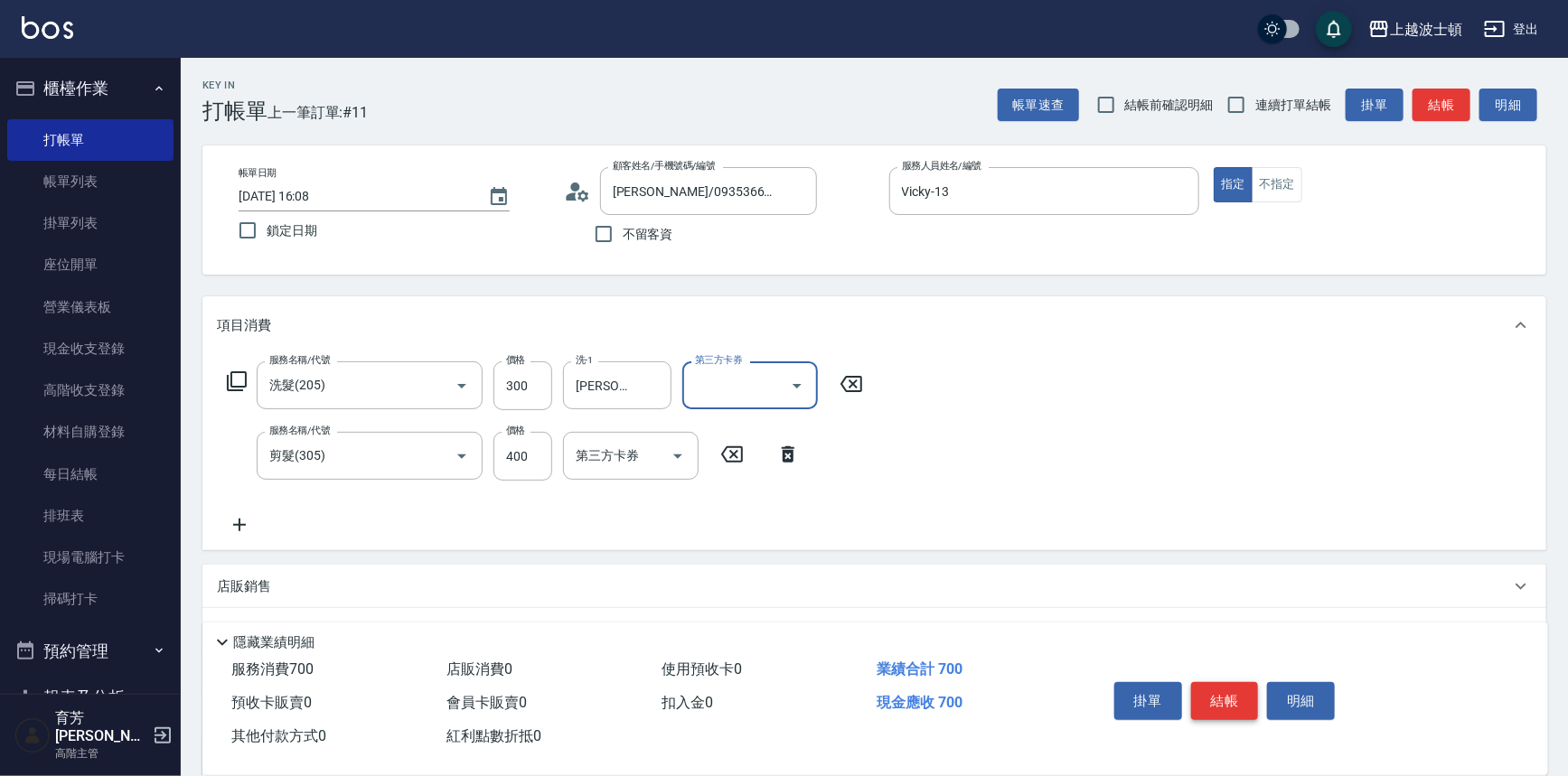
click at [1208, 693] on button "結帳" at bounding box center [1225, 701] width 68 height 38
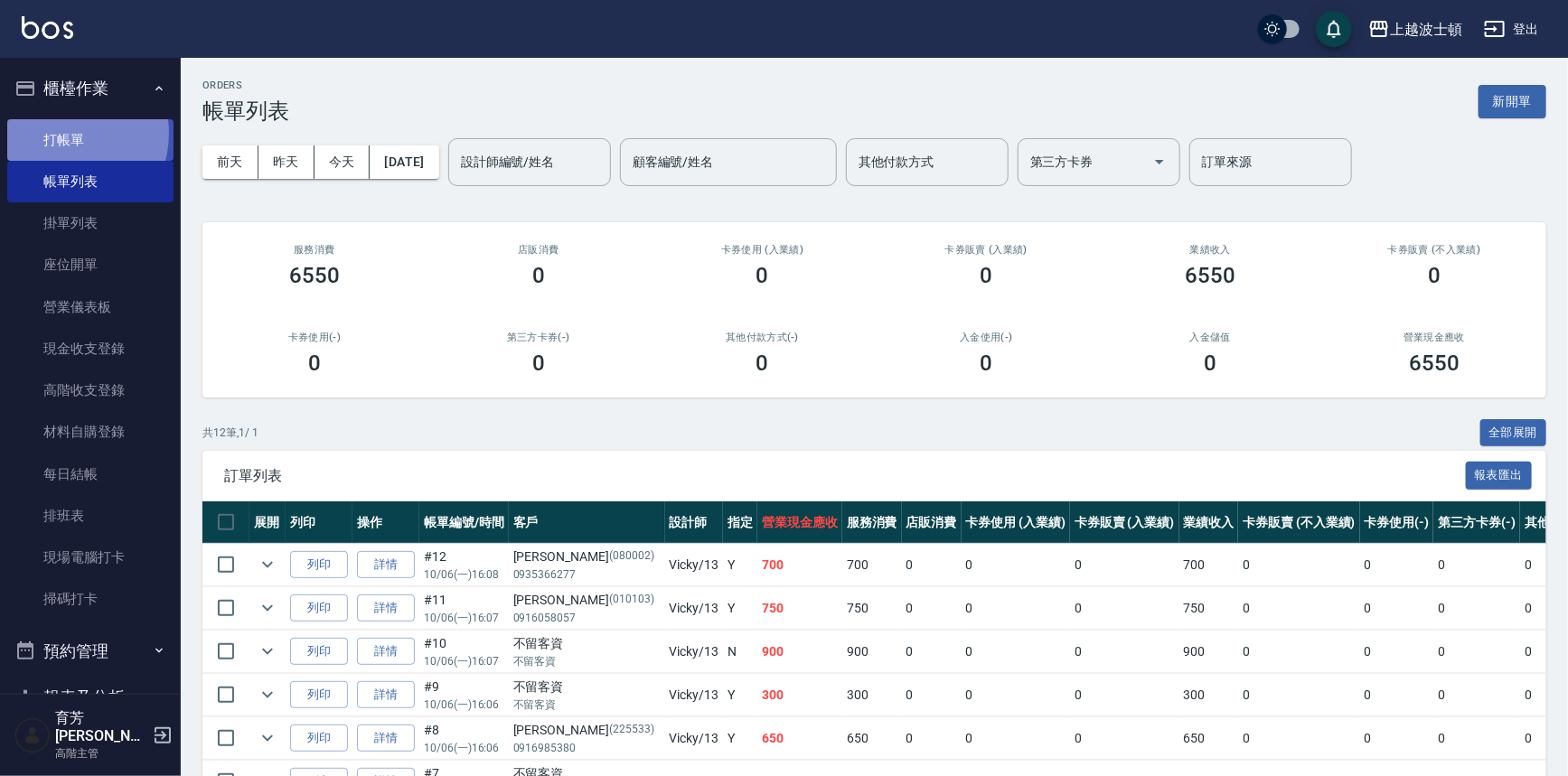
click at [64, 133] on link "打帳單" at bounding box center [90, 139] width 166 height 41
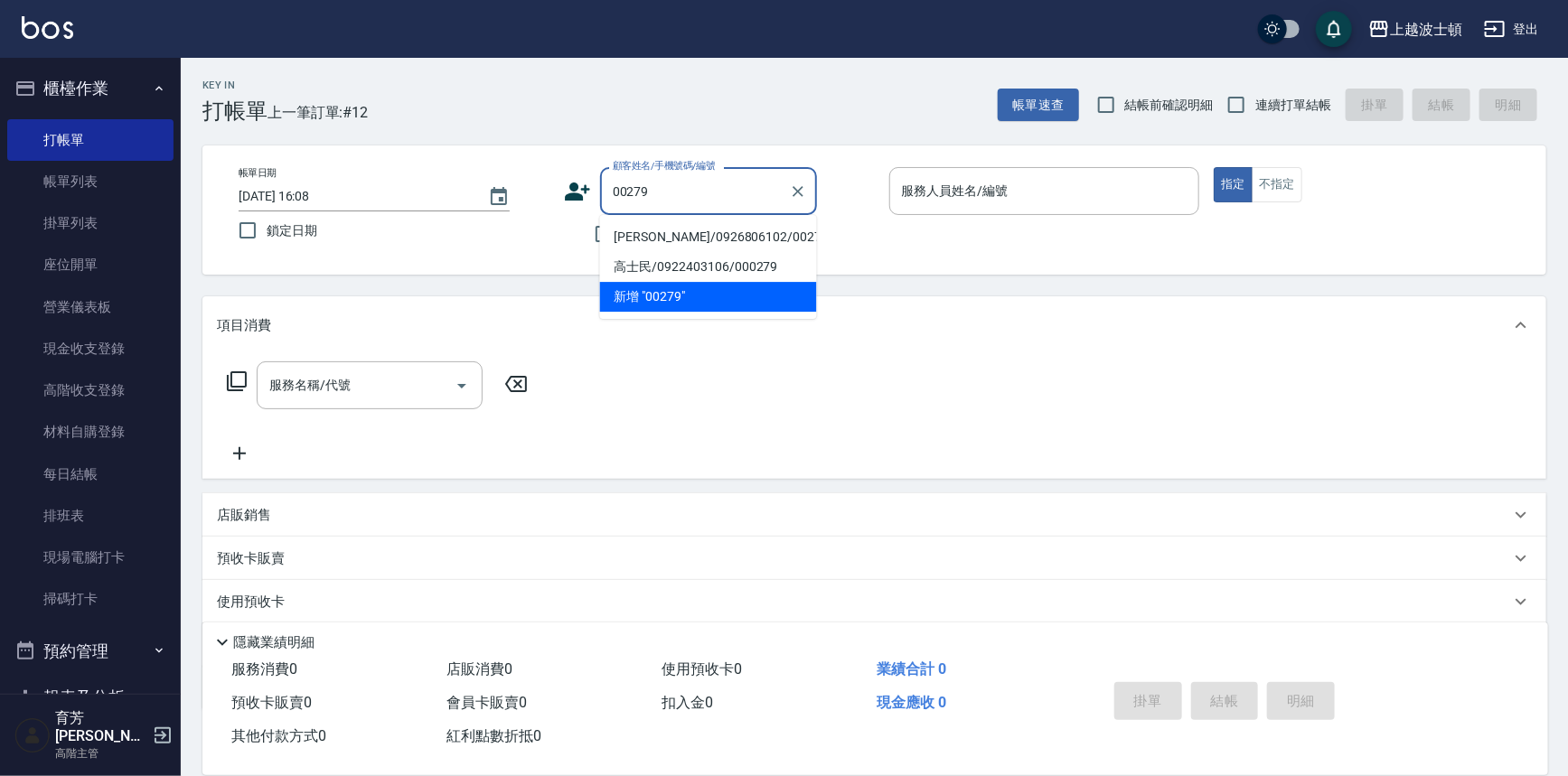
click at [708, 232] on li "[PERSON_NAME]/0926806102/00279" at bounding box center [708, 237] width 217 height 30
type input "[PERSON_NAME]/0926806102/00279"
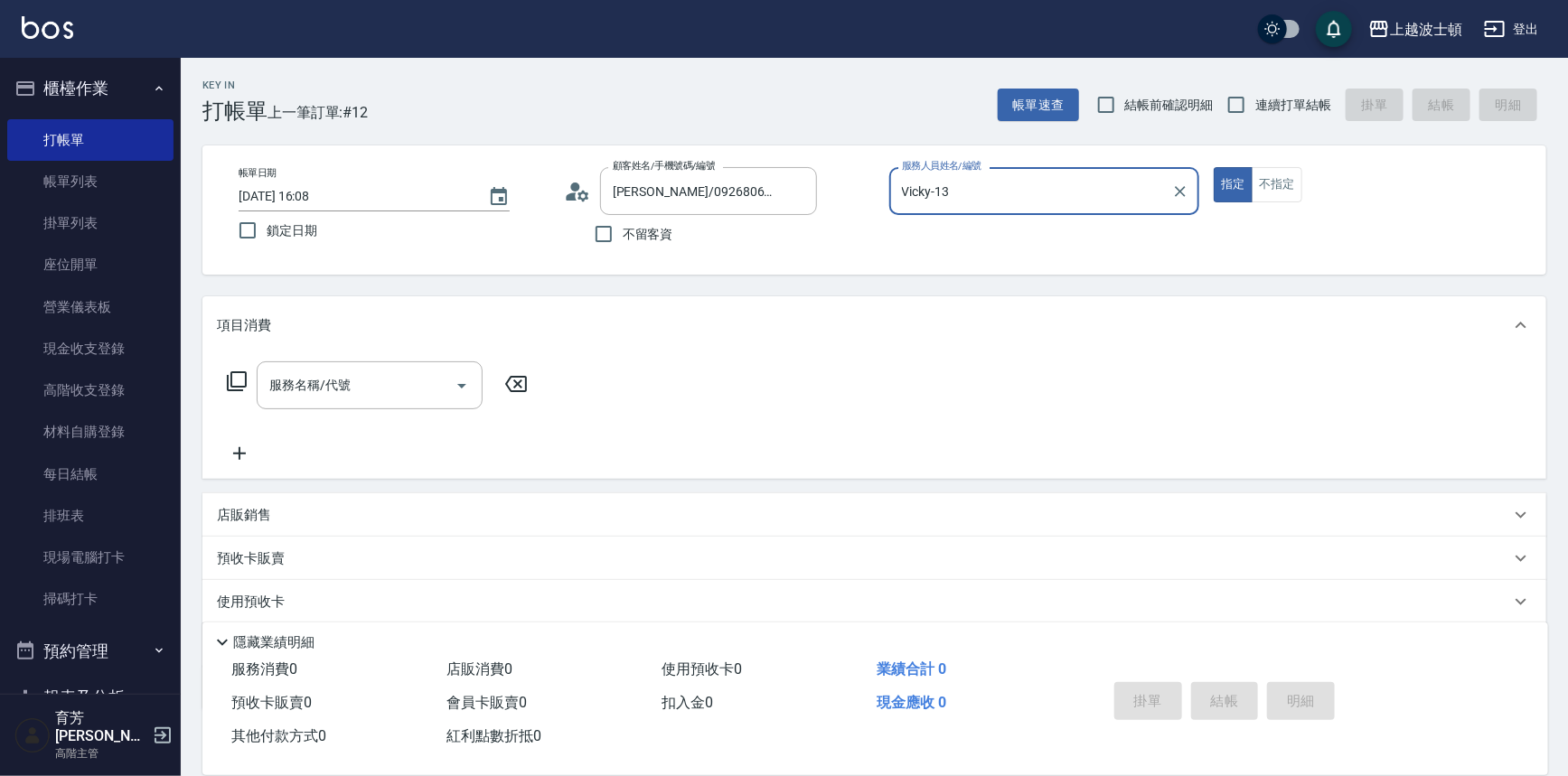
type input "Vicky-13"
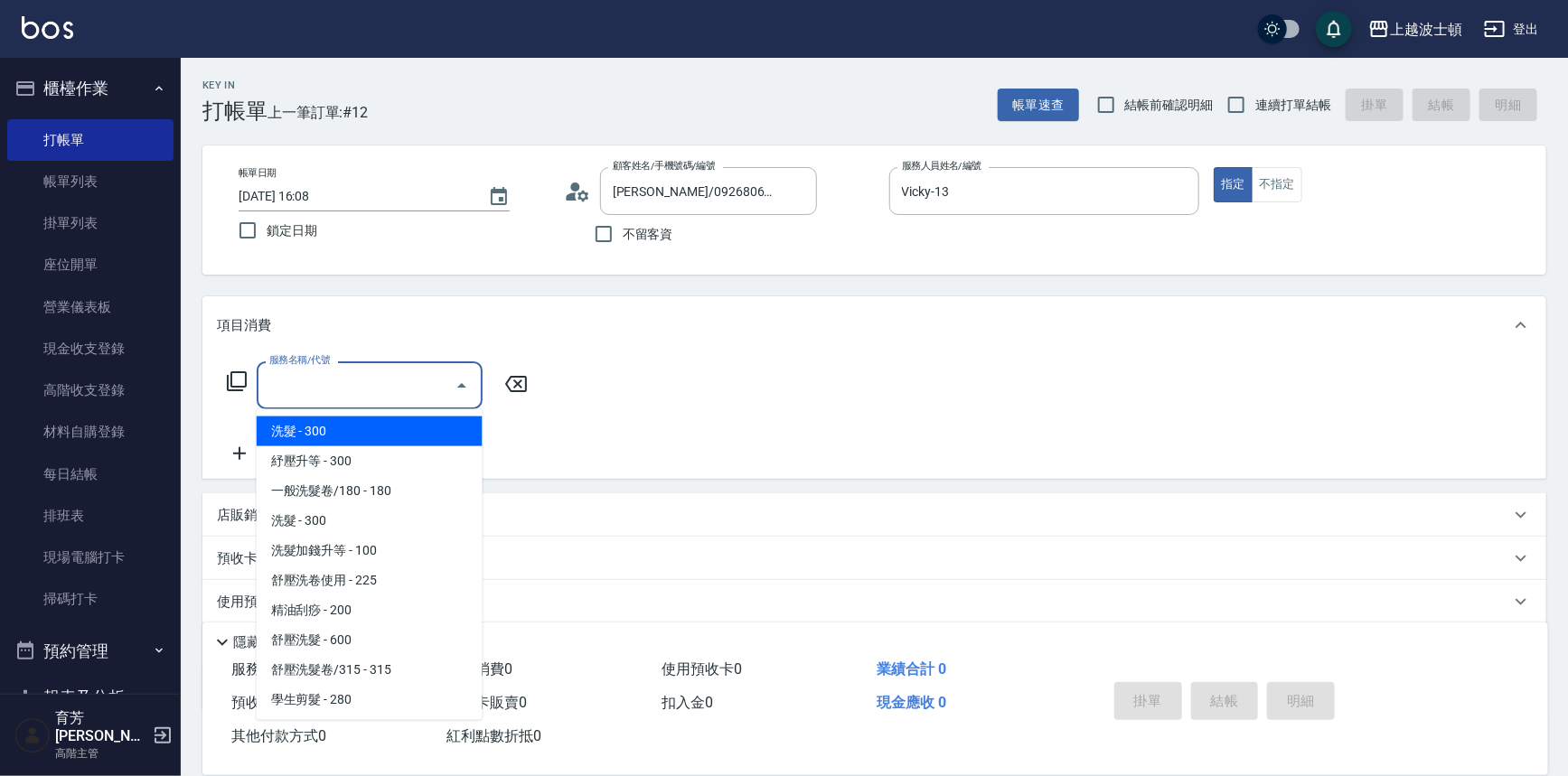
click at [382, 374] on input "服務名稱/代號" at bounding box center [356, 385] width 183 height 31
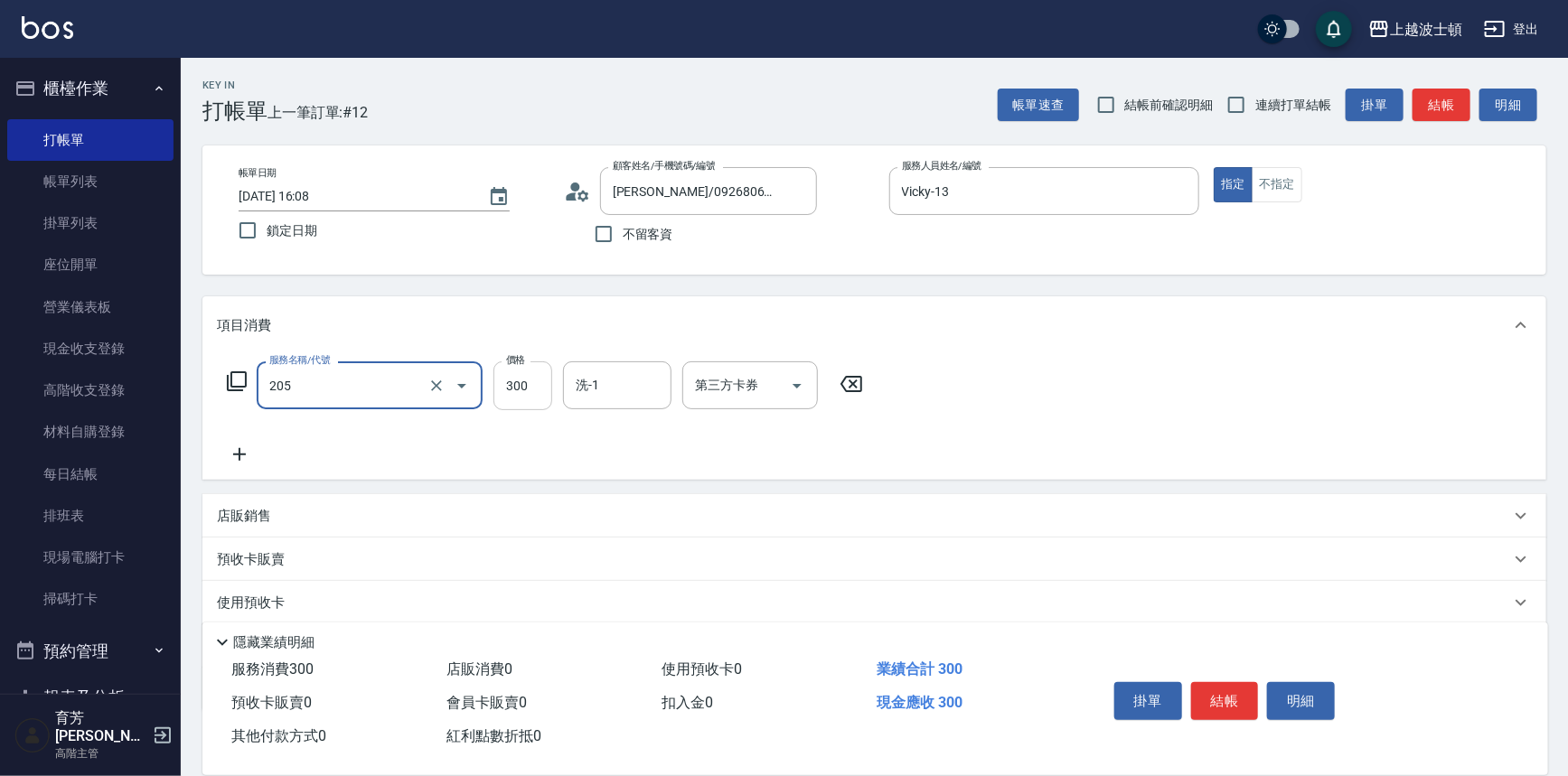
type input "洗髮(205)"
click at [549, 381] on input "300" at bounding box center [523, 385] width 59 height 49
type input "250"
click at [585, 387] on input "洗-1" at bounding box center [617, 385] width 92 height 31
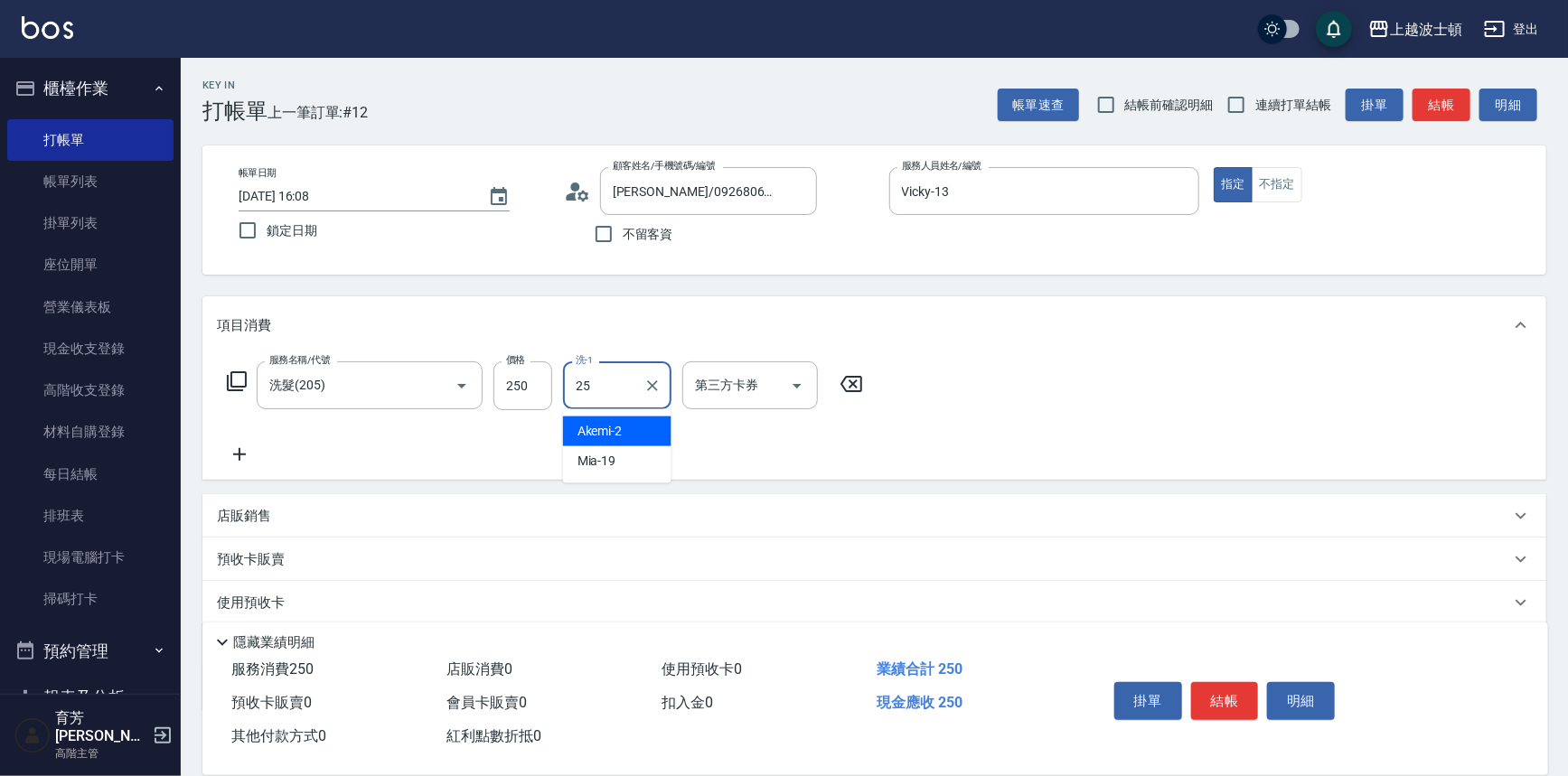
type input "[PERSON_NAME]-25"
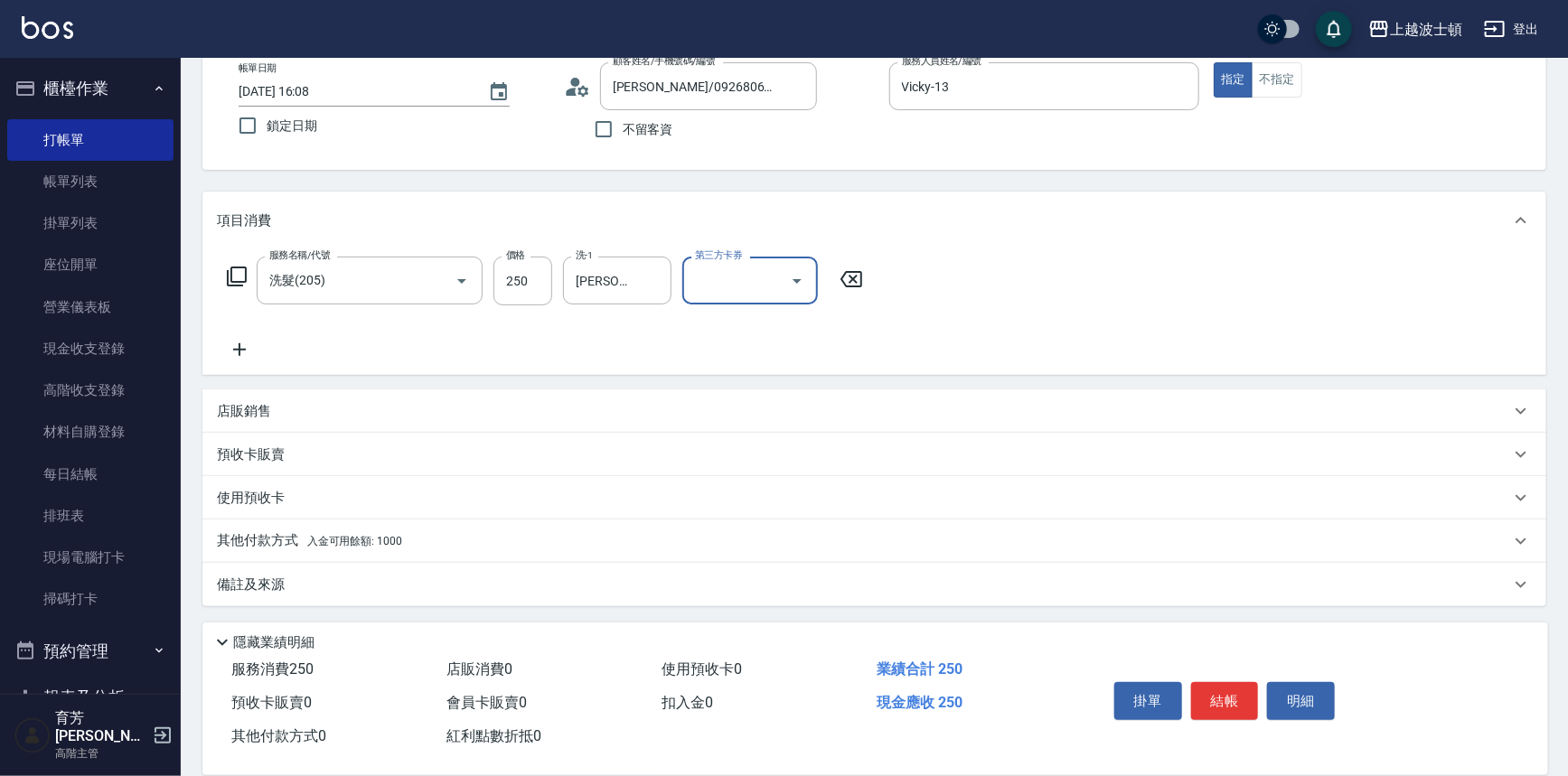
click at [239, 546] on p "其他付款方式 入金可用餘額: 1000" at bounding box center [309, 541] width 185 height 20
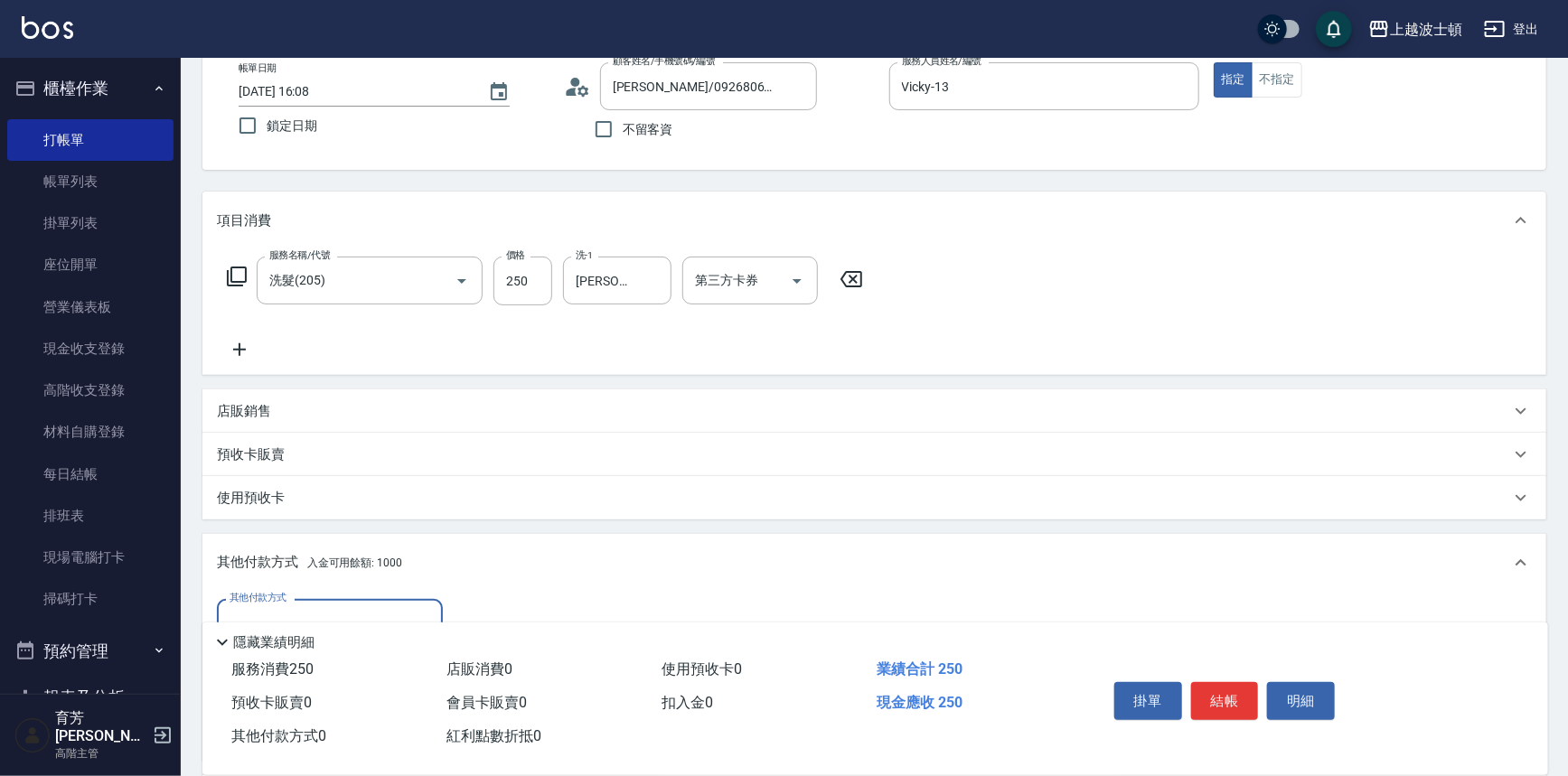
scroll to position [316, 0]
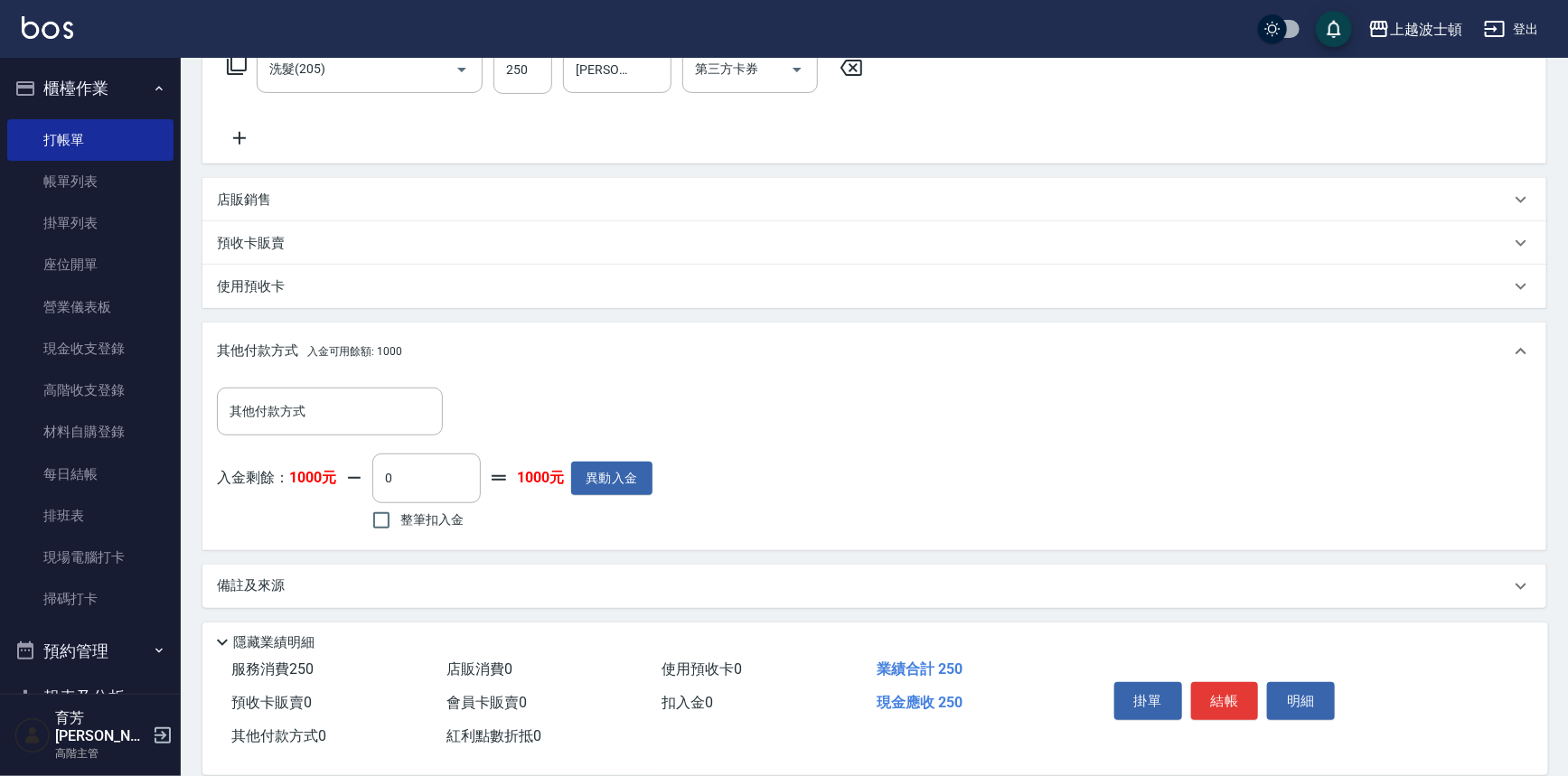
click at [423, 516] on span "整筆扣入金" at bounding box center [431, 520] width 63 height 19
click at [400, 516] on input "整筆扣入金" at bounding box center [381, 520] width 38 height 38
checkbox input "true"
type input "250"
click at [1210, 690] on button "結帳" at bounding box center [1225, 701] width 68 height 38
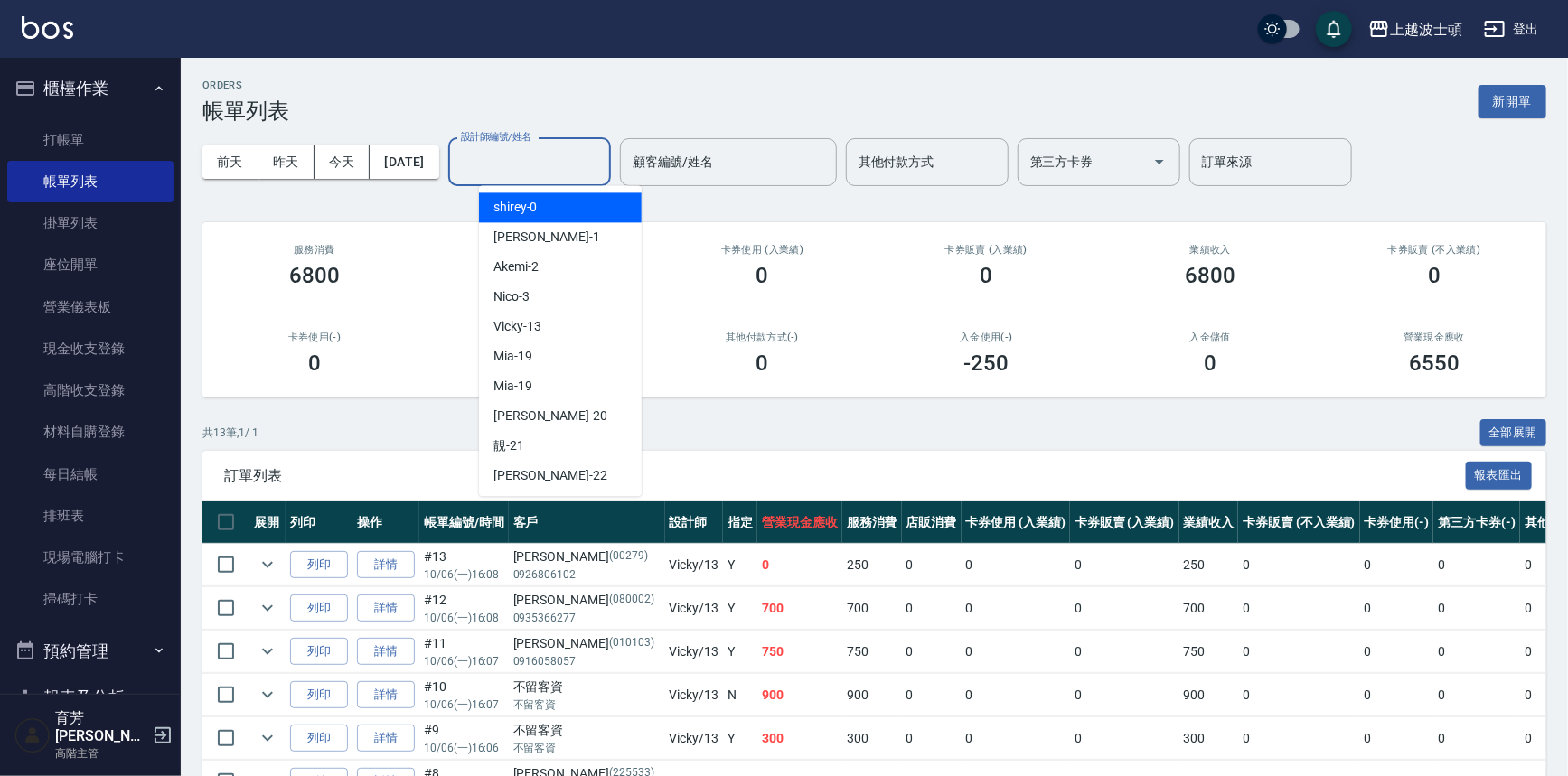
click at [550, 164] on input "設計師編號/姓名" at bounding box center [529, 162] width 147 height 31
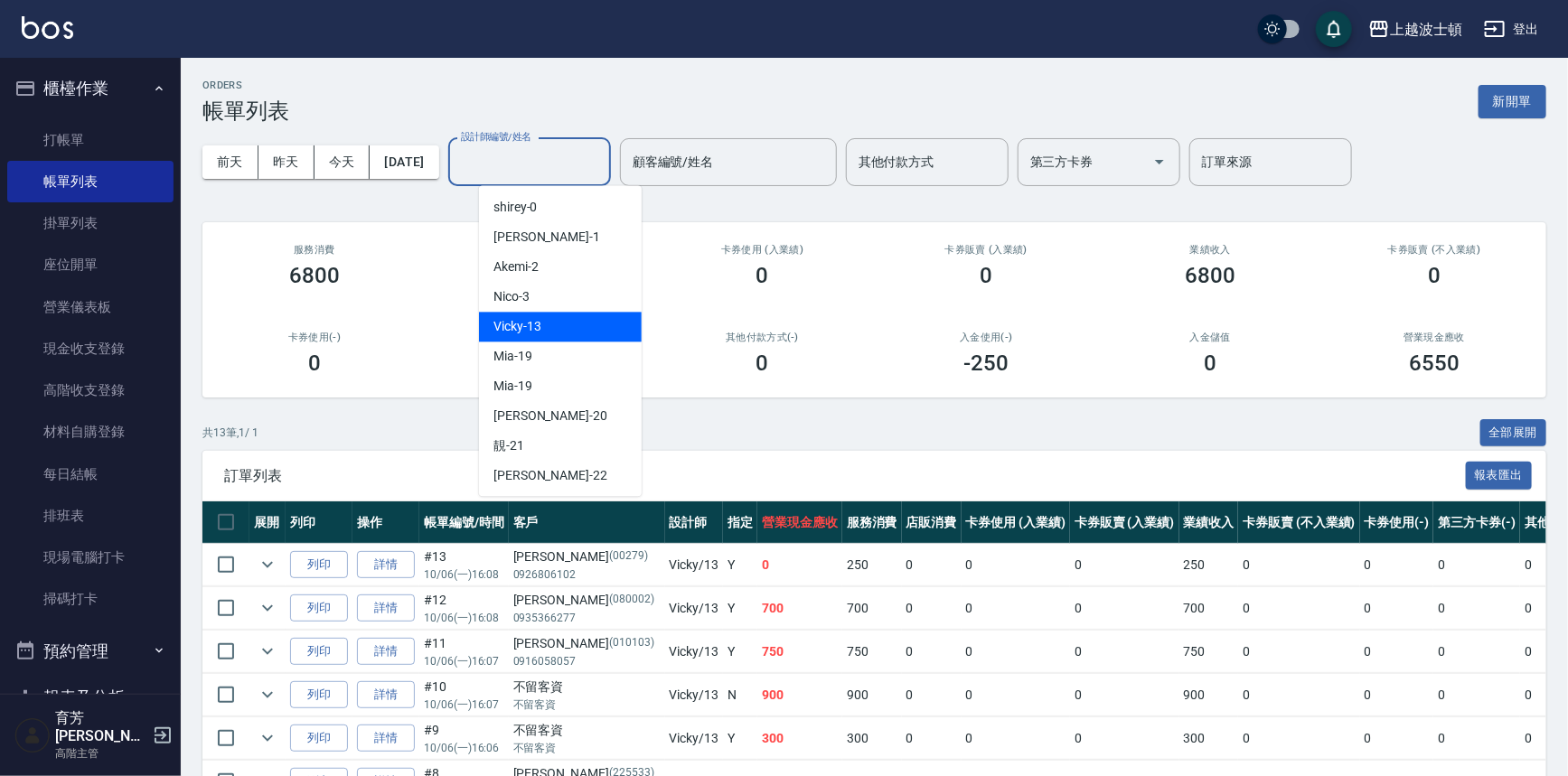
click at [542, 326] on div "Vicky -13" at bounding box center [560, 327] width 162 height 30
type input "Vicky-13"
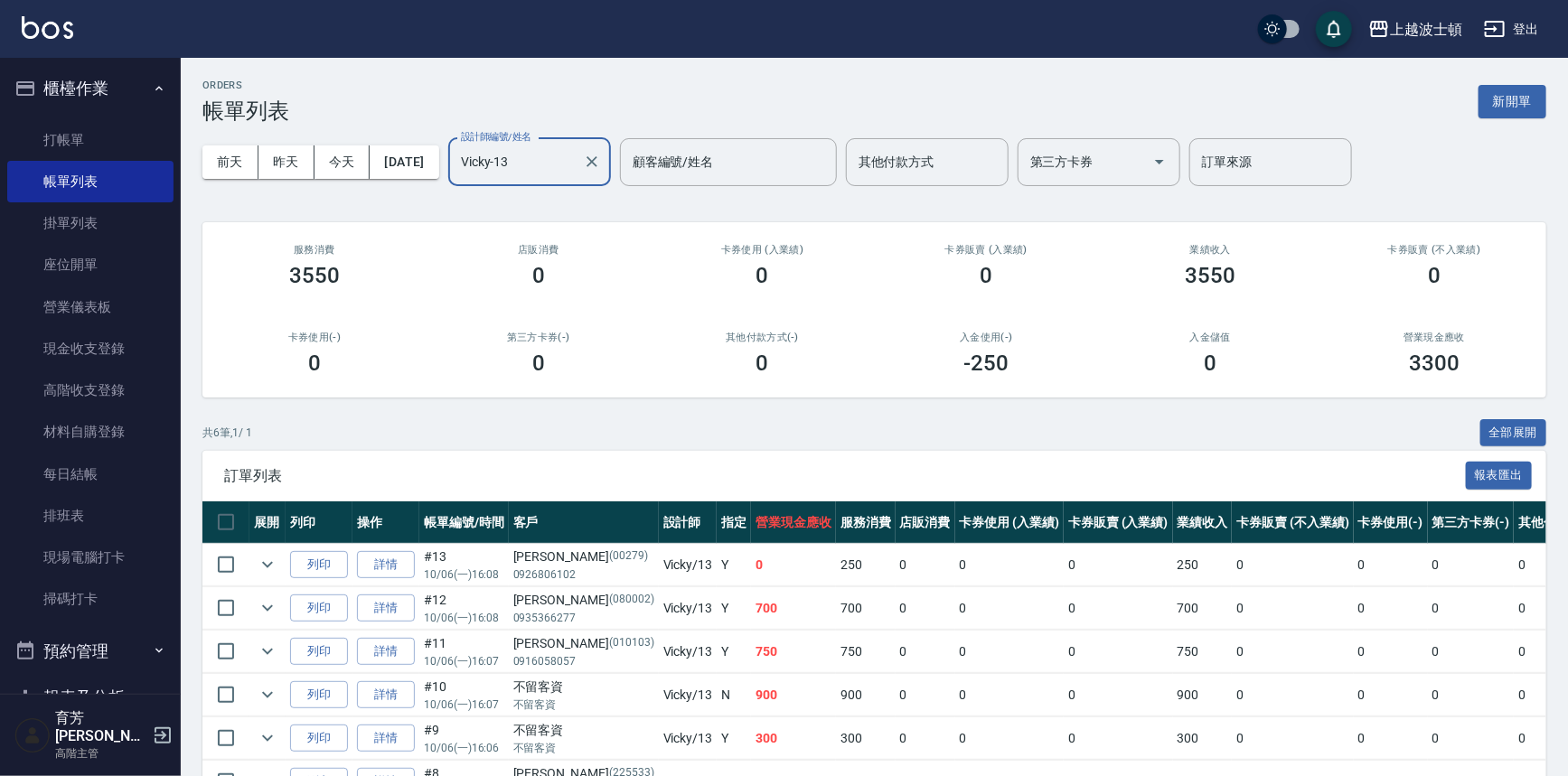
scroll to position [108, 0]
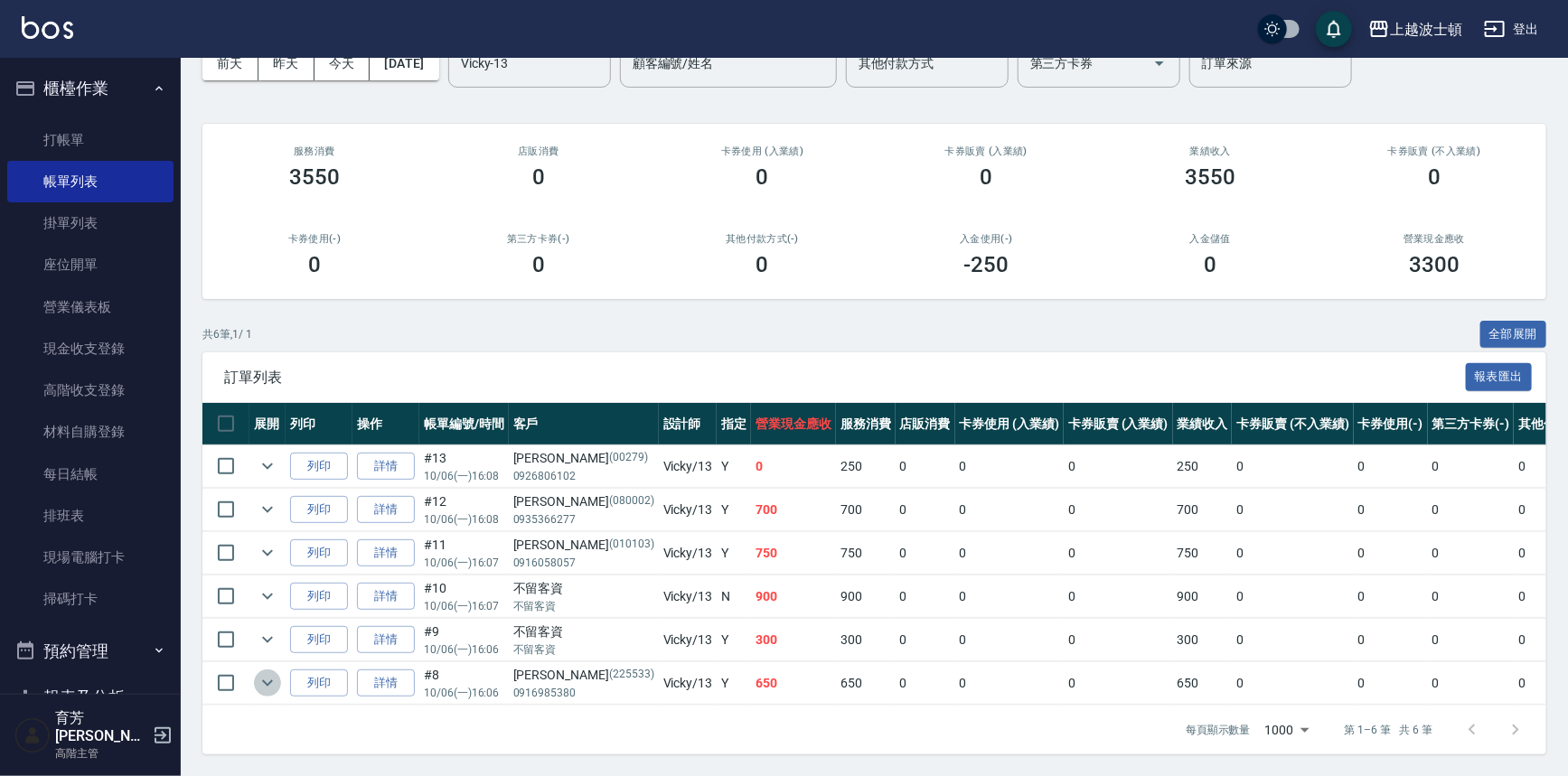
click at [258, 672] on icon "expand row" at bounding box center [268, 683] width 22 height 22
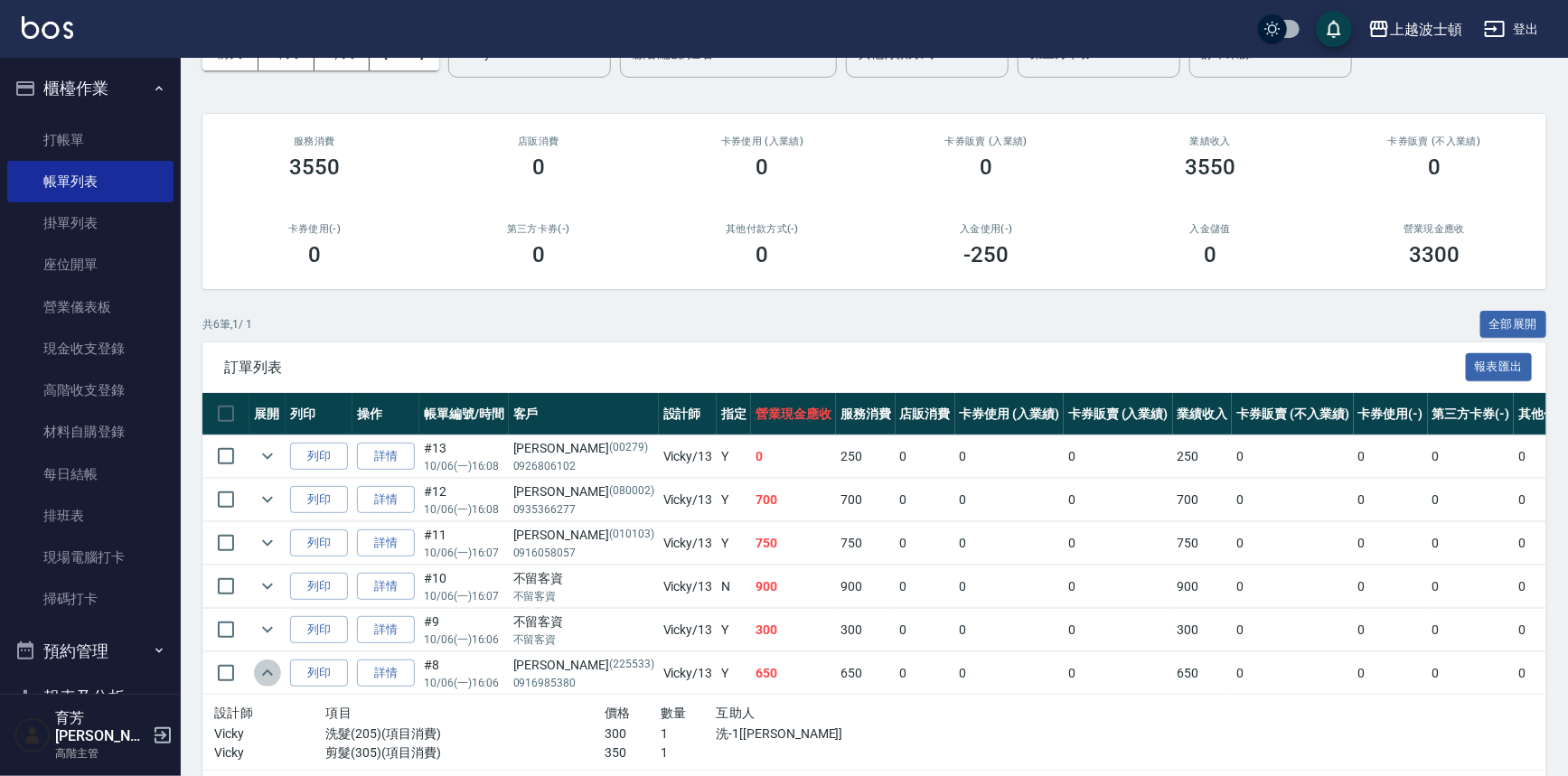
click at [258, 672] on icon "expand row" at bounding box center [268, 673] width 22 height 22
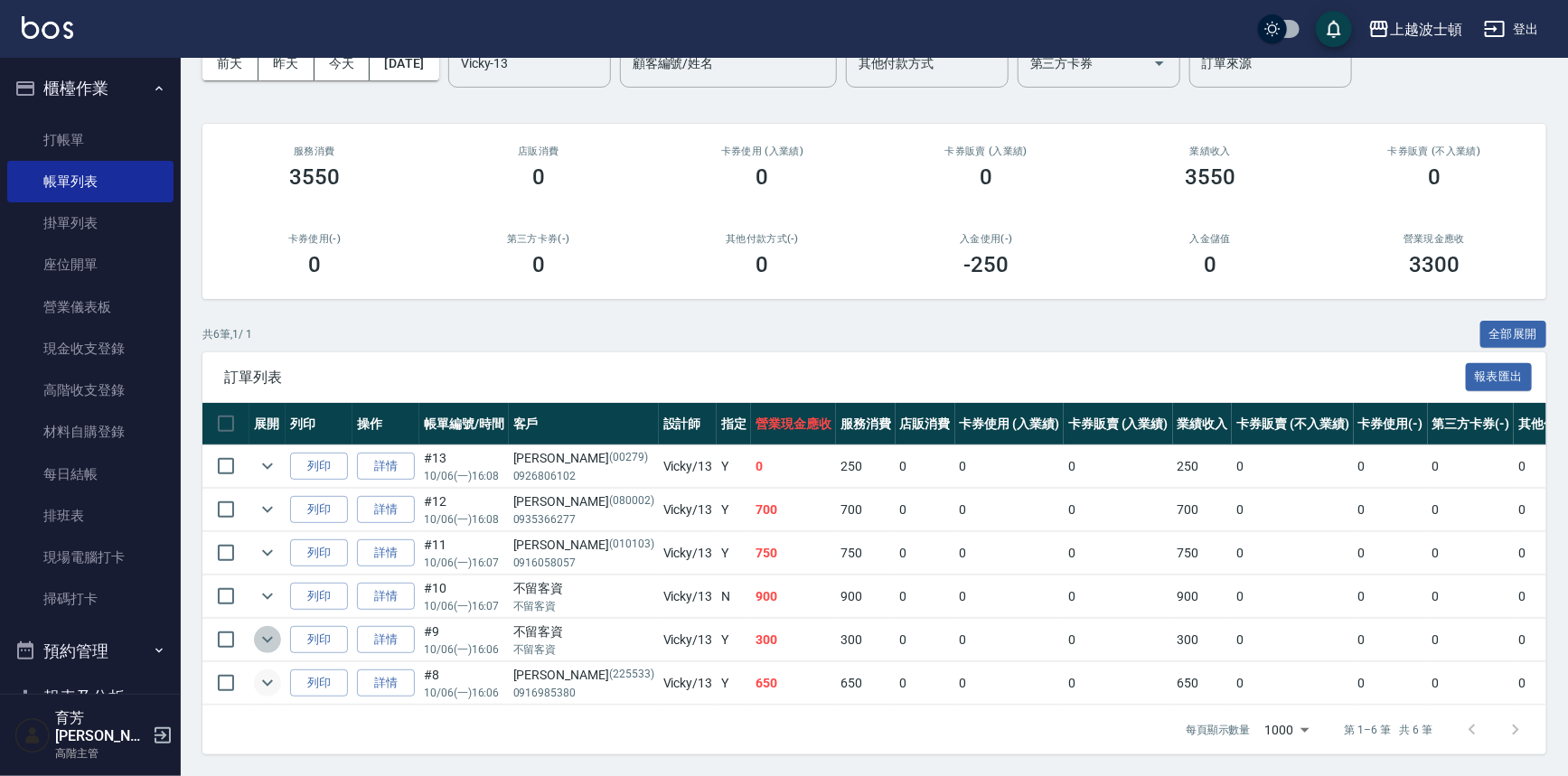
click at [270, 637] on icon "expand row" at bounding box center [268, 639] width 11 height 6
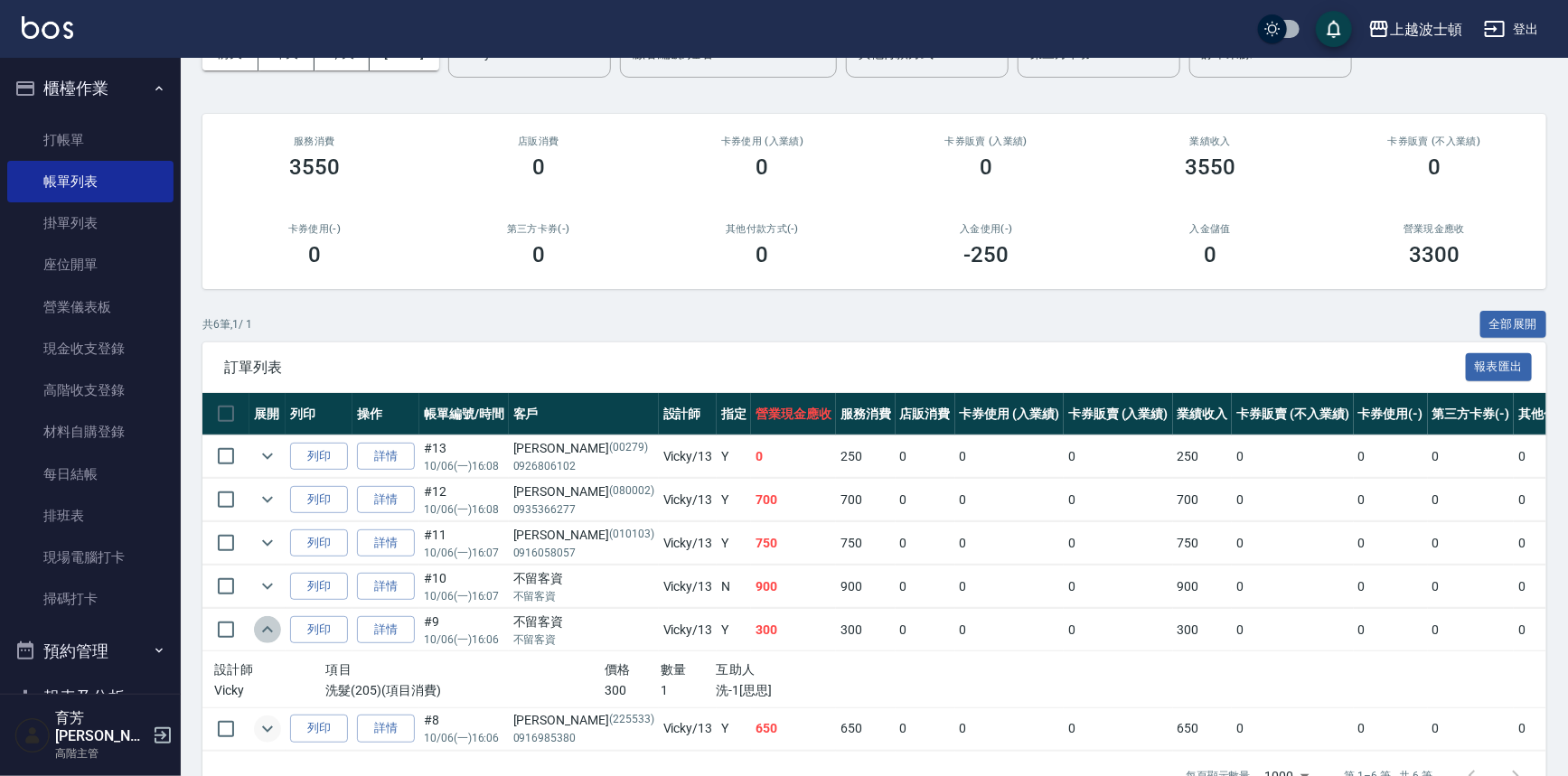
click at [270, 627] on icon "expand row" at bounding box center [268, 629] width 11 height 6
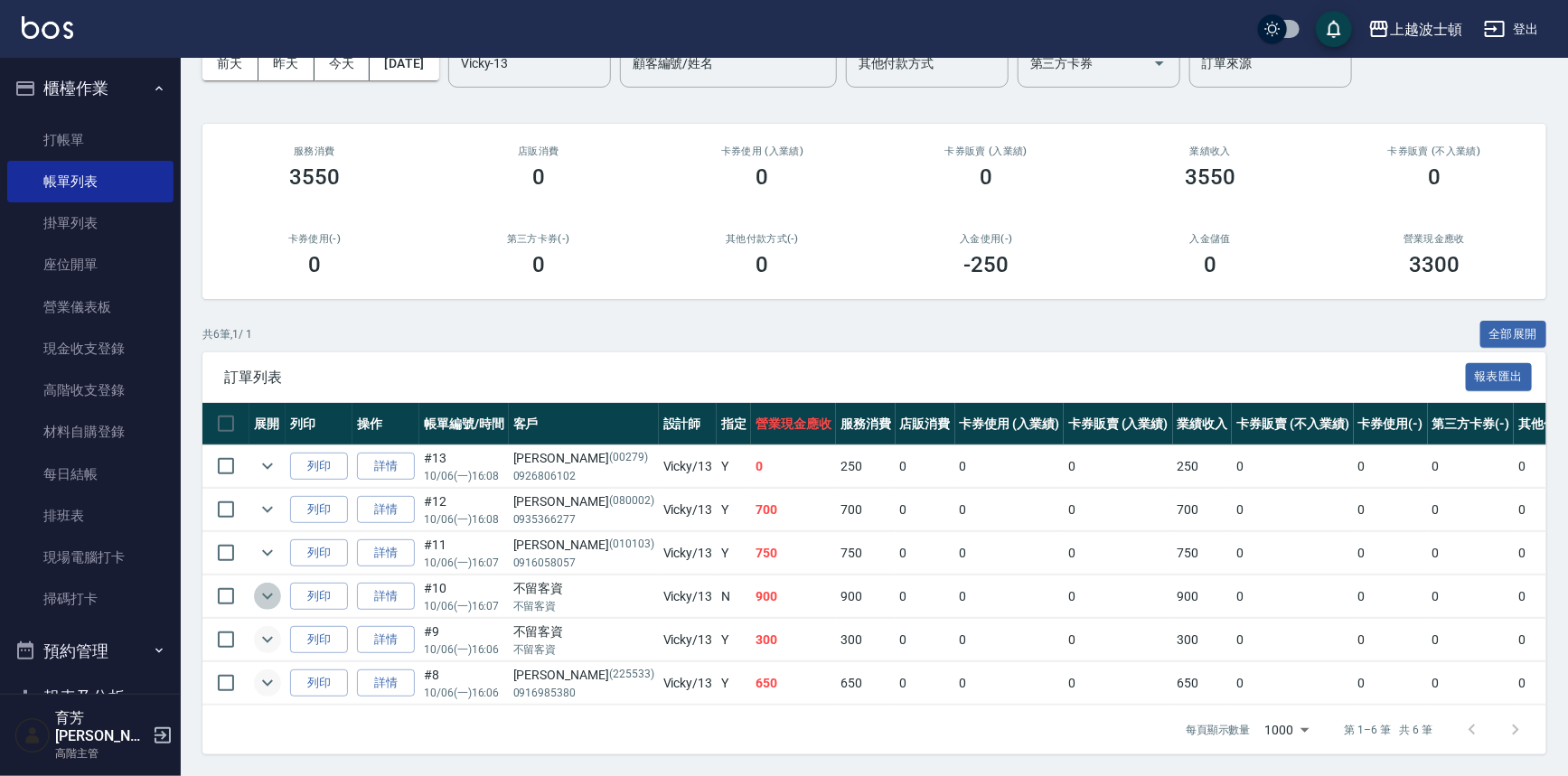
click at [274, 592] on icon "expand row" at bounding box center [268, 596] width 22 height 22
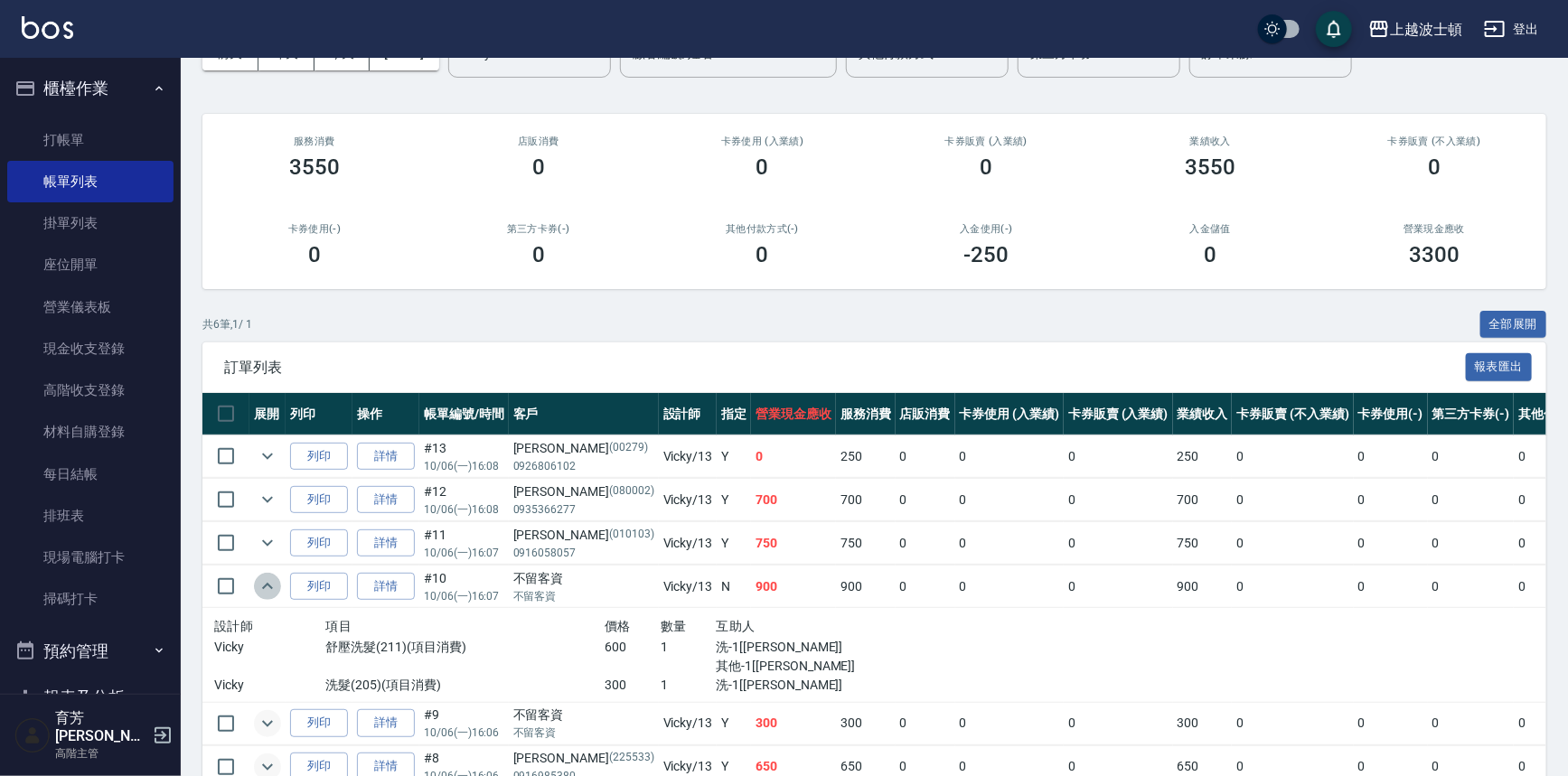
click at [273, 591] on icon "expand row" at bounding box center [268, 586] width 22 height 22
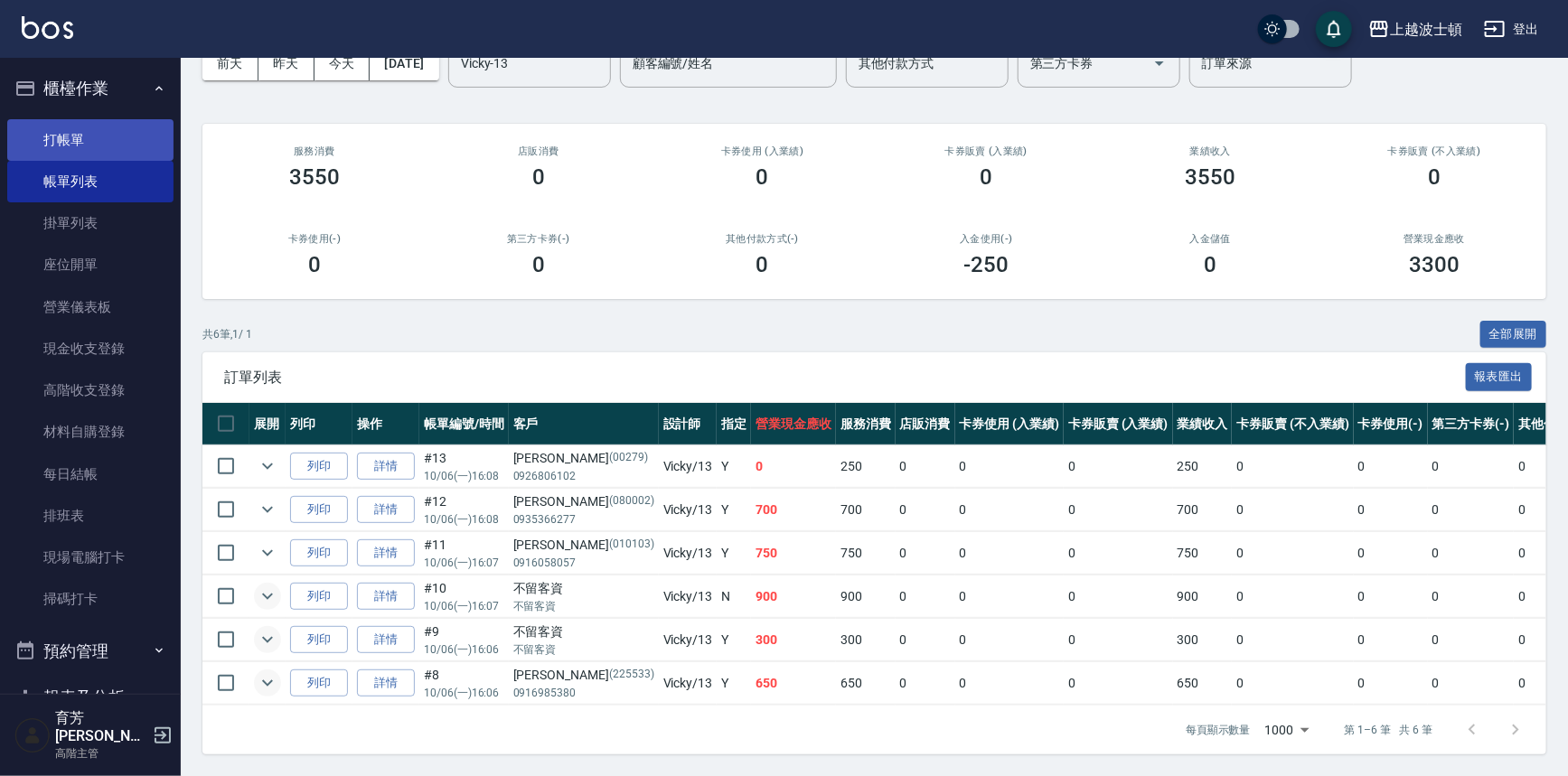
click at [48, 145] on link "打帳單" at bounding box center [90, 139] width 166 height 41
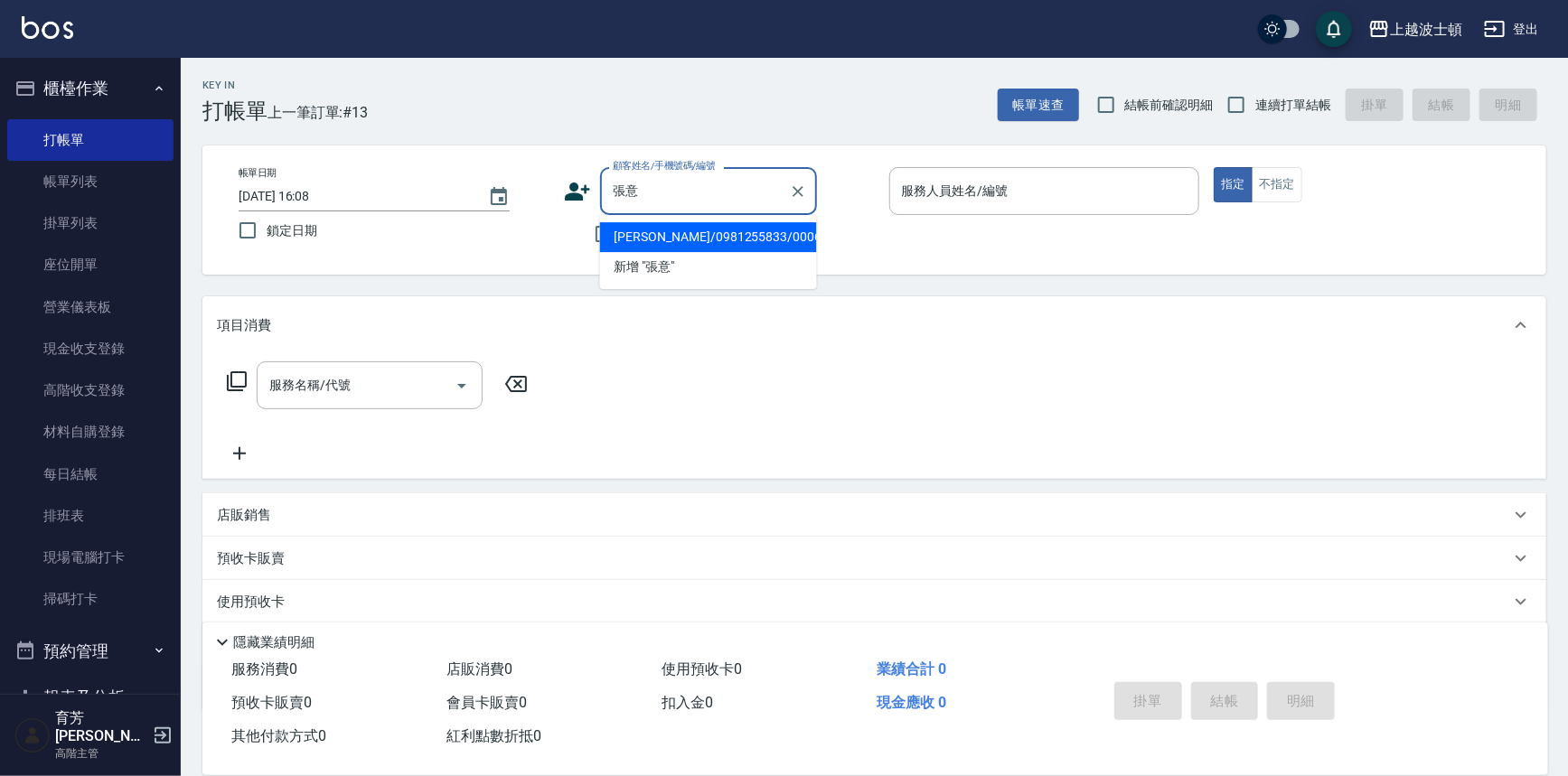
click at [663, 240] on li "[PERSON_NAME]/0981255833/000658" at bounding box center [708, 237] width 217 height 30
type input "[PERSON_NAME]/0981255833/000658"
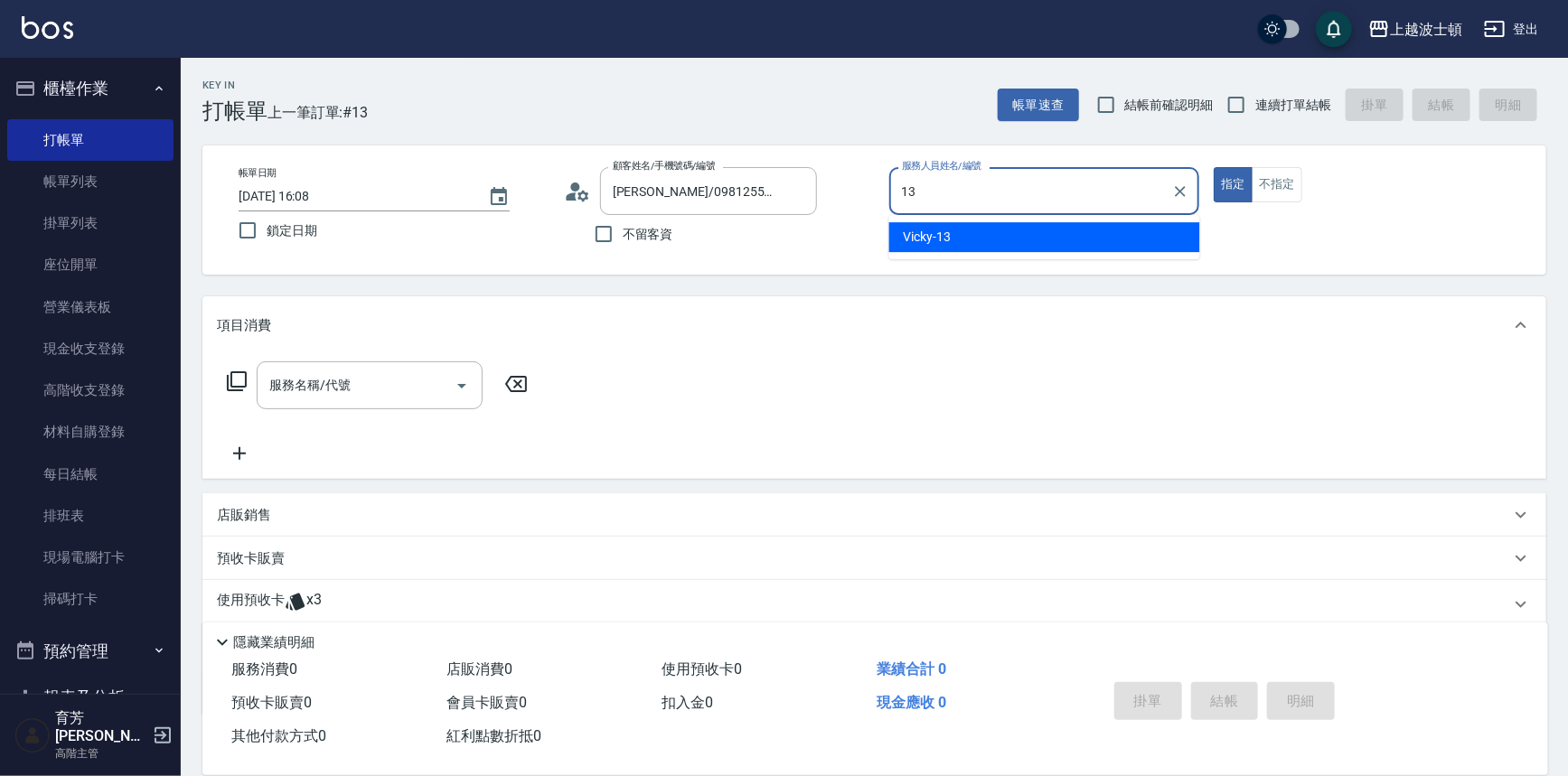
type input "Vicky-13"
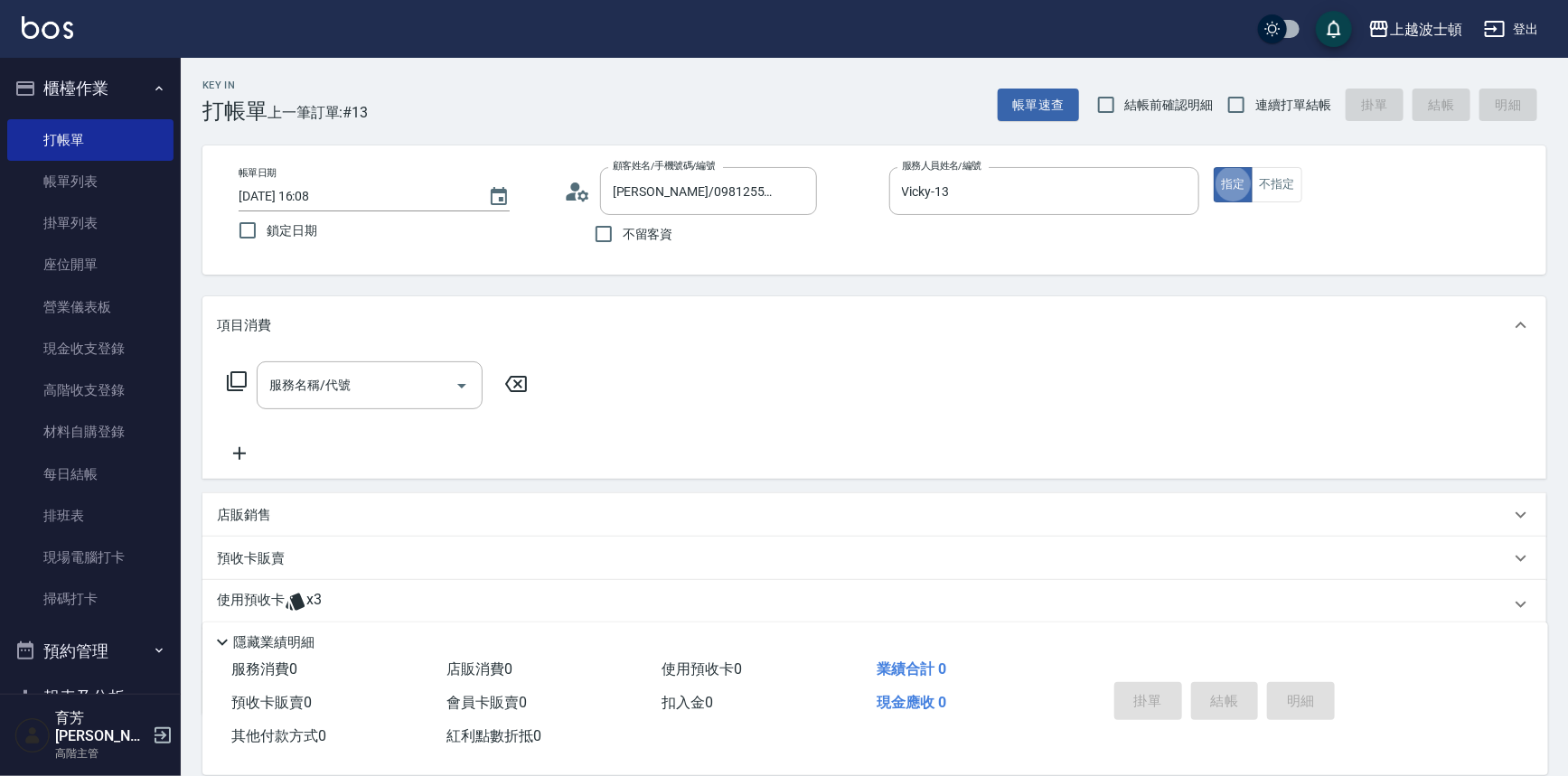
type button "true"
click at [414, 388] on input "服務名稱/代號" at bounding box center [356, 385] width 183 height 31
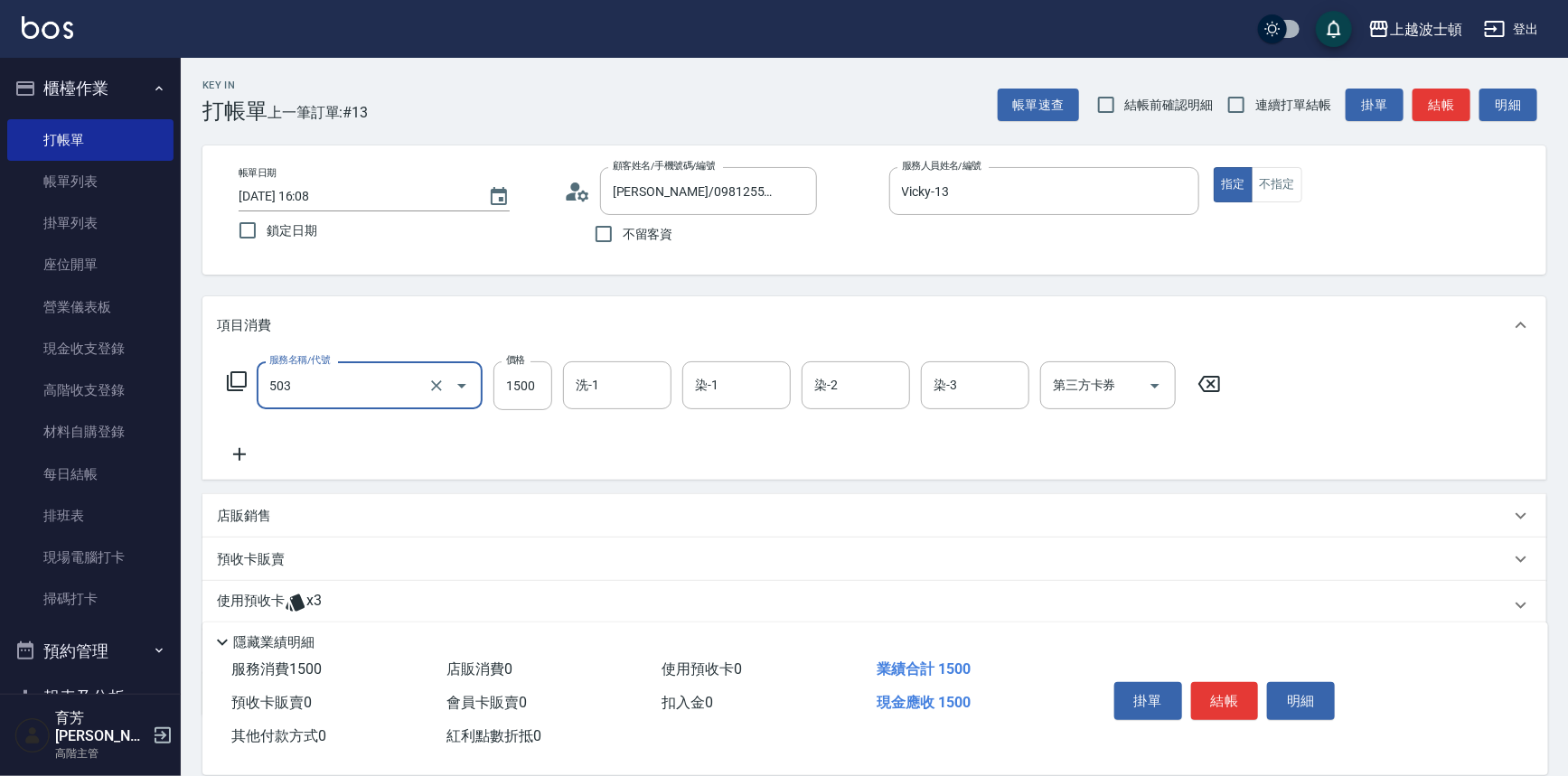
type input "洗+染髮(底染)(503)"
click at [239, 449] on icon at bounding box center [239, 455] width 13 height 13
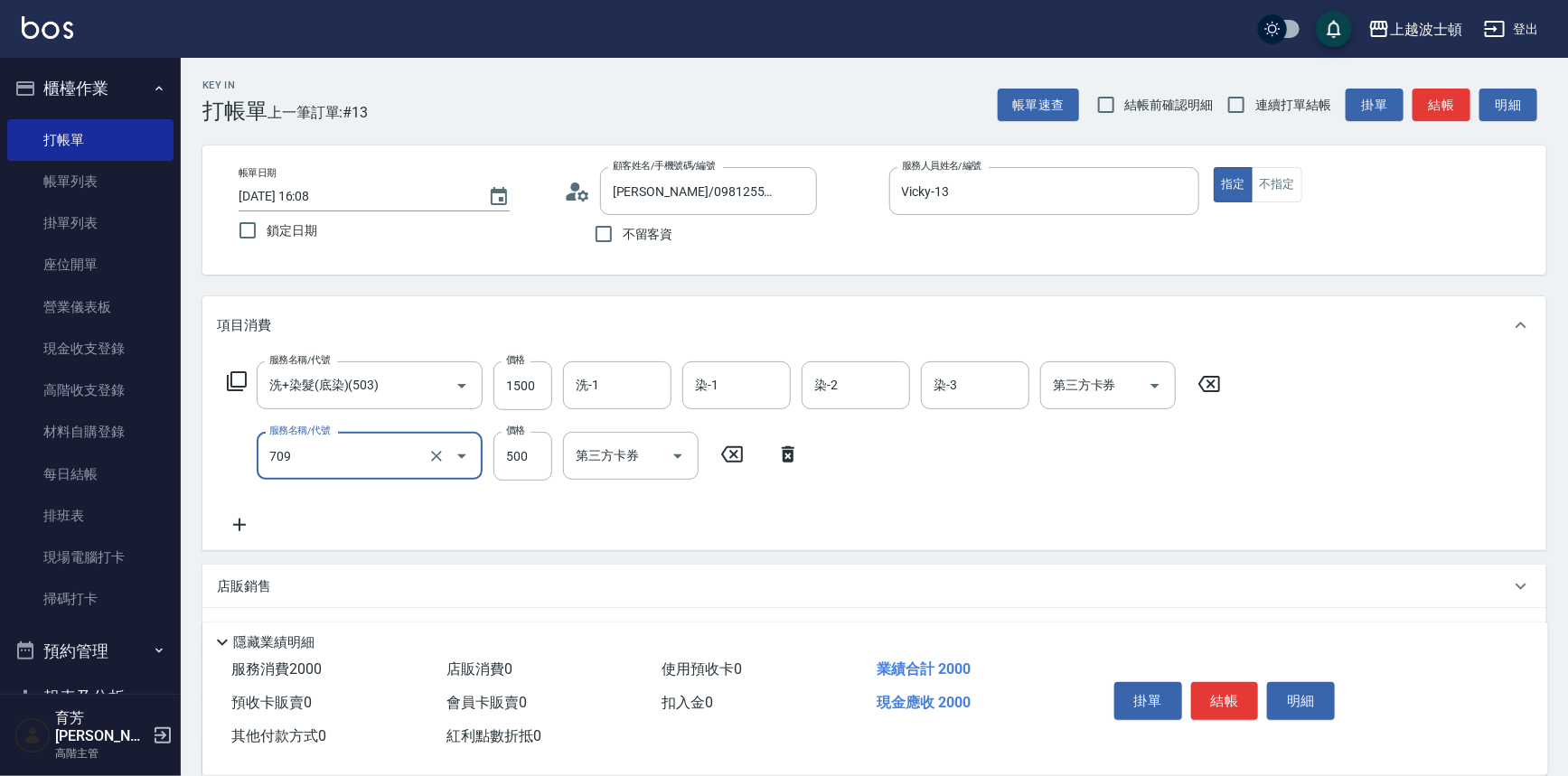
type input "自備防護(709)"
click at [239, 531] on icon at bounding box center [239, 525] width 45 height 22
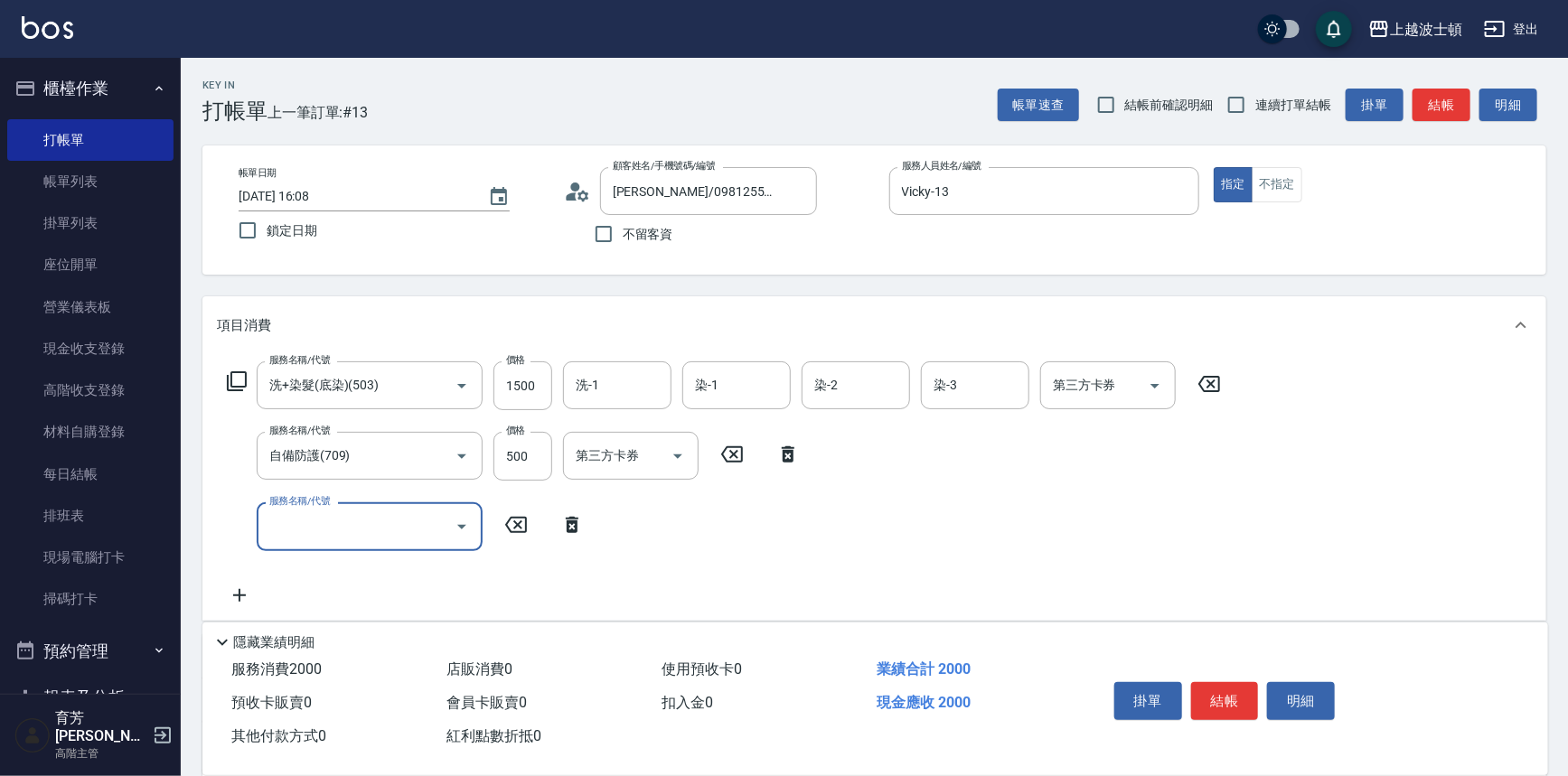
click at [316, 542] on div "服務名稱/代號" at bounding box center [370, 527] width 226 height 48
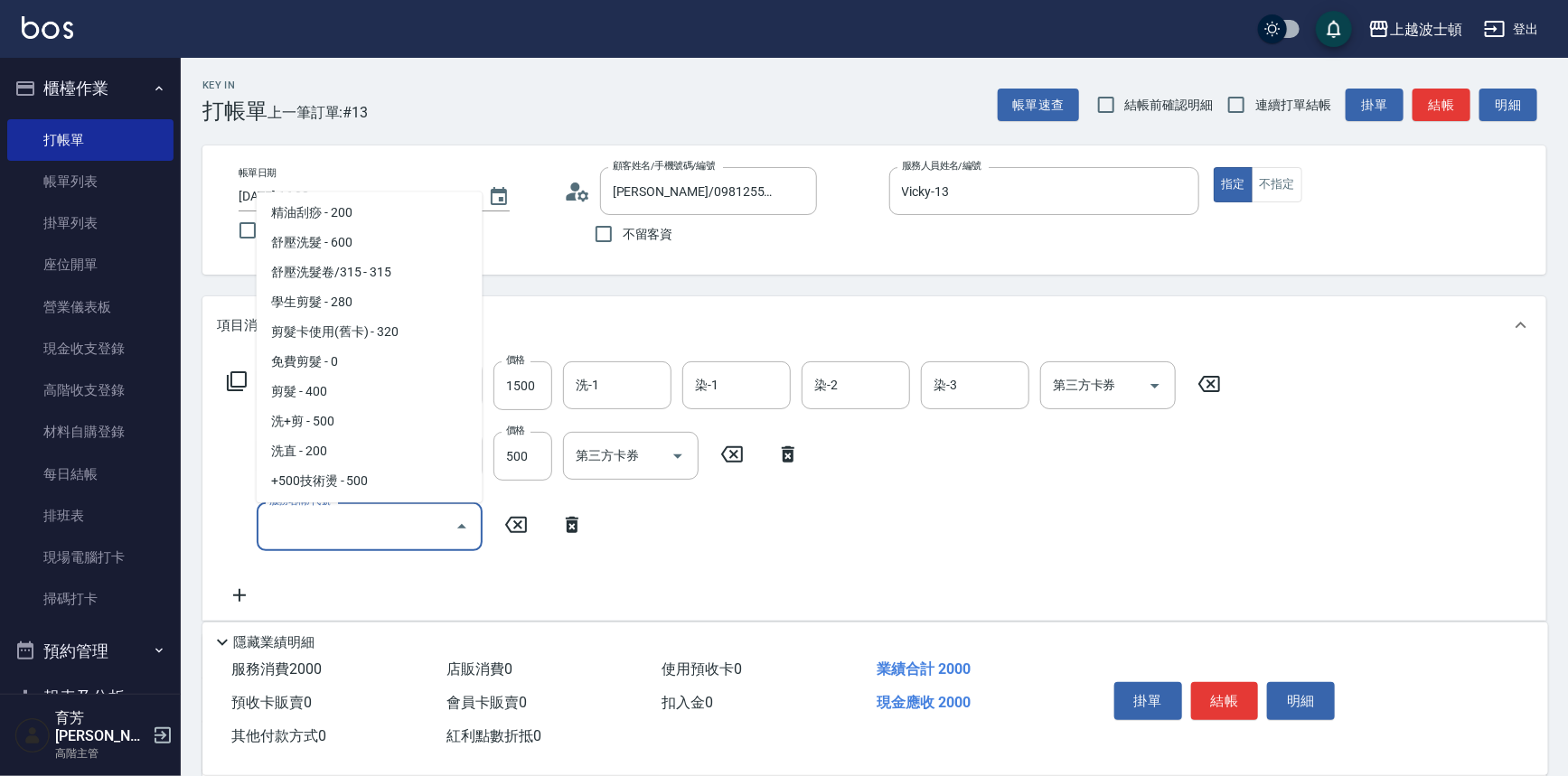
scroll to position [197, 0]
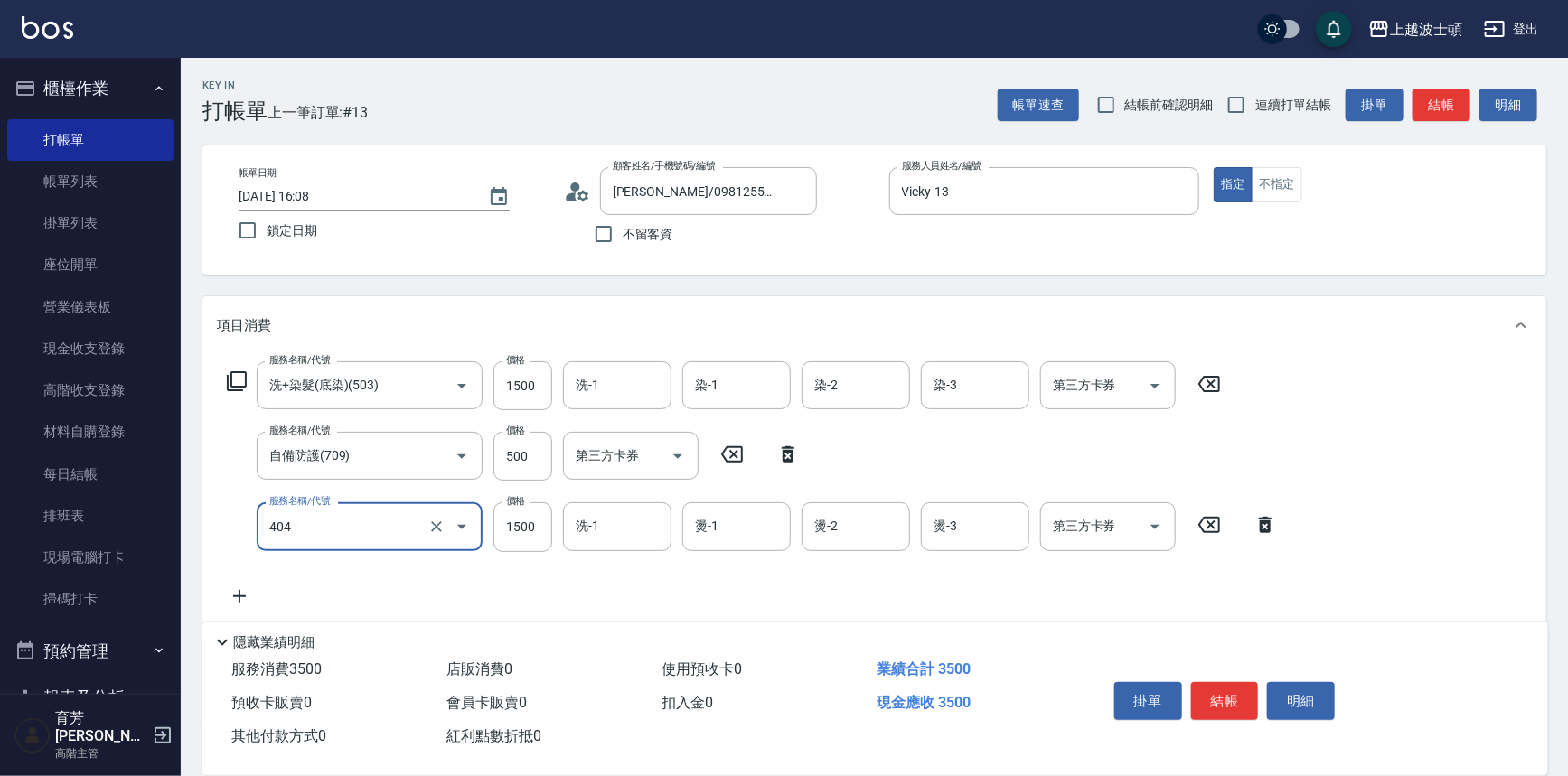
type input "造型燙(1500)(404)"
click at [245, 596] on icon at bounding box center [239, 596] width 45 height 22
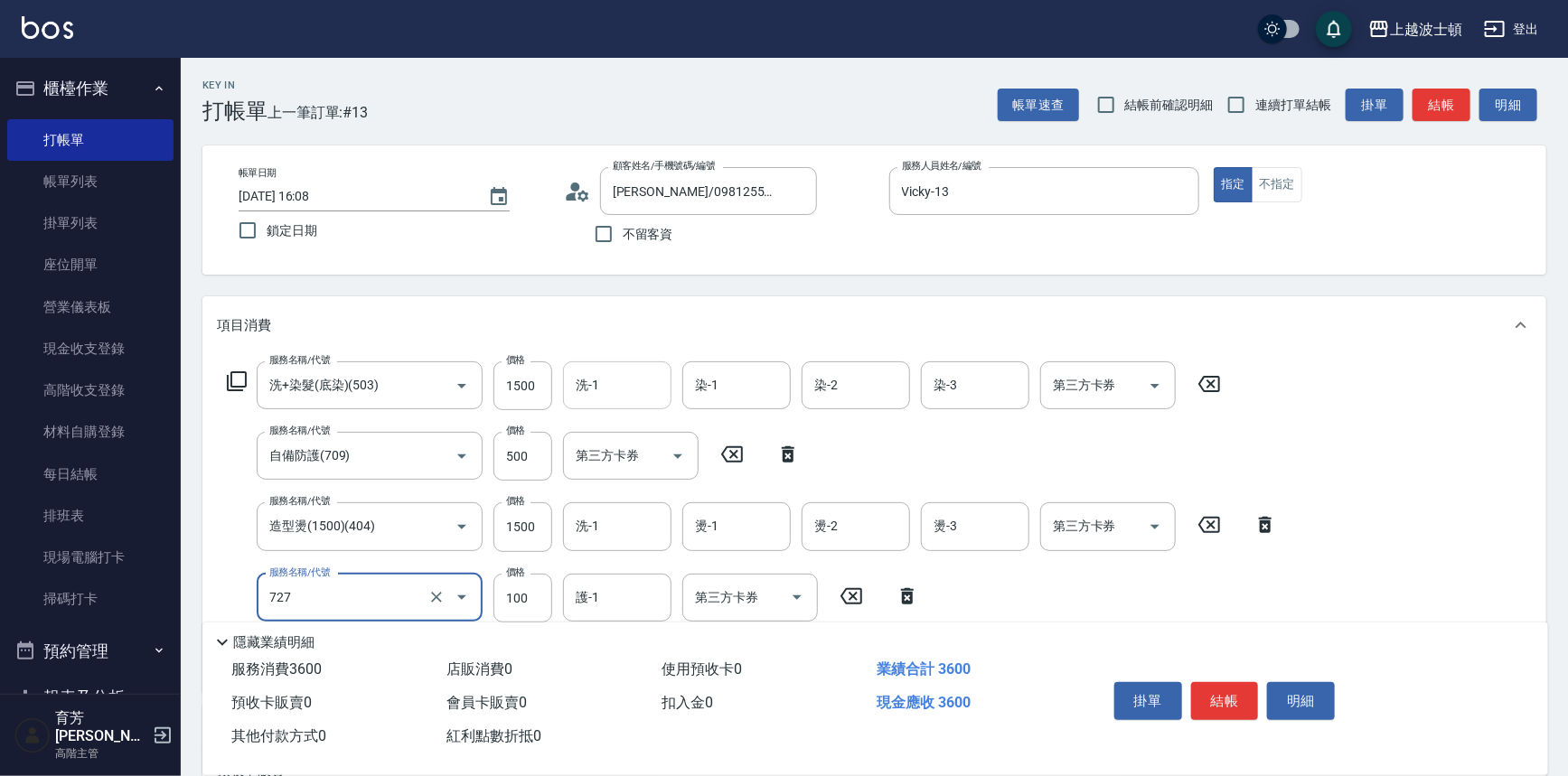
type input "快速護髮(727)"
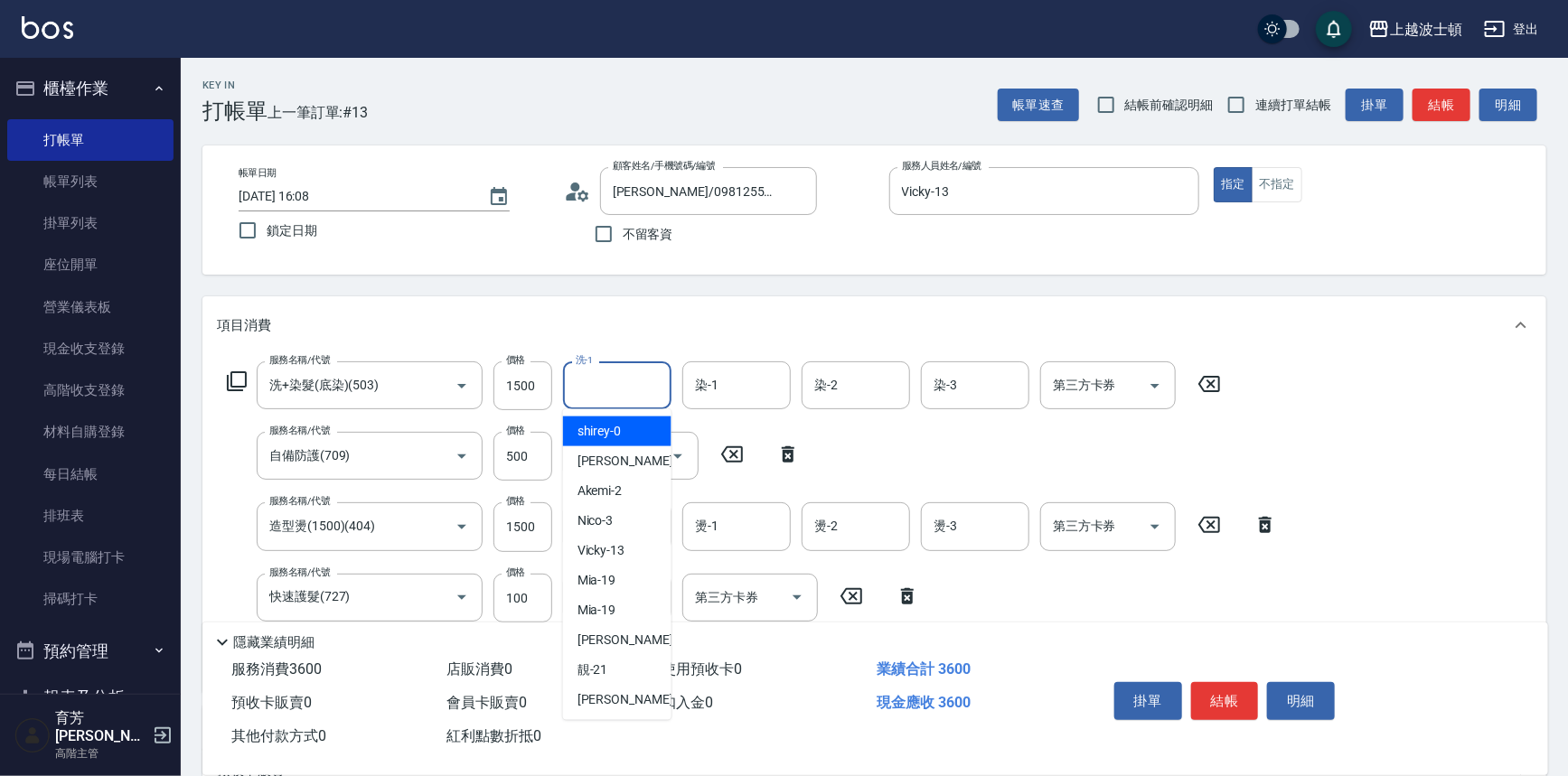
click at [609, 380] on input "洗-1" at bounding box center [617, 385] width 92 height 31
click at [535, 394] on input "1500" at bounding box center [523, 385] width 59 height 49
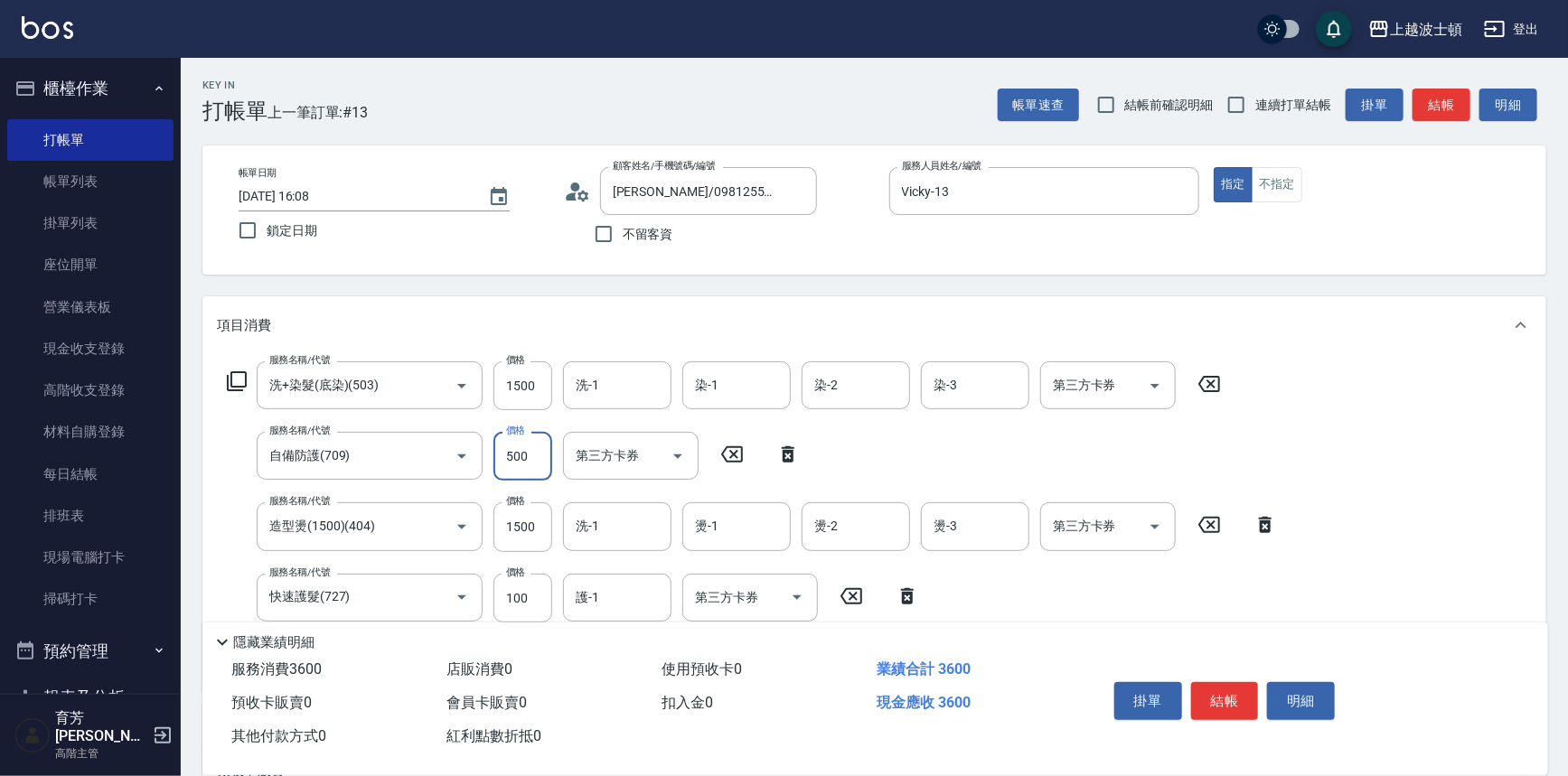
click at [529, 452] on input "500" at bounding box center [523, 456] width 59 height 49
type input "400"
click at [541, 392] on input "1500" at bounding box center [523, 385] width 59 height 49
type input "1600"
click at [532, 527] on input "1500" at bounding box center [523, 527] width 59 height 49
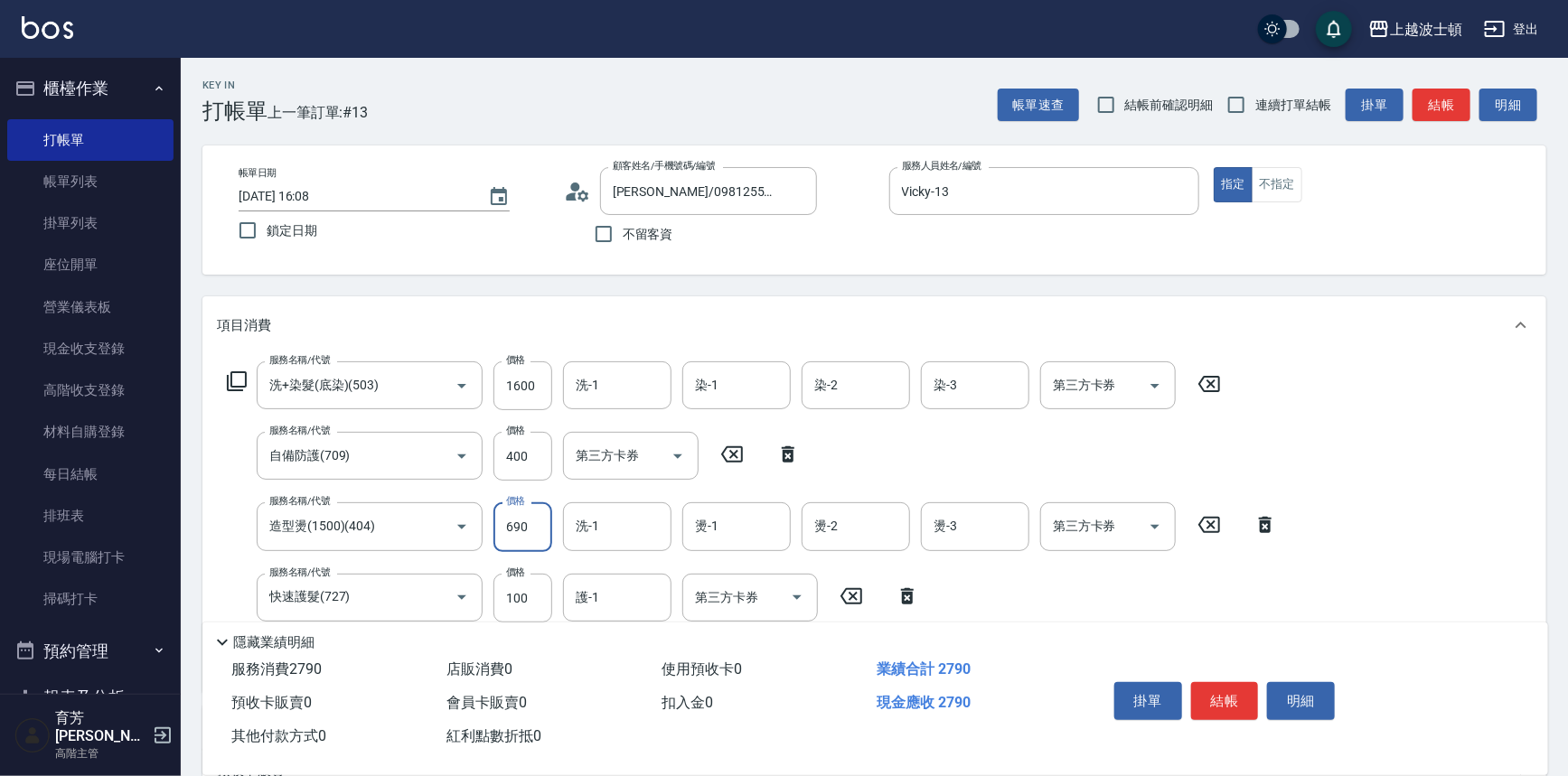
drag, startPoint x: 512, startPoint y: 521, endPoint x: 490, endPoint y: 521, distance: 22.0
click at [490, 521] on div "服務名稱/代號 造型燙(1500)(404) 服務名稱/代號 價格 690 價格 洗-1 洗-1 燙-1 燙-1 燙-2 燙-2 燙-3 燙-3 第三方卡券 …" at bounding box center [751, 527] width 1071 height 49
type input "900"
click at [628, 316] on div "項目消費" at bounding box center [863, 326] width 1294 height 19
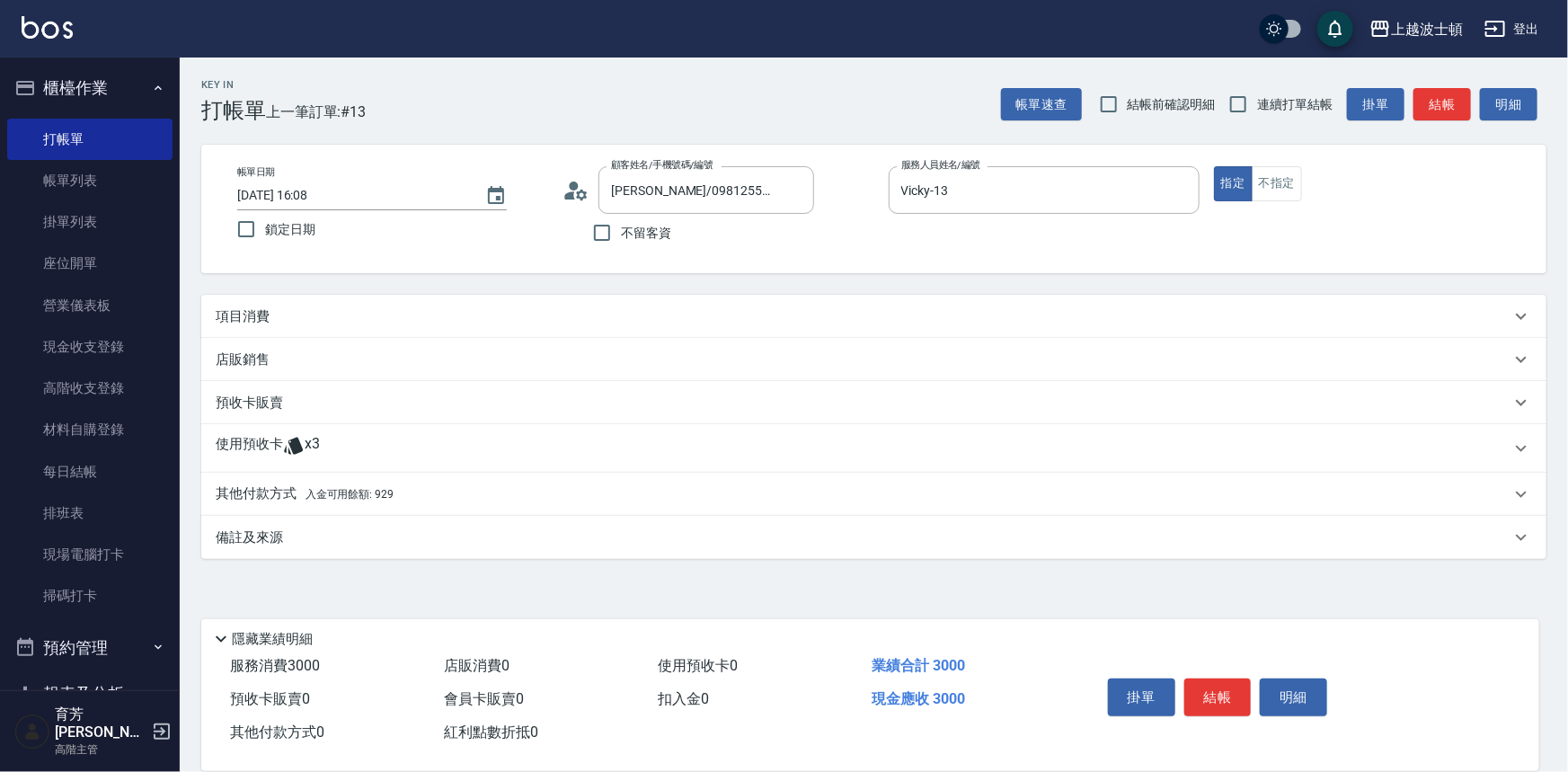
click at [264, 311] on p "項目消費" at bounding box center [242, 317] width 54 height 19
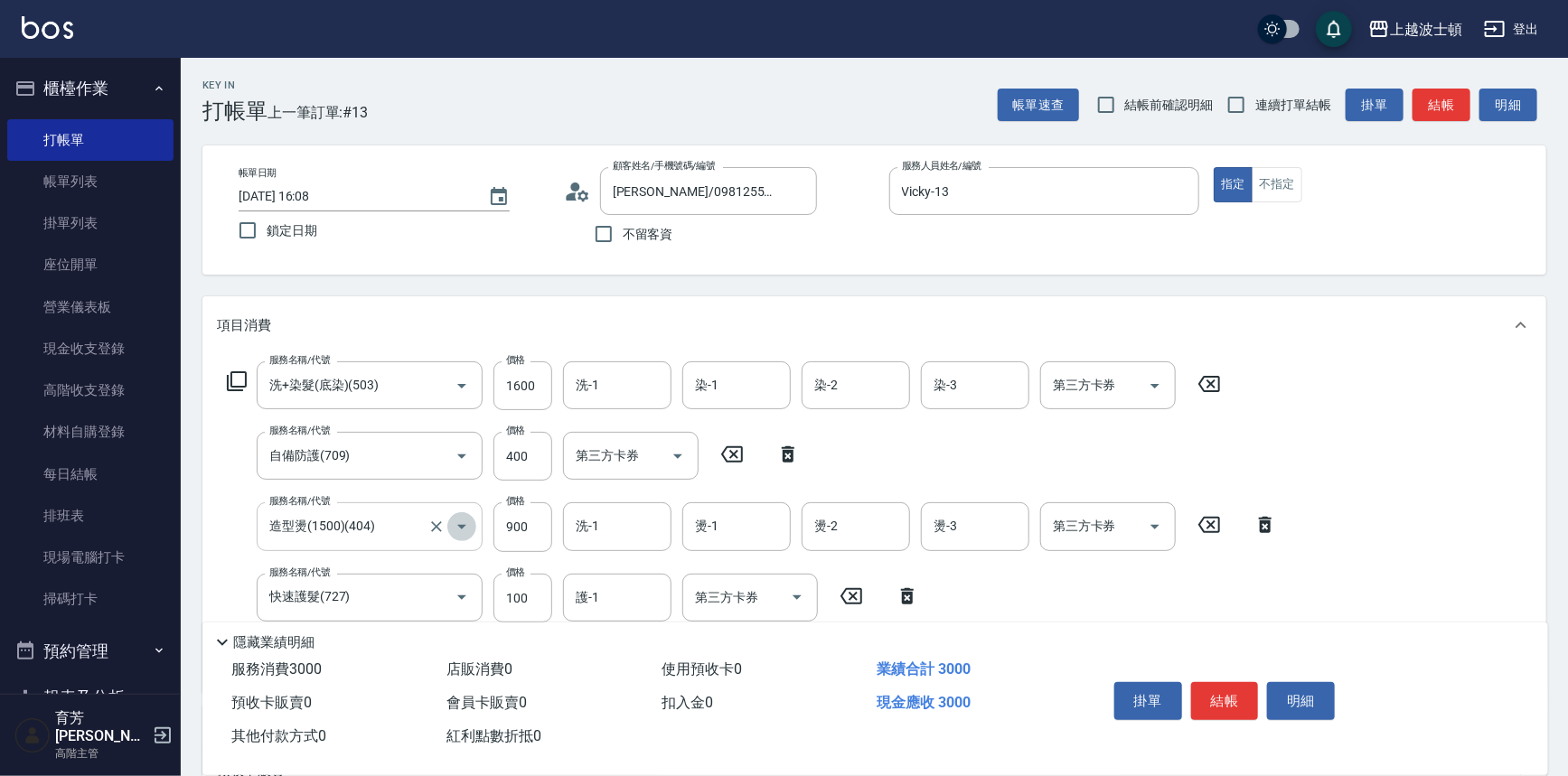
click at [464, 525] on icon "Open" at bounding box center [462, 527] width 9 height 5
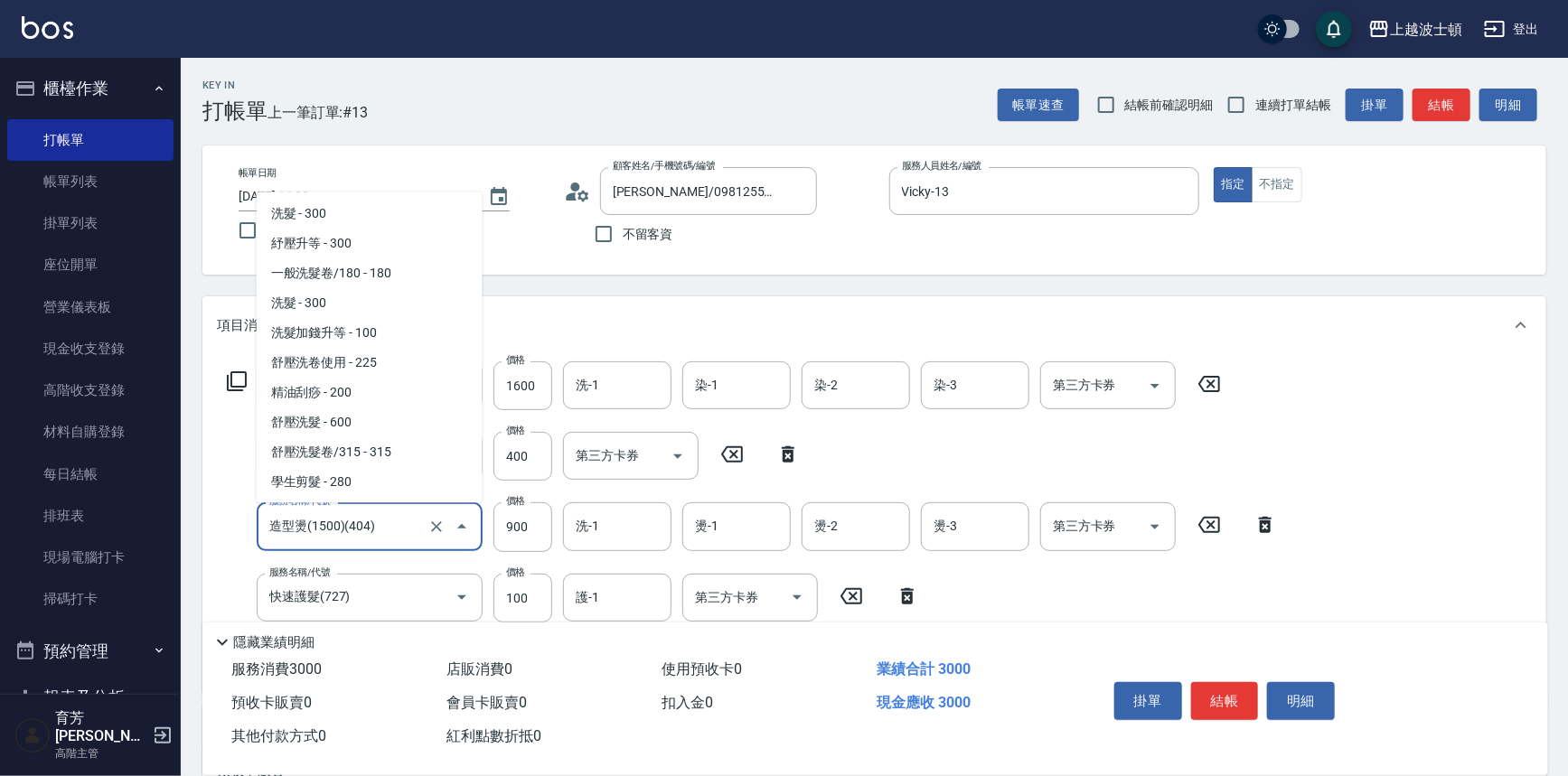
click at [412, 530] on input "造型燙(1500)(404)" at bounding box center [344, 527] width 159 height 31
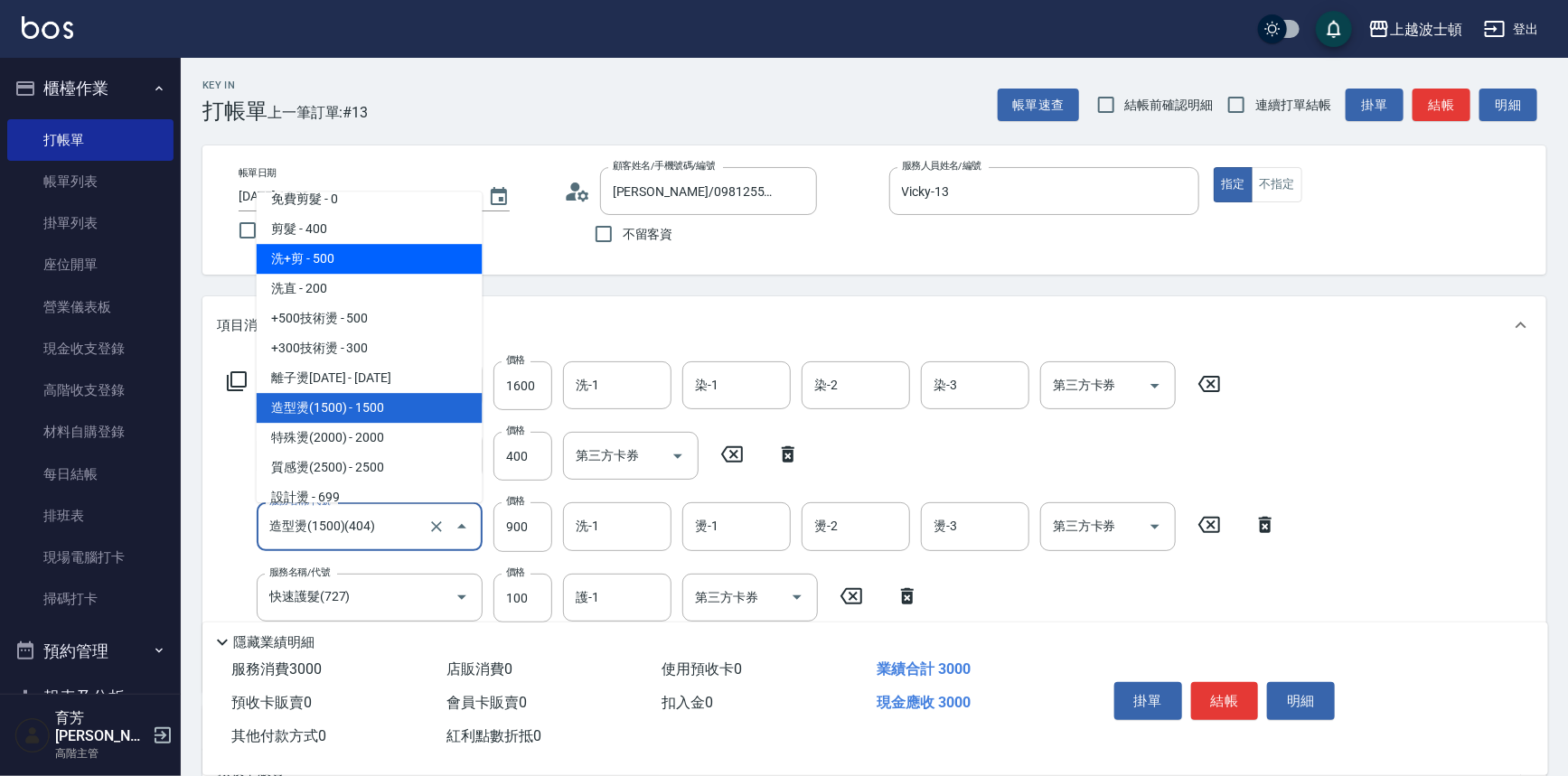
scroll to position [369, 0]
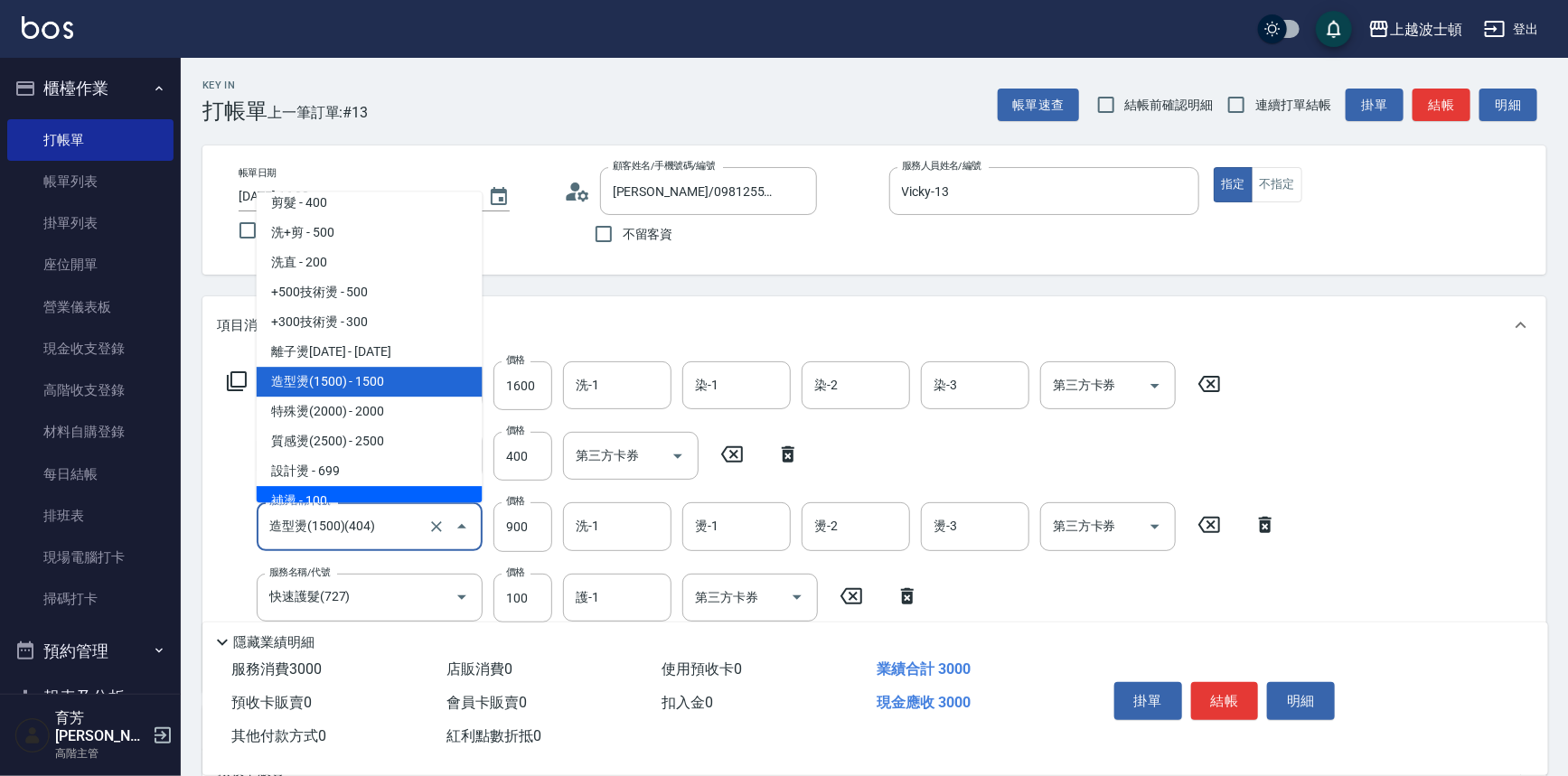
click at [341, 492] on span "補燙 - 100" at bounding box center [370, 502] width 226 height 30
type input "補燙(410)"
type input "100"
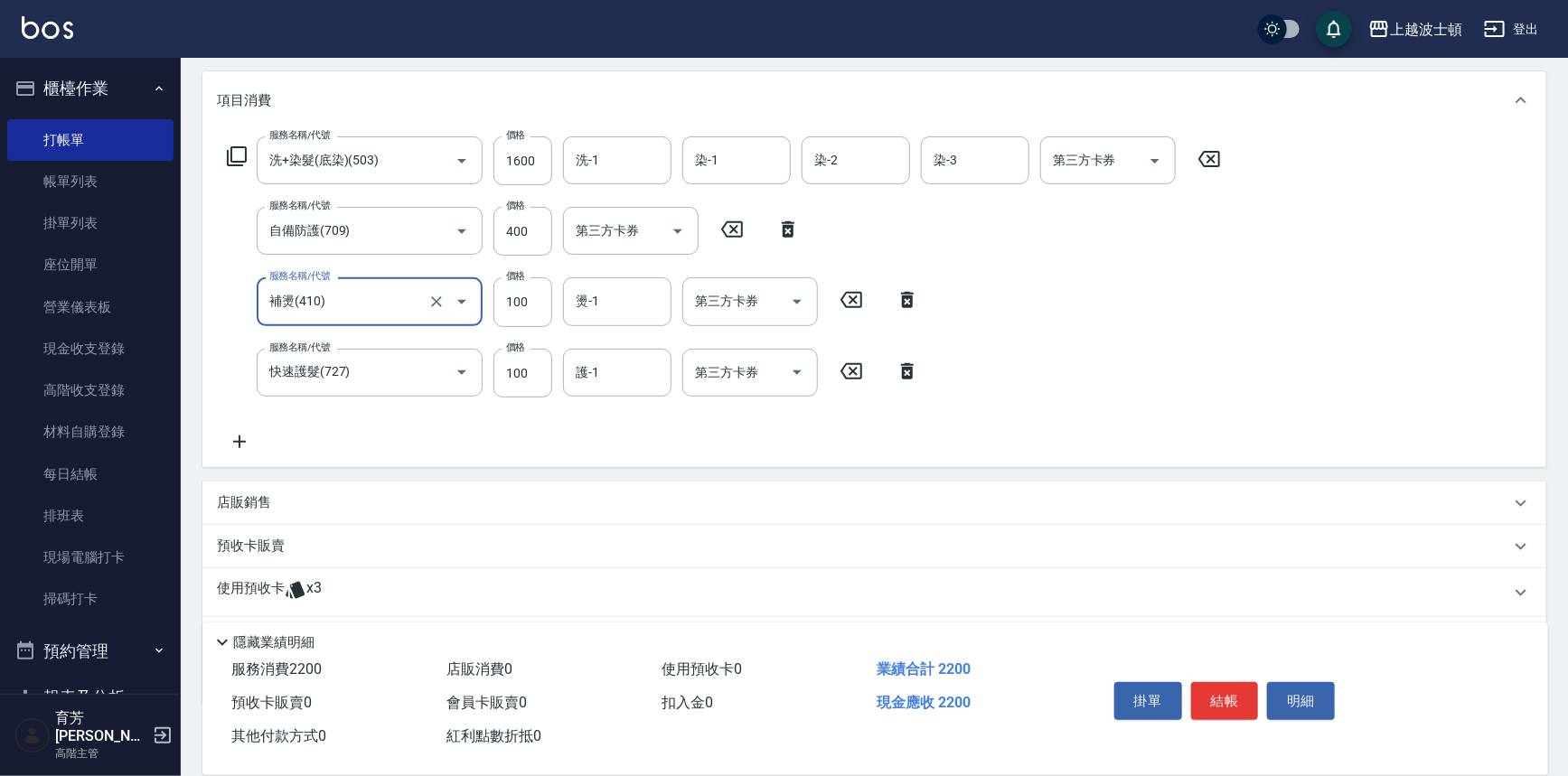
scroll to position [231, 0]
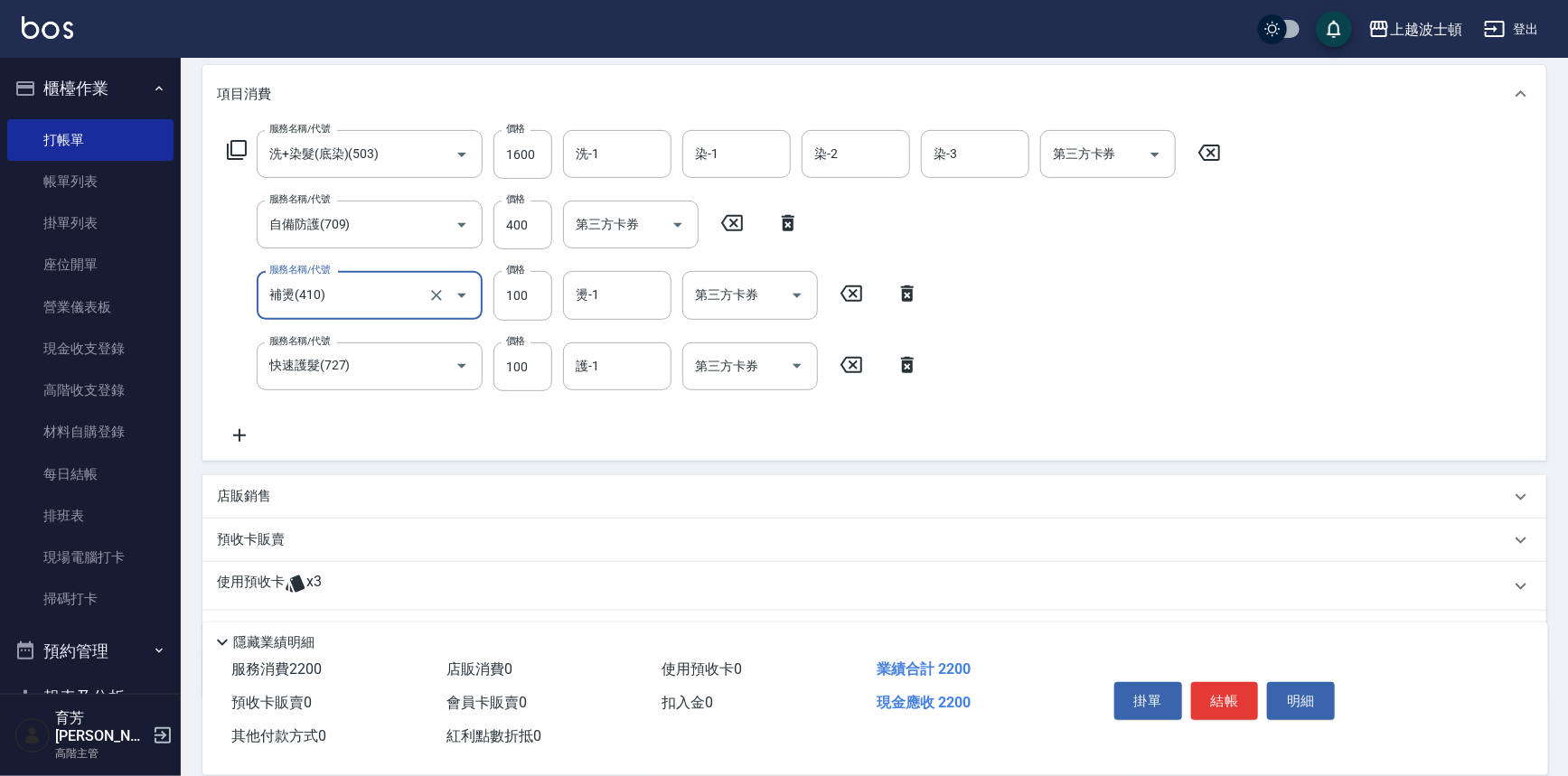
click at [242, 427] on icon at bounding box center [239, 436] width 45 height 22
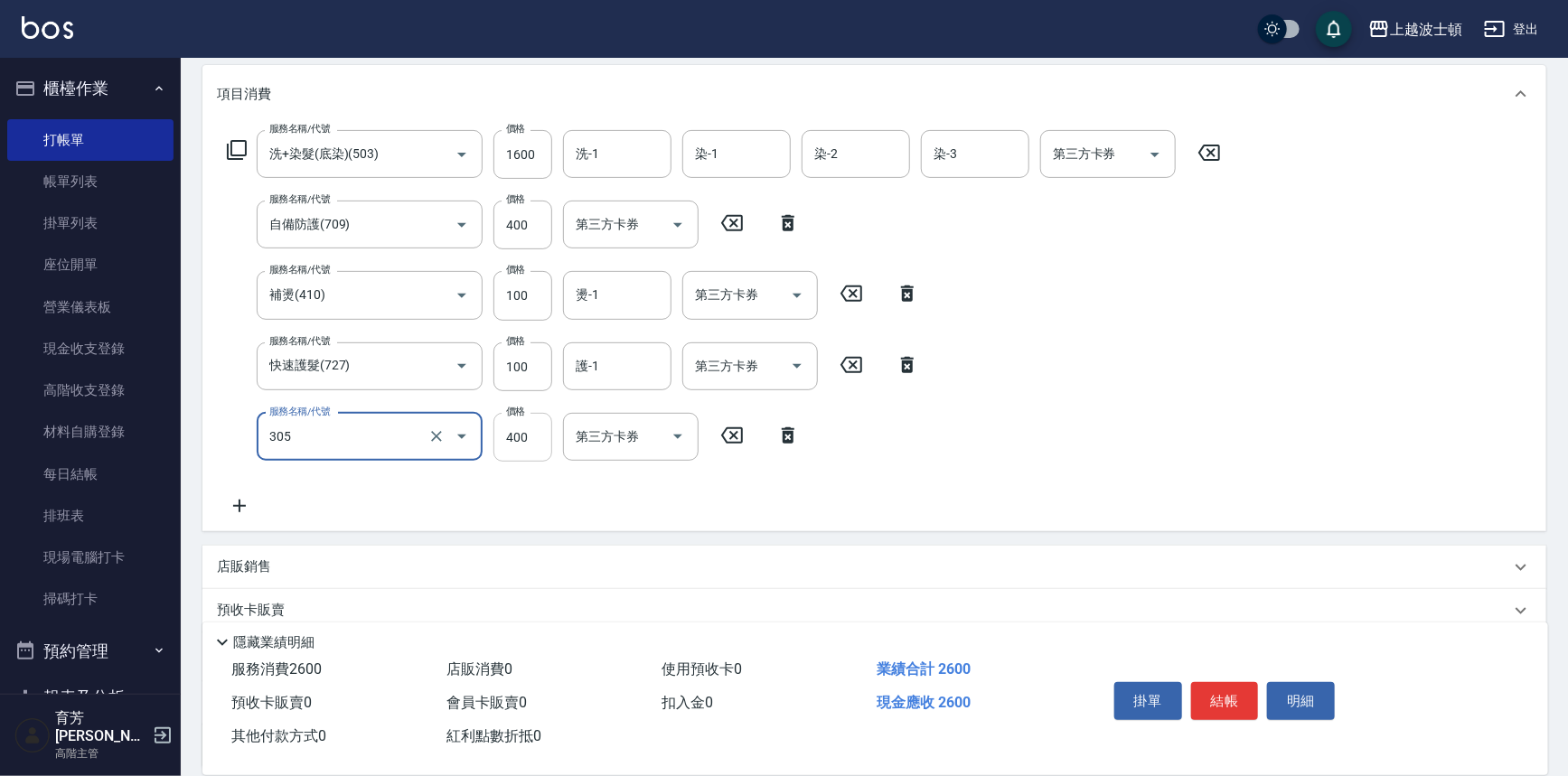
type input "剪髮(305)"
click at [517, 442] on input "400" at bounding box center [523, 437] width 59 height 49
type input "350"
click at [528, 292] on input "100" at bounding box center [523, 295] width 59 height 49
type input "550"
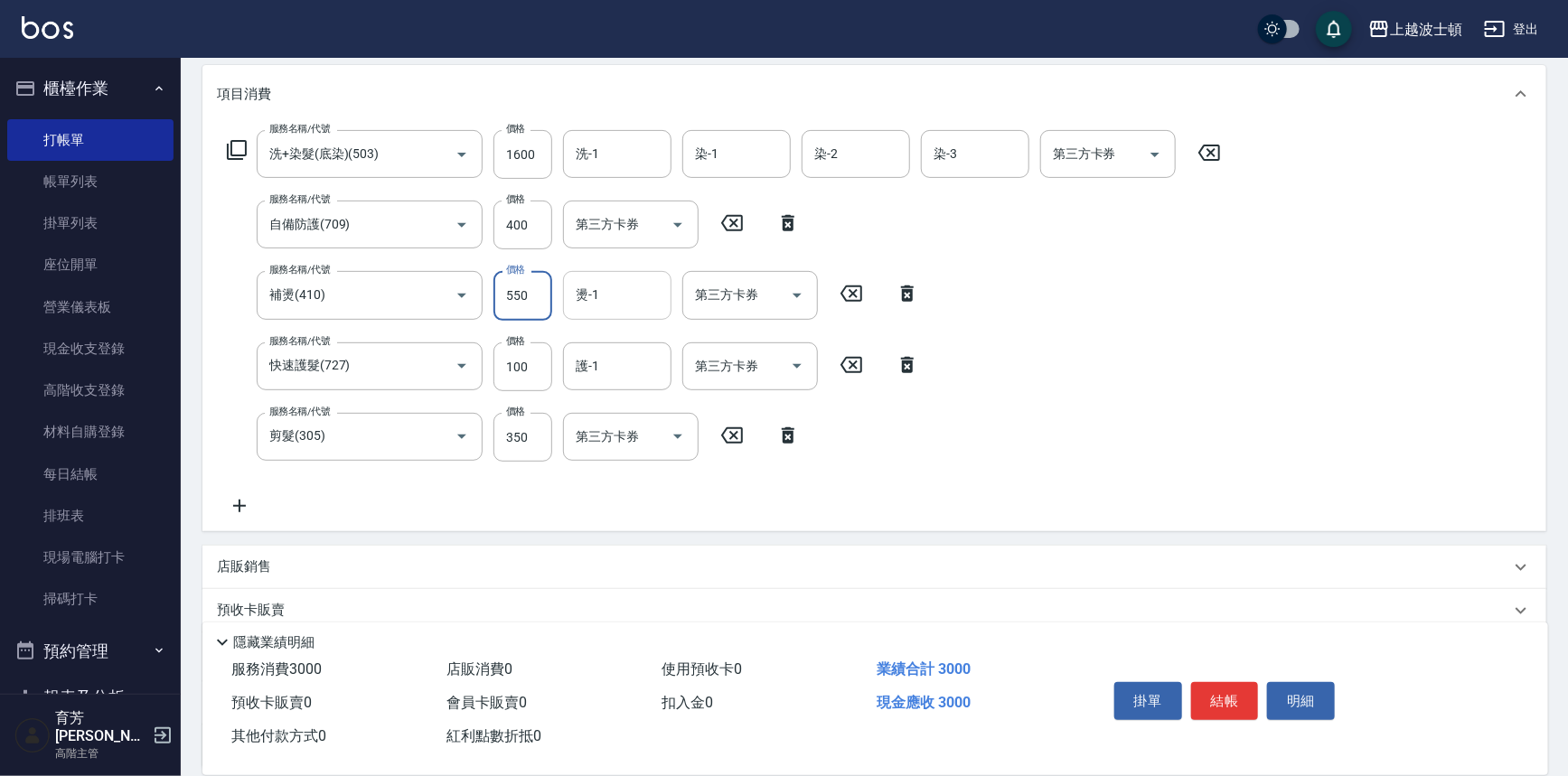
click at [638, 288] on input "燙-1" at bounding box center [617, 294] width 92 height 31
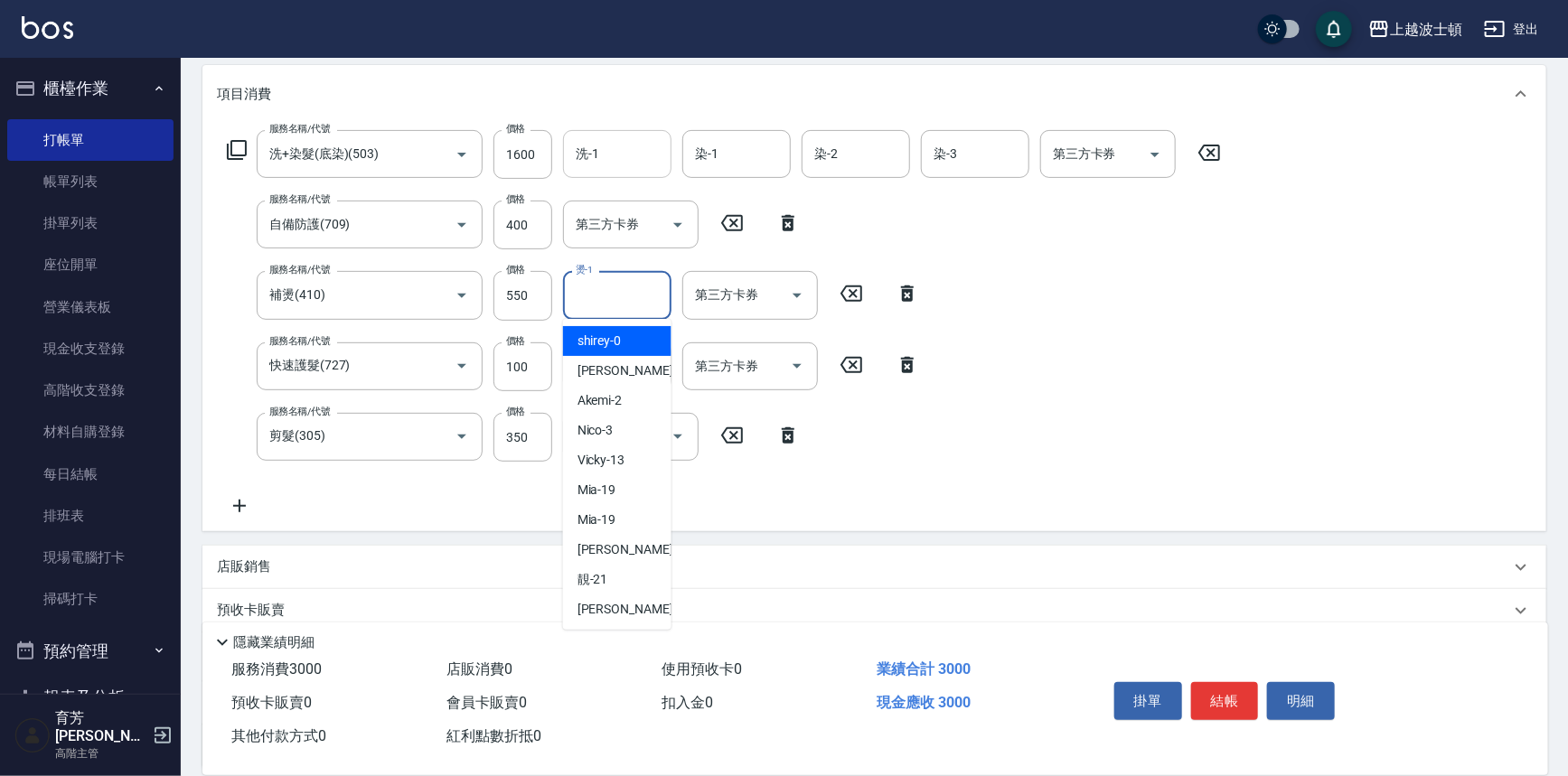
click at [636, 151] on input "洗-1" at bounding box center [617, 154] width 92 height 31
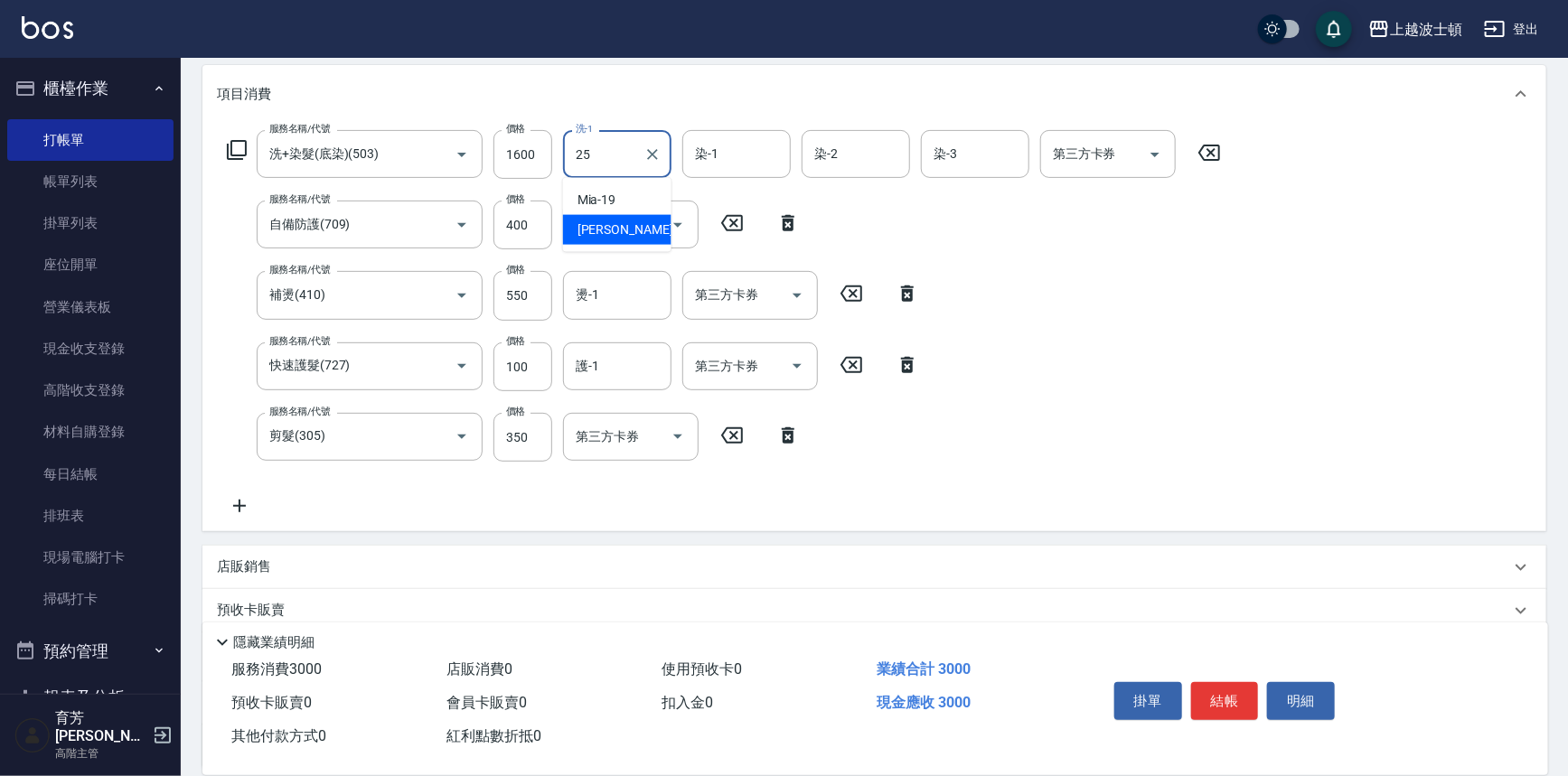
type input "[PERSON_NAME]-25"
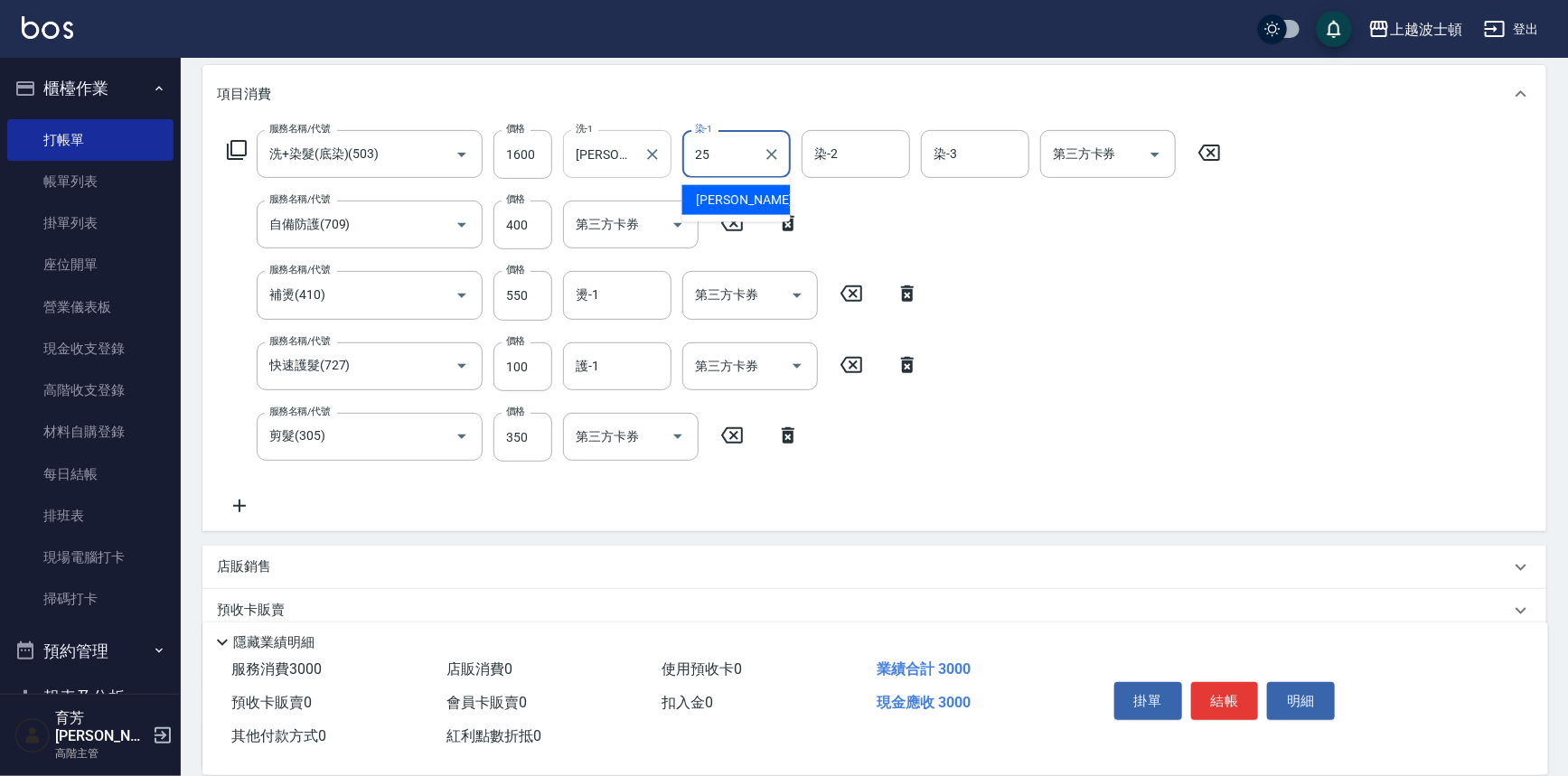
type input "[PERSON_NAME]-25"
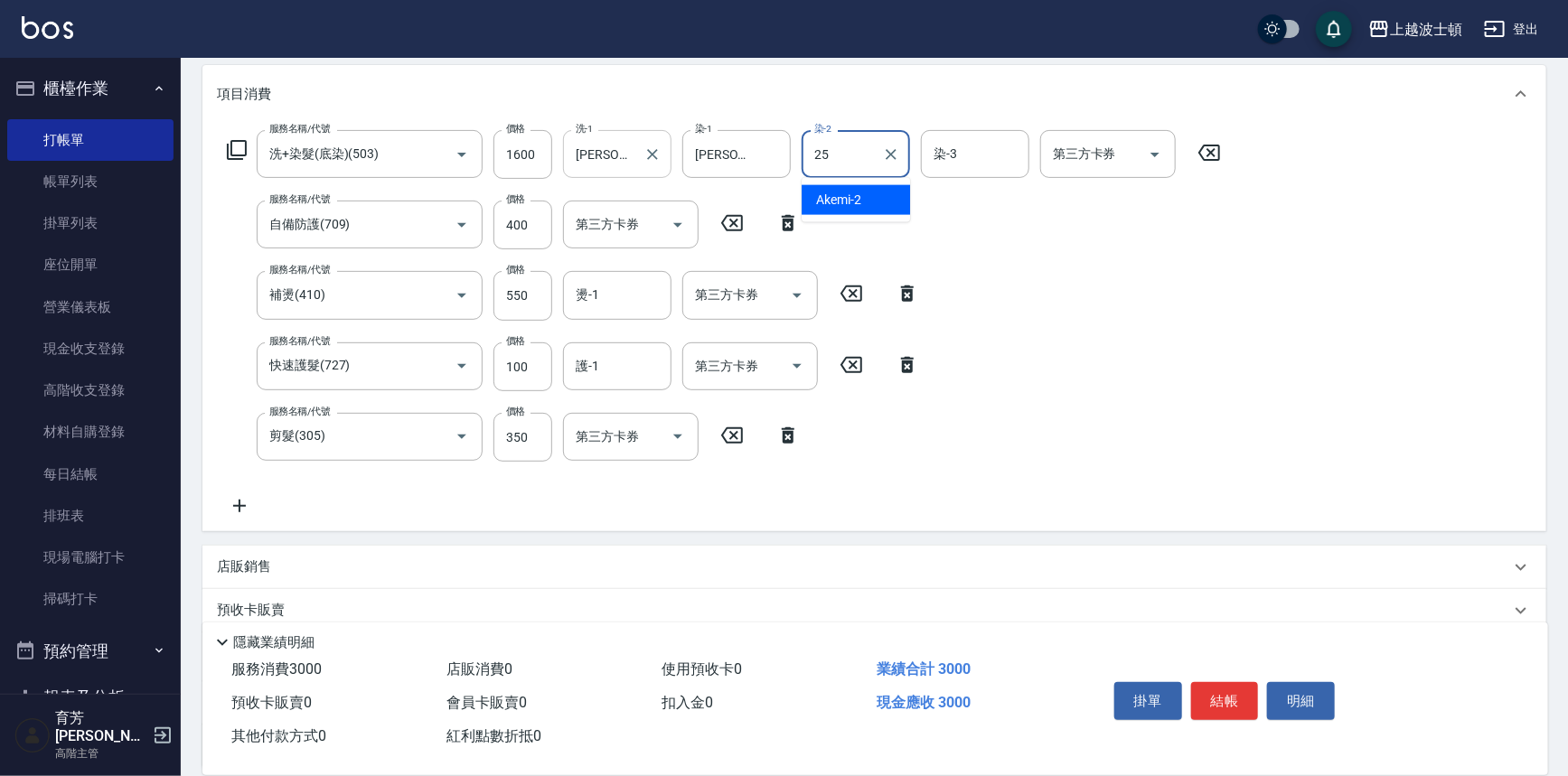
type input "[PERSON_NAME]-25"
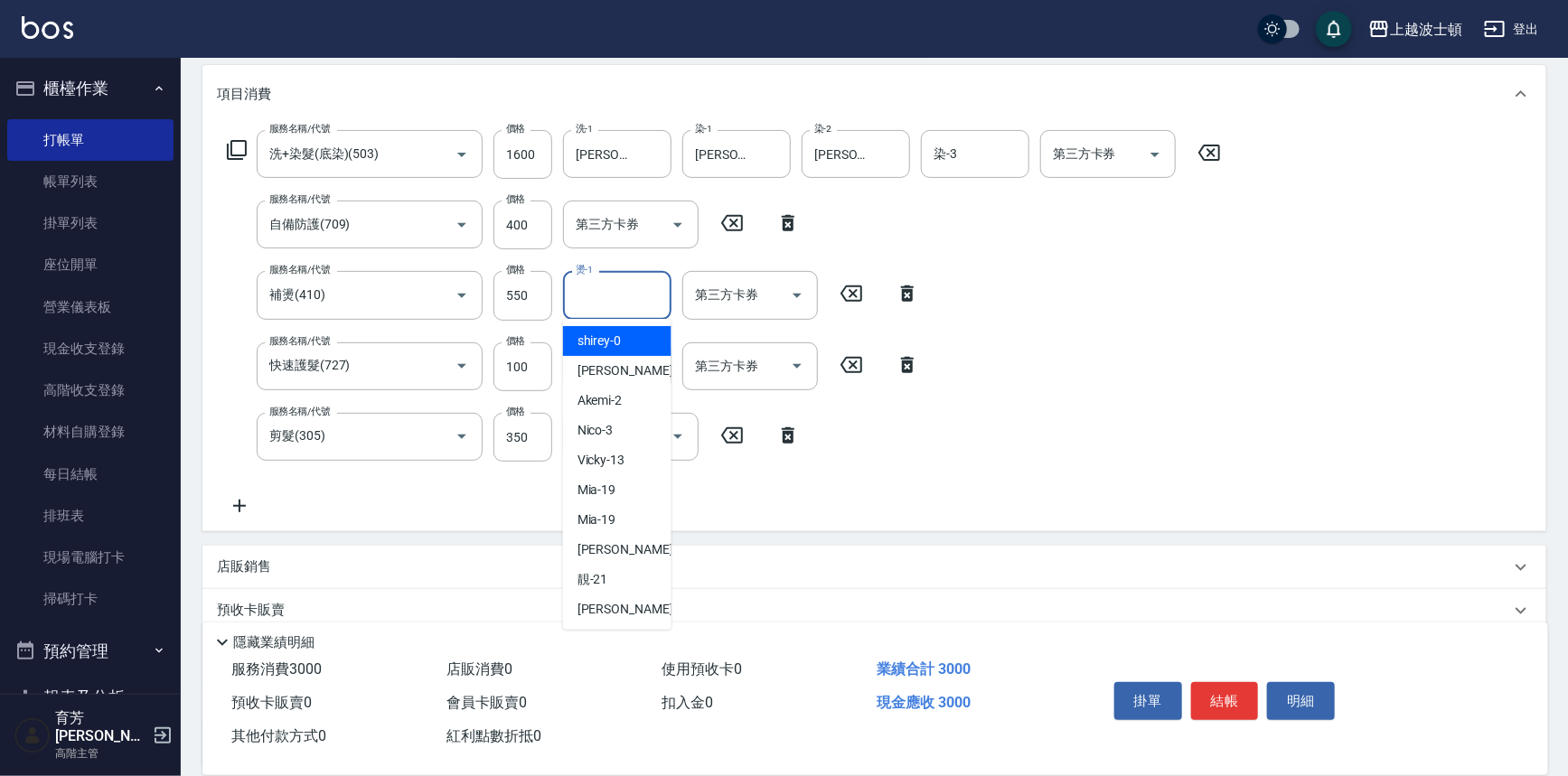
click at [650, 305] on input "燙-1" at bounding box center [617, 294] width 92 height 31
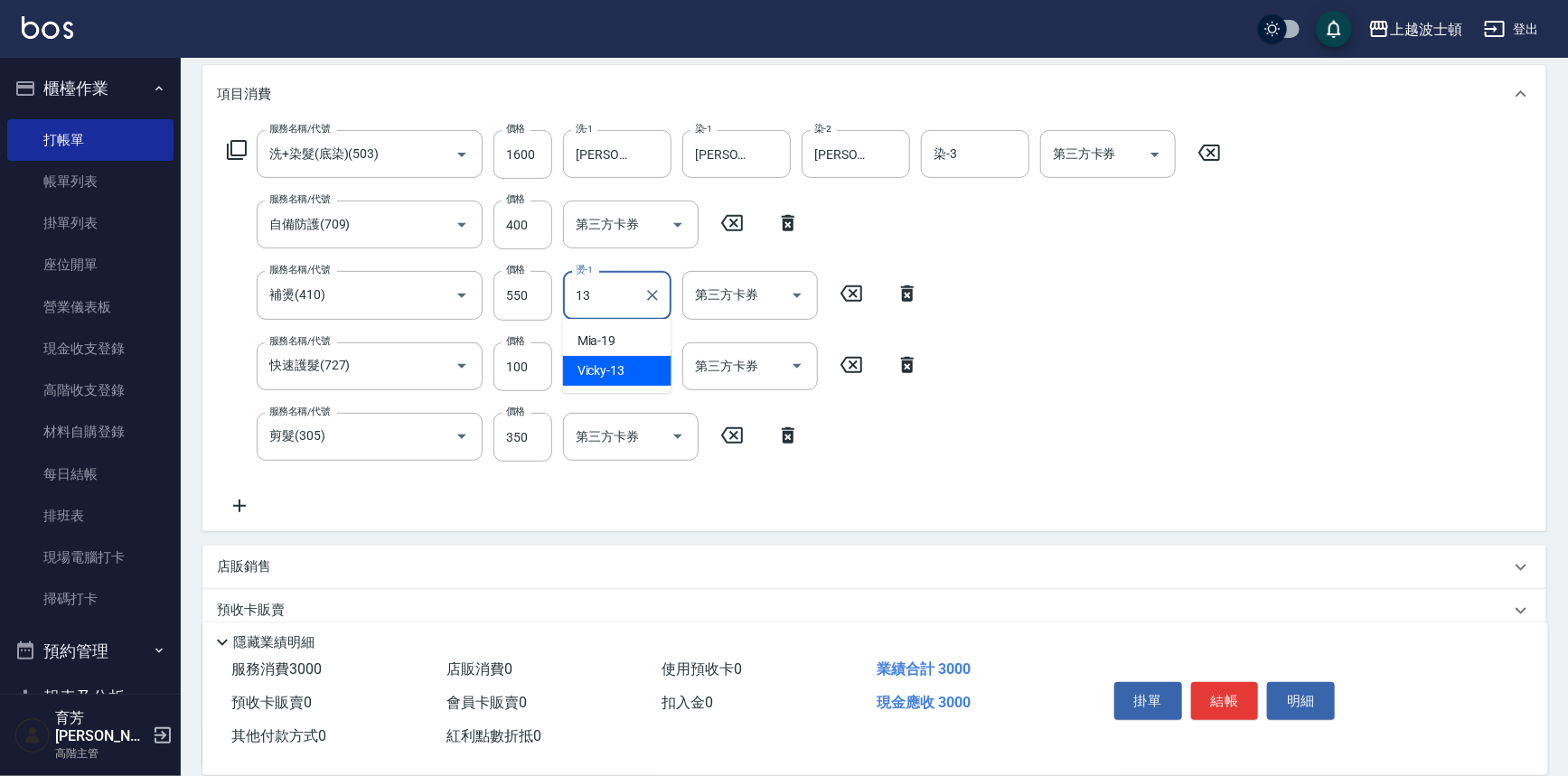
type input "Vicky-13"
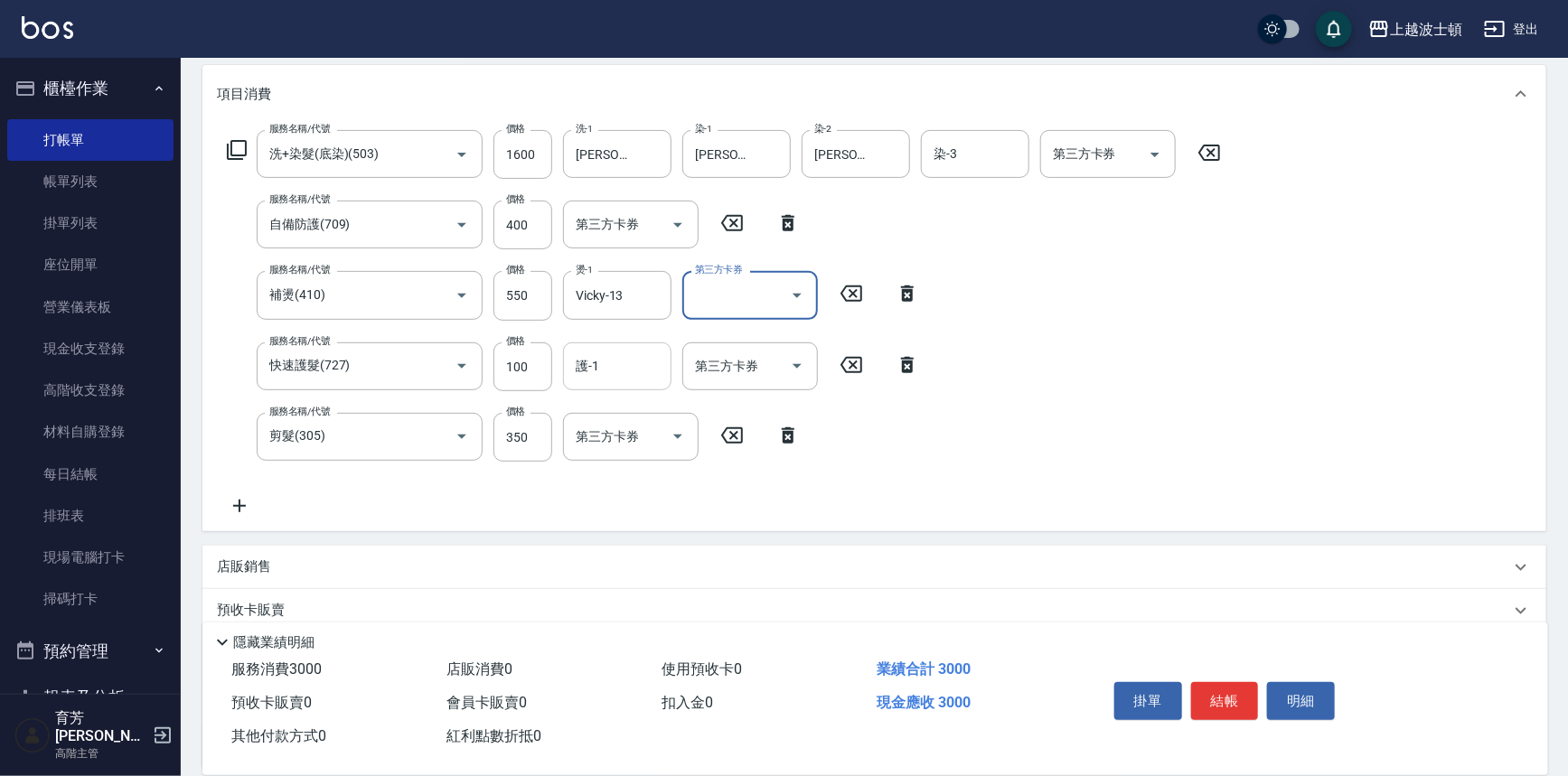
click at [599, 380] on input "護-1" at bounding box center [617, 366] width 92 height 31
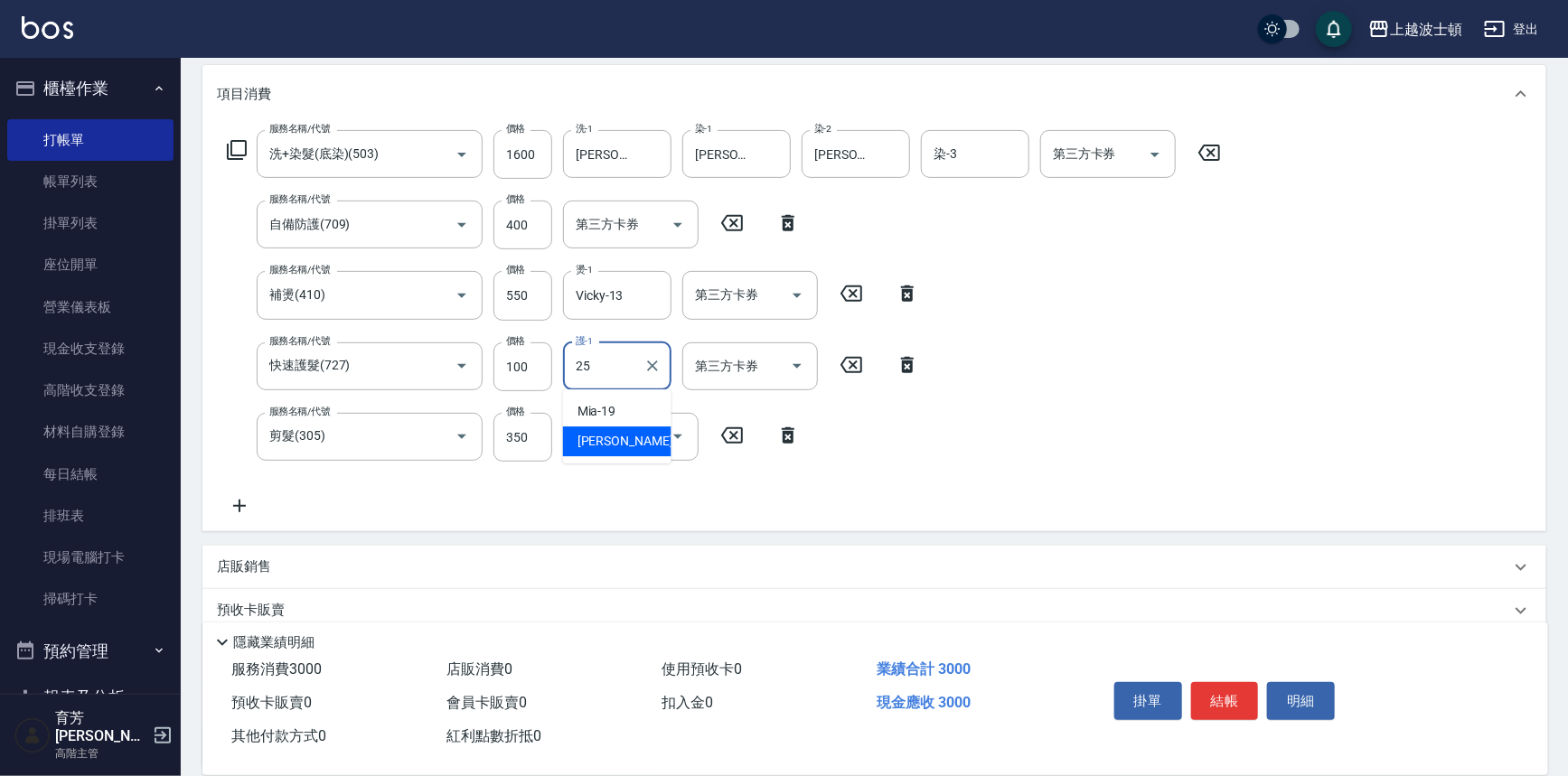
type input "[PERSON_NAME]-25"
click at [979, 153] on input "染-3" at bounding box center [975, 154] width 92 height 31
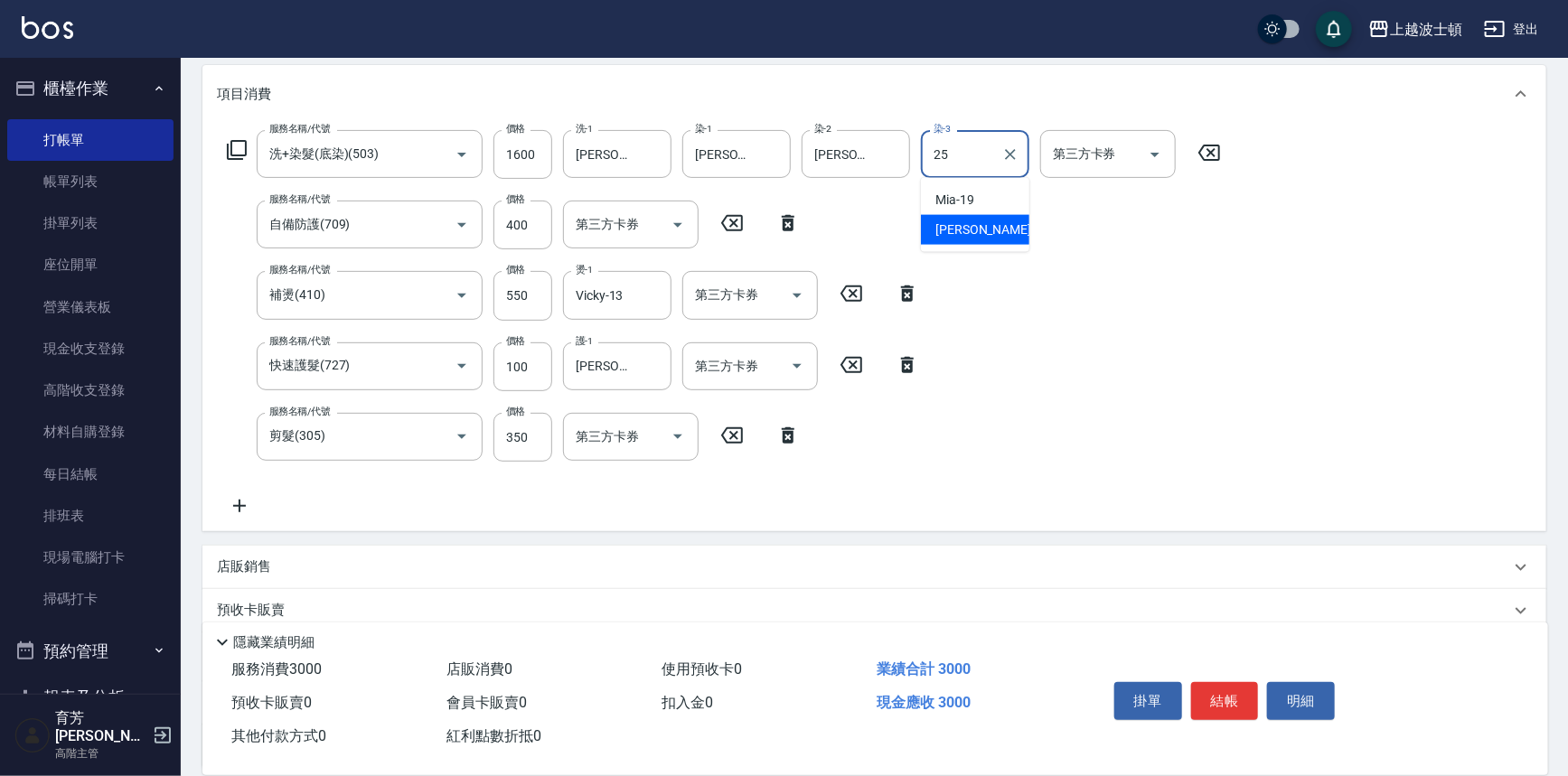
type input "[PERSON_NAME]-25"
click at [1223, 701] on button "結帳" at bounding box center [1225, 701] width 68 height 38
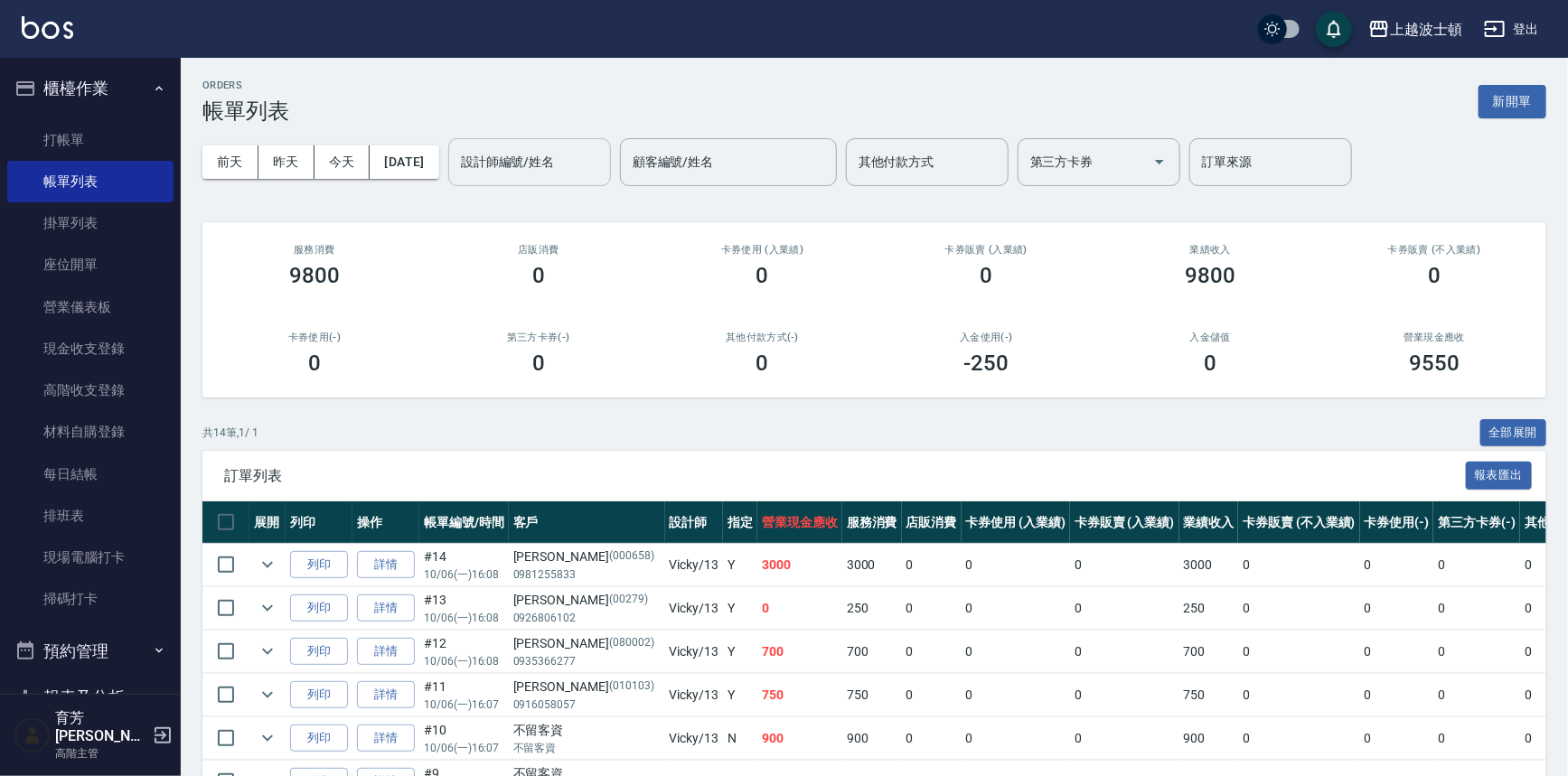
click at [555, 177] on input "設計師編號/姓名" at bounding box center [529, 162] width 147 height 31
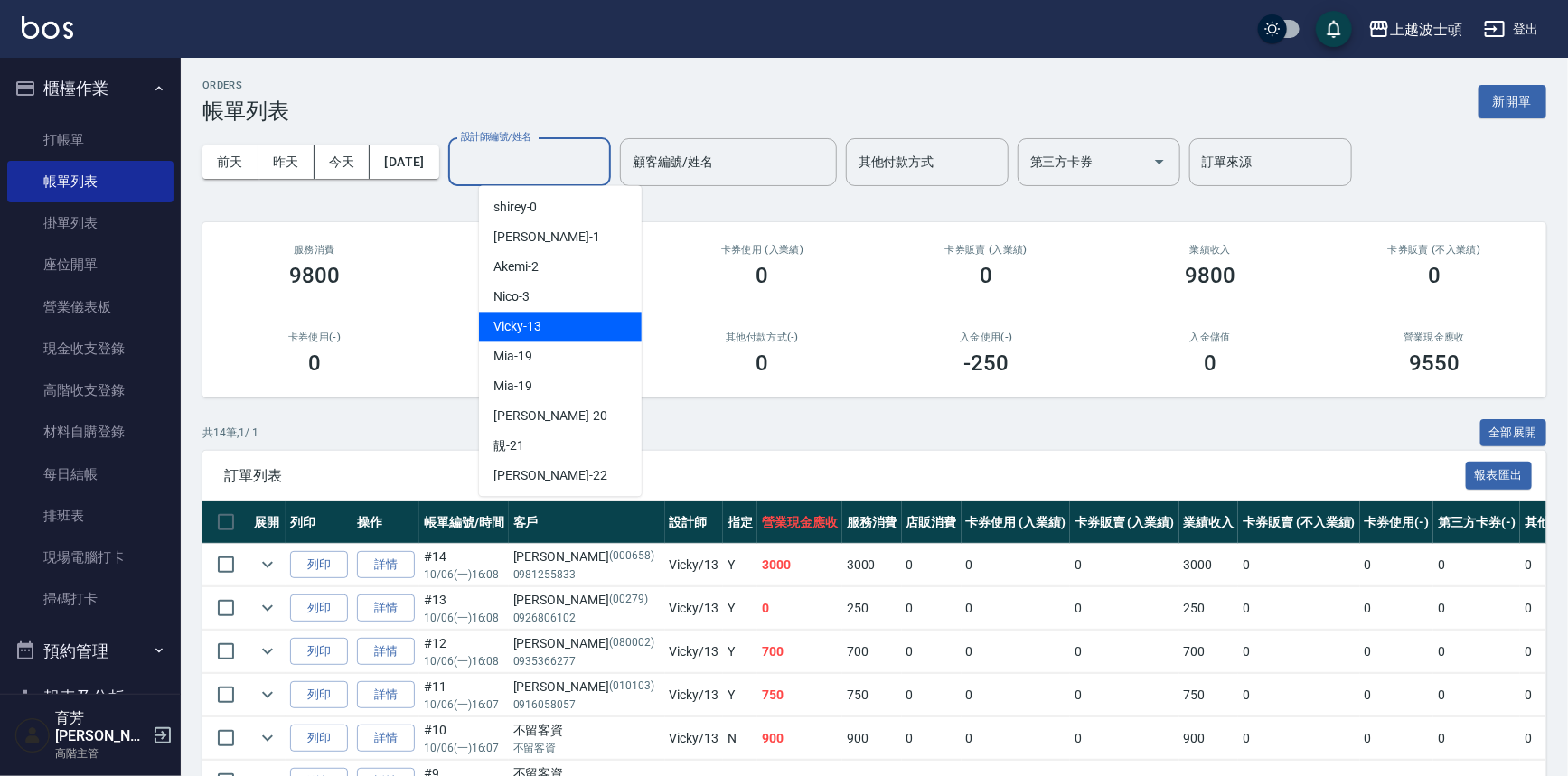
click at [532, 324] on span "Vicky -13" at bounding box center [517, 327] width 48 height 19
type input "Vicky-13"
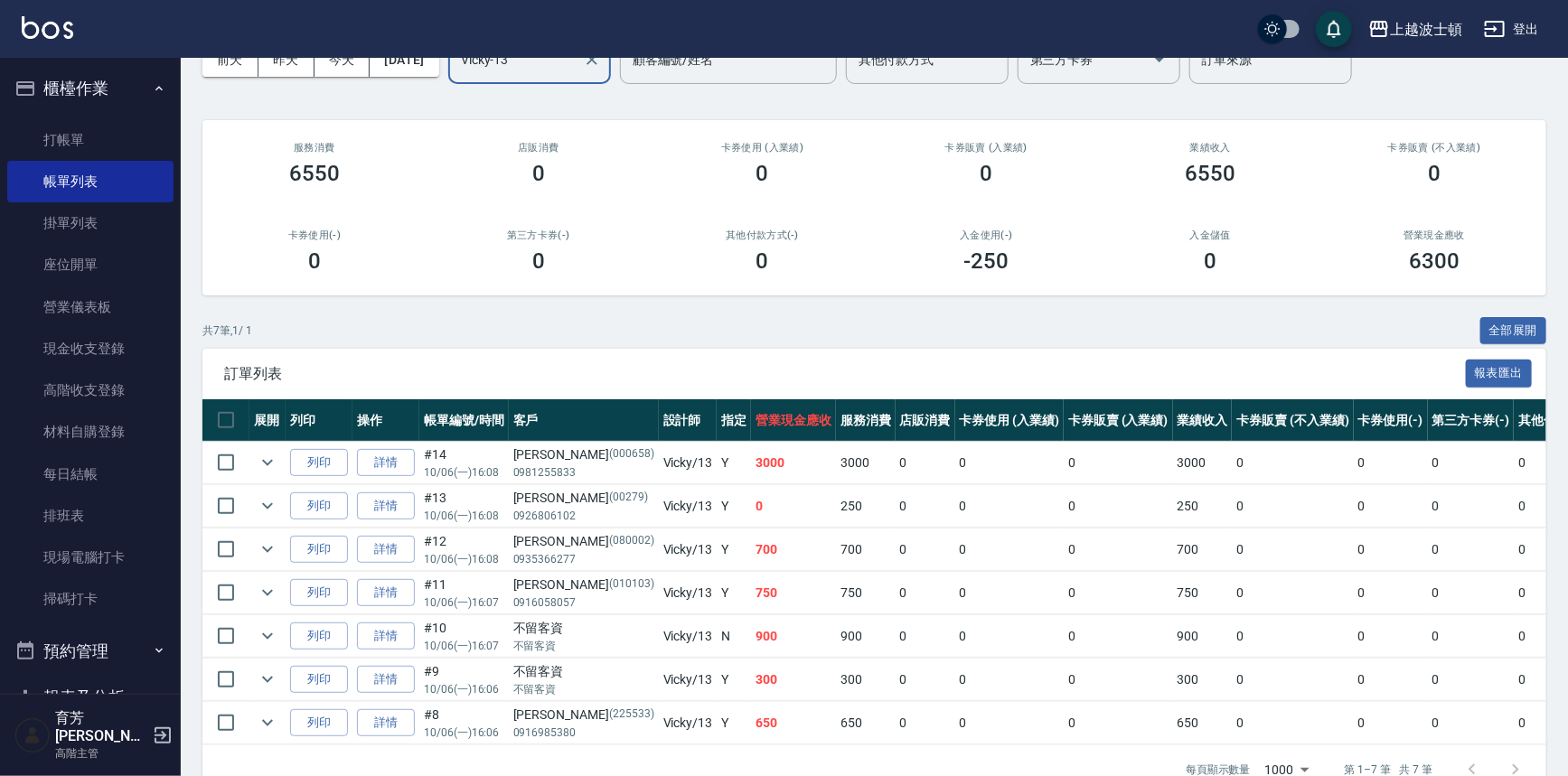
scroll to position [152, 0]
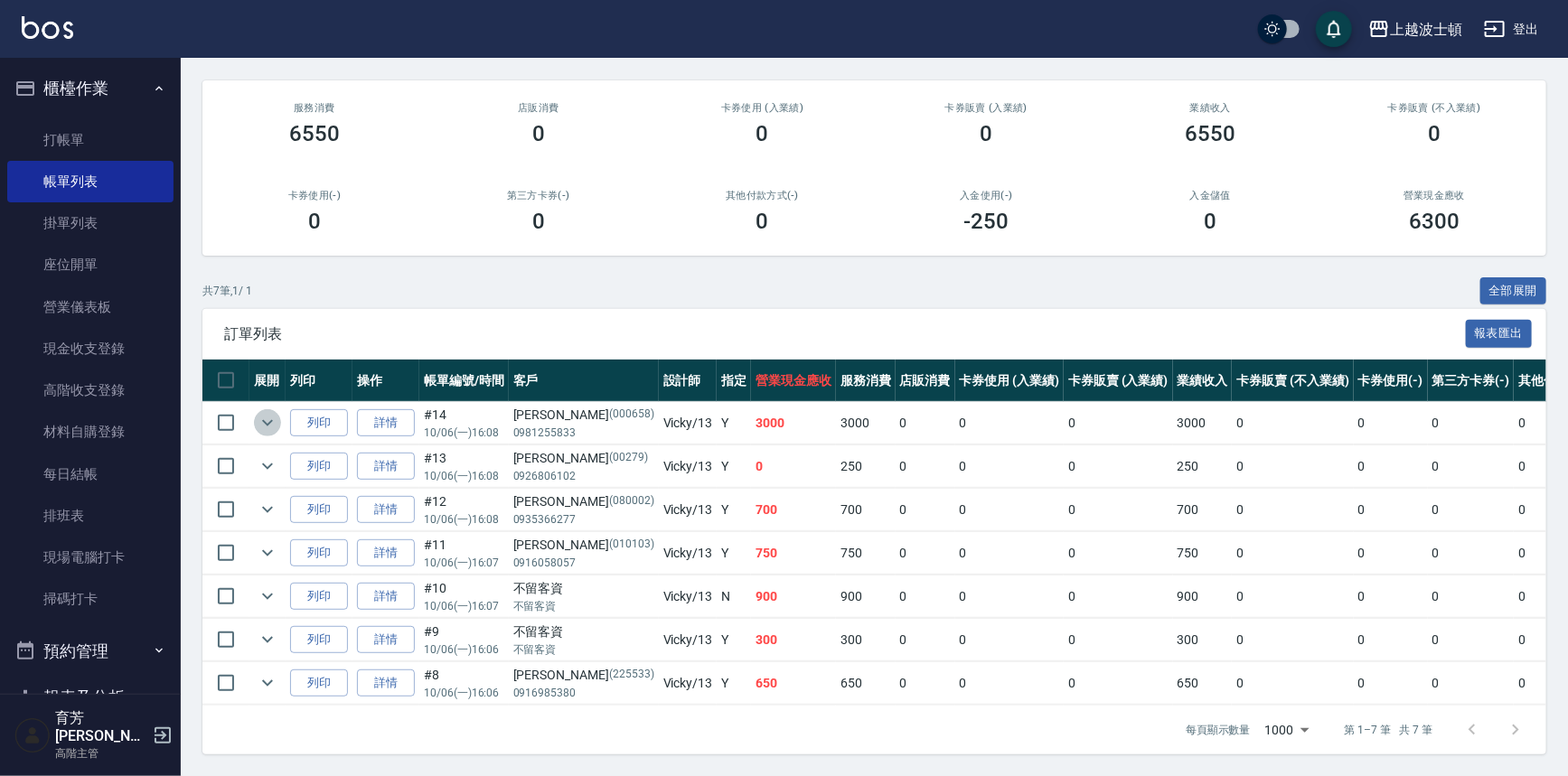
click at [261, 412] on icon "expand row" at bounding box center [268, 423] width 22 height 22
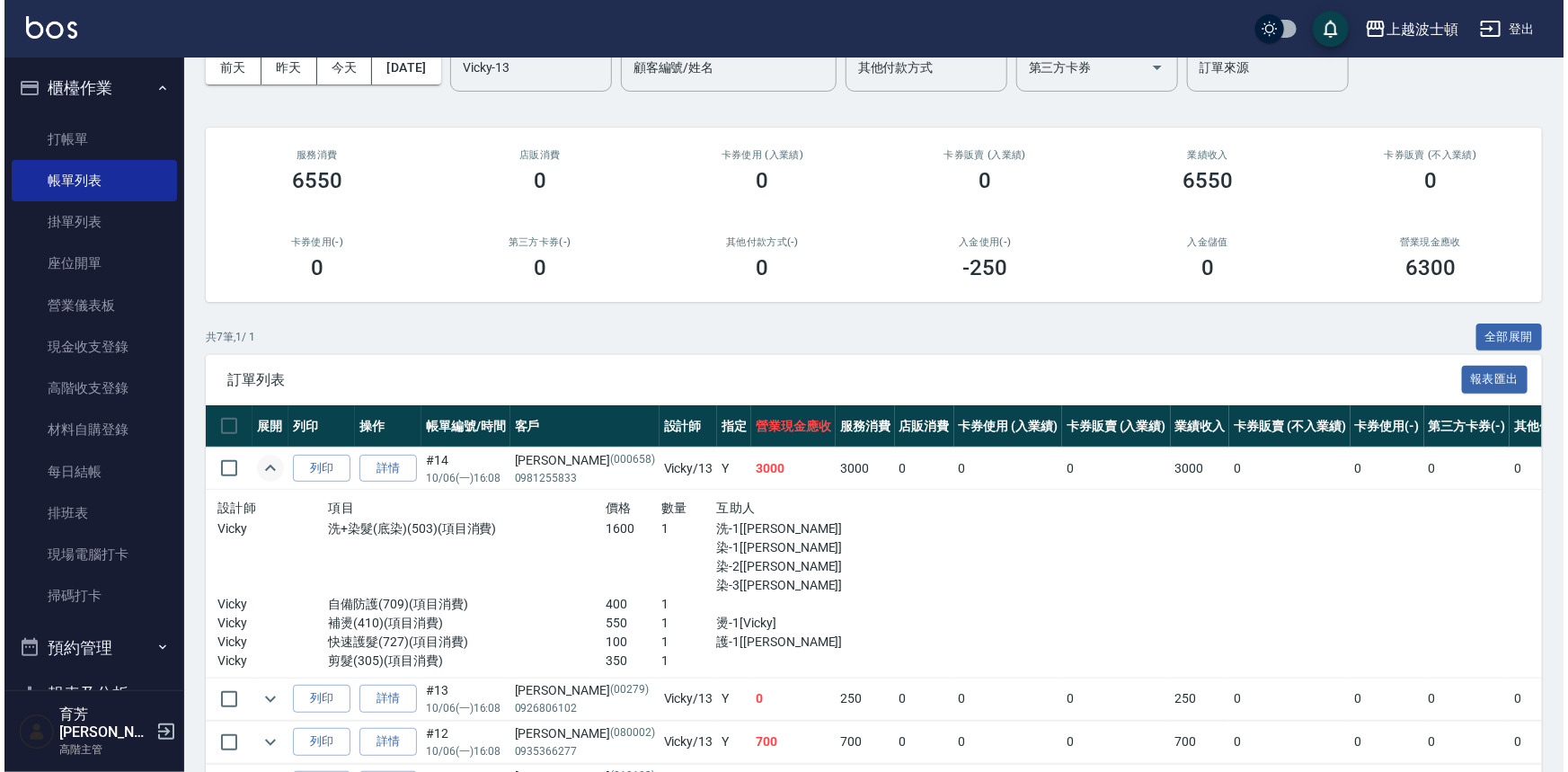
scroll to position [0, 0]
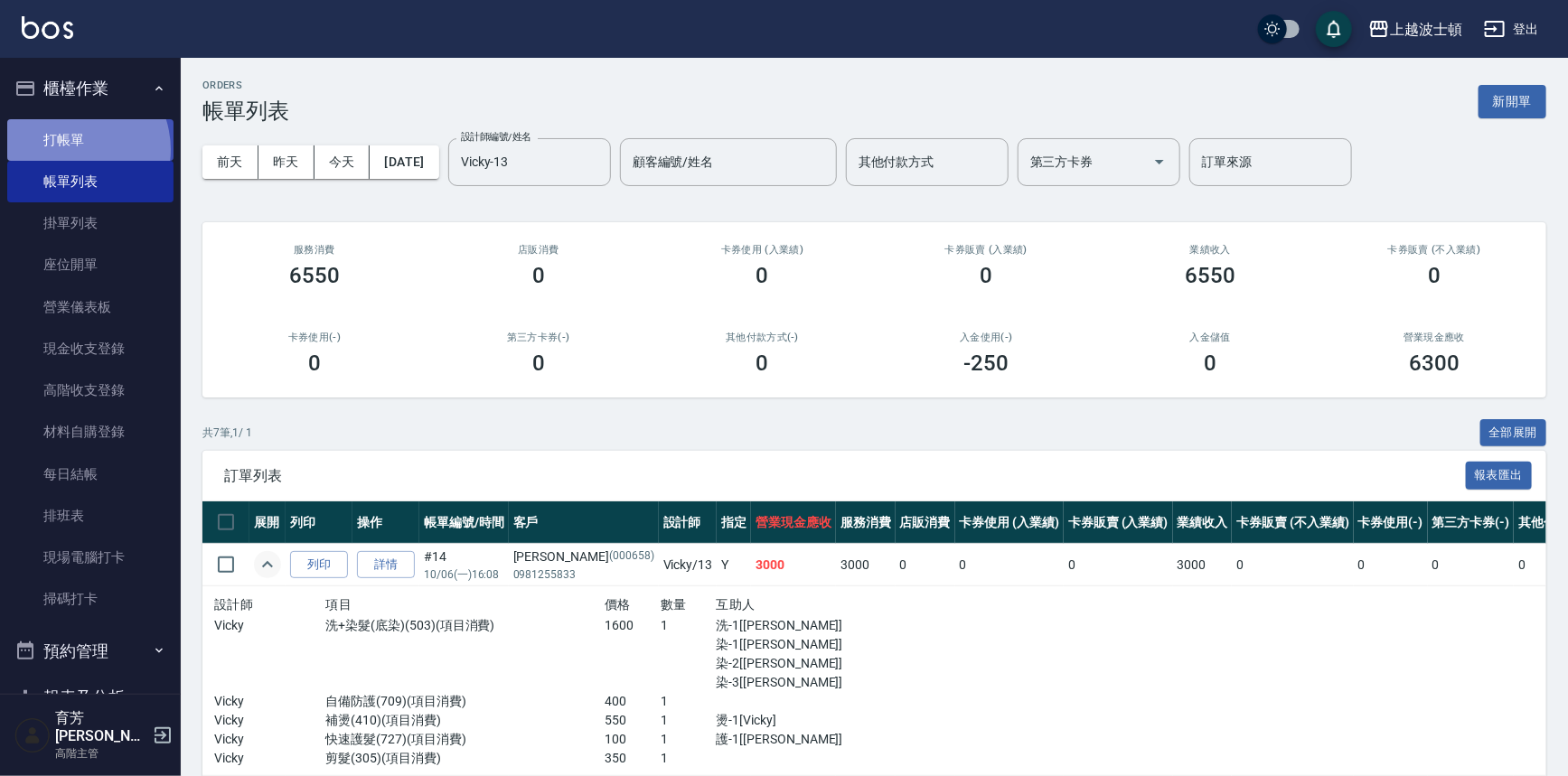
click at [71, 150] on link "打帳單" at bounding box center [90, 139] width 166 height 41
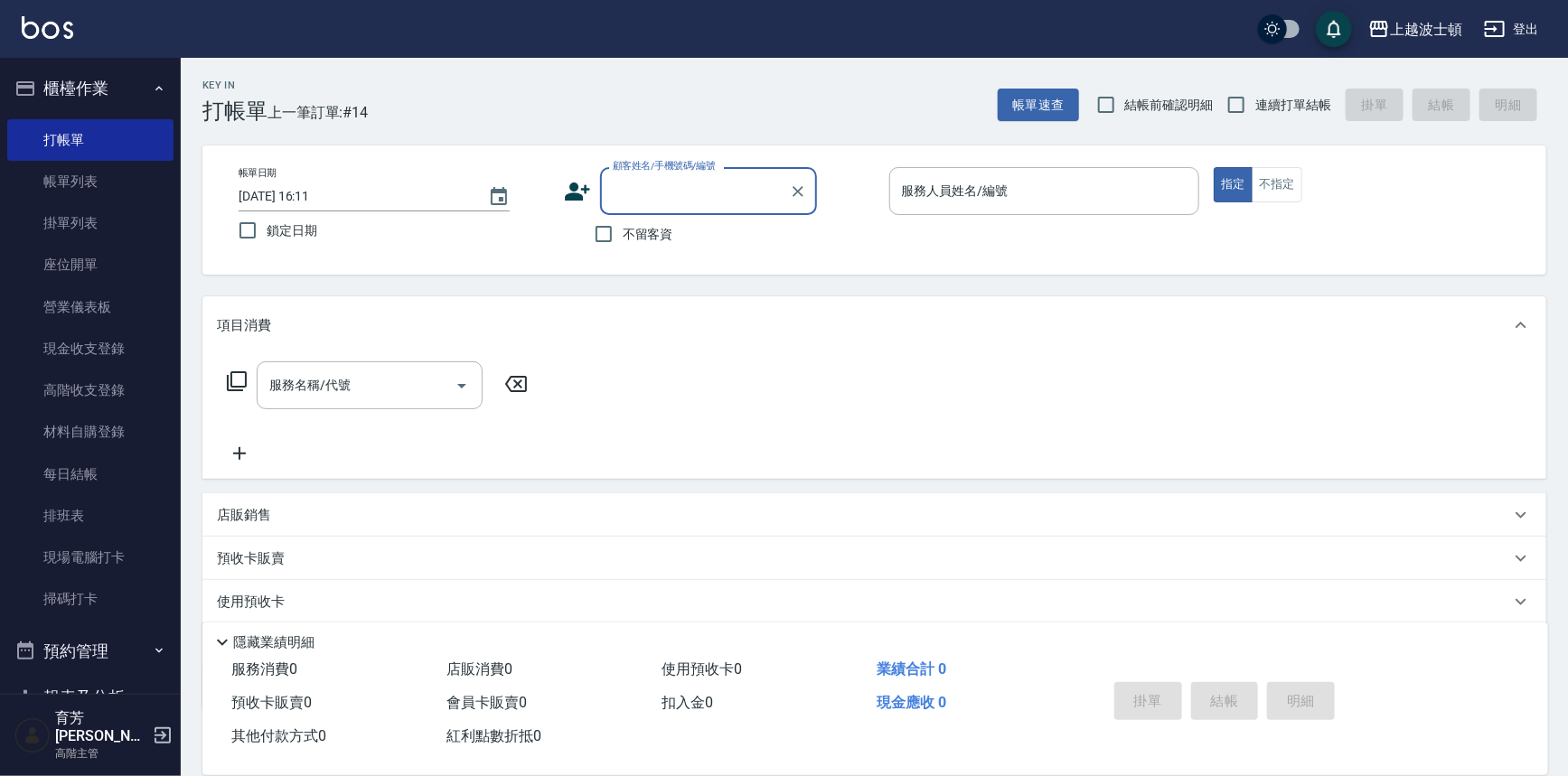
drag, startPoint x: 875, startPoint y: 362, endPoint x: 853, endPoint y: 362, distance: 22.0
click at [871, 360] on div "服務名稱/代號 服務名稱/代號" at bounding box center [874, 416] width 1344 height 125
click at [853, 361] on div "服務名稱/代號 服務名稱/代號" at bounding box center [874, 416] width 1344 height 125
click at [851, 360] on div "服務名稱/代號 服務名稱/代號" at bounding box center [874, 416] width 1344 height 125
click at [850, 360] on div "服務名稱/代號 服務名稱/代號" at bounding box center [874, 416] width 1344 height 125
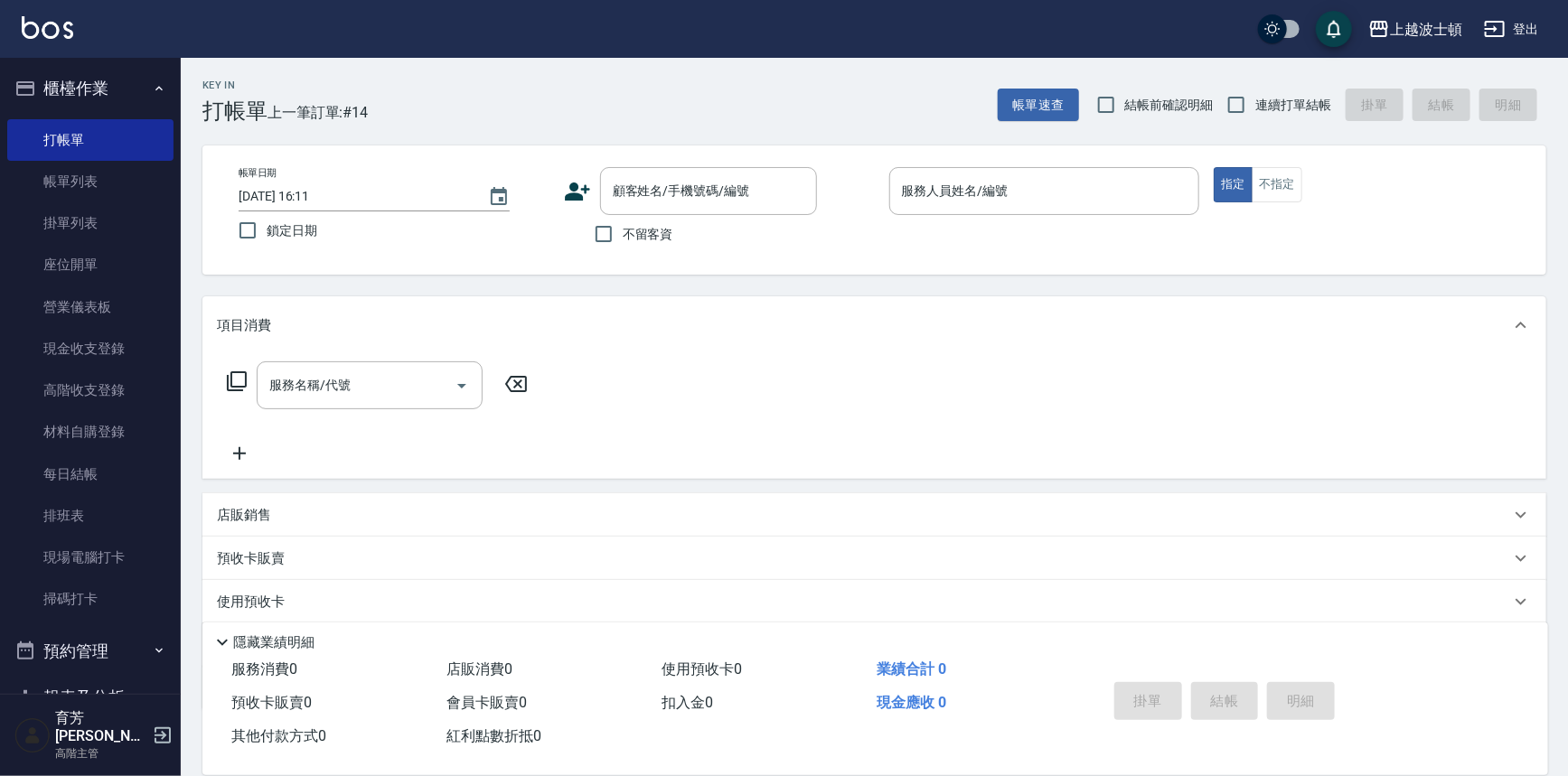
click at [849, 360] on div "服務名稱/代號 服務名稱/代號" at bounding box center [874, 416] width 1344 height 125
drag, startPoint x: 849, startPoint y: 360, endPoint x: 840, endPoint y: 338, distance: 23.8
click at [849, 406] on div "服務名稱/代號 服務名稱/代號" at bounding box center [874, 416] width 1344 height 125
click at [889, 329] on div "項目消費" at bounding box center [863, 326] width 1294 height 19
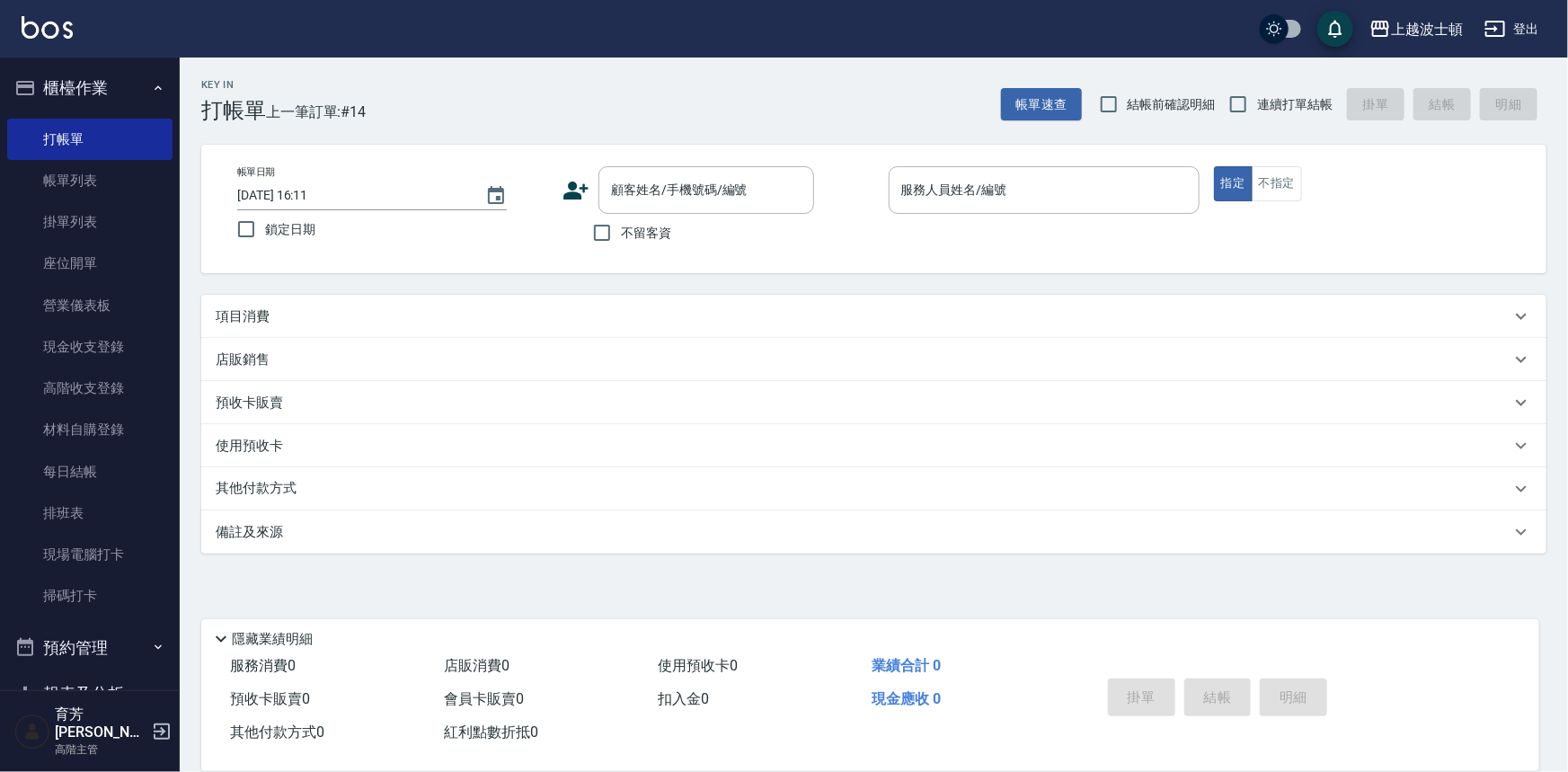
click at [890, 326] on div "項目消費" at bounding box center [874, 316] width 1345 height 43
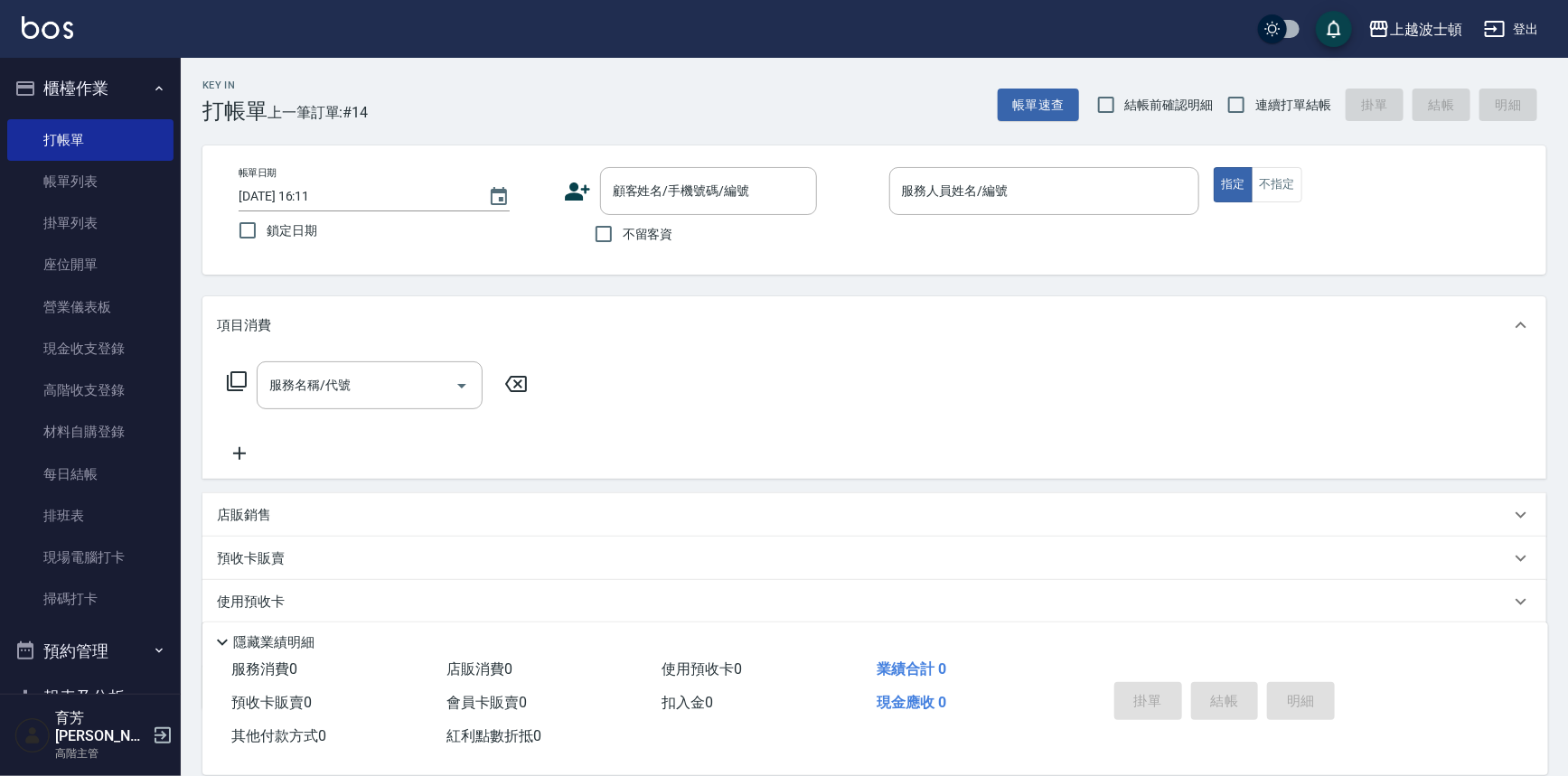
click at [888, 323] on div "項目消費" at bounding box center [863, 326] width 1294 height 19
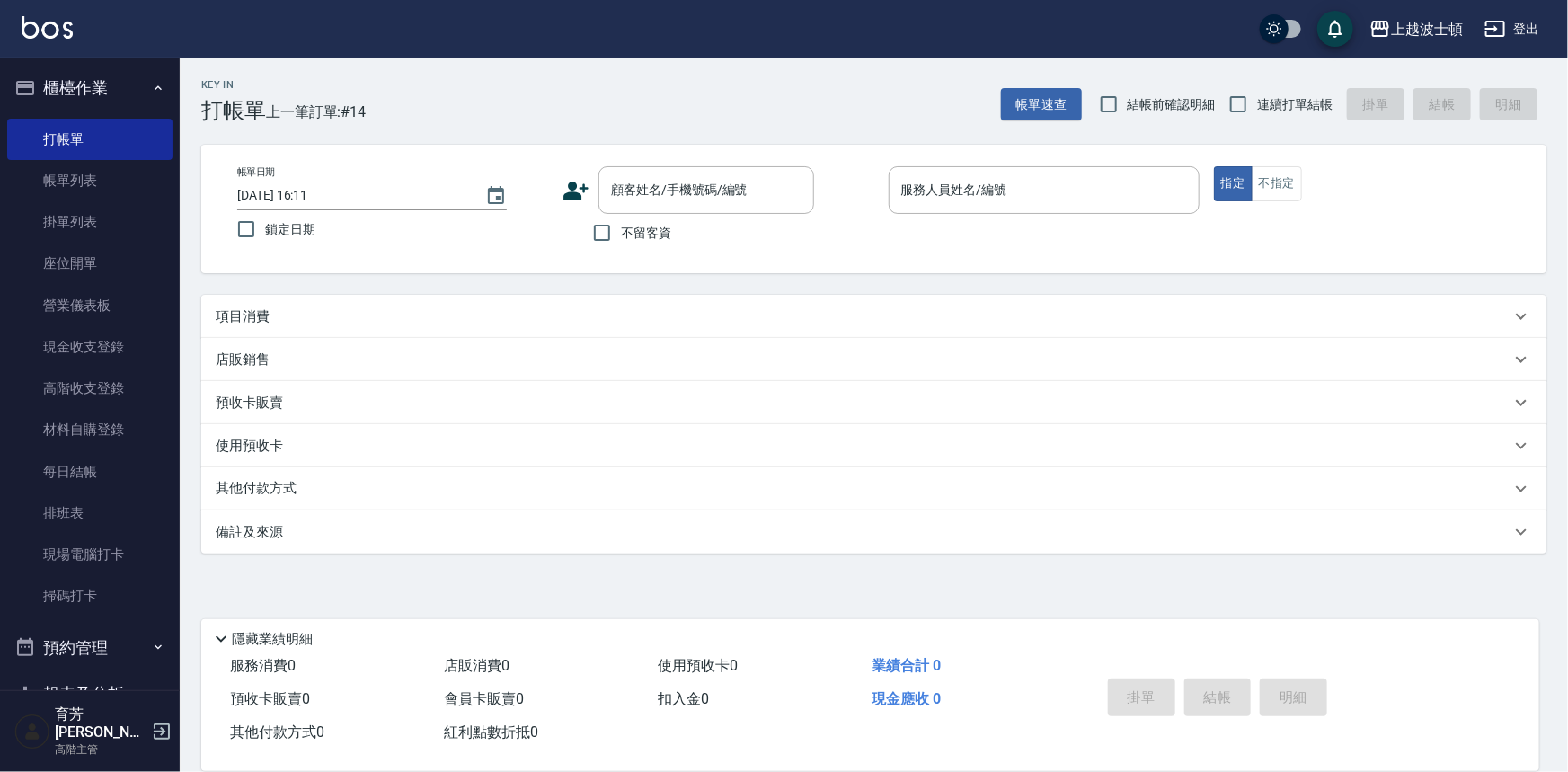
drag, startPoint x: 883, startPoint y: 321, endPoint x: 863, endPoint y: 339, distance: 26.9
click at [863, 339] on div "項目消費 服務名稱/代號 服務名稱/代號 店販銷售 服務人員姓名/編號 服務人員姓名/編號 商品代號/名稱 商品代號/名稱 預收卡販賣 卡券名稱/代號 卡券名…" at bounding box center [874, 424] width 1345 height 259
click at [655, 230] on span "不留客資" at bounding box center [646, 233] width 50 height 19
click at [621, 230] on input "不留客資" at bounding box center [601, 232] width 37 height 37
checkbox input "true"
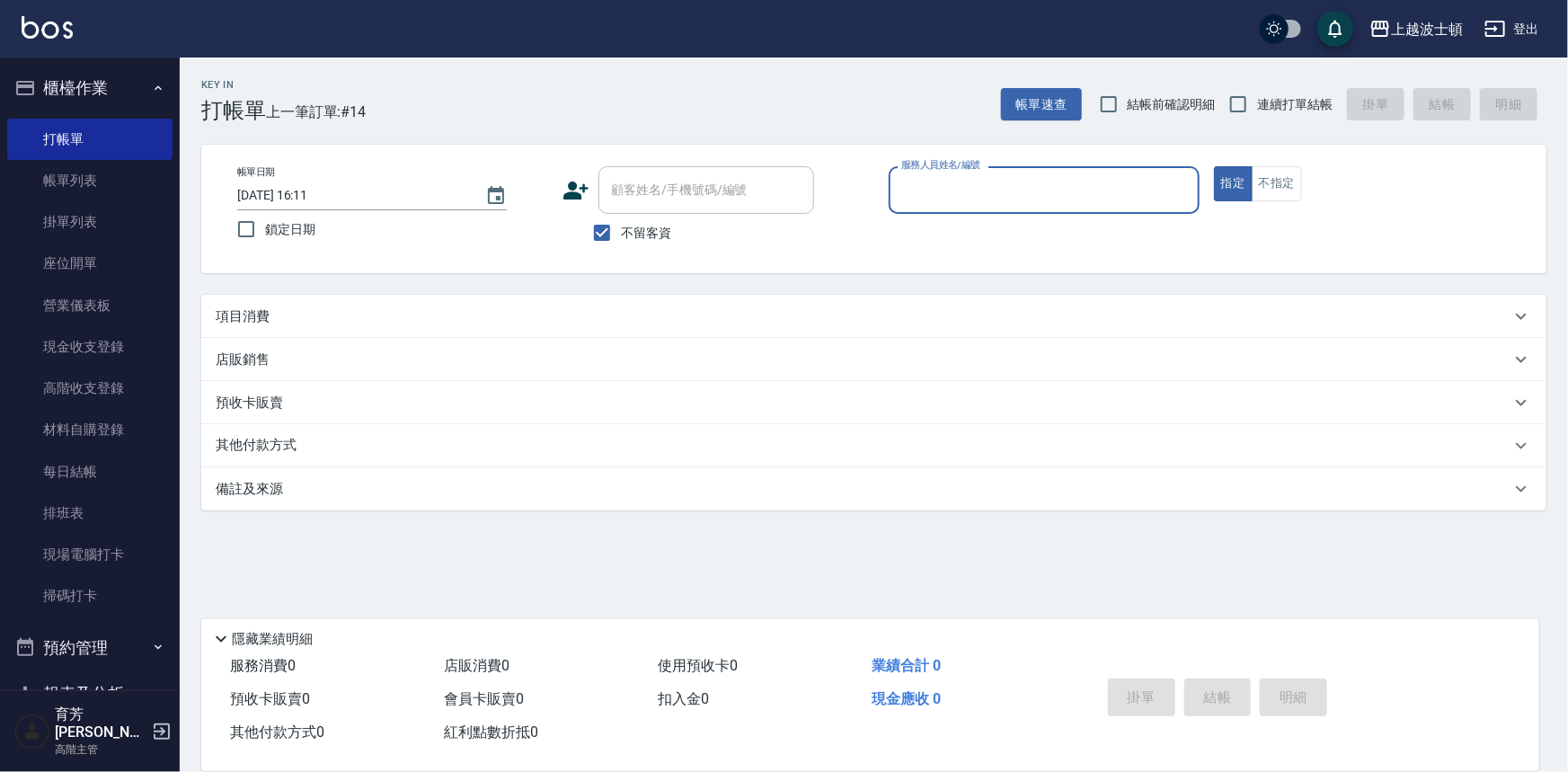
click at [973, 179] on input "服務人員姓名/編號" at bounding box center [1044, 190] width 295 height 31
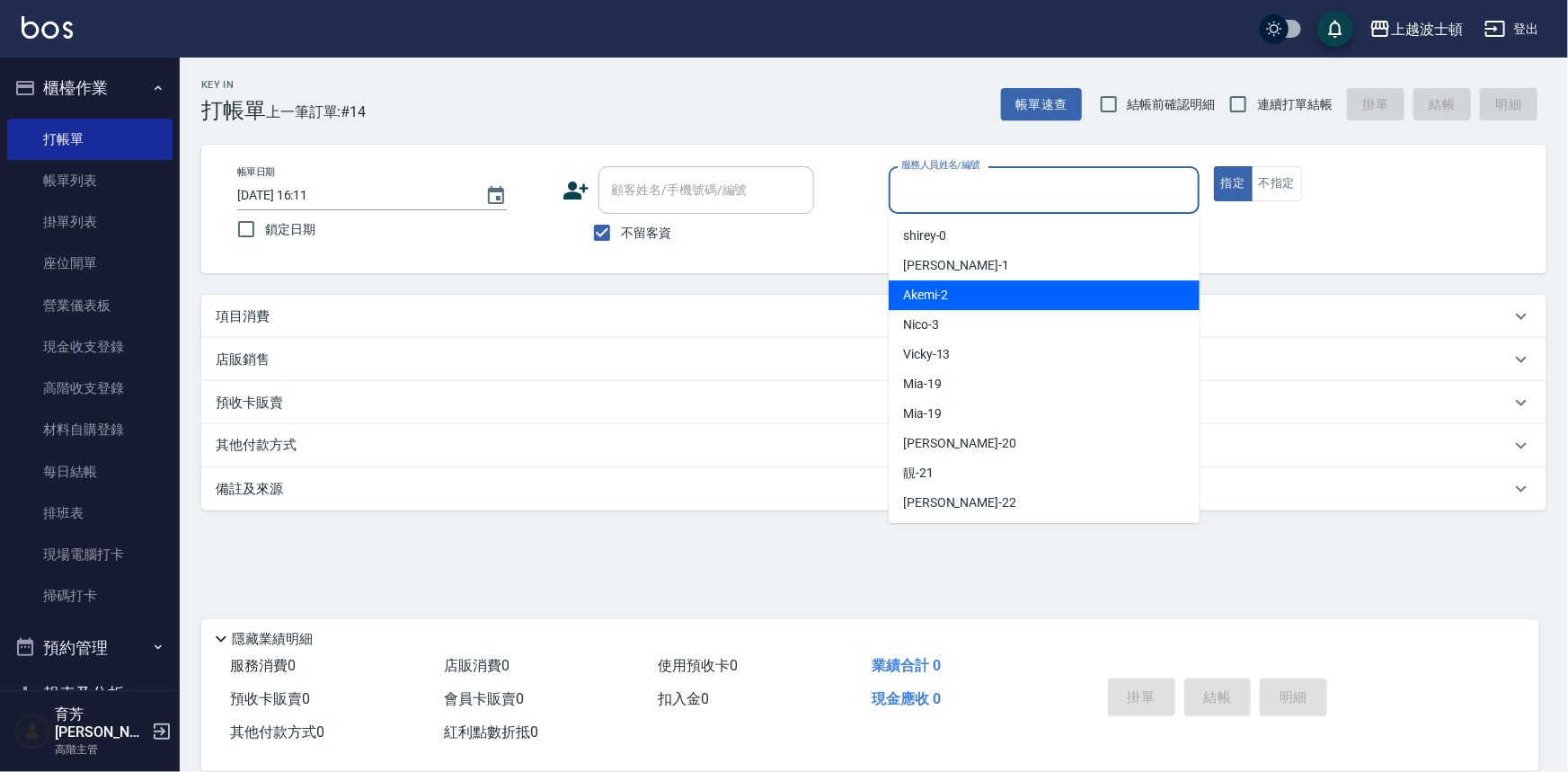
click at [1040, 294] on div "Akemi -2" at bounding box center [1044, 295] width 311 height 30
type input "Akemi-2"
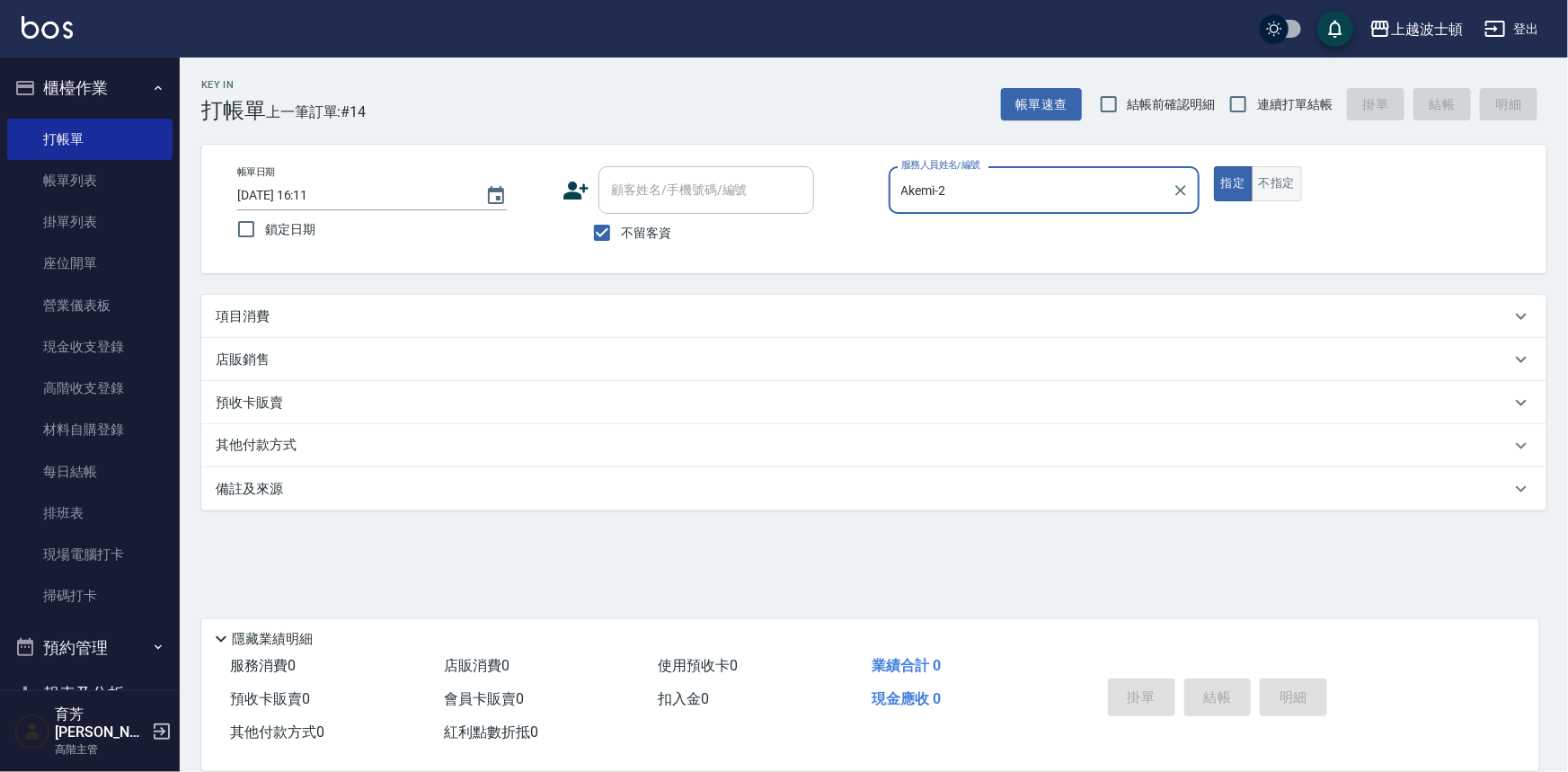
click at [1286, 189] on button "不指定" at bounding box center [1276, 183] width 50 height 35
click at [248, 312] on p "項目消費" at bounding box center [242, 317] width 54 height 19
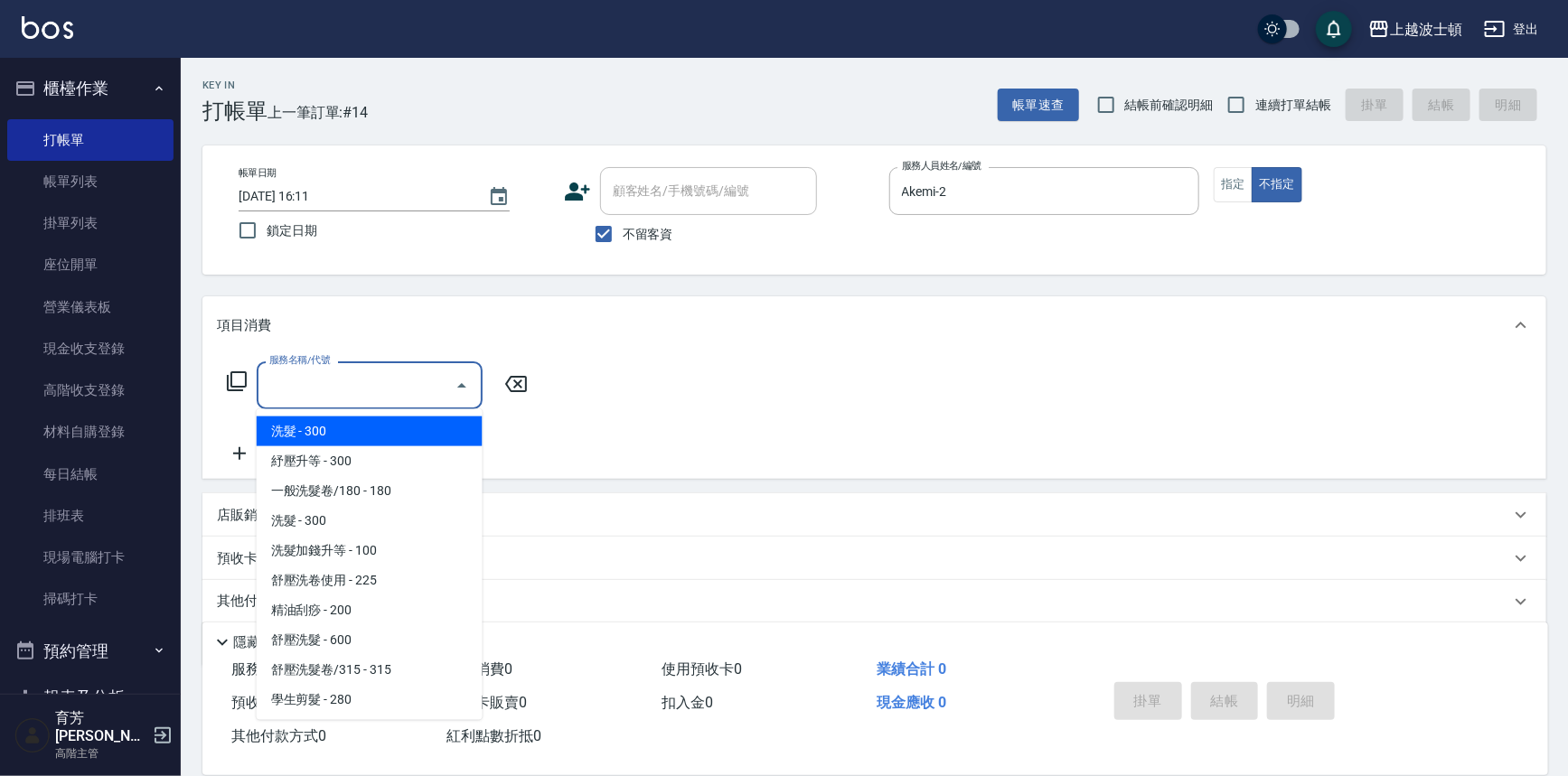
click at [352, 394] on input "服務名稱/代號" at bounding box center [356, 385] width 183 height 31
click at [368, 431] on span "洗髮 - 300" at bounding box center [370, 431] width 226 height 30
type input "洗髮(201)"
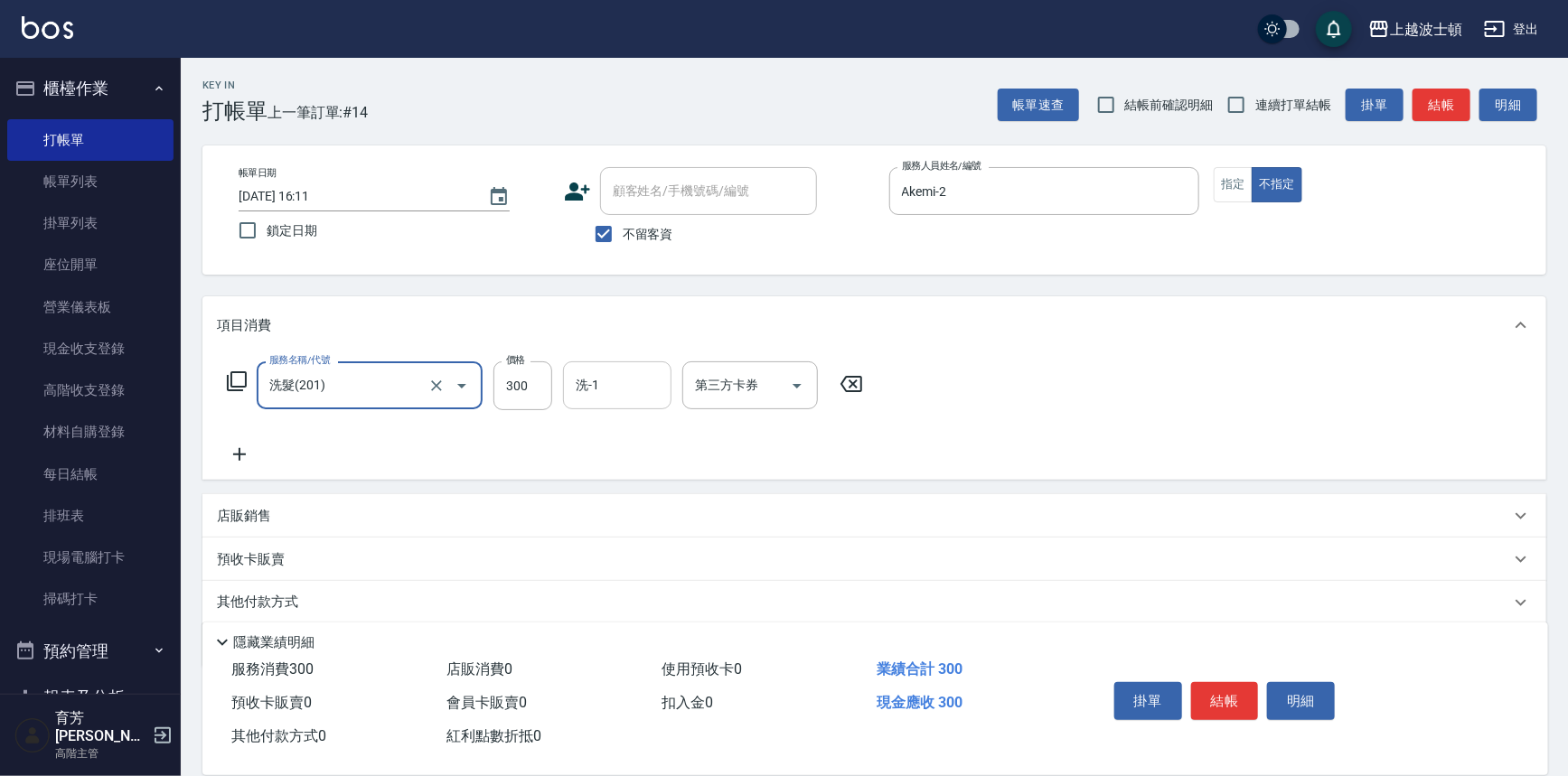
click at [639, 397] on input "洗-1" at bounding box center [617, 385] width 92 height 31
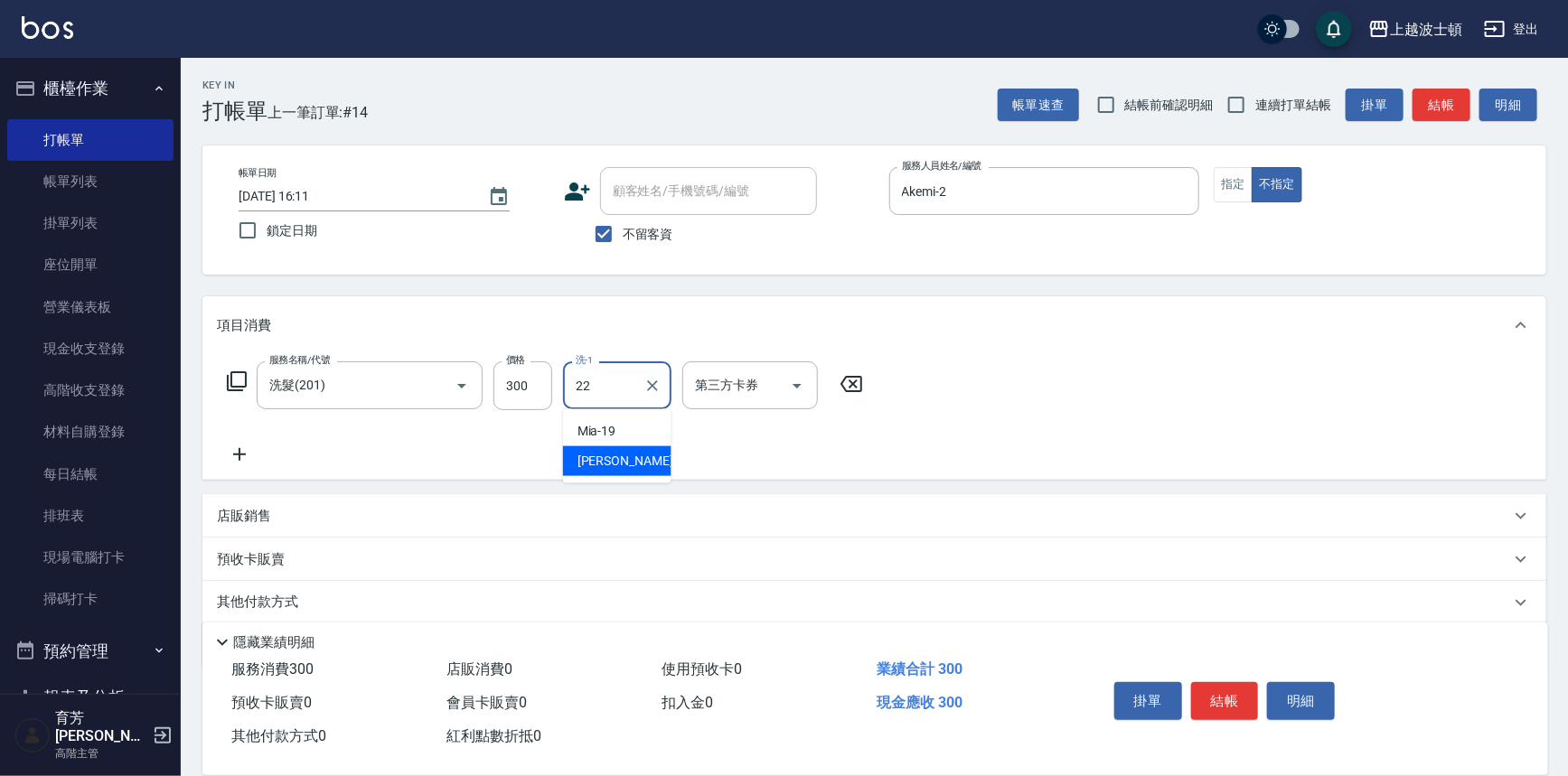
click at [641, 457] on div "[PERSON_NAME] -22" at bounding box center [617, 461] width 108 height 30
type input "[PERSON_NAME]-22"
click at [1135, 419] on div "服務名稱/代號 洗髮(201) 服務名稱/代號 價格 300 價格 洗-1 雅如-22 洗-1 第三方卡券 第三方卡券" at bounding box center [874, 416] width 1344 height 126
click at [1217, 691] on button "結帳" at bounding box center [1225, 701] width 68 height 38
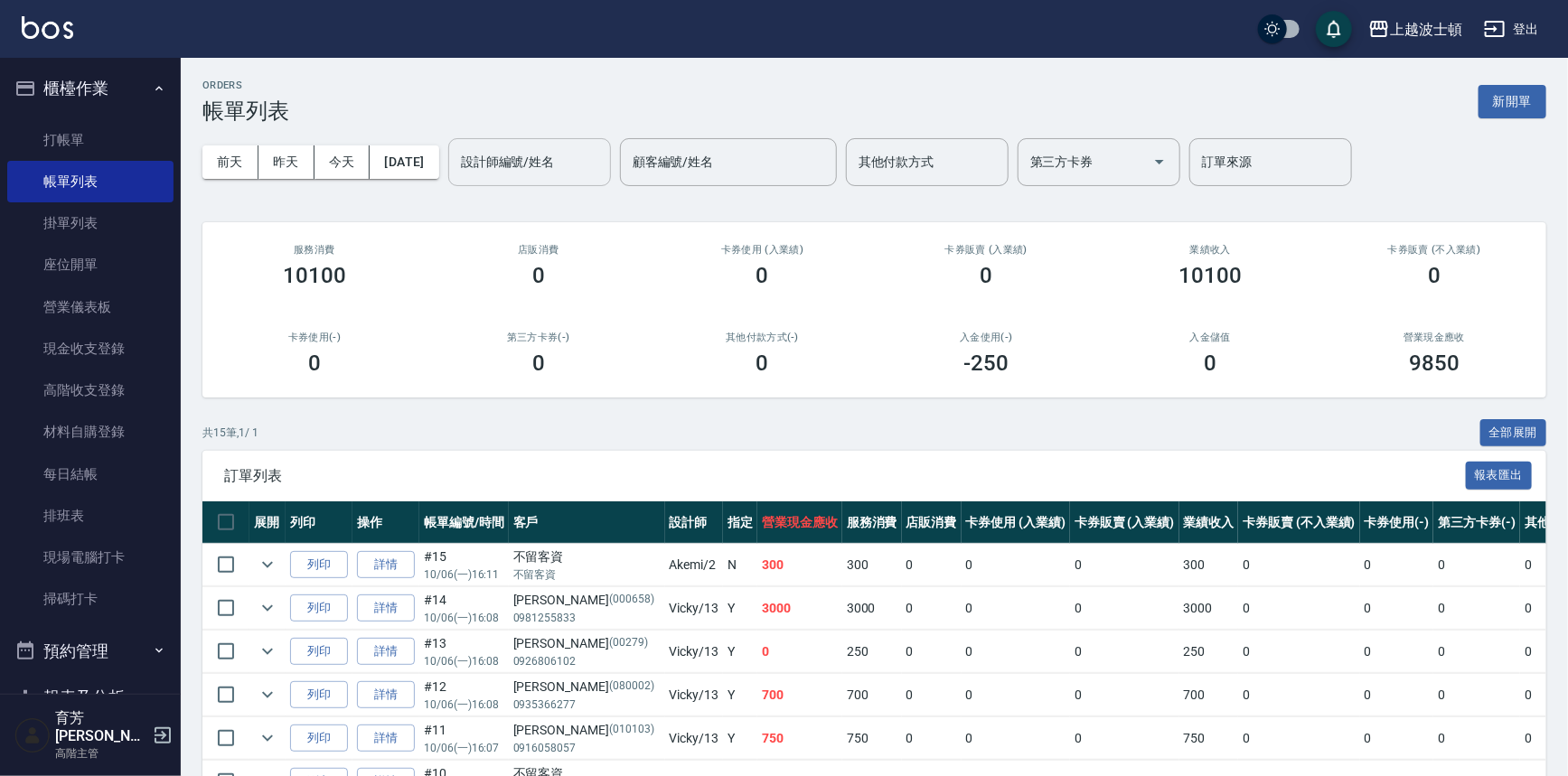
click at [589, 164] on input "設計師編號/姓名" at bounding box center [529, 162] width 147 height 31
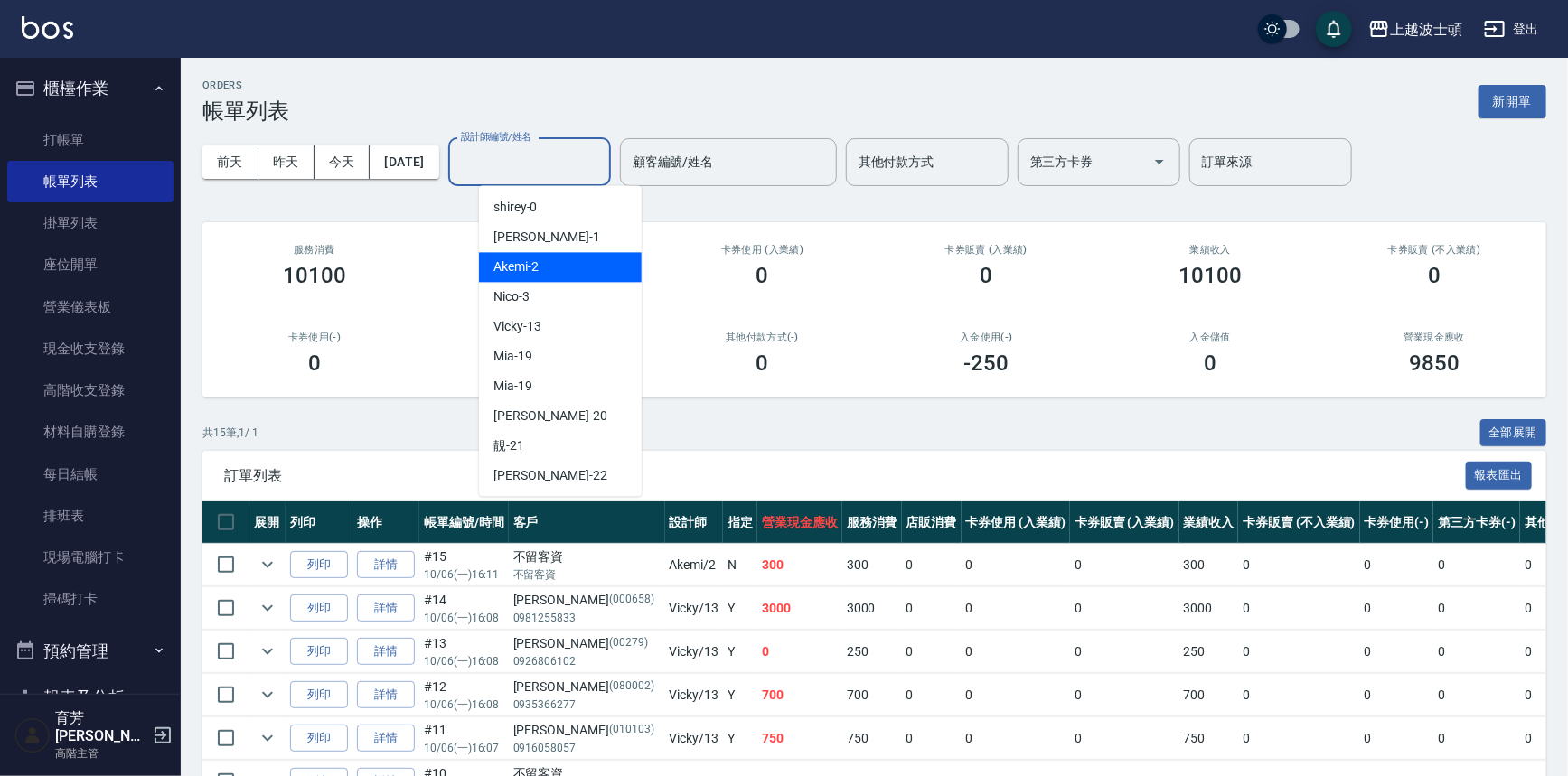
click at [593, 253] on div "Akemi -2" at bounding box center [560, 267] width 162 height 30
type input "Akemi-2"
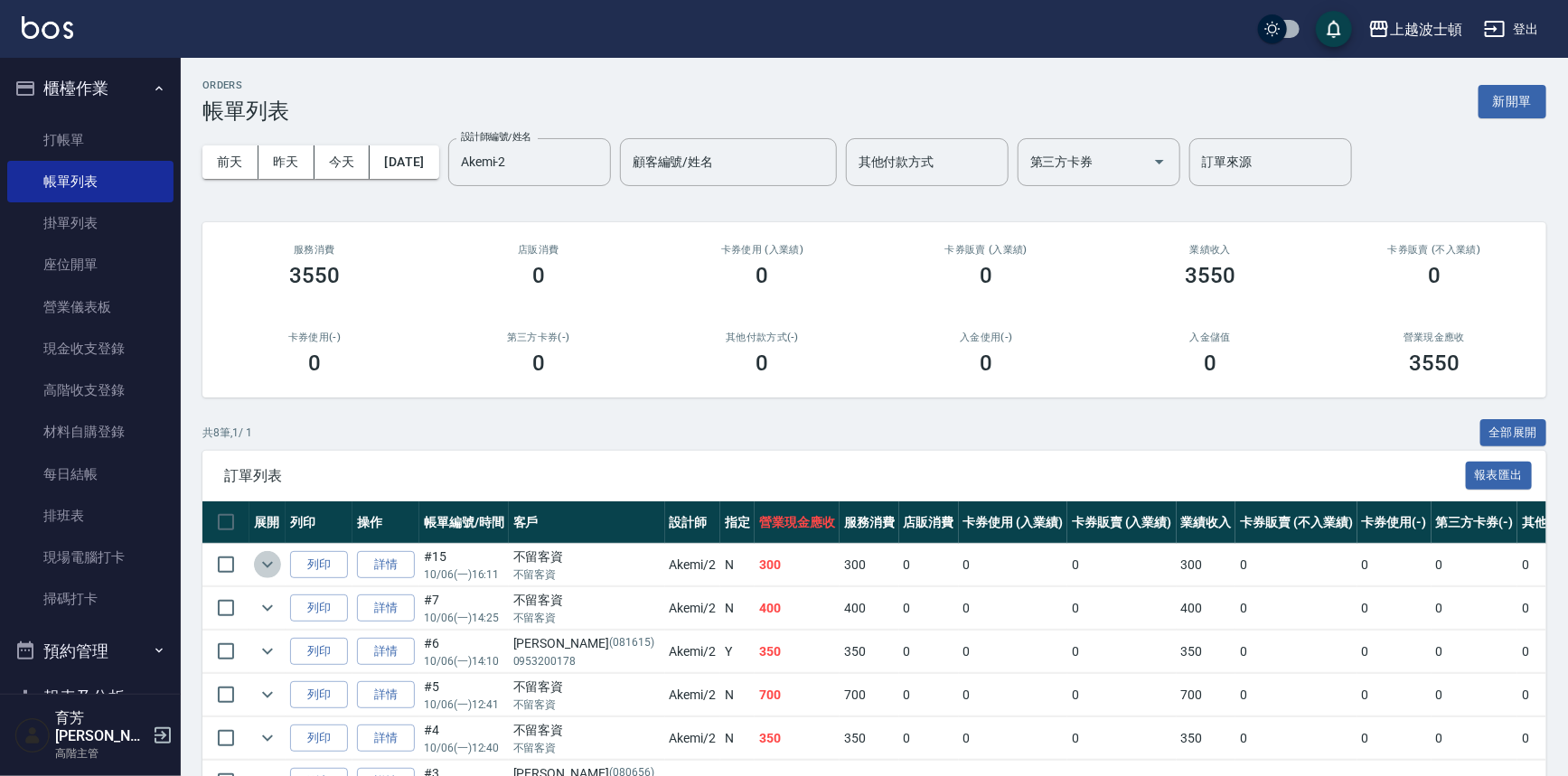
click at [265, 560] on icon "expand row" at bounding box center [268, 565] width 22 height 22
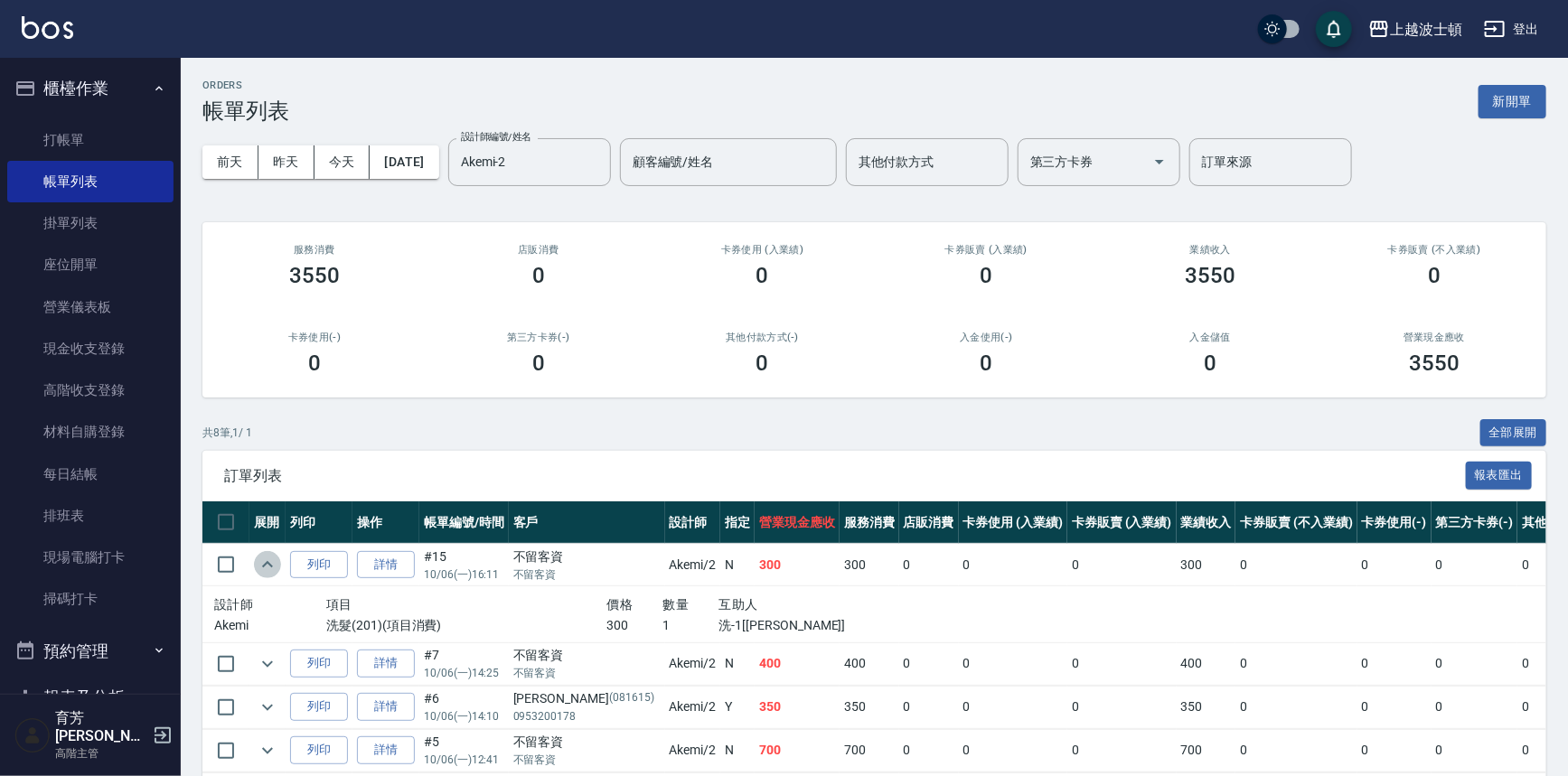
click at [265, 560] on icon "expand row" at bounding box center [268, 565] width 22 height 22
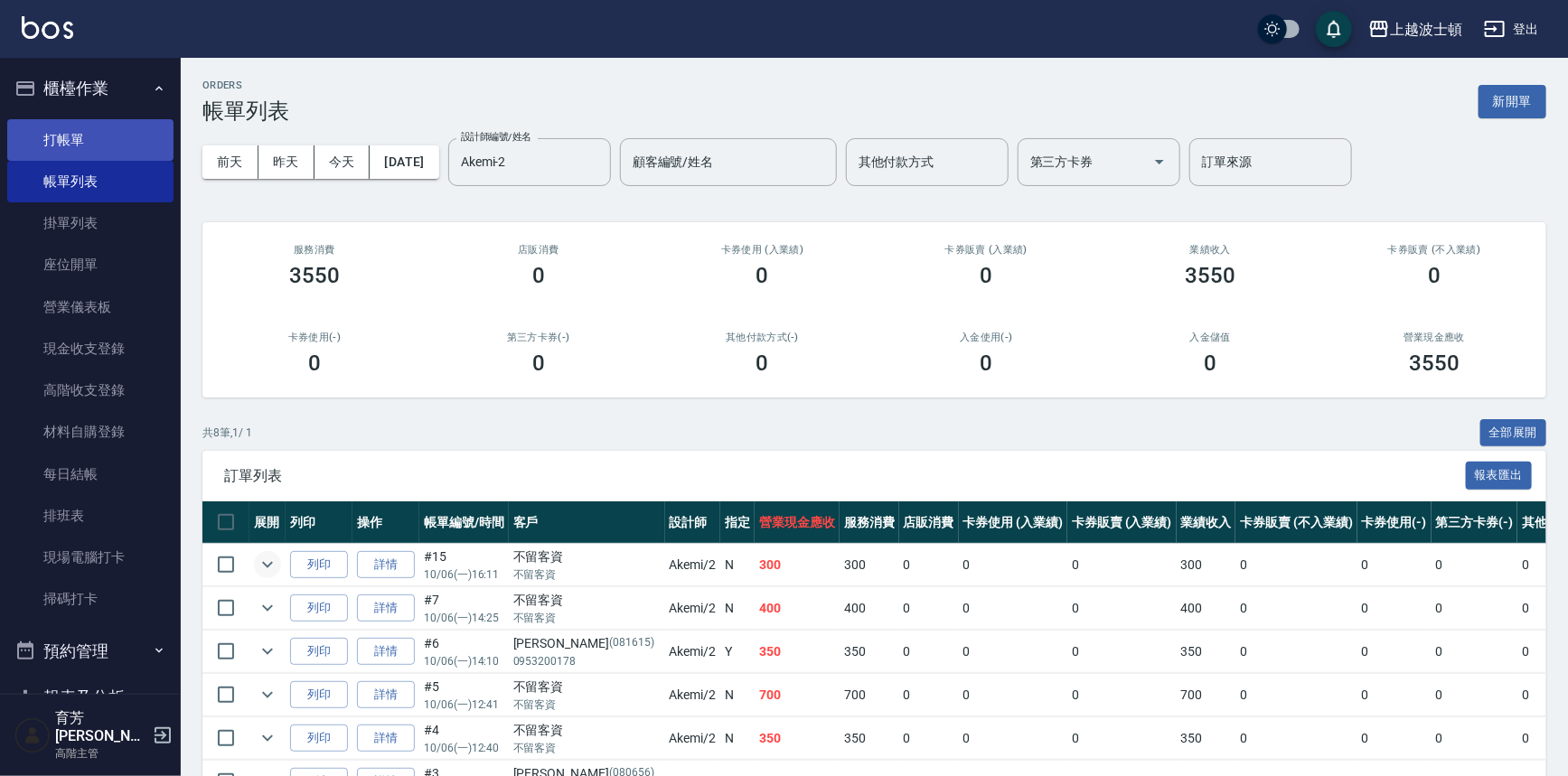
click at [71, 132] on link "打帳單" at bounding box center [90, 139] width 166 height 41
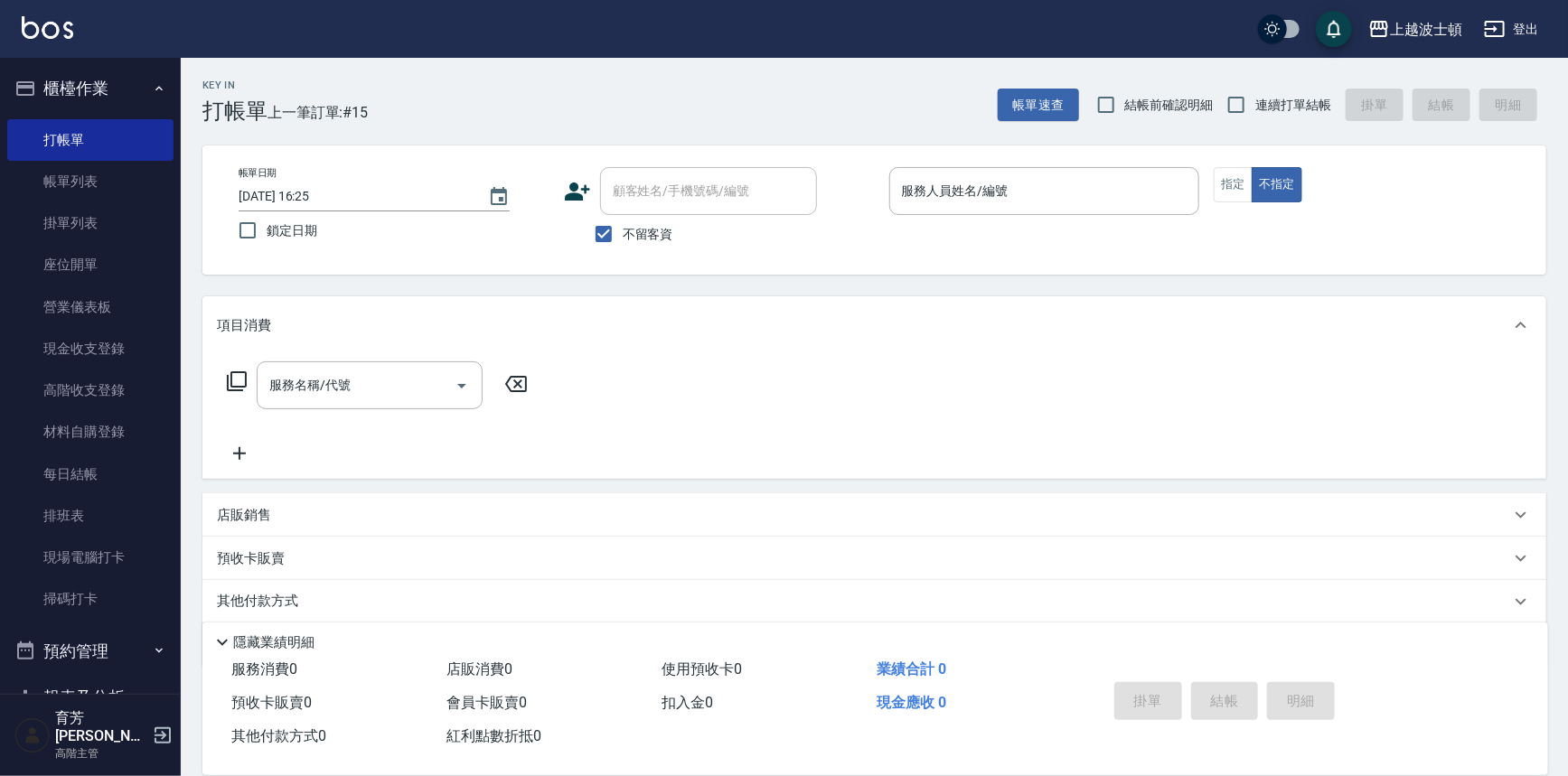
click at [632, 228] on span "不留客資" at bounding box center [648, 234] width 50 height 19
click at [623, 228] on input "不留客資" at bounding box center [603, 233] width 38 height 38
checkbox input "false"
click at [651, 189] on input "顧客姓名/手機號碼/編號" at bounding box center [695, 191] width 173 height 31
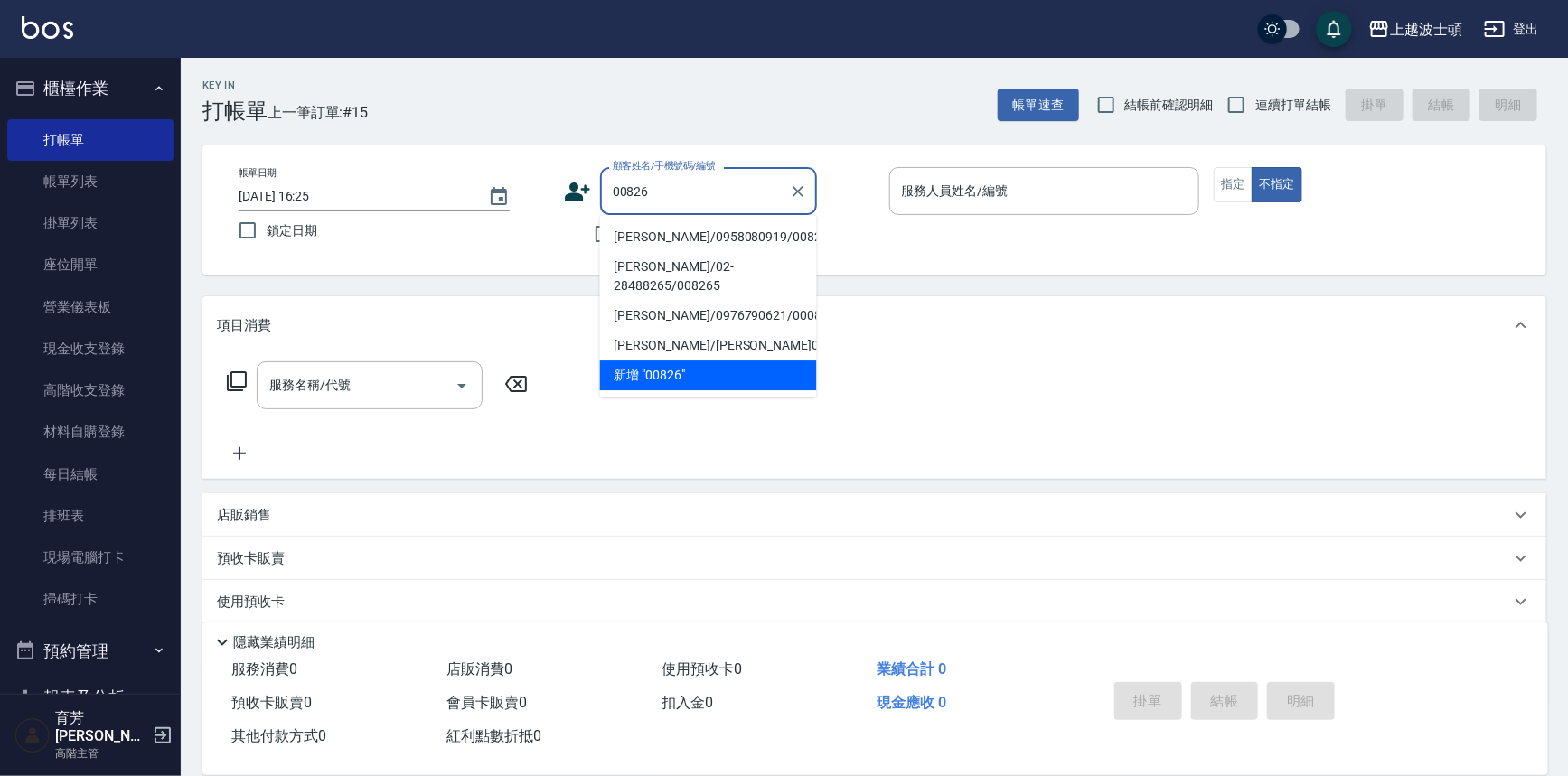
click at [689, 232] on li "[PERSON_NAME]/0958080919/00826" at bounding box center [708, 237] width 217 height 30
type input "[PERSON_NAME]/0958080919/00826"
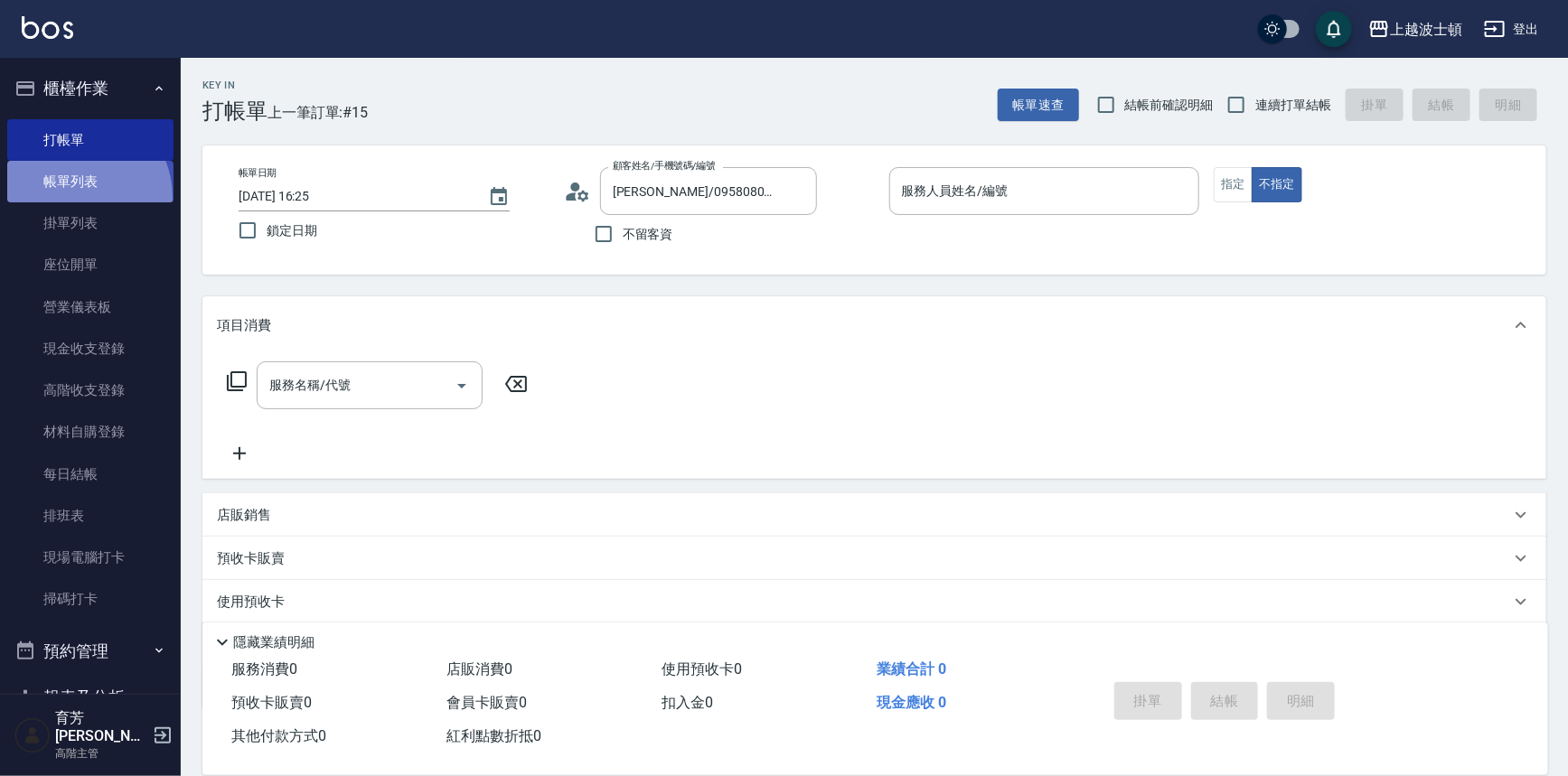
click at [74, 198] on link "帳單列表" at bounding box center [90, 181] width 166 height 41
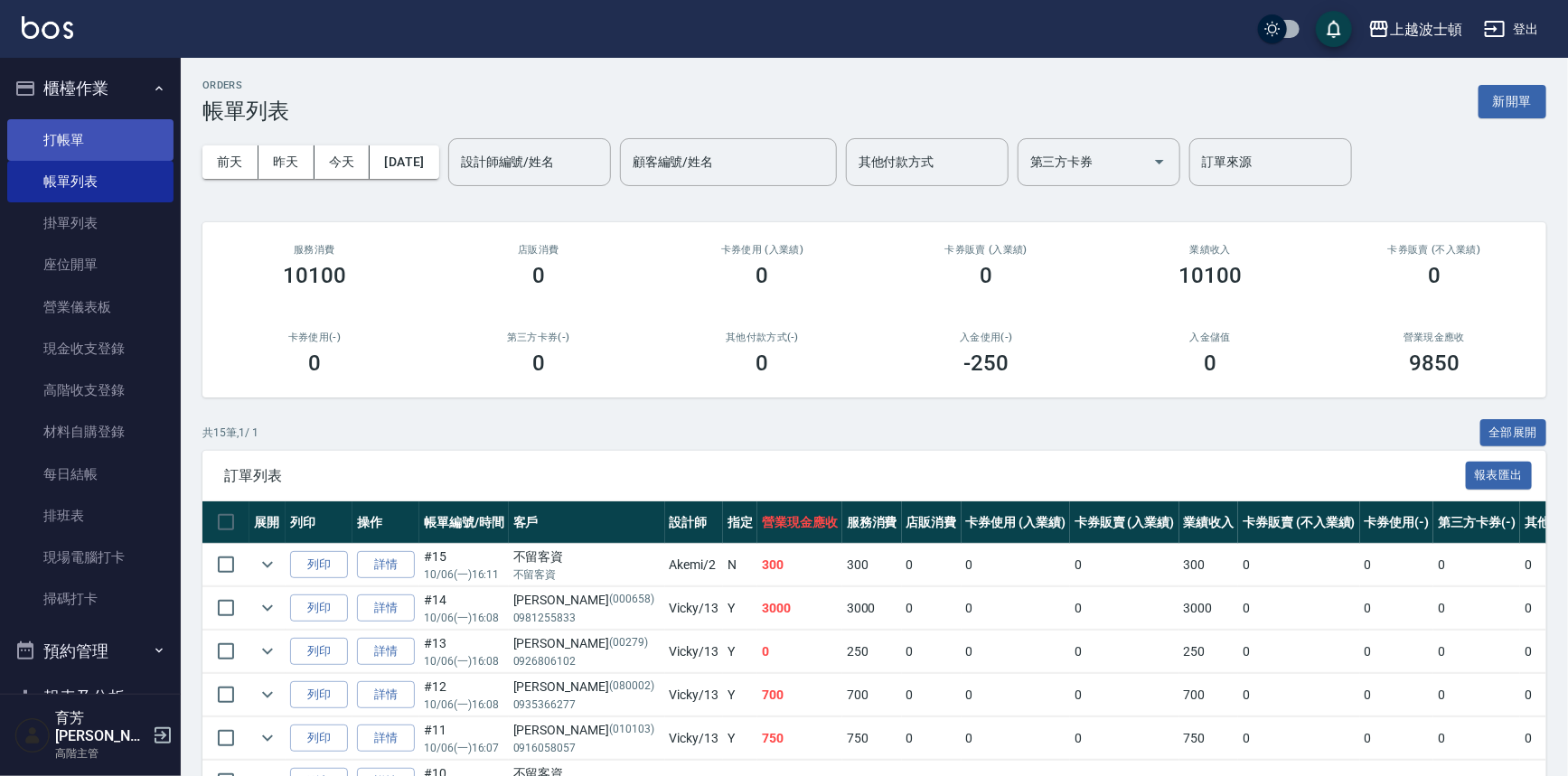
click at [72, 132] on link "打帳單" at bounding box center [90, 139] width 166 height 41
